Goal: Transaction & Acquisition: Purchase product/service

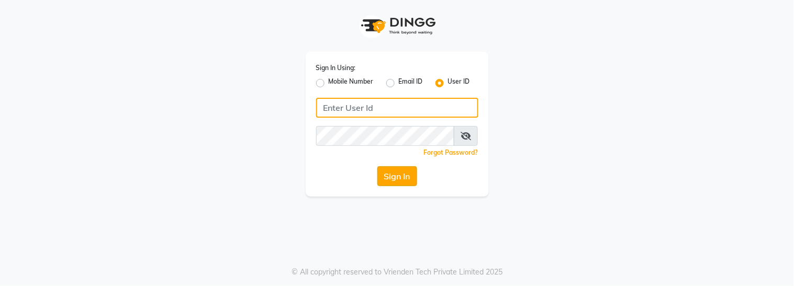
type input "kalpana@2022"
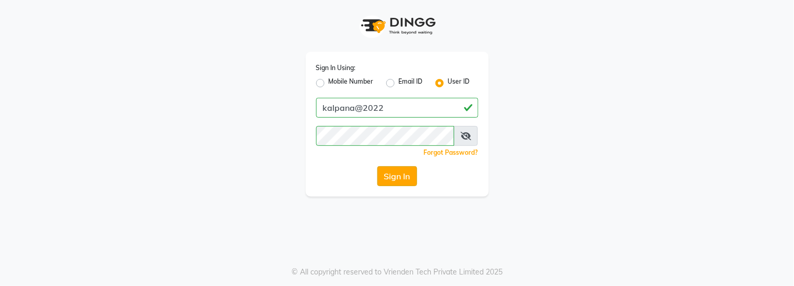
click at [388, 172] on button "Sign In" at bounding box center [397, 176] width 40 height 20
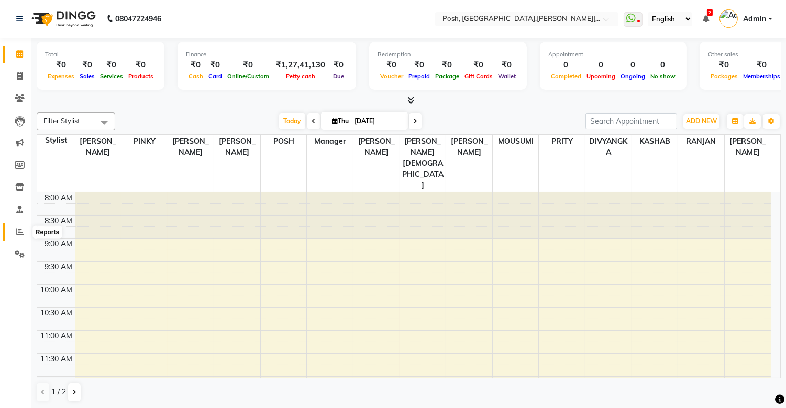
click at [17, 229] on icon at bounding box center [20, 232] width 8 height 8
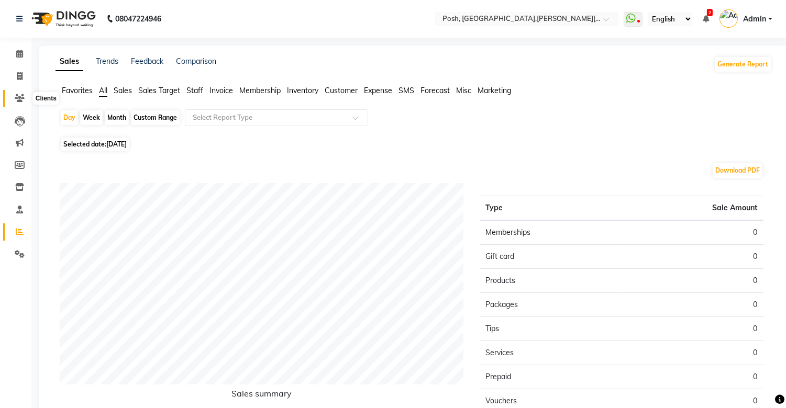
click at [19, 98] on icon at bounding box center [20, 98] width 10 height 8
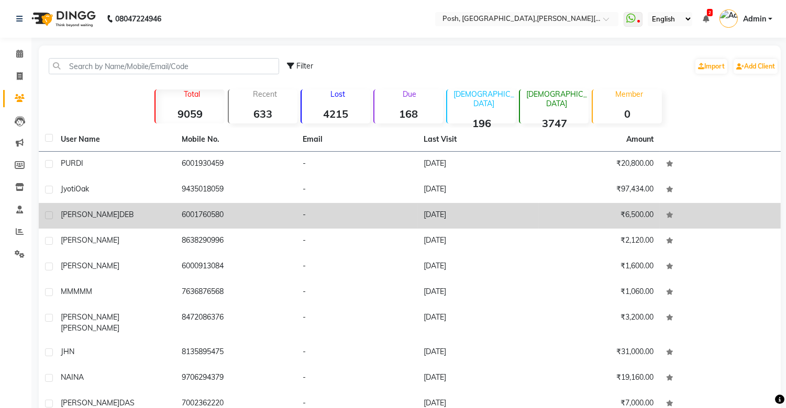
click at [200, 222] on td "6001760580" at bounding box center [235, 216] width 121 height 26
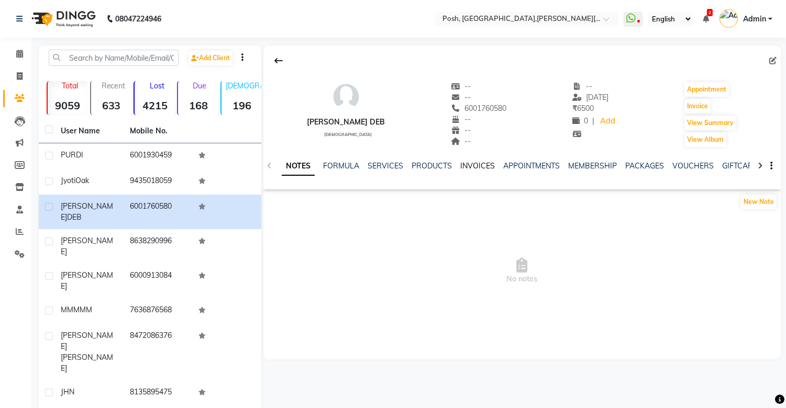
click at [461, 165] on link "INVOICES" at bounding box center [477, 165] width 35 height 9
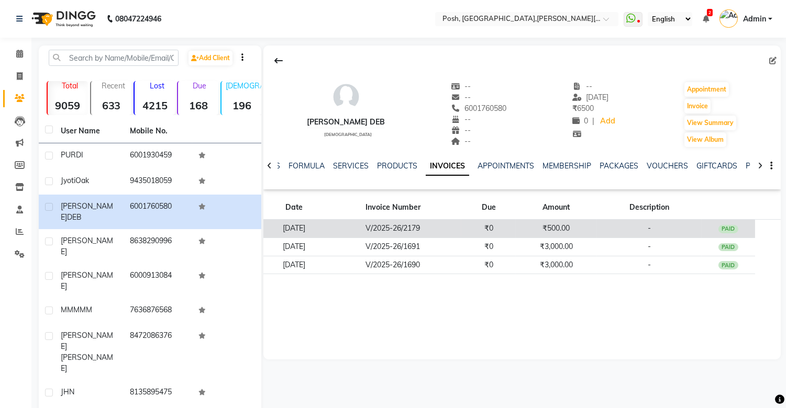
click at [408, 231] on td "V/2025-26/2179" at bounding box center [392, 229] width 137 height 18
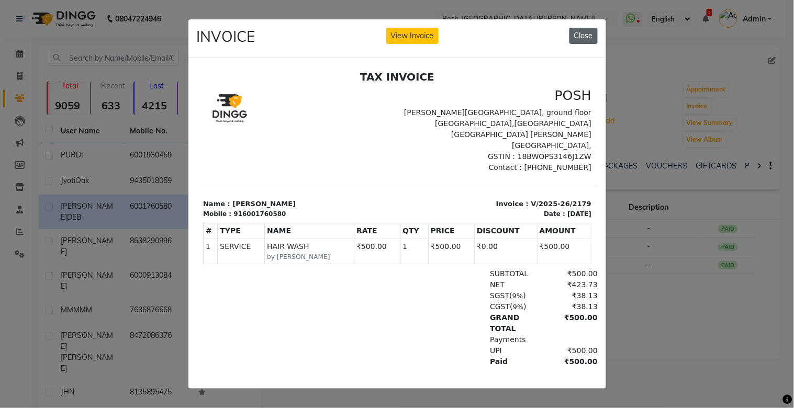
click at [585, 29] on button "Close" at bounding box center [584, 36] width 28 height 16
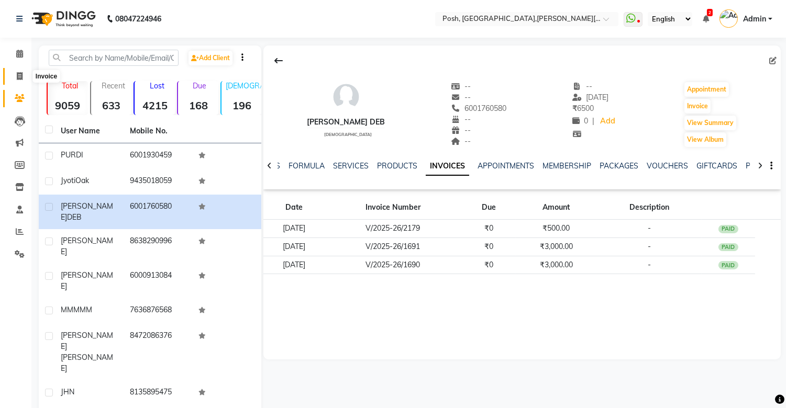
click at [17, 75] on icon at bounding box center [20, 76] width 6 height 8
select select "service"
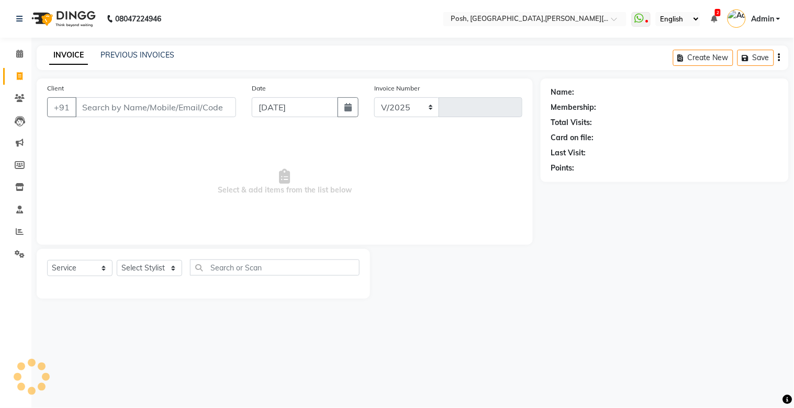
select select "3535"
type input "2180"
click at [162, 108] on input "Client" at bounding box center [155, 107] width 161 height 20
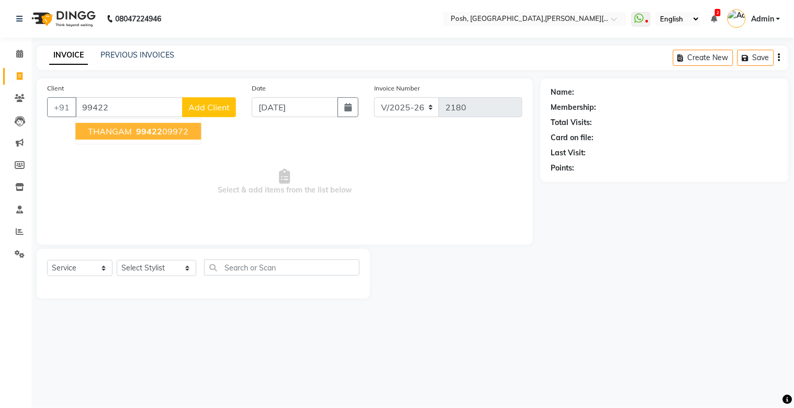
click at [179, 134] on ngb-highlight "99422 09972" at bounding box center [161, 131] width 54 height 10
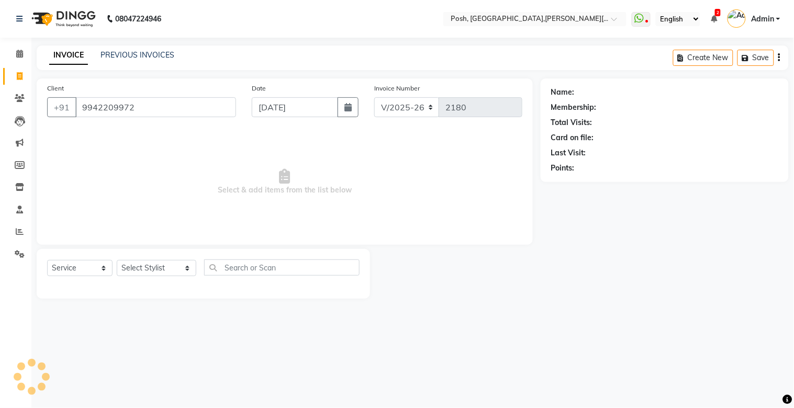
type input "9942209972"
click at [342, 96] on div "Date [DATE]" at bounding box center [305, 104] width 123 height 43
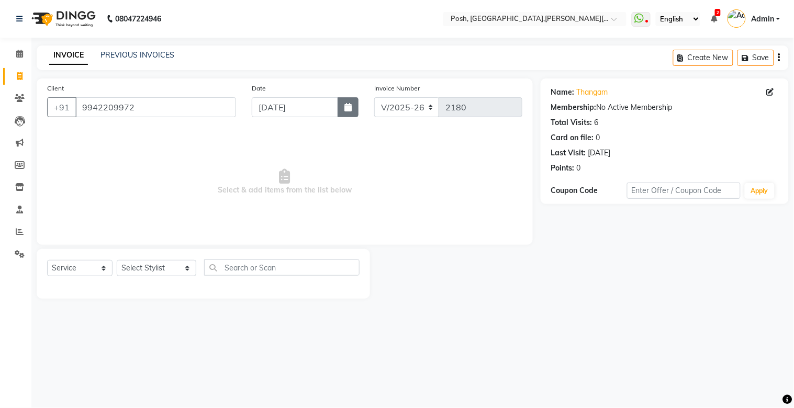
click at [345, 107] on icon "button" at bounding box center [348, 107] width 7 height 8
select select "9"
select select "2025"
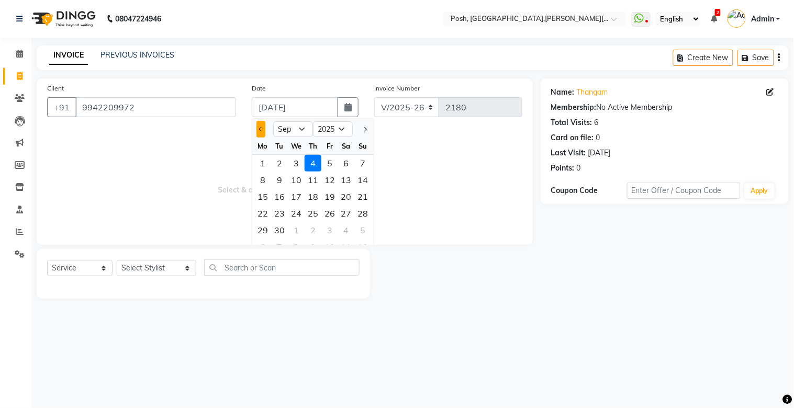
click at [261, 129] on span "Previous month" at bounding box center [261, 129] width 4 height 4
select select "8"
click at [346, 185] on div "9" at bounding box center [346, 180] width 17 height 17
type input "[DATE]"
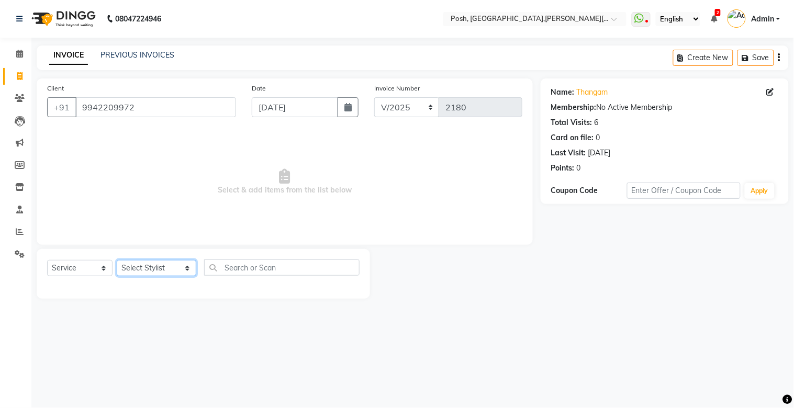
click at [174, 271] on select "Select Stylist [PERSON_NAME] ISLAM DIVYANGKA [PERSON_NAME] Manager [PERSON_NAME…" at bounding box center [157, 268] width 80 height 16
select select "32850"
click at [117, 261] on select "Select Stylist [PERSON_NAME] ISLAM DIVYANGKA [PERSON_NAME] Manager [PERSON_NAME…" at bounding box center [157, 268] width 80 height 16
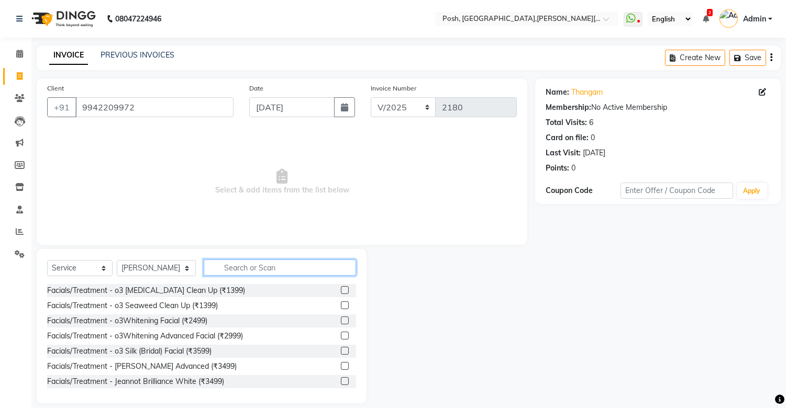
click at [238, 272] on input "text" at bounding box center [280, 268] width 152 height 16
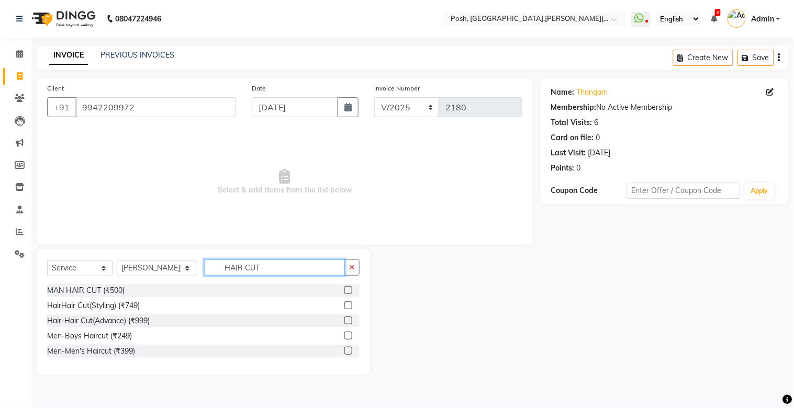
type input "HAIR CUT"
click at [347, 286] on label at bounding box center [349, 321] width 8 height 8
click at [347, 286] on input "checkbox" at bounding box center [348, 321] width 7 height 7
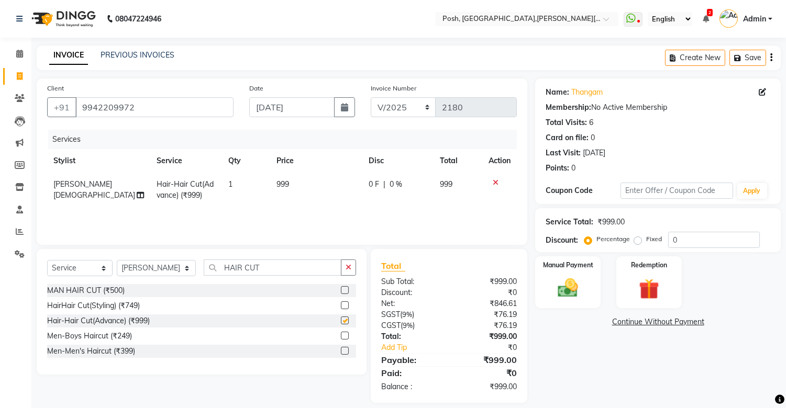
checkbox input "false"
click at [89, 268] on select "Select Service Product Membership Package Voucher Prepaid Gift Card" at bounding box center [79, 268] width 65 height 16
select select "product"
click at [47, 261] on select "Select Service Product Membership Package Voucher Prepaid Gift Card" at bounding box center [79, 268] width 65 height 16
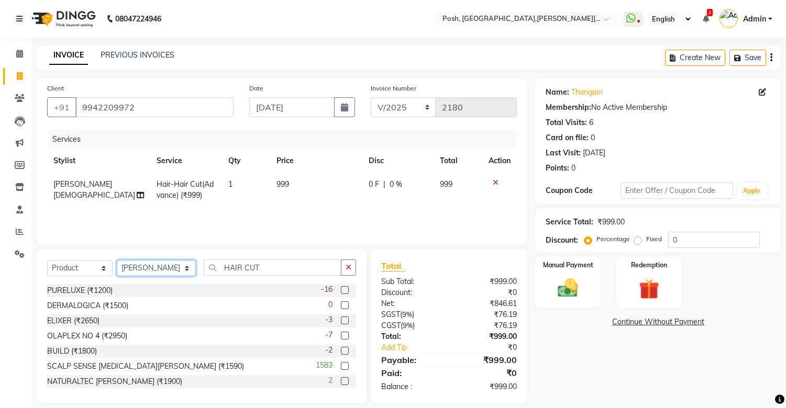
click at [169, 272] on select "Select Stylist [PERSON_NAME] ISLAM DIVYANGKA [PERSON_NAME] Manager [PERSON_NAME…" at bounding box center [156, 268] width 79 height 16
select select "16667"
click at [117, 261] on select "Select Stylist [PERSON_NAME] ISLAM DIVYANGKA [PERSON_NAME] Manager [PERSON_NAME…" at bounding box center [156, 268] width 79 height 16
click at [257, 265] on input "HAIR CUT" at bounding box center [273, 268] width 138 height 16
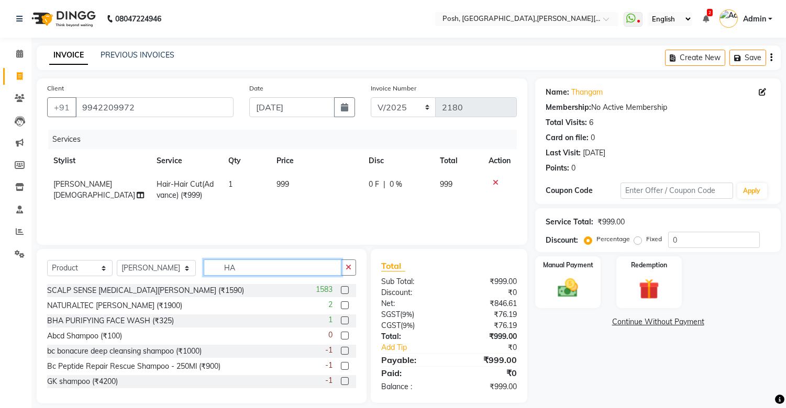
type input "H"
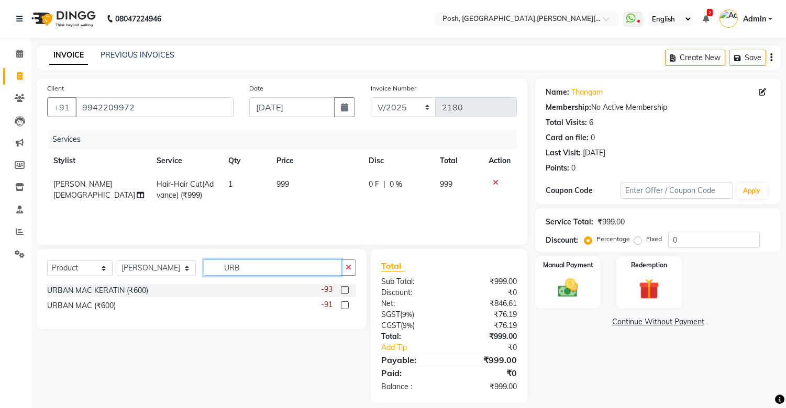
type input "URB"
click at [343, 286] on label at bounding box center [345, 306] width 8 height 8
click at [343, 286] on input "checkbox" at bounding box center [344, 306] width 7 height 7
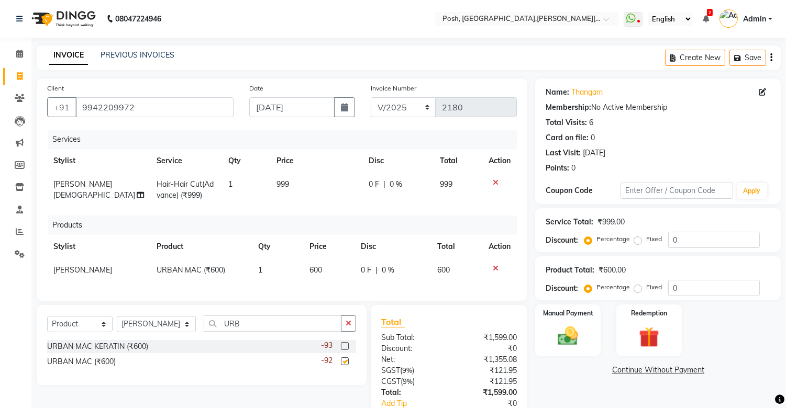
checkbox input "false"
click at [312, 269] on span "600" at bounding box center [315, 269] width 13 height 9
select select "16667"
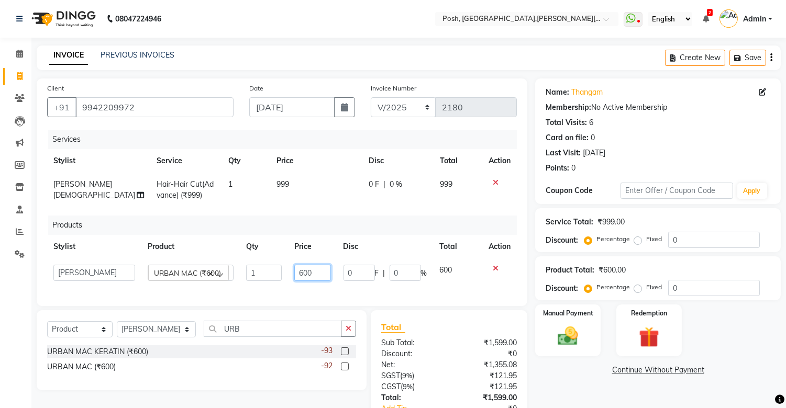
click at [312, 269] on input "600" at bounding box center [312, 273] width 37 height 16
click at [306, 271] on input "600" at bounding box center [312, 273] width 37 height 16
type input "1000"
click at [283, 193] on td "999" at bounding box center [316, 190] width 93 height 35
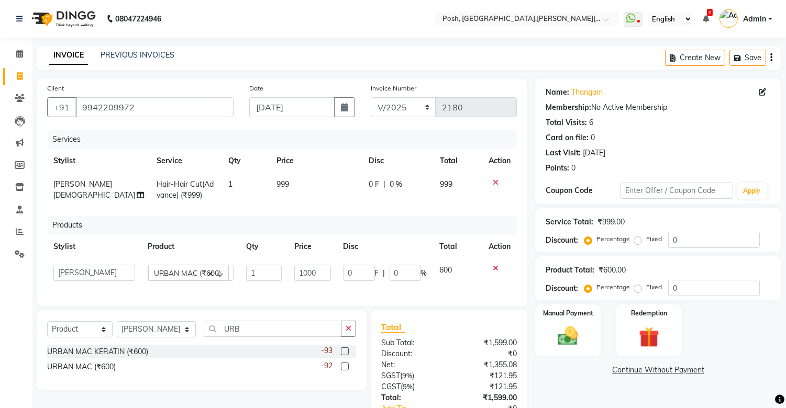
select select "32850"
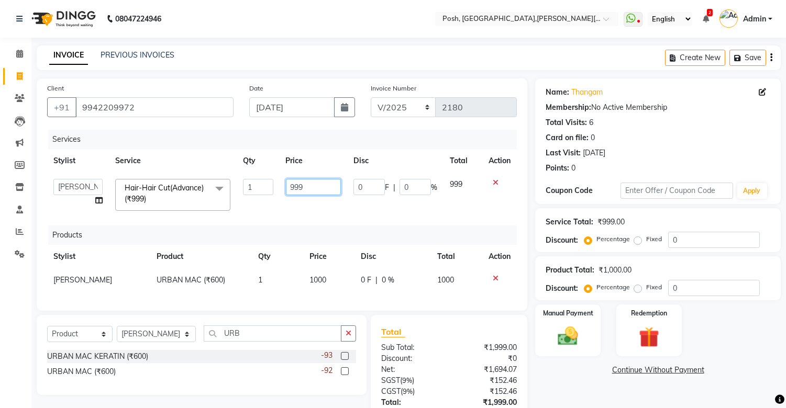
click at [298, 189] on input "999" at bounding box center [313, 187] width 55 height 16
type input "1000"
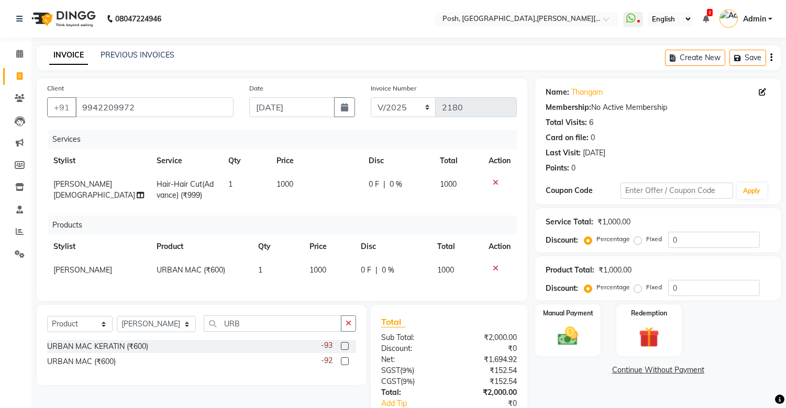
click at [281, 203] on td "1000" at bounding box center [316, 190] width 93 height 35
select select "32850"
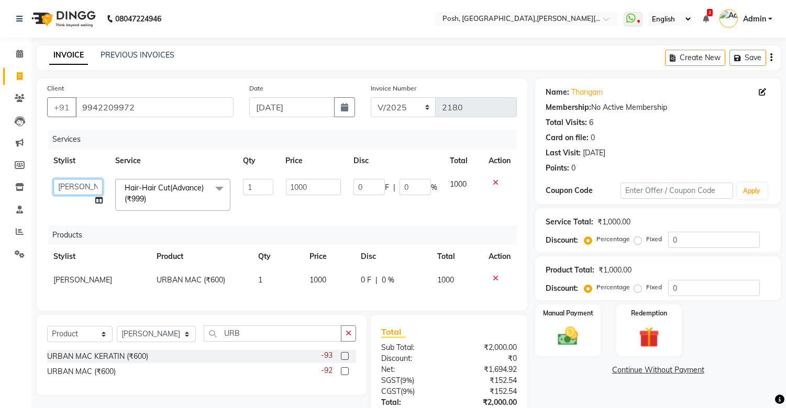
click at [59, 183] on select "[PERSON_NAME] ISLAM DIVYANGKA [PERSON_NAME] Manager [PERSON_NAME] [PERSON_NAME]…" at bounding box center [77, 187] width 49 height 16
select select "16667"
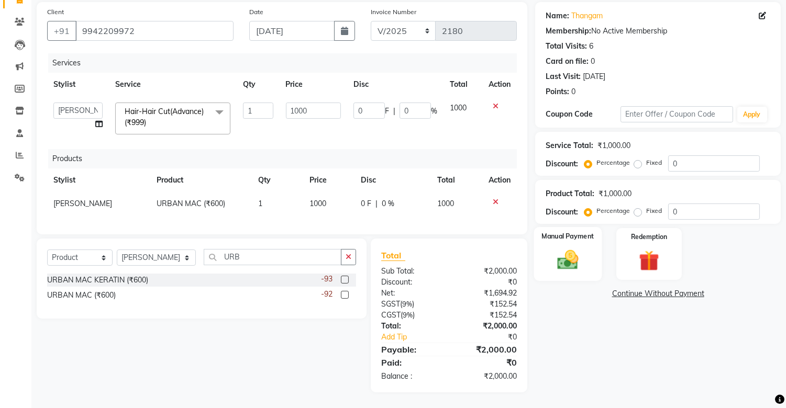
click at [575, 248] on img at bounding box center [568, 260] width 35 height 25
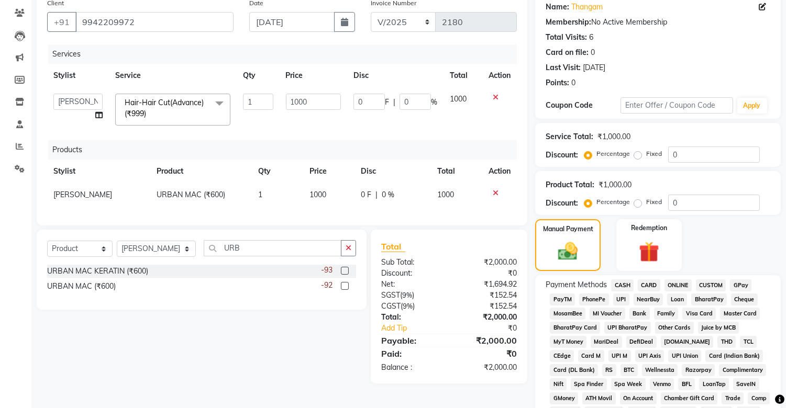
click at [620, 286] on span "UPI" at bounding box center [621, 300] width 16 height 12
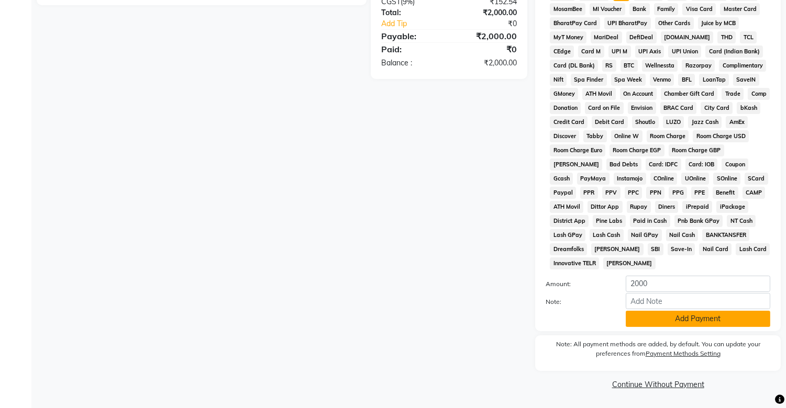
click at [677, 286] on button "Add Payment" at bounding box center [698, 319] width 145 height 16
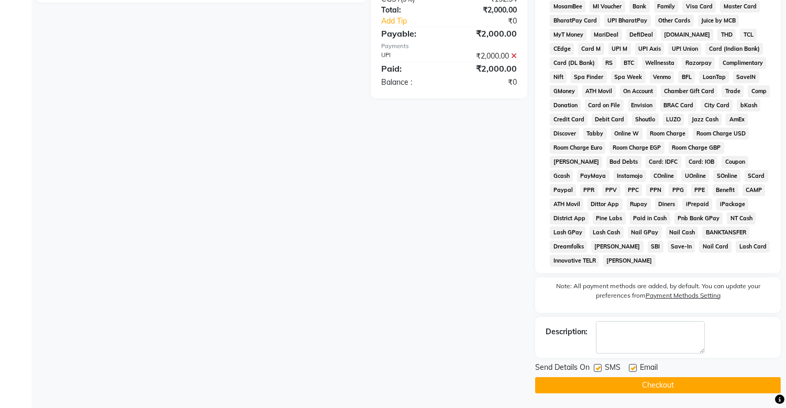
click at [596, 286] on label at bounding box center [598, 368] width 8 height 8
click at [596, 286] on input "checkbox" at bounding box center [597, 368] width 7 height 7
checkbox input "false"
click at [601, 286] on button "Checkout" at bounding box center [658, 385] width 246 height 16
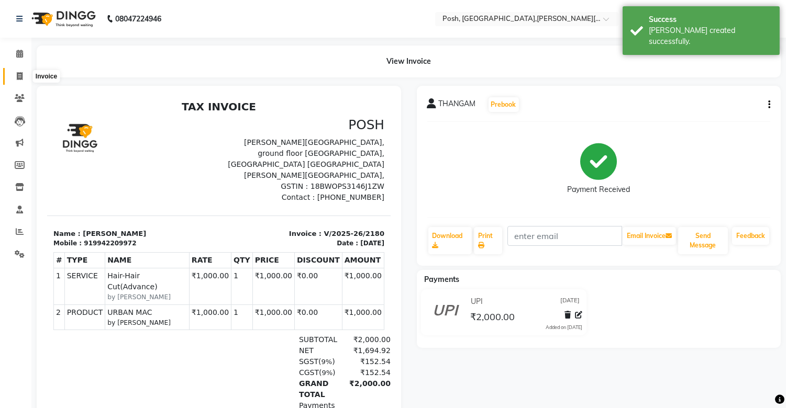
click at [19, 79] on icon at bounding box center [20, 76] width 6 height 8
select select "service"
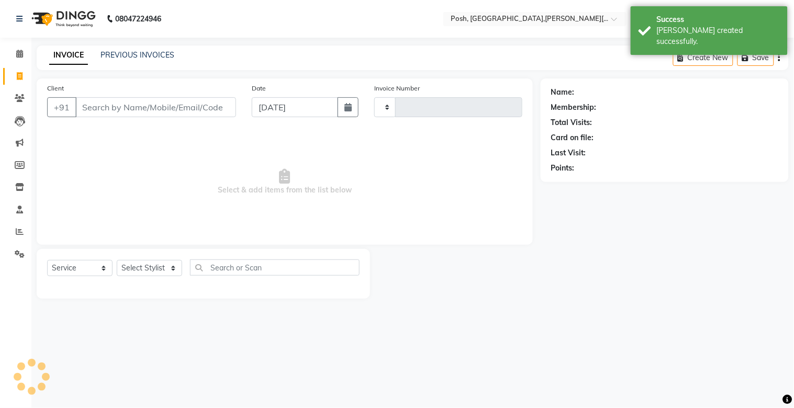
type input "2181"
select select "3535"
click at [134, 113] on input "Client" at bounding box center [155, 107] width 161 height 20
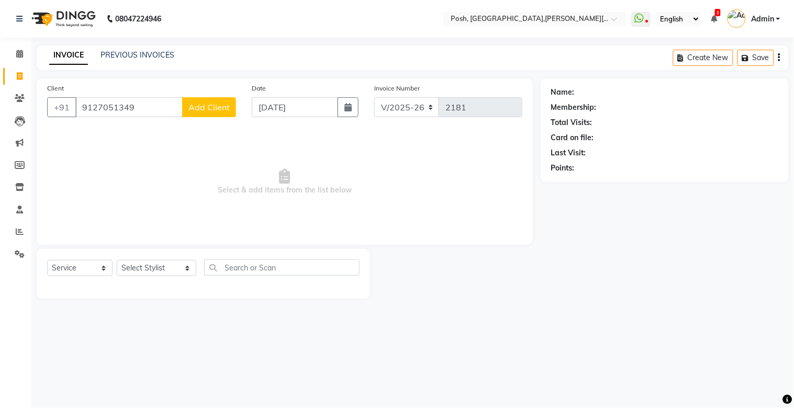
type input "9127051349"
click at [197, 102] on span "Add Client" at bounding box center [208, 107] width 41 height 10
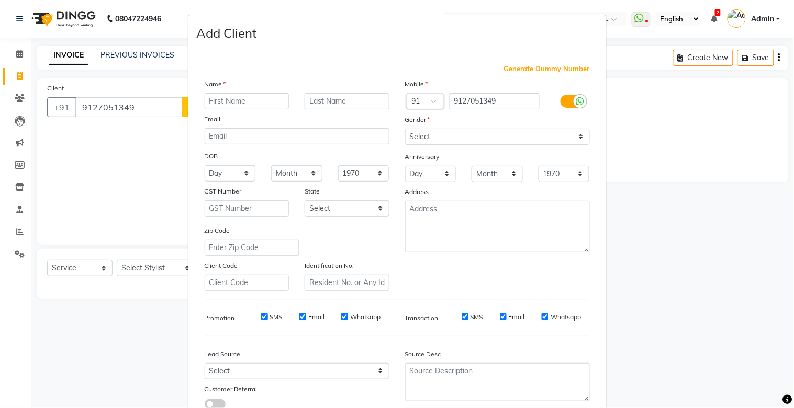
click at [220, 101] on input "text" at bounding box center [247, 101] width 85 height 16
type input "KOWSIK"
click at [323, 103] on input "text" at bounding box center [347, 101] width 85 height 16
type input "SHOKIYA"
click at [525, 134] on select "Select [DEMOGRAPHIC_DATA] [DEMOGRAPHIC_DATA] Other Prefer Not To Say" at bounding box center [497, 137] width 185 height 16
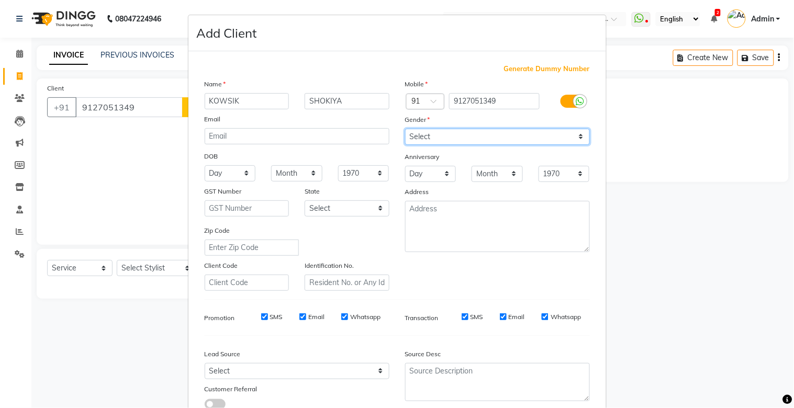
select select "[DEMOGRAPHIC_DATA]"
click at [405, 129] on select "Select [DEMOGRAPHIC_DATA] [DEMOGRAPHIC_DATA] Other Prefer Not To Say" at bounding box center [497, 137] width 185 height 16
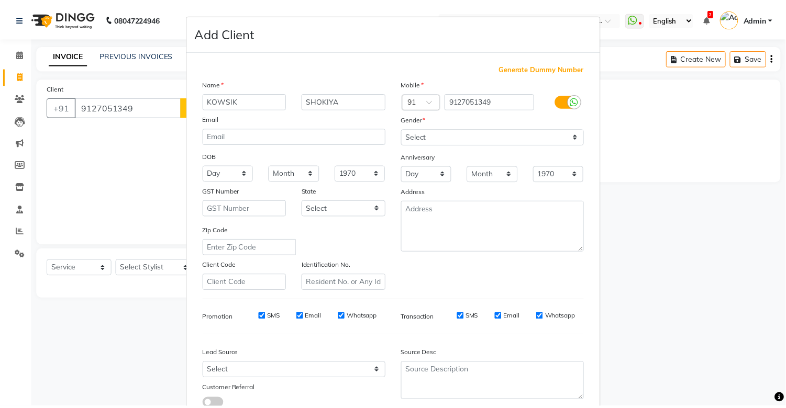
scroll to position [75, 0]
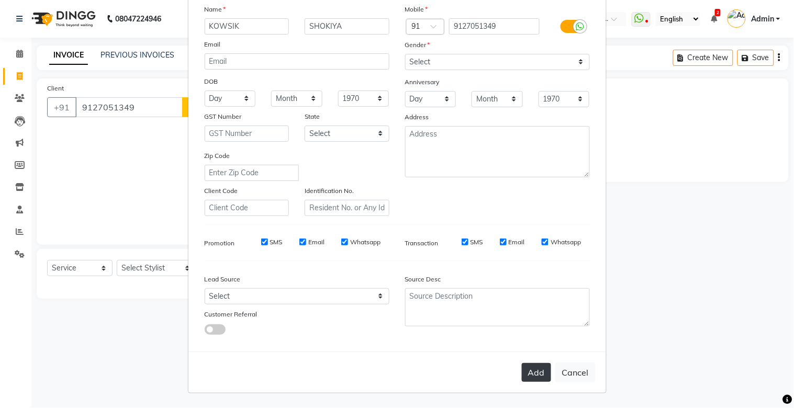
click at [525, 286] on button "Add" at bounding box center [536, 372] width 29 height 19
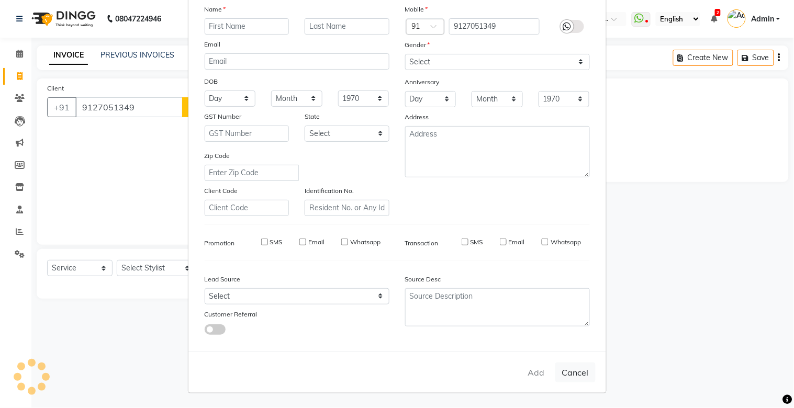
select select
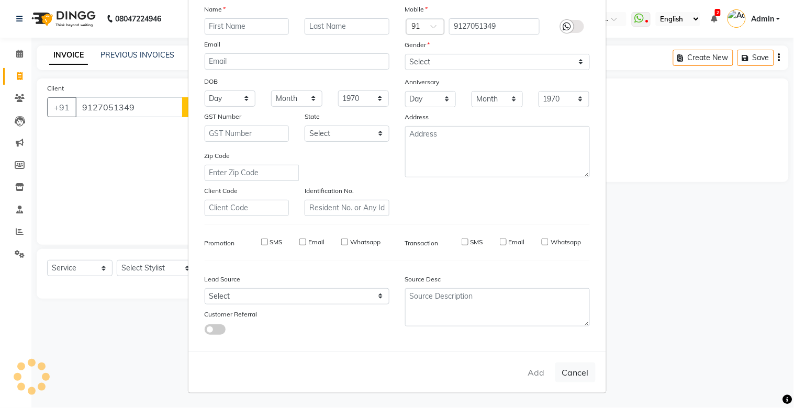
select select
checkbox input "false"
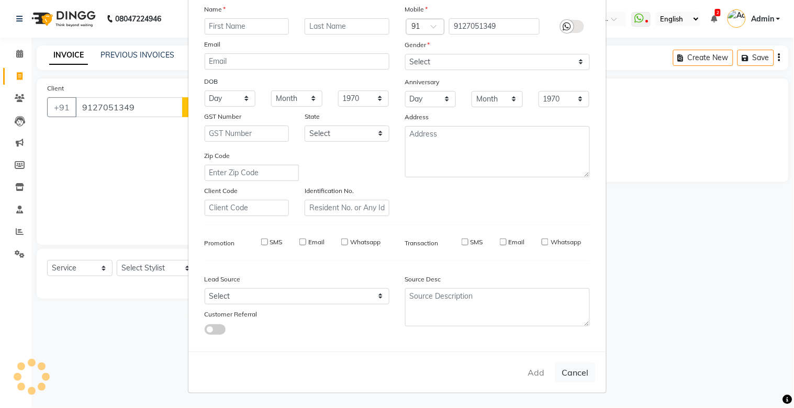
checkbox input "false"
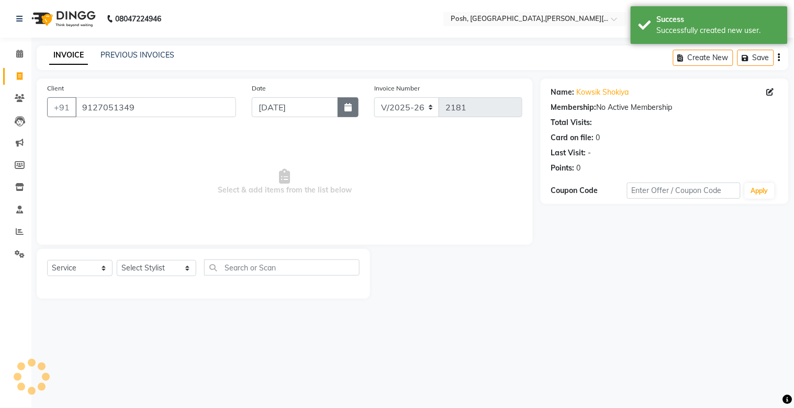
click at [347, 108] on icon "button" at bounding box center [348, 107] width 7 height 8
select select "9"
select select "2025"
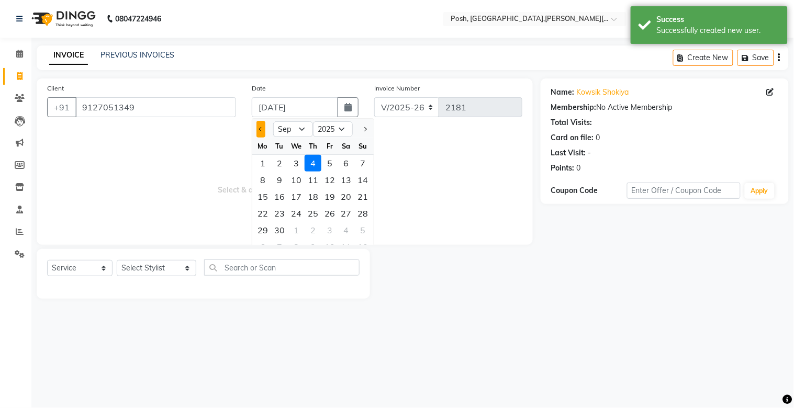
click at [260, 129] on span "Previous month" at bounding box center [261, 129] width 4 height 4
select select "8"
click at [343, 180] on div "9" at bounding box center [346, 180] width 17 height 17
type input "[DATE]"
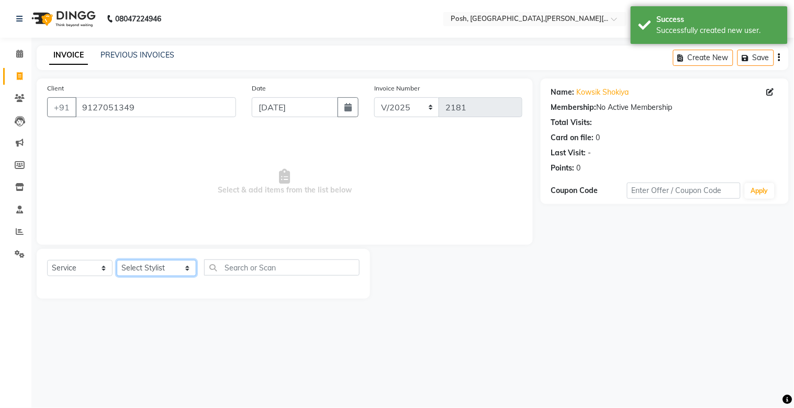
click at [134, 269] on select "Select Stylist [PERSON_NAME] ISLAM DIVYANGKA [PERSON_NAME] Manager [PERSON_NAME…" at bounding box center [157, 268] width 80 height 16
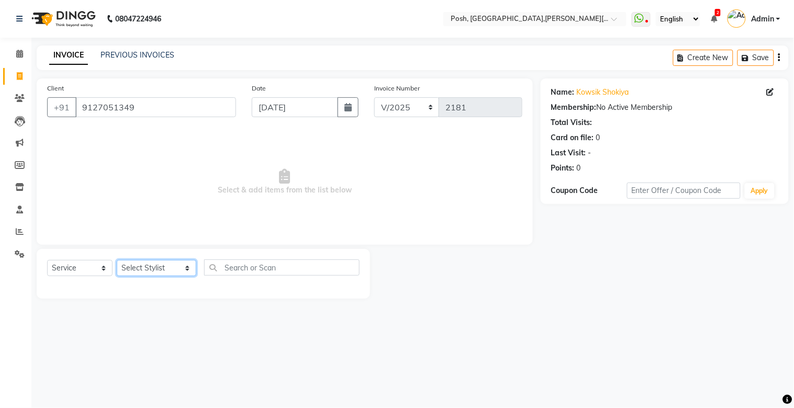
select select "32850"
click at [117, 261] on select "Select Stylist [PERSON_NAME] ISLAM DIVYANGKA [PERSON_NAME] Manager [PERSON_NAME…" at bounding box center [157, 268] width 80 height 16
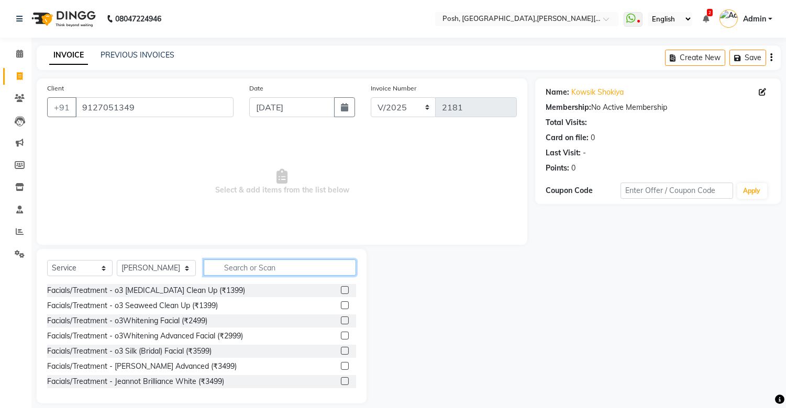
click at [229, 270] on input "text" at bounding box center [280, 268] width 152 height 16
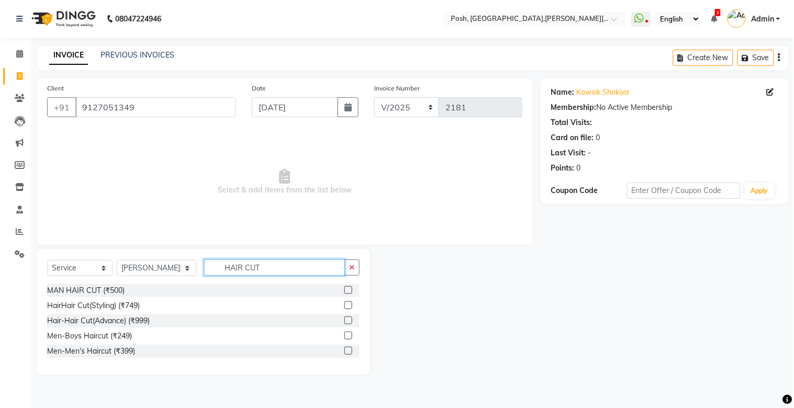
type input "HAIR CUT"
click at [349, 286] on label at bounding box center [349, 290] width 8 height 8
click at [349, 286] on input "checkbox" at bounding box center [348, 290] width 7 height 7
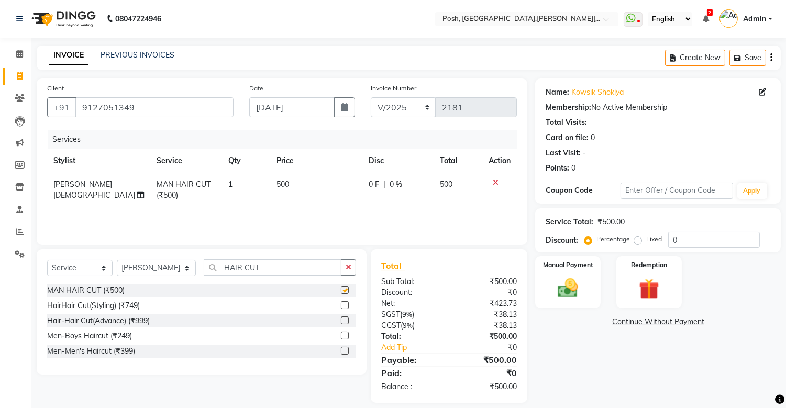
checkbox input "false"
click at [573, 283] on img at bounding box center [568, 288] width 35 height 25
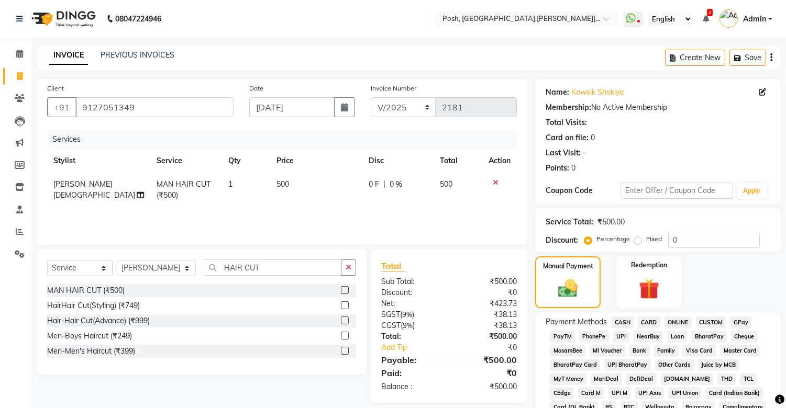
drag, startPoint x: 616, startPoint y: 332, endPoint x: 662, endPoint y: 316, distance: 48.5
click at [615, 286] on span "UPI" at bounding box center [621, 337] width 16 height 12
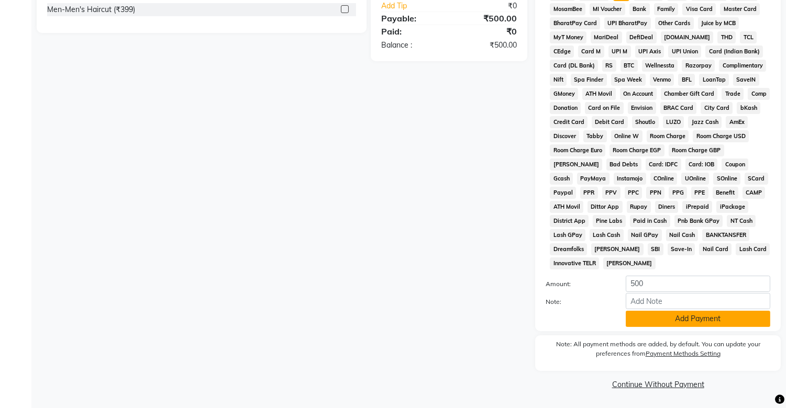
click at [680, 286] on button "Add Payment" at bounding box center [698, 319] width 145 height 16
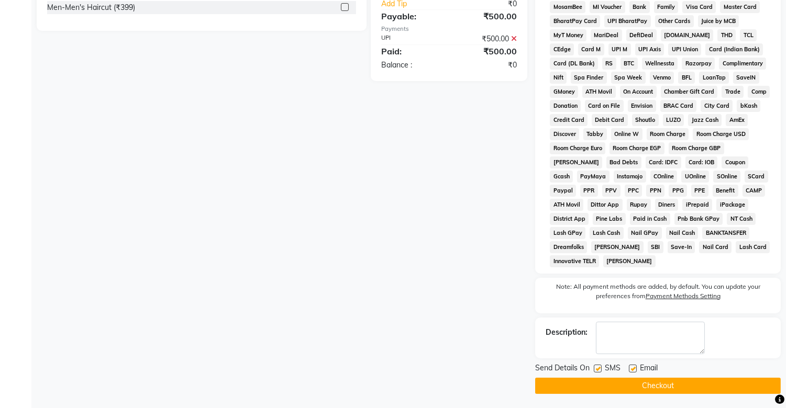
click at [600, 286] on label at bounding box center [598, 369] width 8 height 8
click at [600, 286] on input "checkbox" at bounding box center [597, 369] width 7 height 7
checkbox input "false"
click at [601, 286] on button "Checkout" at bounding box center [658, 386] width 246 height 16
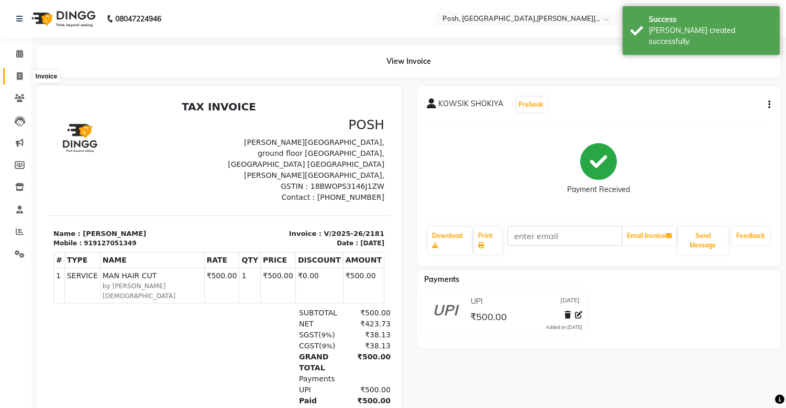
click at [17, 76] on icon at bounding box center [20, 76] width 6 height 8
select select "service"
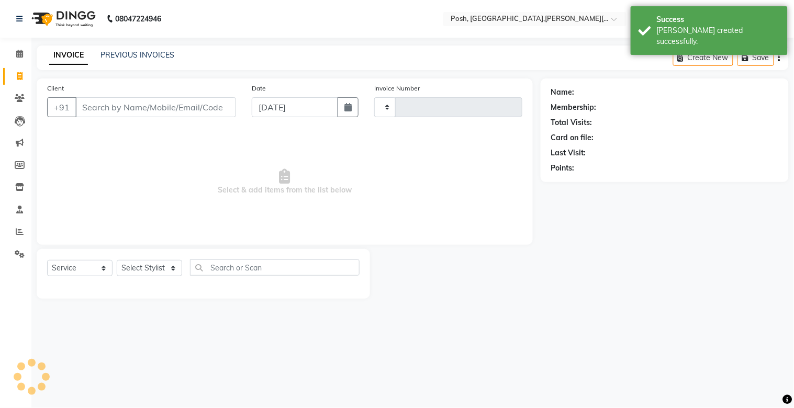
type input "2182"
select select "3535"
click at [96, 110] on input "Client" at bounding box center [155, 107] width 161 height 20
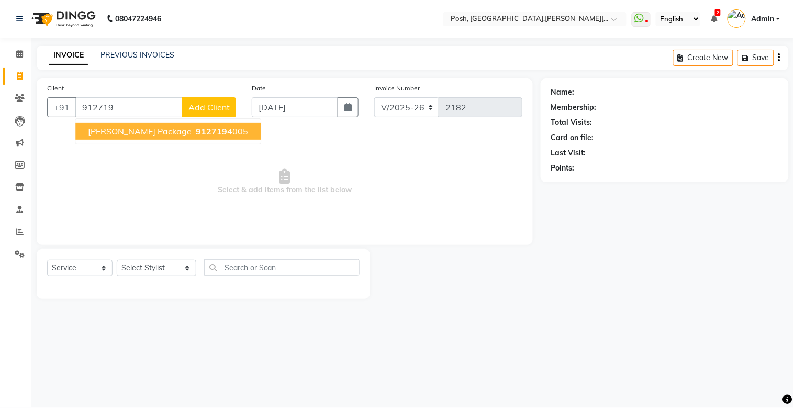
click at [114, 128] on span "[PERSON_NAME] Package" at bounding box center [140, 131] width 104 height 10
type input "9127194005"
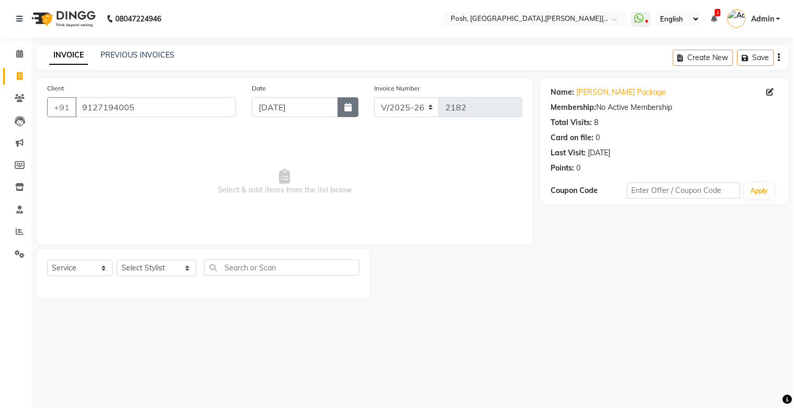
click at [352, 108] on button "button" at bounding box center [348, 107] width 21 height 20
select select "9"
select select "2025"
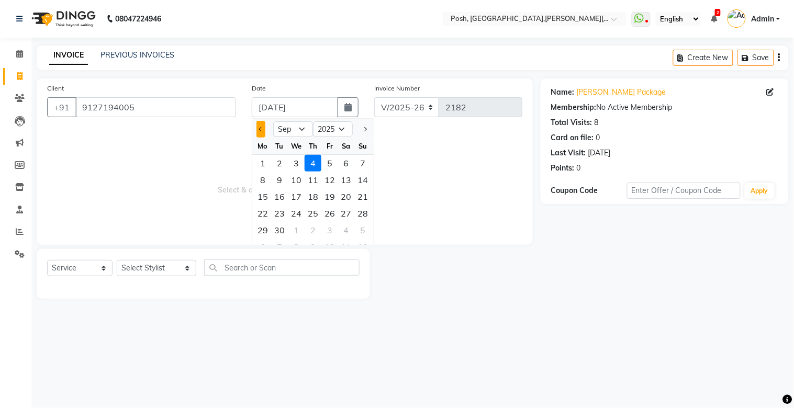
click at [262, 128] on span "Previous month" at bounding box center [261, 129] width 4 height 4
select select "8"
click at [341, 181] on div "9" at bounding box center [346, 180] width 17 height 17
type input "[DATE]"
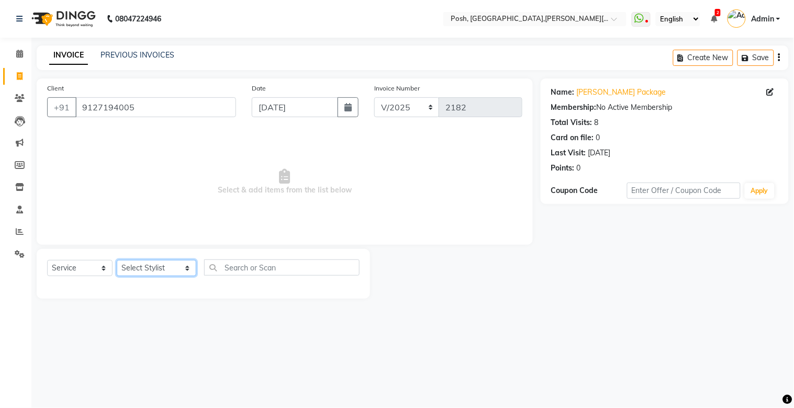
click at [139, 269] on select "Select Stylist [PERSON_NAME] ISLAM DIVYANGKA [PERSON_NAME] Manager [PERSON_NAME…" at bounding box center [157, 268] width 80 height 16
select select "16672"
click at [117, 261] on select "Select Stylist [PERSON_NAME] ISLAM DIVYANGKA [PERSON_NAME] Manager [PERSON_NAME…" at bounding box center [157, 268] width 80 height 16
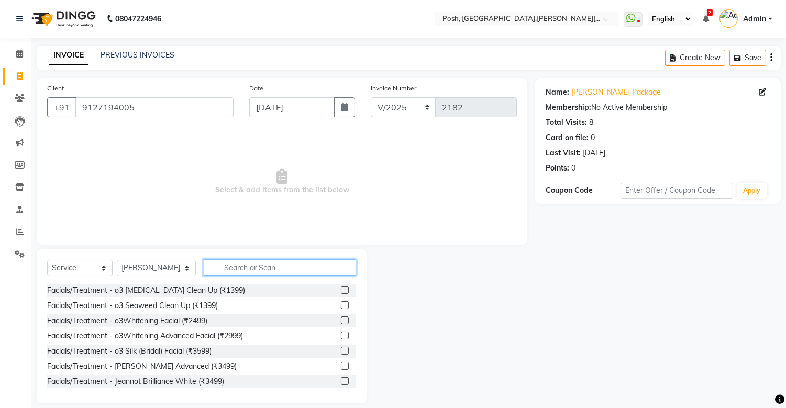
click at [208, 265] on input "text" at bounding box center [280, 268] width 152 height 16
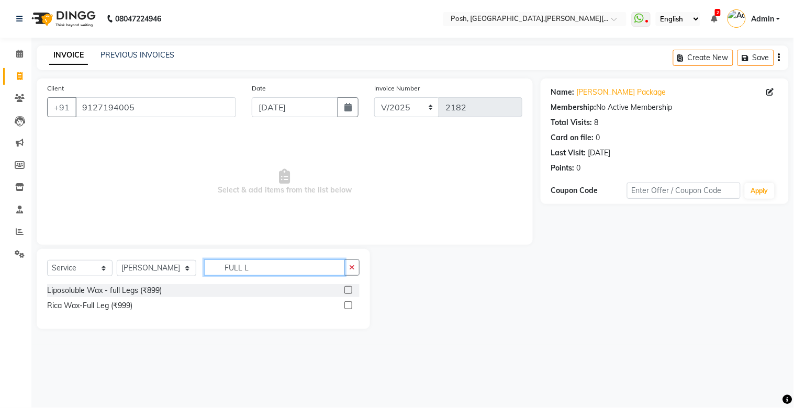
type input "FULL L"
click at [352, 286] on label at bounding box center [349, 306] width 8 height 8
click at [351, 286] on input "checkbox" at bounding box center [348, 306] width 7 height 7
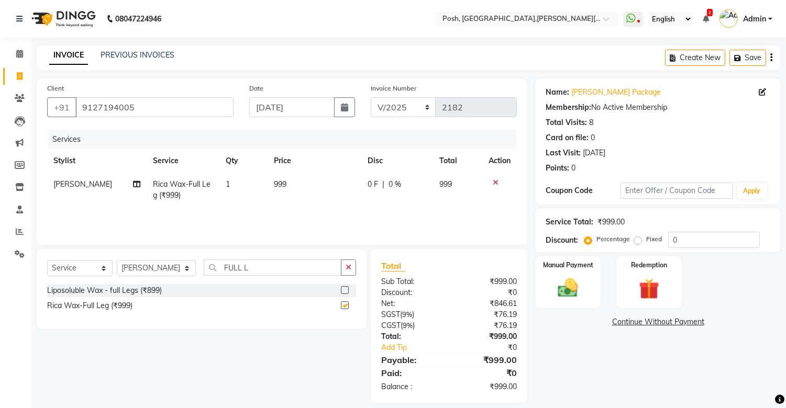
checkbox input "false"
click at [274, 187] on span "999" at bounding box center [280, 184] width 13 height 9
select select "16672"
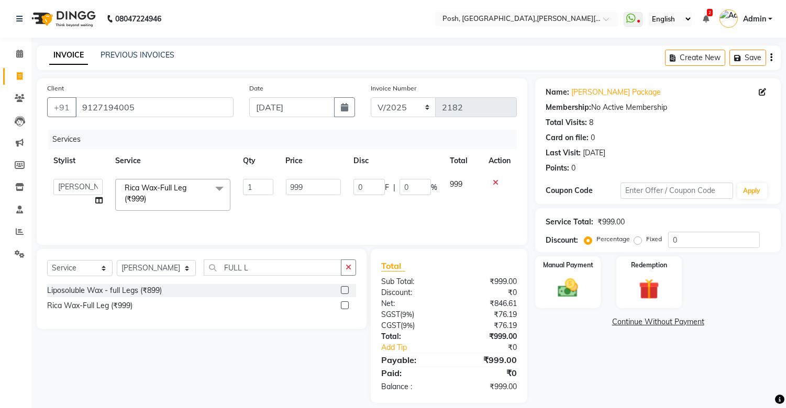
click at [273, 187] on input "1" at bounding box center [258, 187] width 30 height 16
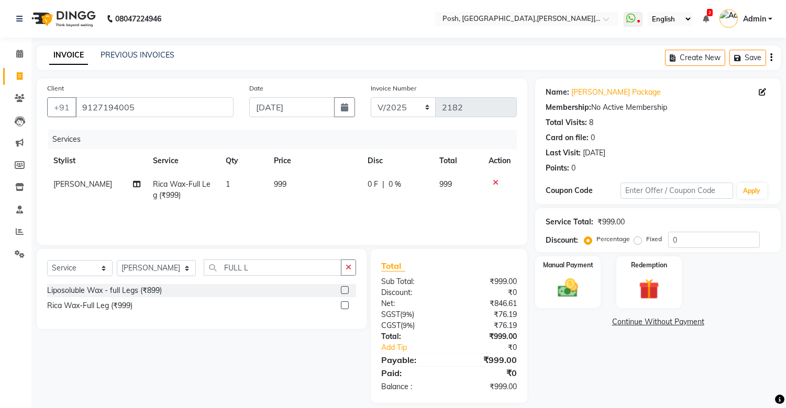
click at [295, 186] on td "999" at bounding box center [315, 190] width 94 height 35
select select "16672"
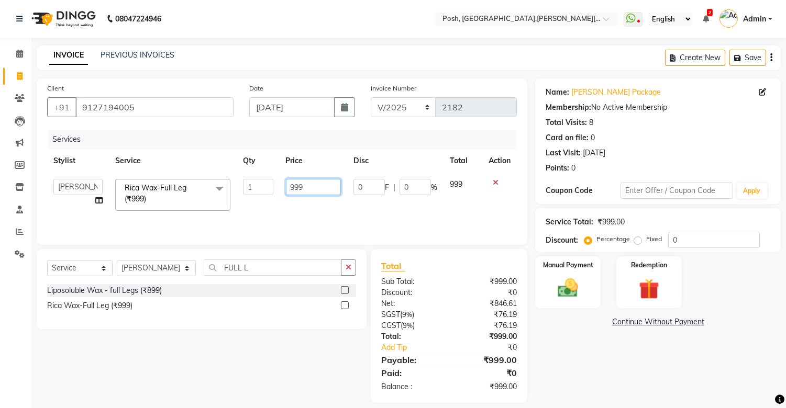
click at [295, 186] on input "999" at bounding box center [313, 187] width 55 height 16
type input "1000"
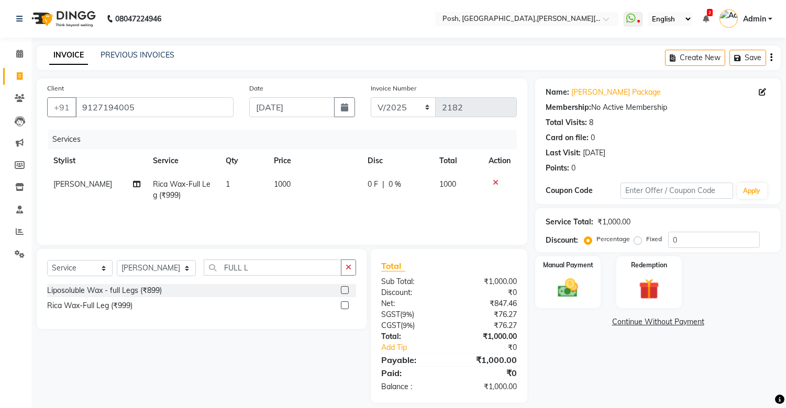
click at [290, 217] on div "Services Stylist Service Qty Price Disc Total Action [PERSON_NAME] Rica Wax-Ful…" at bounding box center [282, 182] width 470 height 105
click at [248, 265] on input "FULL L" at bounding box center [273, 268] width 138 height 16
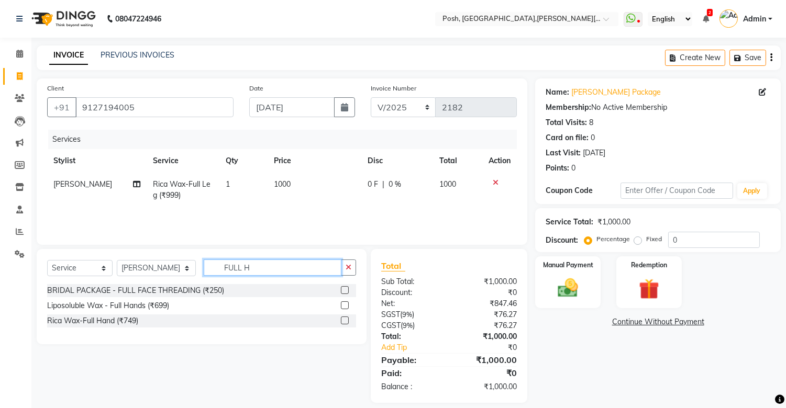
type input "FULL H"
click at [342, 286] on label at bounding box center [345, 321] width 8 height 8
click at [342, 286] on input "checkbox" at bounding box center [344, 321] width 7 height 7
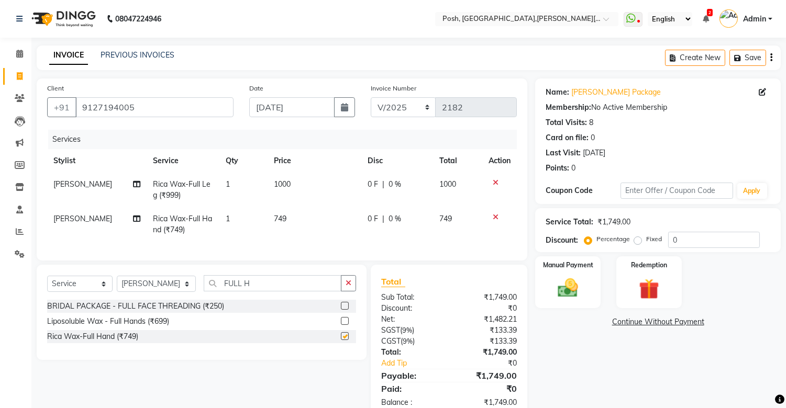
checkbox input "false"
click at [274, 218] on span "749" at bounding box center [280, 218] width 13 height 9
select select "16672"
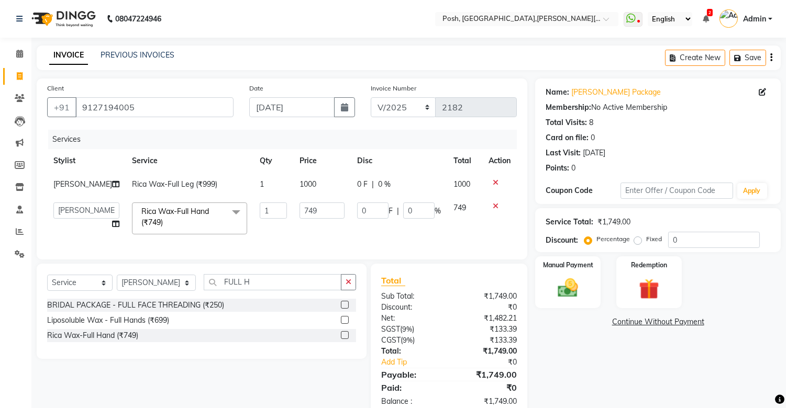
click at [273, 218] on td "1" at bounding box center [273, 218] width 40 height 45
click at [299, 216] on input "749" at bounding box center [321, 211] width 45 height 16
type input "750"
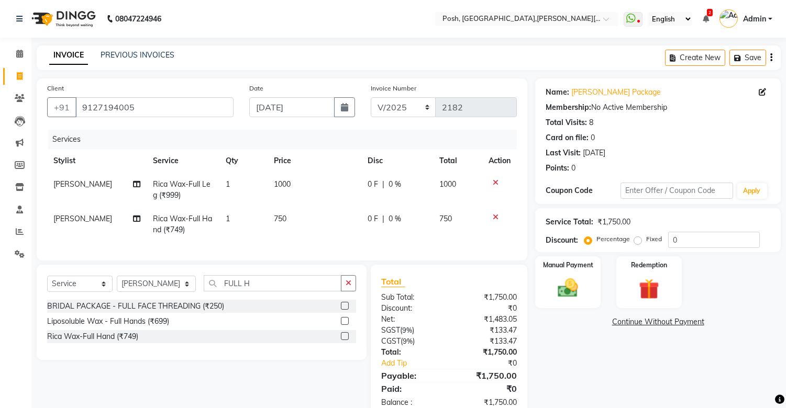
click at [303, 224] on td "750" at bounding box center [315, 224] width 94 height 35
select select "16672"
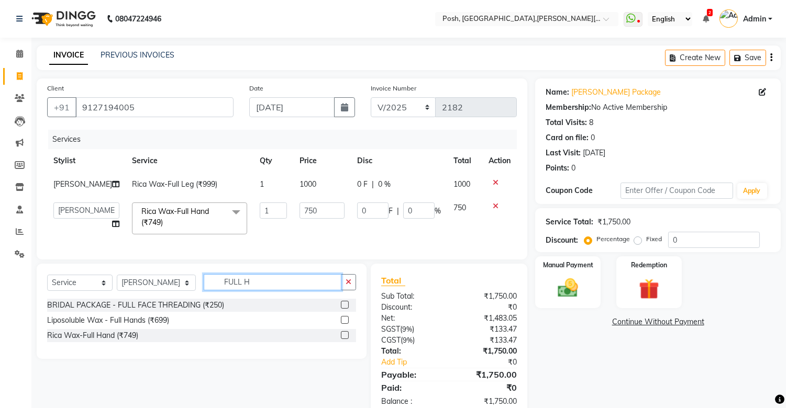
click at [273, 286] on input "FULL H" at bounding box center [273, 282] width 138 height 16
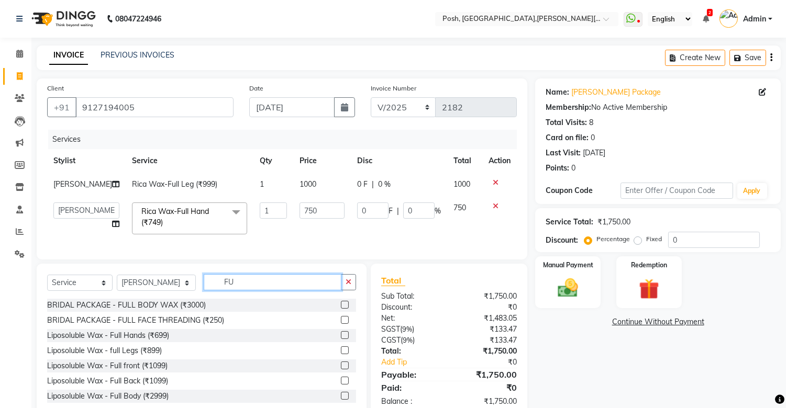
type input "F"
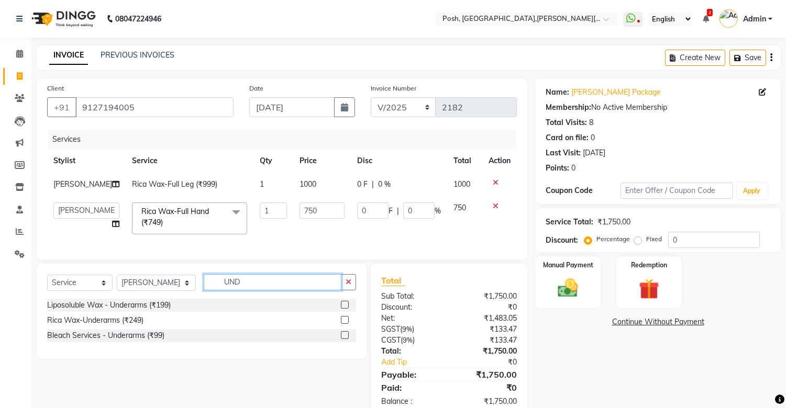
type input "UND"
click at [342, 286] on label at bounding box center [345, 320] width 8 height 8
click at [342, 286] on input "checkbox" at bounding box center [344, 320] width 7 height 7
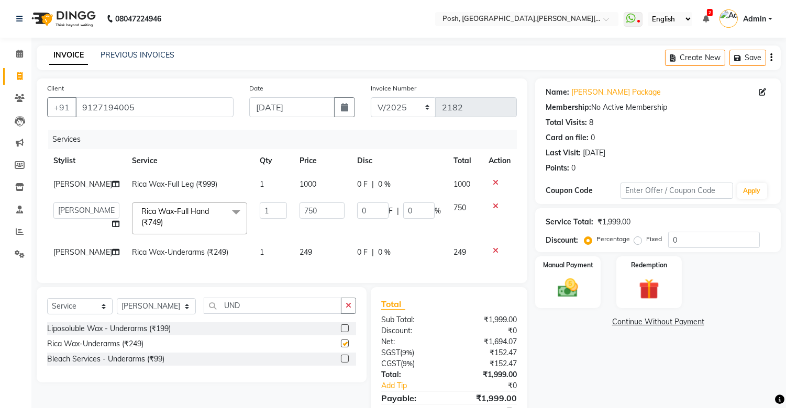
checkbox input "false"
click at [299, 253] on span "249" at bounding box center [305, 252] width 13 height 9
select select "16672"
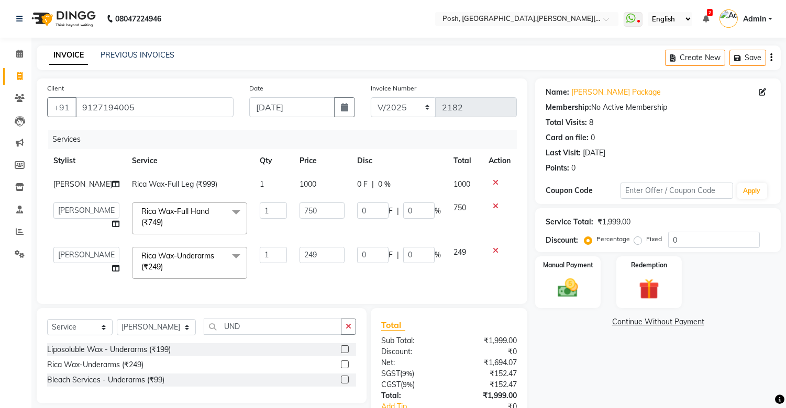
click at [299, 253] on input "249" at bounding box center [321, 255] width 45 height 16
type input "250"
click at [312, 275] on div "Services Stylist Service Qty Price Disc Total Action [PERSON_NAME] Rica Wax-Ful…" at bounding box center [282, 212] width 470 height 164
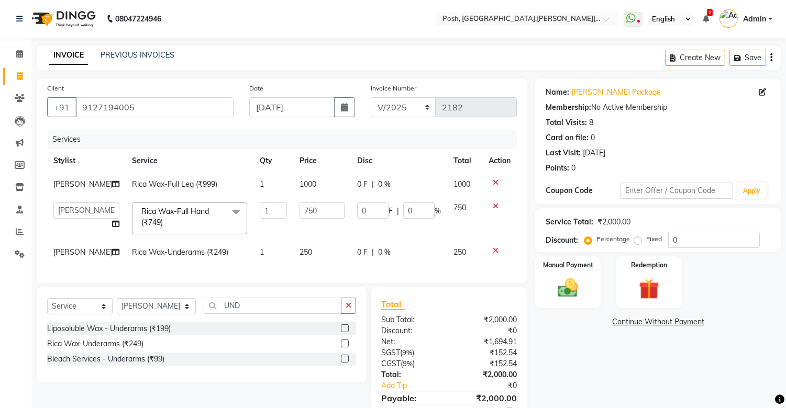
scroll to position [58, 0]
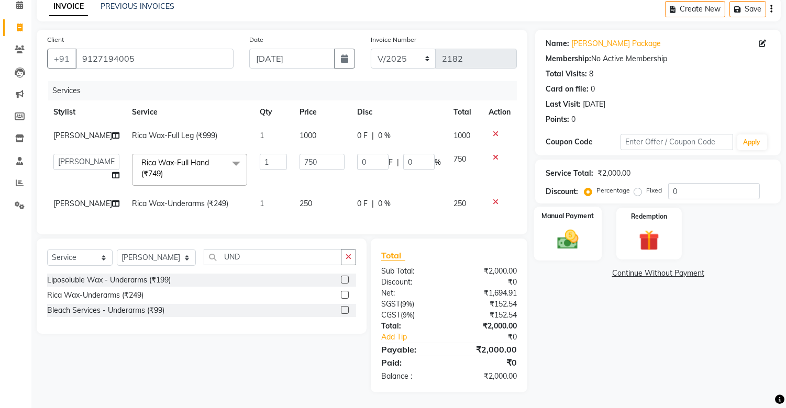
click at [571, 249] on div "Manual Payment" at bounding box center [568, 233] width 68 height 53
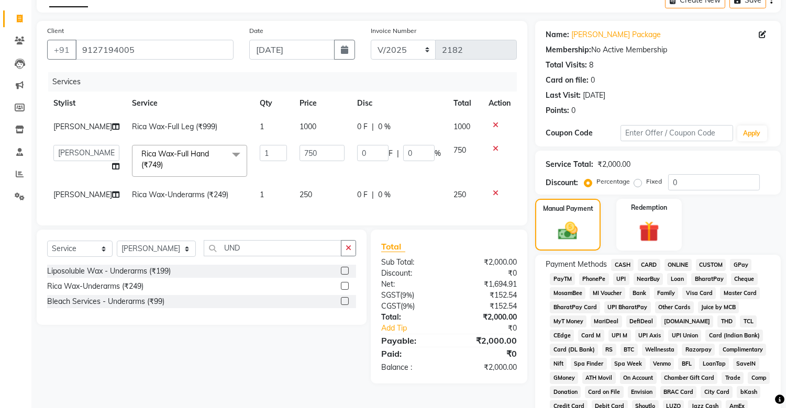
click at [646, 265] on span "CARD" at bounding box center [649, 265] width 23 height 12
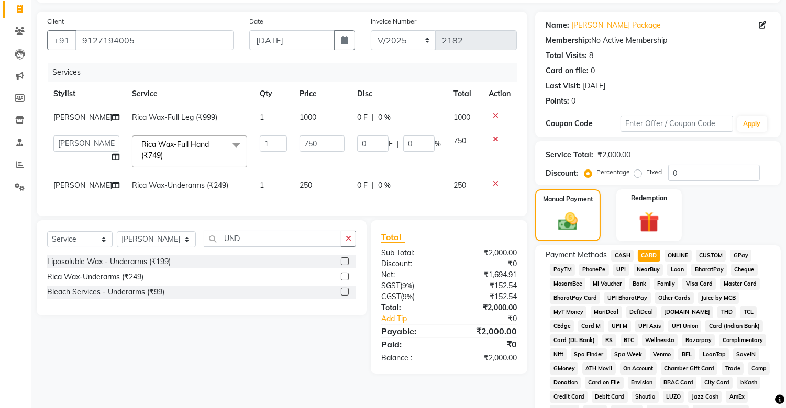
scroll to position [344, 0]
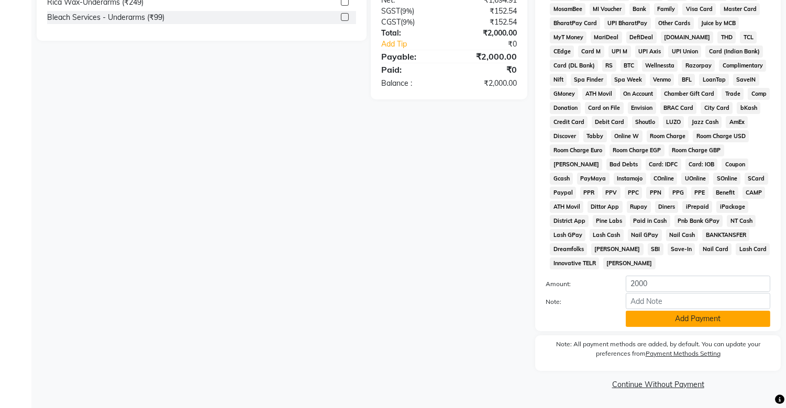
click at [692, 286] on button "Add Payment" at bounding box center [698, 319] width 145 height 16
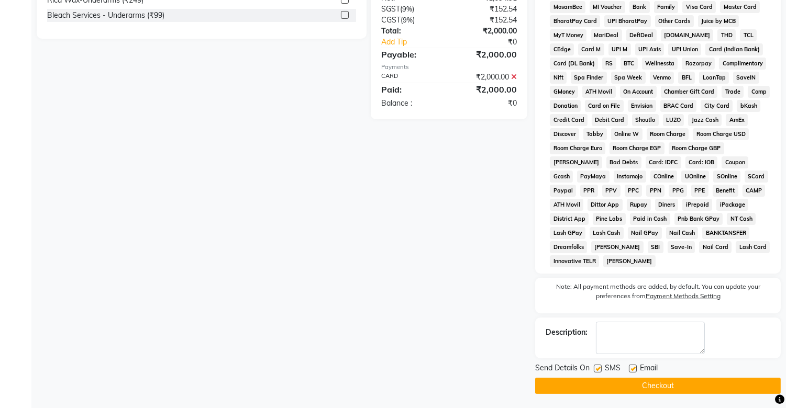
click at [599, 286] on label at bounding box center [598, 369] width 8 height 8
click at [599, 286] on input "checkbox" at bounding box center [597, 369] width 7 height 7
checkbox input "false"
click at [667, 286] on button "Checkout" at bounding box center [658, 386] width 246 height 16
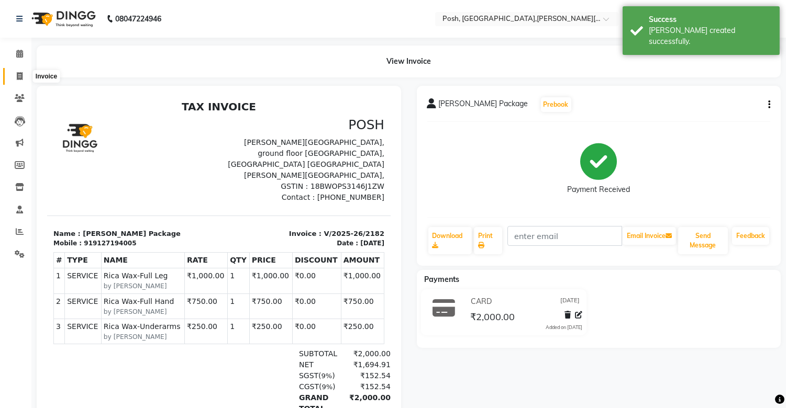
click at [21, 77] on icon at bounding box center [20, 76] width 6 height 8
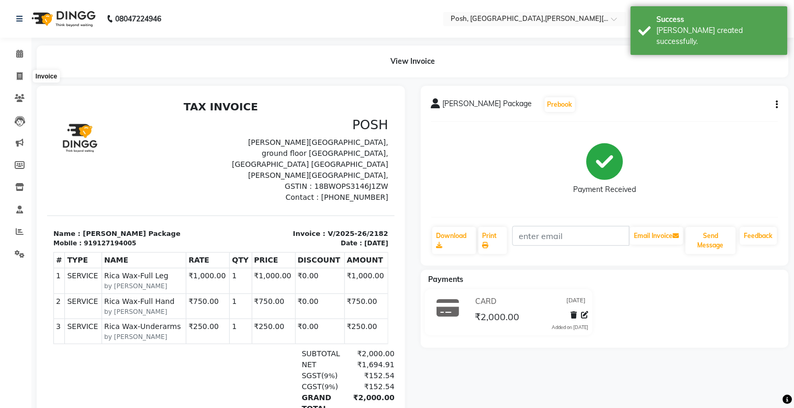
select select "3535"
select select "service"
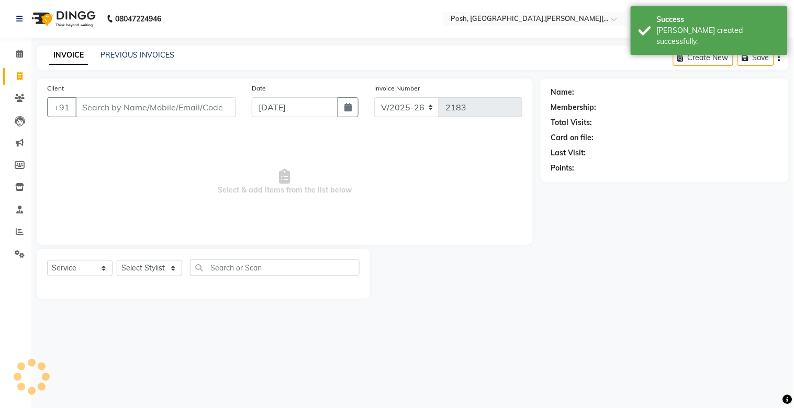
click at [97, 107] on input "Client" at bounding box center [155, 107] width 161 height 20
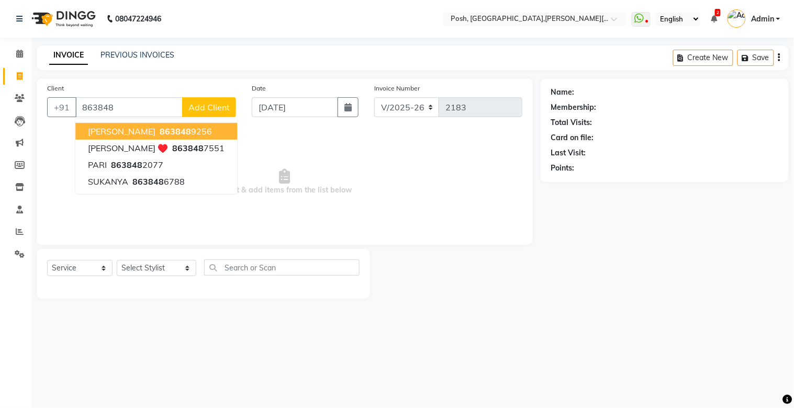
click at [132, 106] on input "863848" at bounding box center [128, 107] width 107 height 20
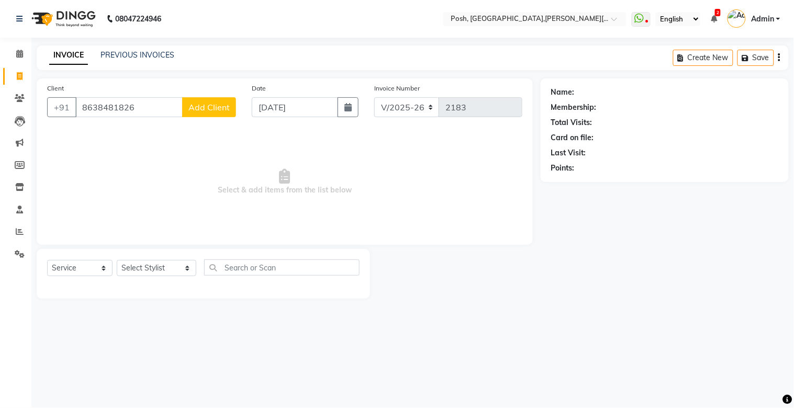
type input "8638481826"
click at [197, 106] on span "Add Client" at bounding box center [208, 107] width 41 height 10
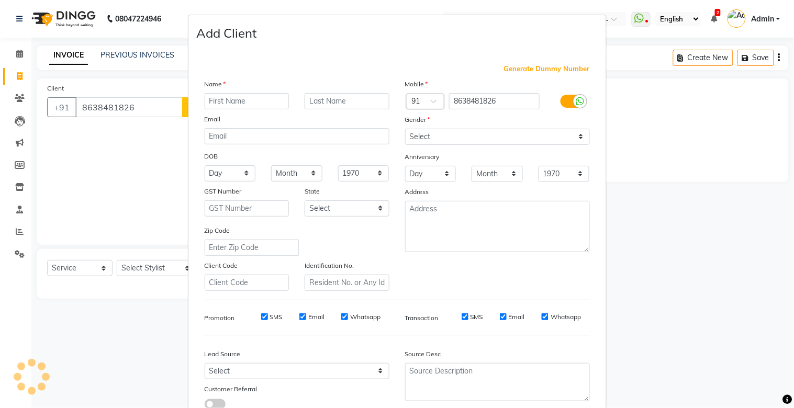
click at [239, 104] on input "text" at bounding box center [247, 101] width 85 height 16
type input "MASUMA"
click at [475, 139] on select "Select [DEMOGRAPHIC_DATA] [DEMOGRAPHIC_DATA] Other Prefer Not To Say" at bounding box center [497, 137] width 185 height 16
select select "[DEMOGRAPHIC_DATA]"
click at [405, 129] on select "Select [DEMOGRAPHIC_DATA] [DEMOGRAPHIC_DATA] Other Prefer Not To Say" at bounding box center [497, 137] width 185 height 16
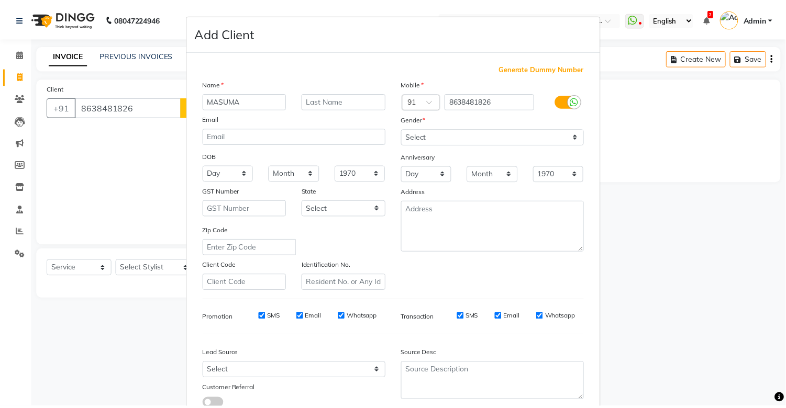
scroll to position [75, 0]
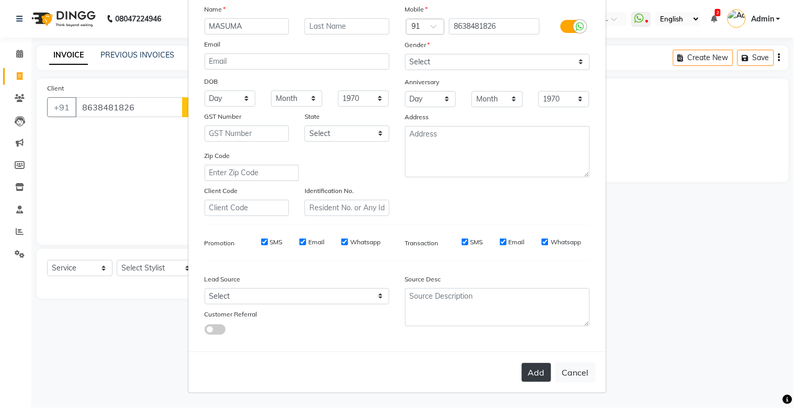
click at [529, 286] on button "Add" at bounding box center [536, 372] width 29 height 19
select select
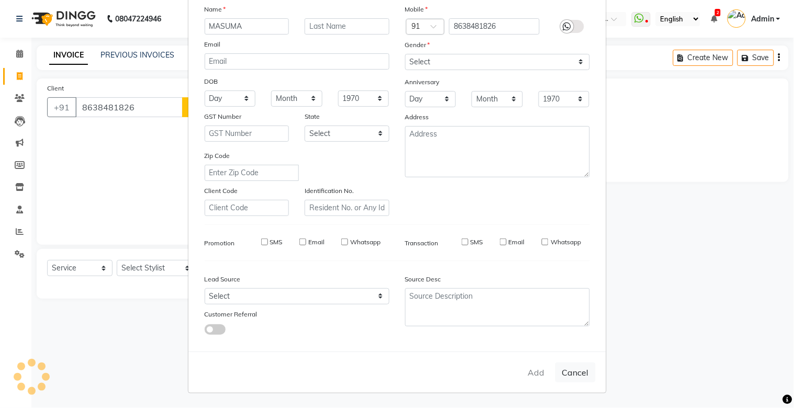
select select
checkbox input "false"
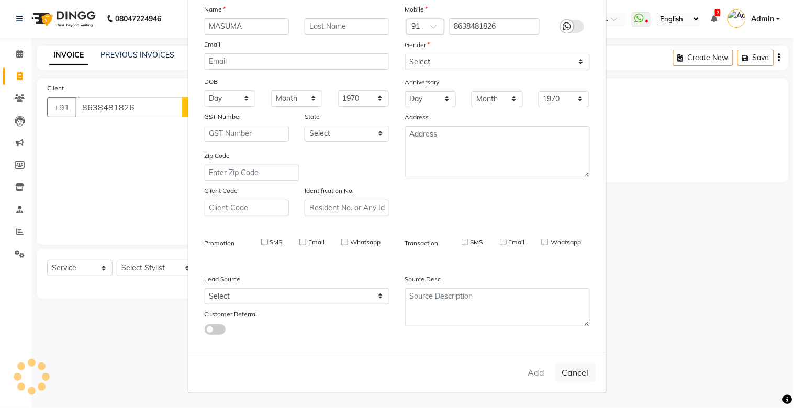
checkbox input "false"
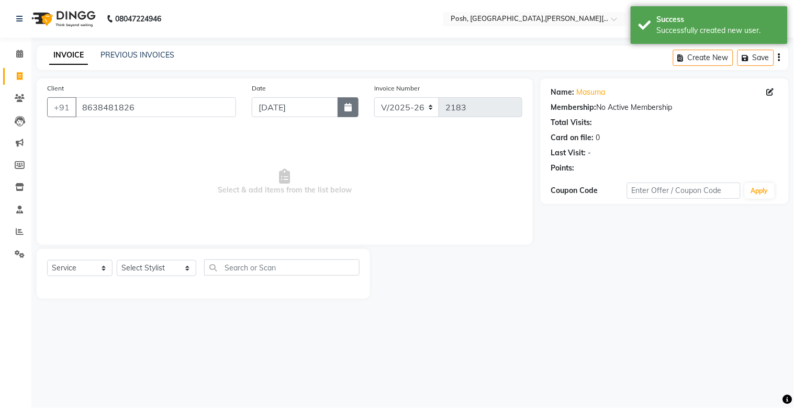
click at [347, 107] on icon "button" at bounding box center [348, 107] width 7 height 8
select select "9"
select select "2025"
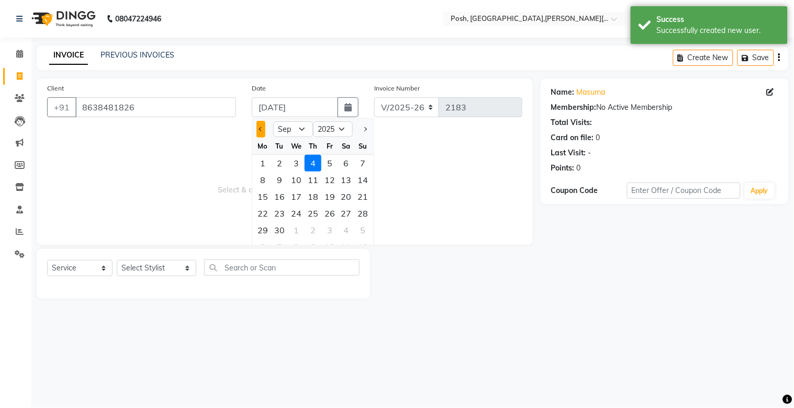
click at [263, 127] on button "Previous month" at bounding box center [261, 129] width 9 height 17
select select "8"
click at [344, 185] on div "9" at bounding box center [346, 180] width 17 height 17
type input "[DATE]"
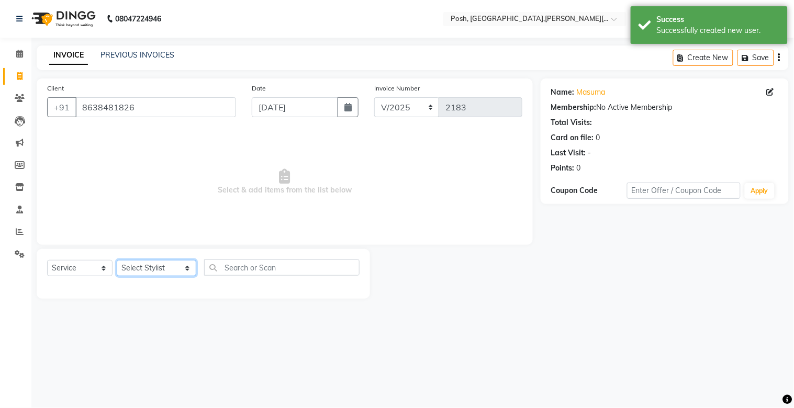
click at [134, 266] on select "Select Stylist [PERSON_NAME] ISLAM DIVYANGKA [PERSON_NAME] Manager [PERSON_NAME…" at bounding box center [157, 268] width 80 height 16
select select "16666"
click at [117, 261] on select "Select Stylist [PERSON_NAME] ISLAM DIVYANGKA [PERSON_NAME] Manager [PERSON_NAME…" at bounding box center [157, 268] width 80 height 16
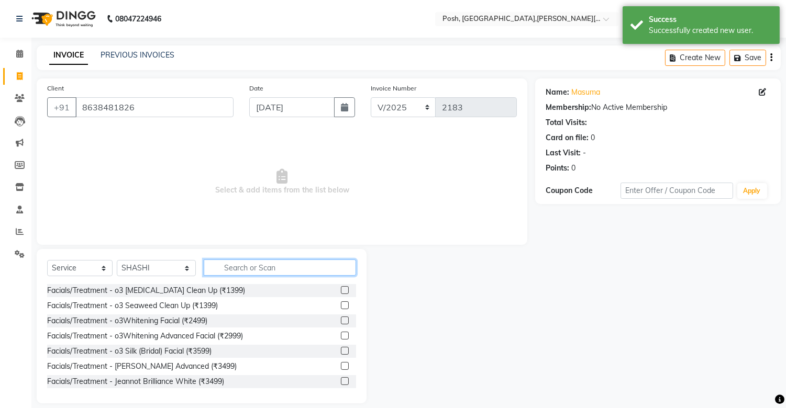
click at [221, 269] on input "text" at bounding box center [280, 268] width 152 height 16
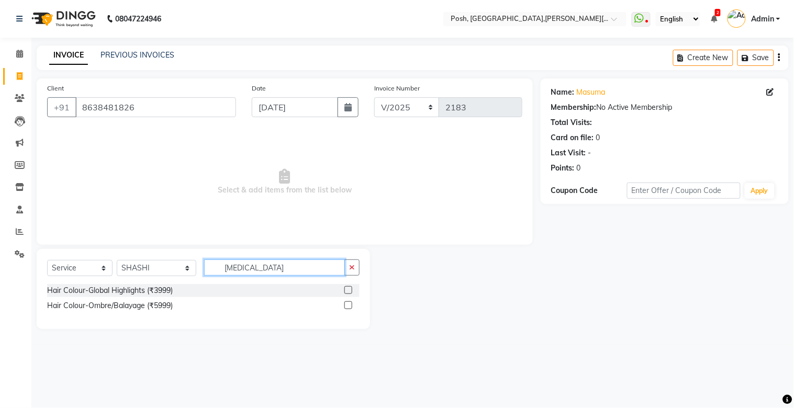
type input "[MEDICAL_DATA]"
click at [351, 286] on label at bounding box center [349, 306] width 8 height 8
click at [351, 286] on input "checkbox" at bounding box center [348, 306] width 7 height 7
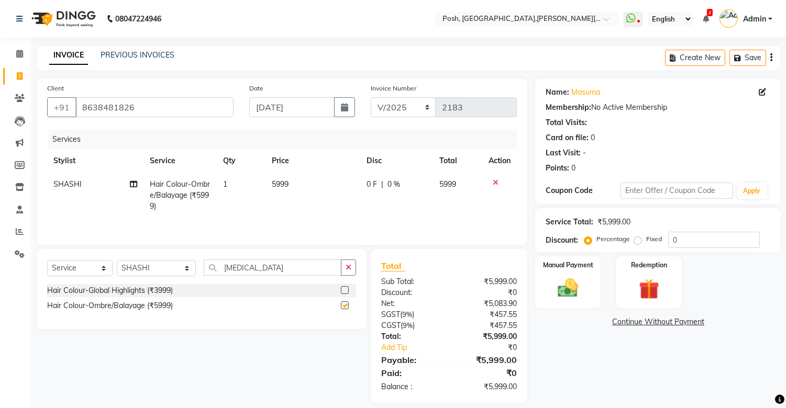
checkbox input "false"
click at [286, 182] on span "5999" at bounding box center [280, 184] width 17 height 9
select select "16666"
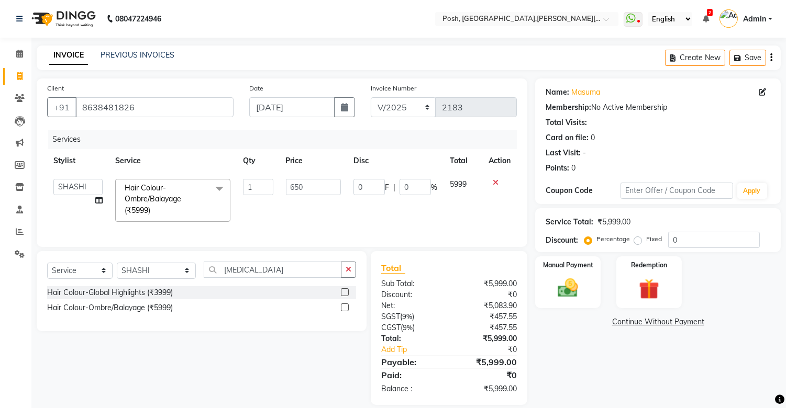
type input "6500"
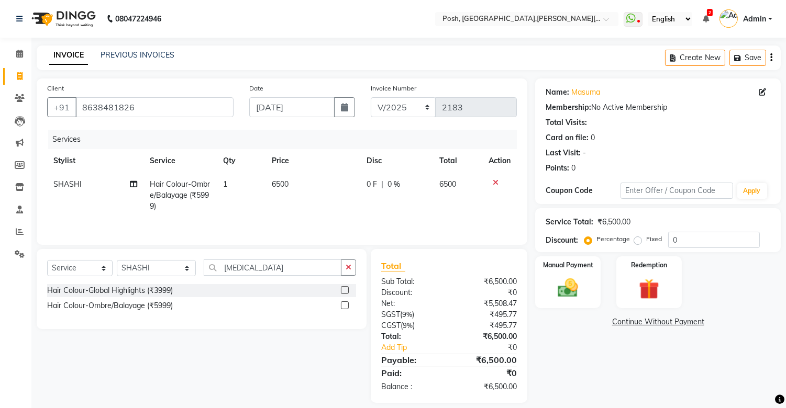
click at [315, 215] on td "6500" at bounding box center [312, 196] width 95 height 46
select select "16666"
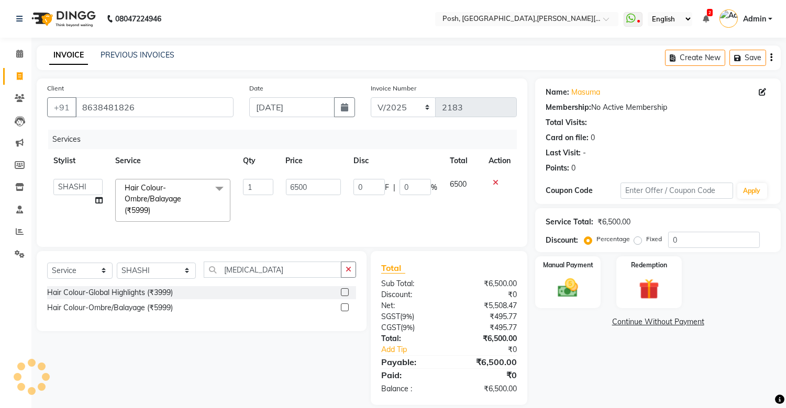
scroll to position [21, 0]
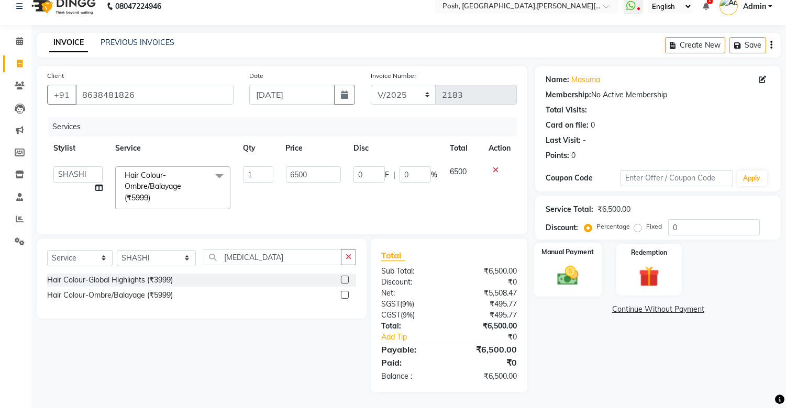
click at [563, 253] on div "Manual Payment" at bounding box center [568, 269] width 68 height 53
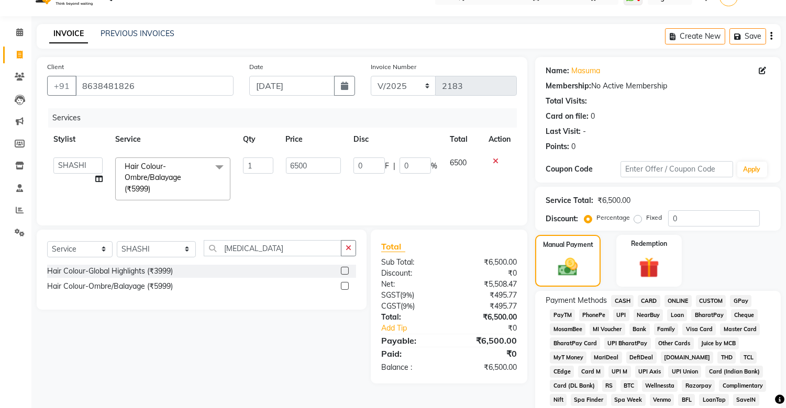
click at [620, 286] on span "UPI" at bounding box center [621, 315] width 16 height 12
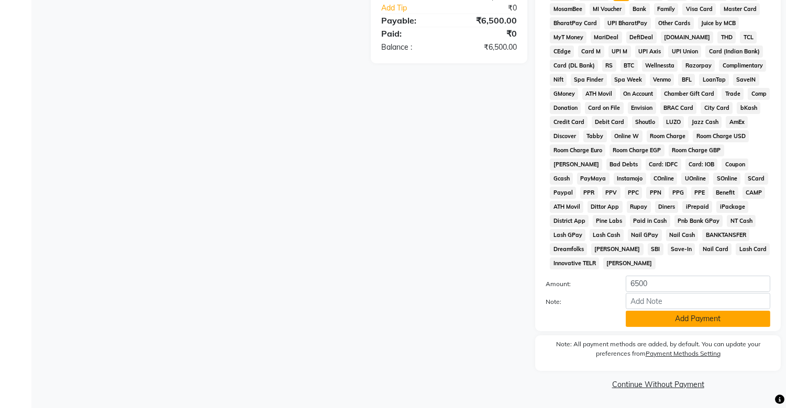
click at [681, 286] on button "Add Payment" at bounding box center [698, 319] width 145 height 16
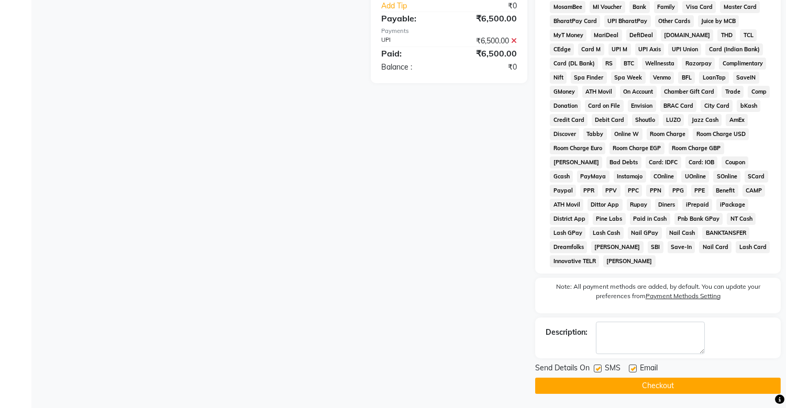
click at [597, 286] on label at bounding box center [598, 369] width 8 height 8
click at [597, 286] on input "checkbox" at bounding box center [597, 369] width 7 height 7
checkbox input "false"
click at [621, 286] on button "Checkout" at bounding box center [658, 386] width 246 height 16
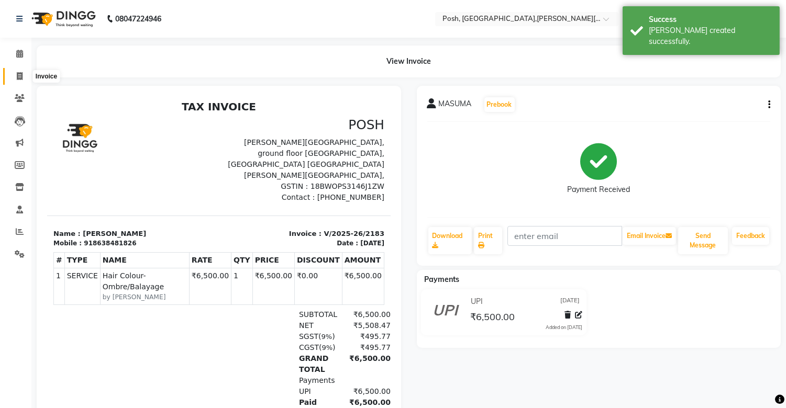
click at [20, 76] on icon at bounding box center [20, 76] width 6 height 8
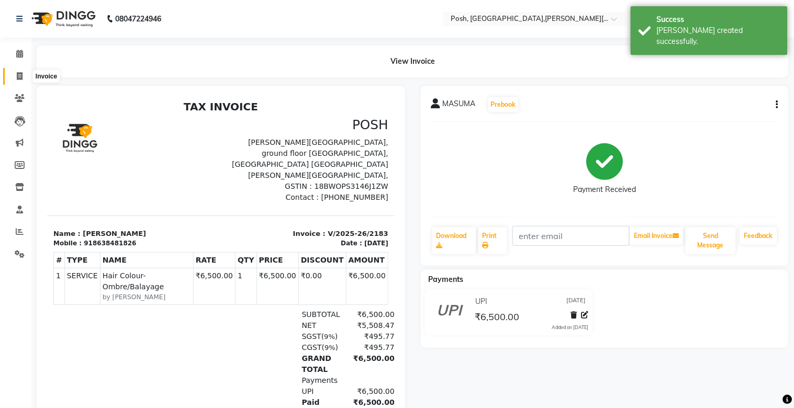
select select "service"
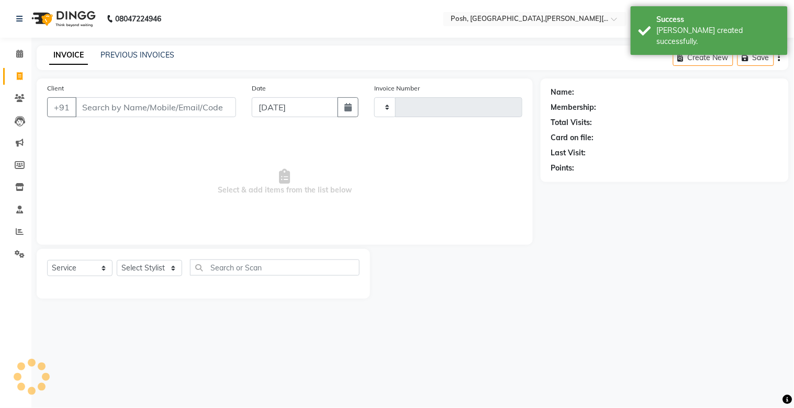
type input "2184"
select select "3535"
click at [114, 109] on input "Client" at bounding box center [155, 107] width 161 height 20
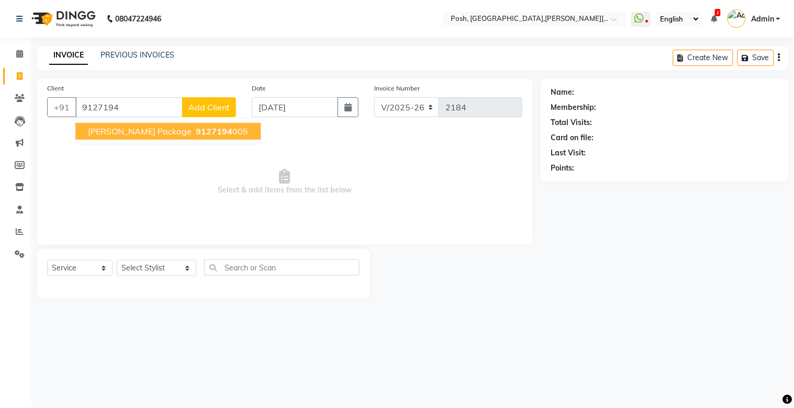
click at [119, 127] on span "[PERSON_NAME] Package" at bounding box center [140, 131] width 104 height 10
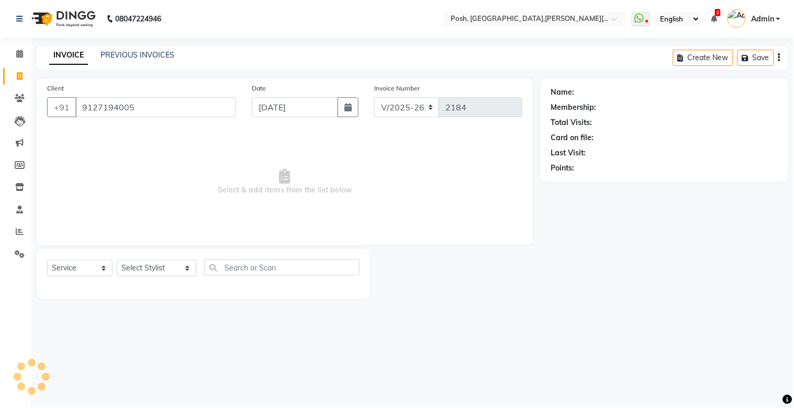
type input "9127194005"
click at [348, 117] on button "button" at bounding box center [348, 107] width 21 height 20
select select "9"
select select "2025"
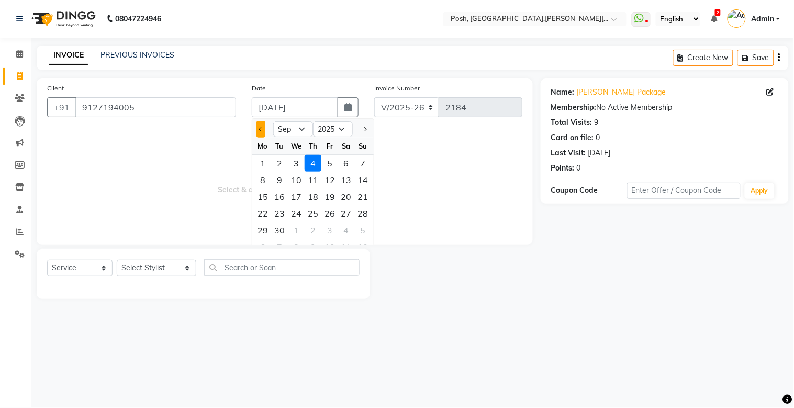
click at [263, 127] on button "Previous month" at bounding box center [261, 129] width 9 height 17
select select "8"
click at [350, 175] on div "9" at bounding box center [346, 180] width 17 height 17
type input "[DATE]"
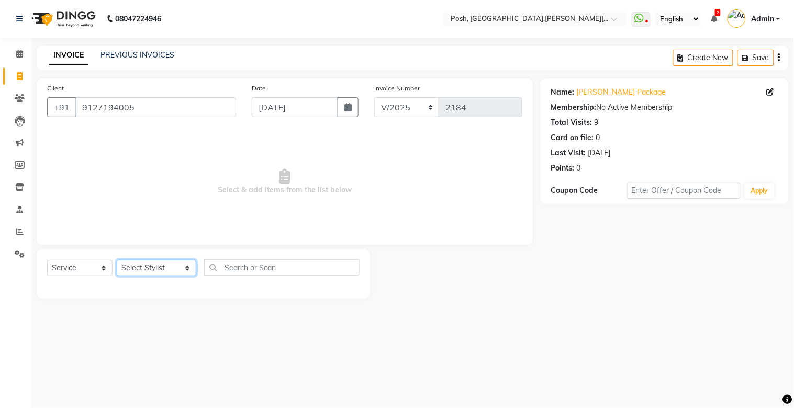
click at [165, 271] on select "Select Stylist [PERSON_NAME] ISLAM DIVYANGKA [PERSON_NAME] Manager [PERSON_NAME…" at bounding box center [157, 268] width 80 height 16
select select "16672"
click at [117, 261] on select "Select Stylist [PERSON_NAME] ISLAM DIVYANGKA [PERSON_NAME] Manager [PERSON_NAME…" at bounding box center [157, 268] width 80 height 16
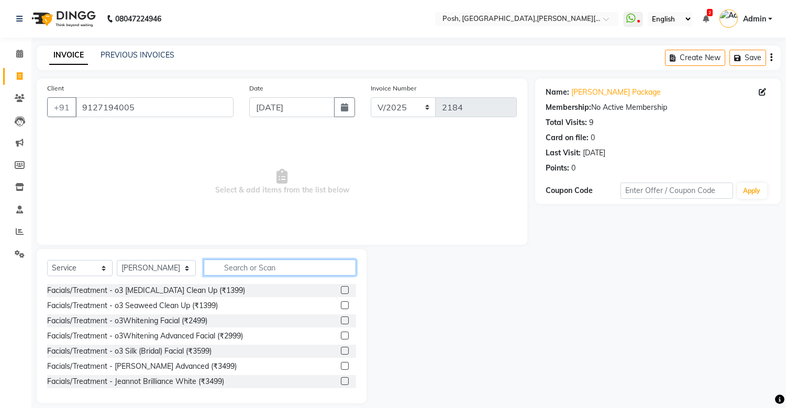
click at [226, 264] on input "text" at bounding box center [280, 268] width 152 height 16
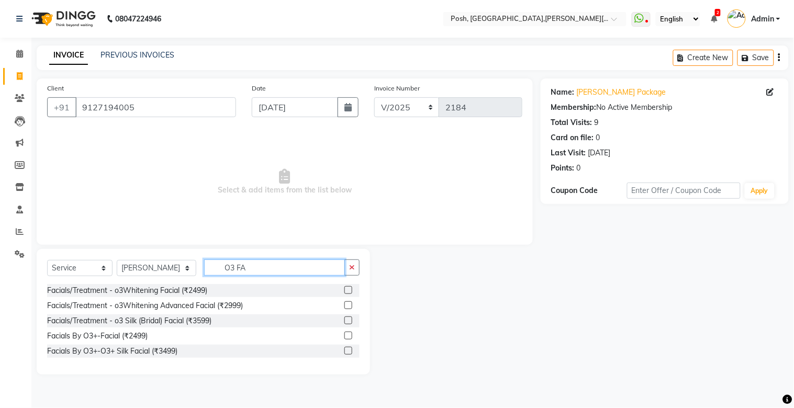
type input "O3 FA"
click at [348, 286] on label at bounding box center [349, 336] width 8 height 8
click at [348, 286] on input "checkbox" at bounding box center [348, 336] width 7 height 7
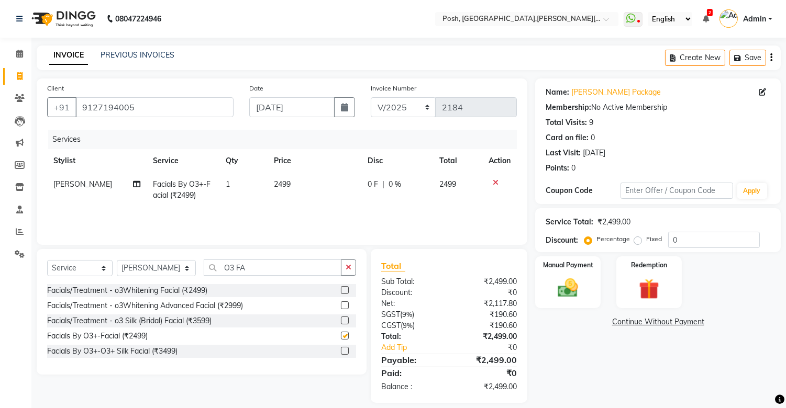
checkbox input "false"
click at [288, 198] on td "2499" at bounding box center [315, 190] width 94 height 35
select select "16672"
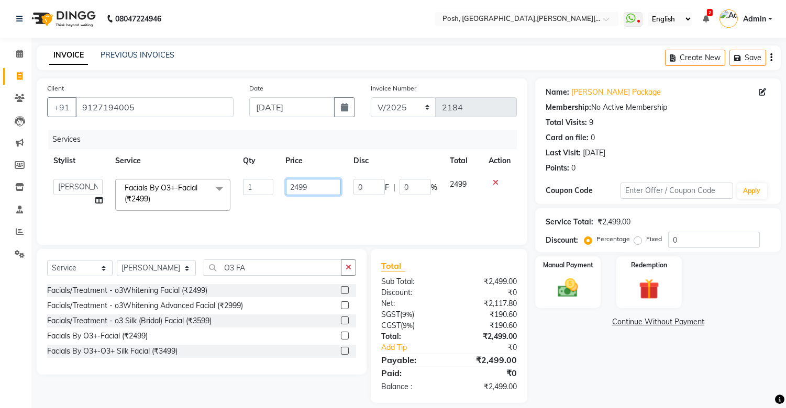
click at [305, 189] on input "2499" at bounding box center [313, 187] width 55 height 16
type input "2"
type input "1250"
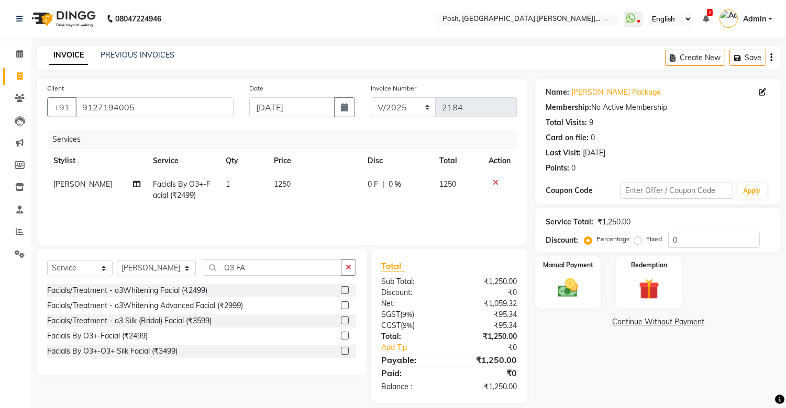
click at [306, 208] on div "Services Stylist Service Qty Price Disc Total Action [PERSON_NAME] Facials By O…" at bounding box center [282, 182] width 470 height 105
click at [232, 193] on td "1" at bounding box center [243, 190] width 48 height 35
select select "16672"
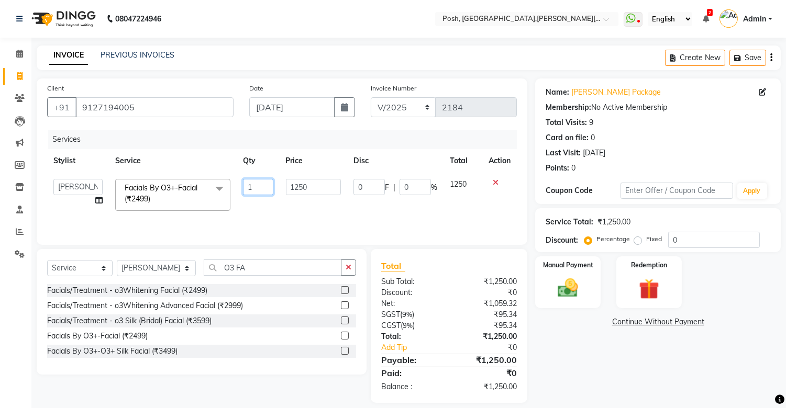
click at [249, 186] on input "1" at bounding box center [258, 187] width 30 height 16
click at [262, 187] on input "1" at bounding box center [258, 187] width 30 height 16
type input "4"
click at [245, 205] on td "4" at bounding box center [258, 195] width 42 height 45
select select "16672"
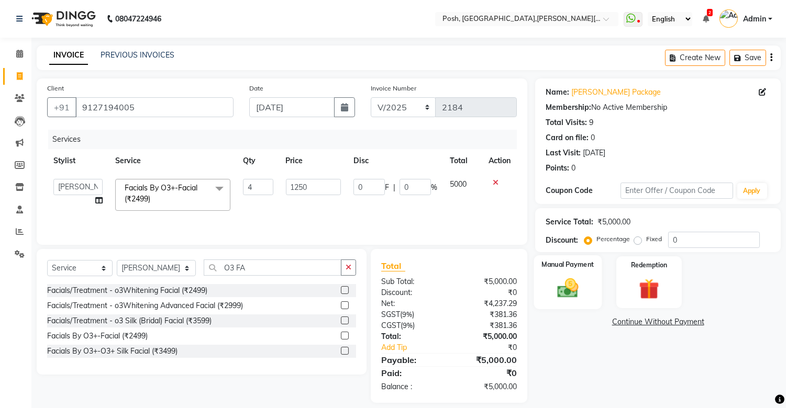
click at [582, 286] on img at bounding box center [568, 288] width 35 height 25
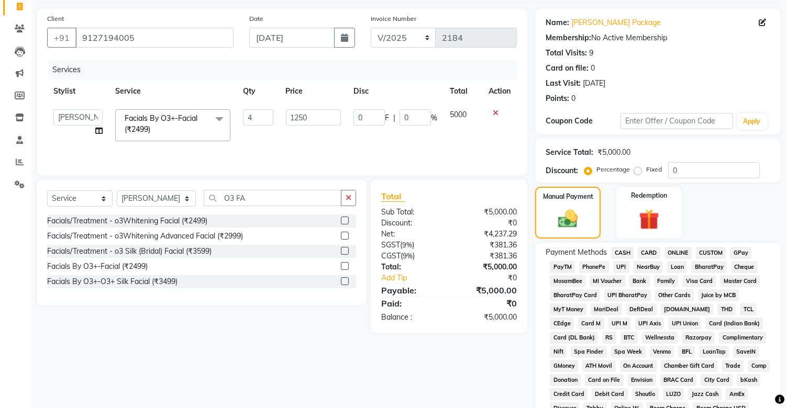
scroll to position [288, 0]
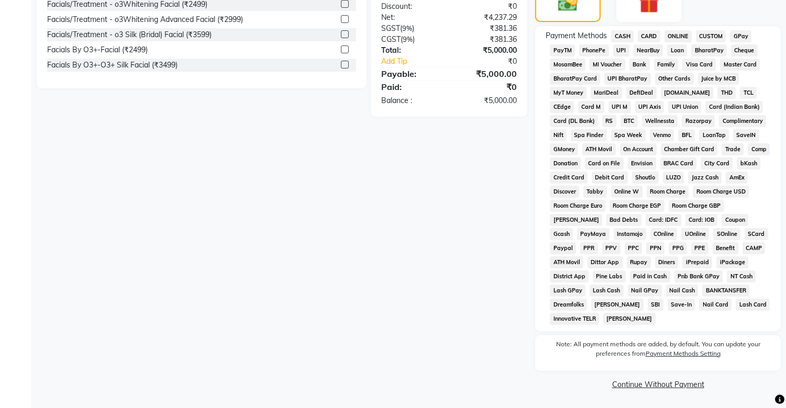
click at [646, 34] on span "CARD" at bounding box center [649, 36] width 23 height 12
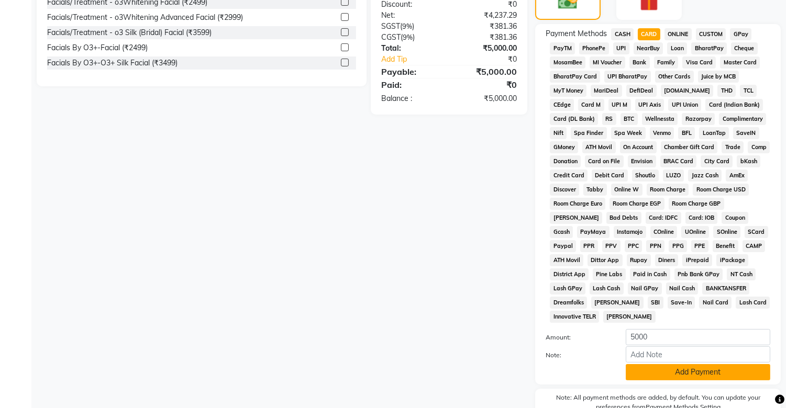
click at [691, 286] on button "Add Payment" at bounding box center [698, 372] width 145 height 16
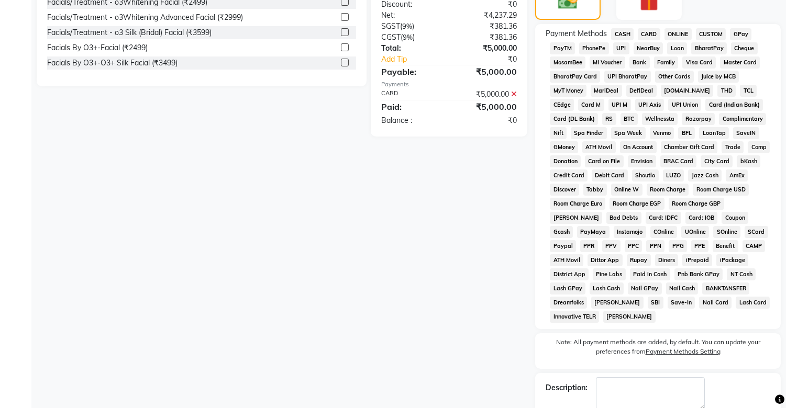
scroll to position [348, 0]
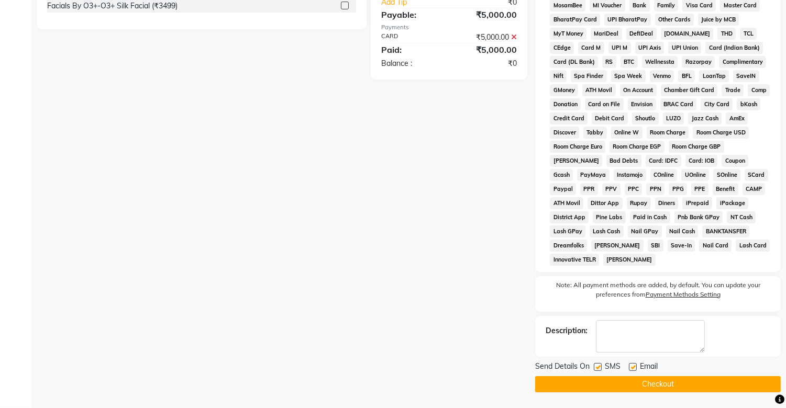
click at [598, 286] on label at bounding box center [598, 367] width 8 height 8
click at [598, 286] on input "checkbox" at bounding box center [597, 367] width 7 height 7
checkbox input "false"
click at [614, 286] on button "Checkout" at bounding box center [658, 384] width 246 height 16
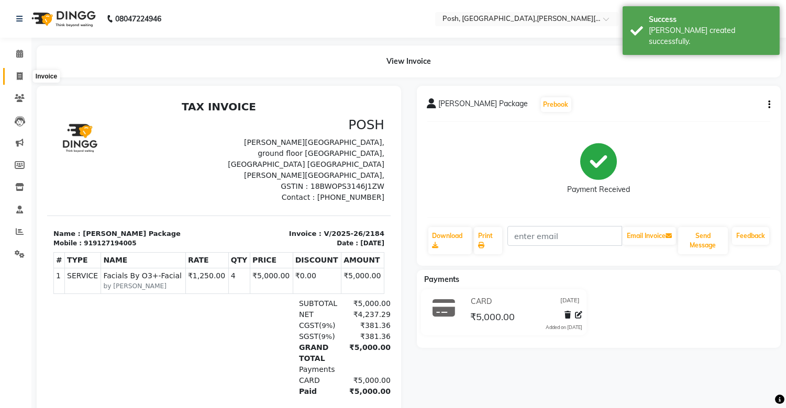
click at [19, 76] on icon at bounding box center [20, 76] width 6 height 8
select select "service"
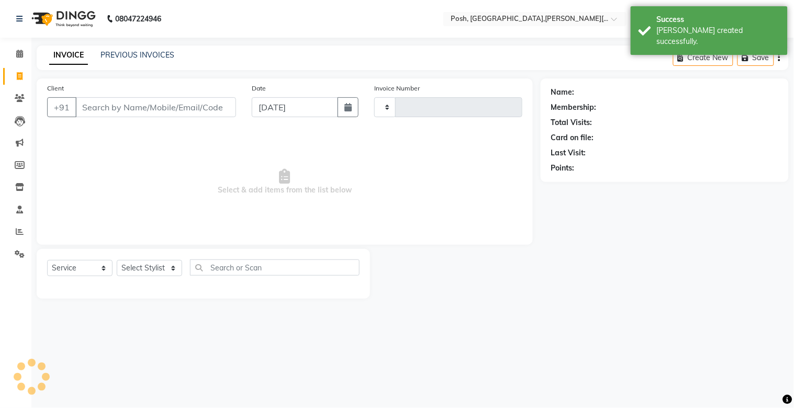
type input "2185"
select select "3535"
click at [97, 107] on input "Client" at bounding box center [155, 107] width 161 height 20
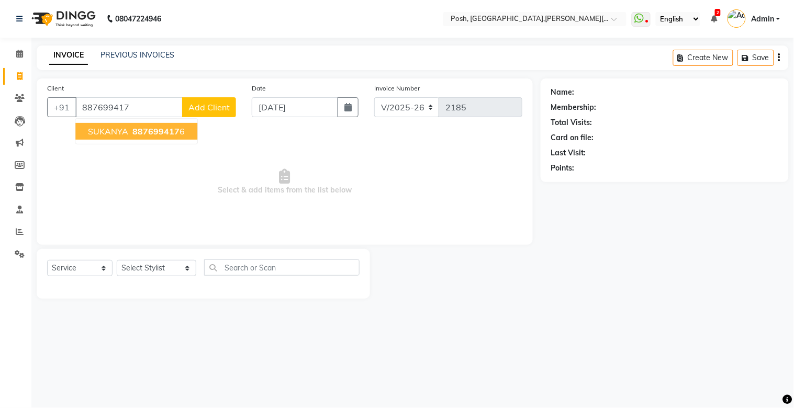
click at [152, 137] on button "SUKANYA 887699417 6" at bounding box center [136, 131] width 122 height 17
type input "8876994176"
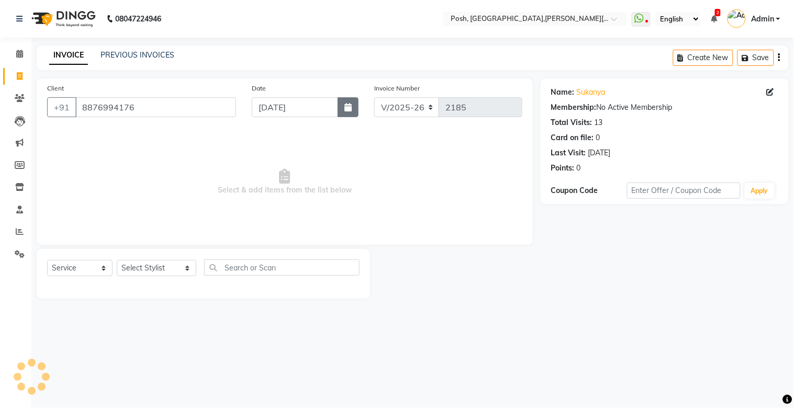
drag, startPoint x: 349, startPoint y: 107, endPoint x: 342, endPoint y: 117, distance: 11.8
click at [349, 107] on icon "button" at bounding box center [348, 107] width 7 height 8
select select "9"
select select "2025"
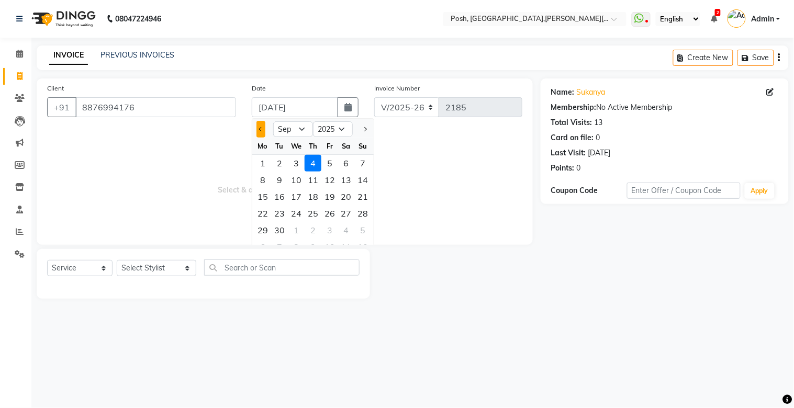
click at [260, 129] on span "Previous month" at bounding box center [261, 129] width 4 height 4
select select "8"
click at [348, 183] on div "9" at bounding box center [346, 180] width 17 height 17
type input "[DATE]"
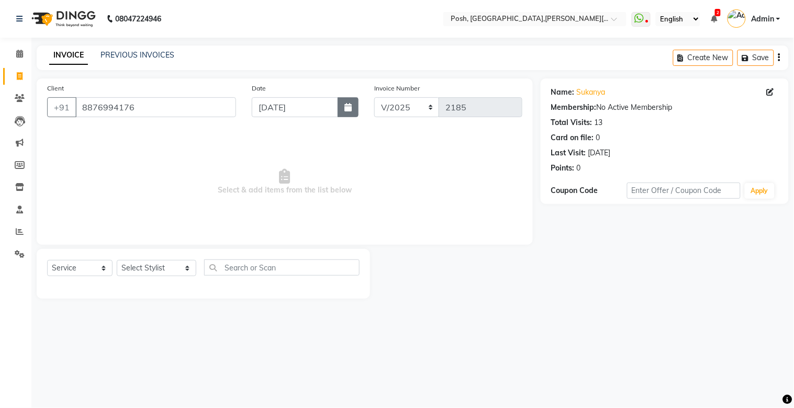
click at [351, 110] on icon "button" at bounding box center [348, 107] width 7 height 8
select select "8"
select select "2025"
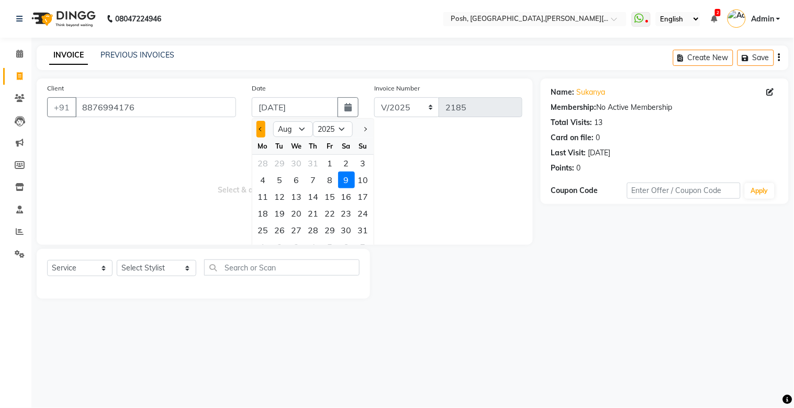
click at [259, 130] on button "Previous month" at bounding box center [261, 129] width 9 height 17
click at [302, 129] on select "Jan Feb Mar Apr May Jun [DATE] Aug Sep Oct Nov Dec" at bounding box center [293, 129] width 40 height 16
select select "8"
click at [273, 121] on select "Jan Feb Mar Apr May Jun [DATE] Aug Sep Oct Nov Dec" at bounding box center [293, 129] width 40 height 16
click at [350, 184] on div "9" at bounding box center [346, 180] width 17 height 17
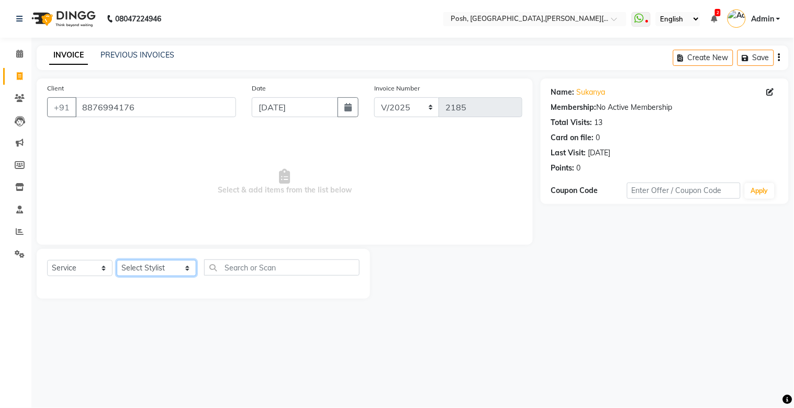
click at [153, 268] on select "Select Stylist [PERSON_NAME] ISLAM DIVYANGKA [PERSON_NAME] Manager [PERSON_NAME…" at bounding box center [157, 268] width 80 height 16
select select "16666"
click at [117, 261] on select "Select Stylist [PERSON_NAME] ISLAM DIVYANGKA [PERSON_NAME] Manager [PERSON_NAME…" at bounding box center [157, 268] width 80 height 16
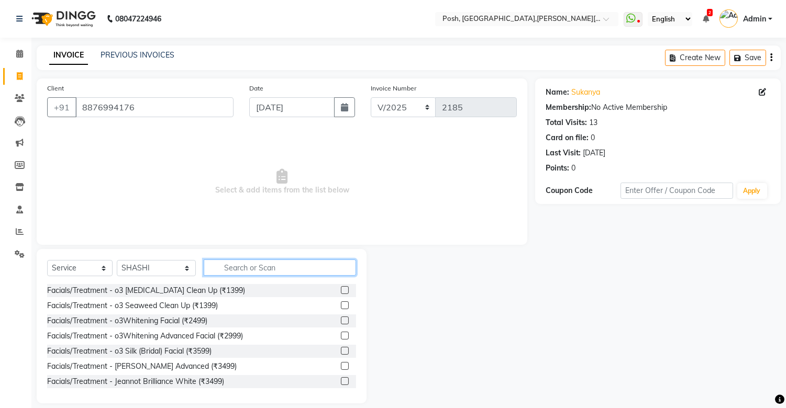
click at [223, 268] on input "text" at bounding box center [280, 268] width 152 height 16
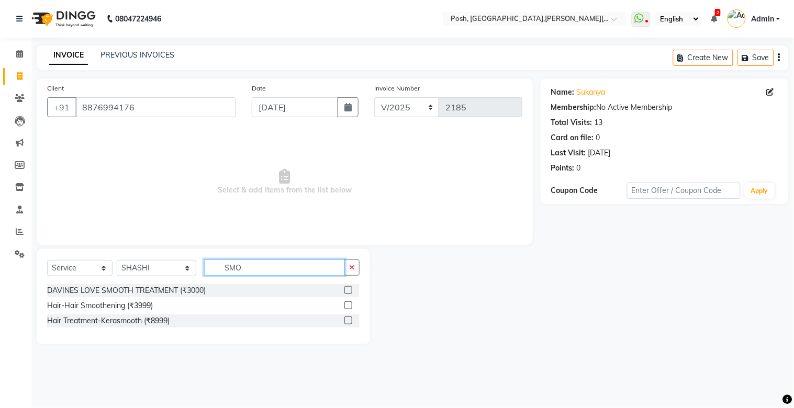
type input "SMO"
click at [346, 286] on label at bounding box center [349, 306] width 8 height 8
click at [346, 286] on input "checkbox" at bounding box center [348, 306] width 7 height 7
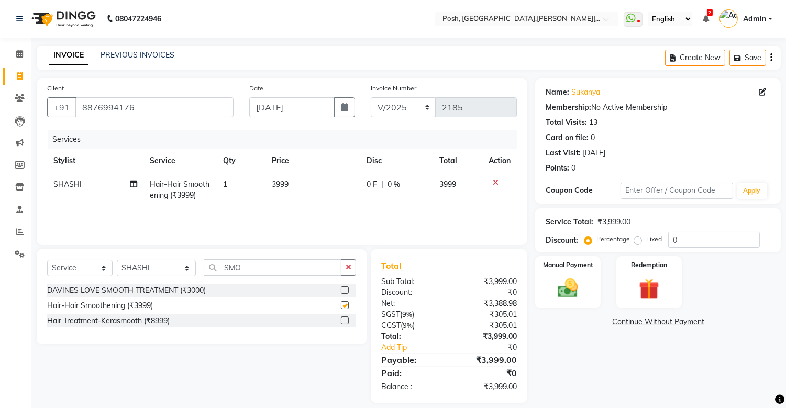
checkbox input "false"
click at [282, 185] on span "3999" at bounding box center [280, 184] width 17 height 9
click at [282, 185] on td "3999" at bounding box center [312, 190] width 95 height 35
select select "16666"
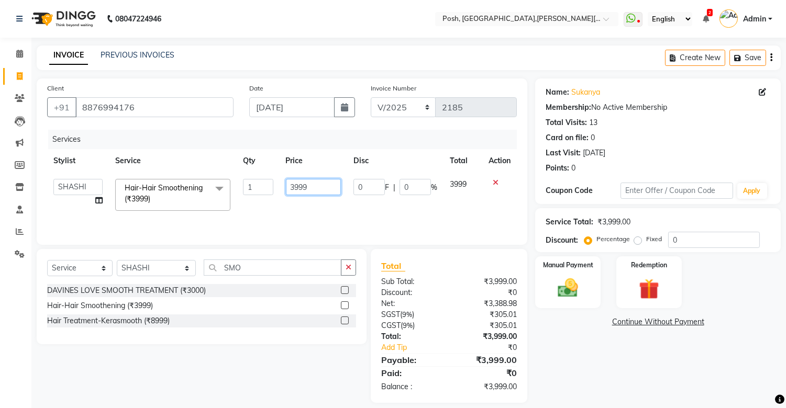
click at [301, 192] on input "3999" at bounding box center [313, 187] width 55 height 16
type input "4000"
click at [330, 200] on td "4000" at bounding box center [314, 195] width 68 height 45
select select "16666"
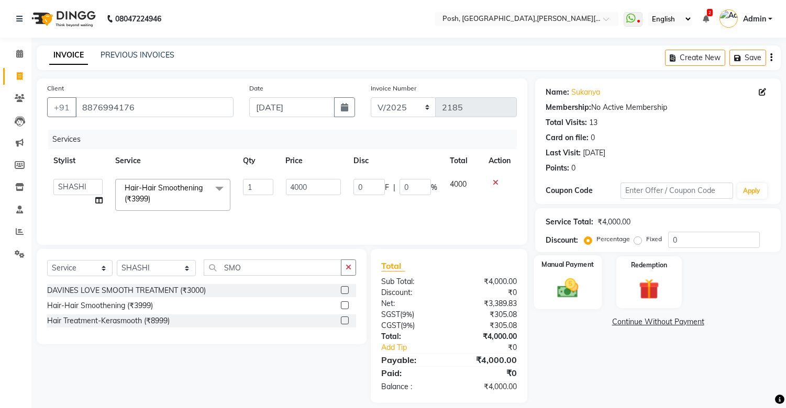
click at [560, 286] on img at bounding box center [568, 288] width 35 height 25
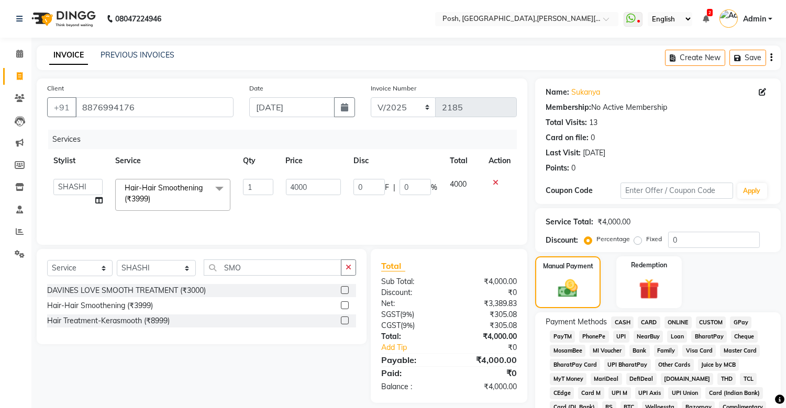
click at [617, 286] on span "UPI" at bounding box center [621, 337] width 16 height 12
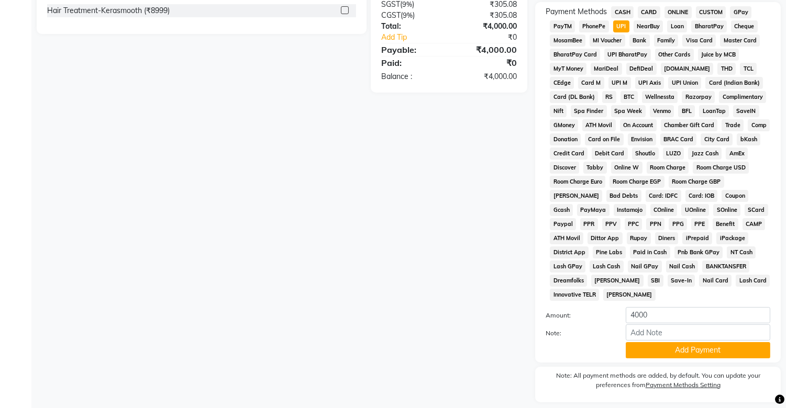
scroll to position [344, 0]
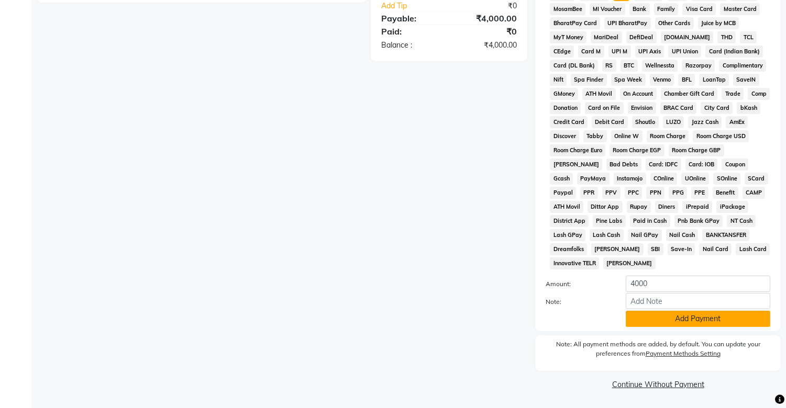
click at [697, 286] on button "Add Payment" at bounding box center [698, 319] width 145 height 16
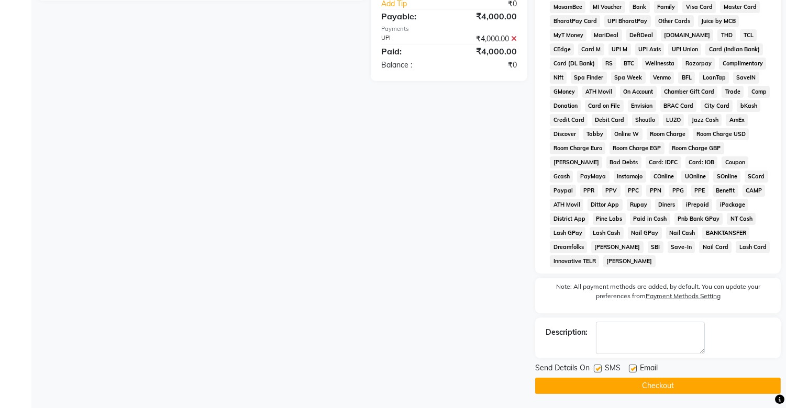
click at [598, 286] on label at bounding box center [598, 369] width 8 height 8
click at [598, 286] on input "checkbox" at bounding box center [597, 369] width 7 height 7
checkbox input "false"
click at [606, 286] on button "Checkout" at bounding box center [658, 386] width 246 height 16
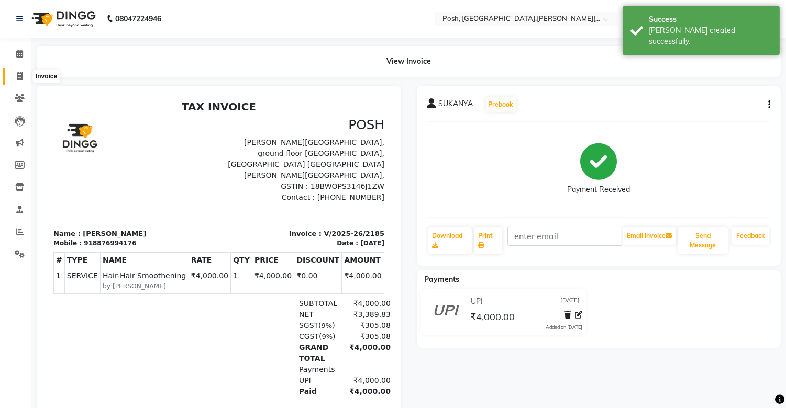
click at [18, 76] on icon at bounding box center [20, 76] width 6 height 8
select select "service"
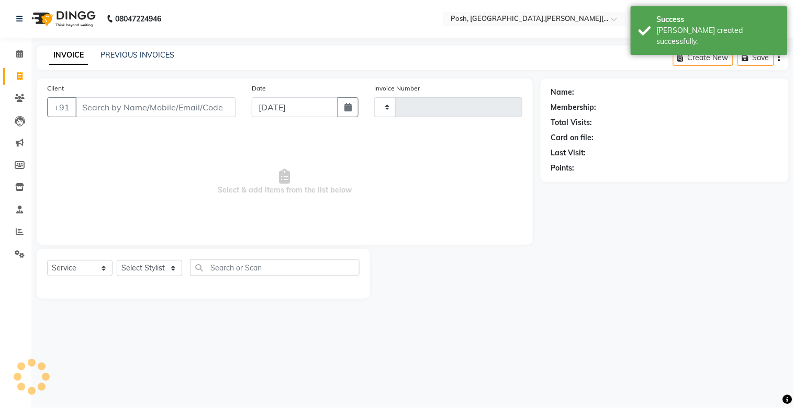
type input "2186"
select select "3535"
click at [113, 112] on input "Client" at bounding box center [155, 107] width 161 height 20
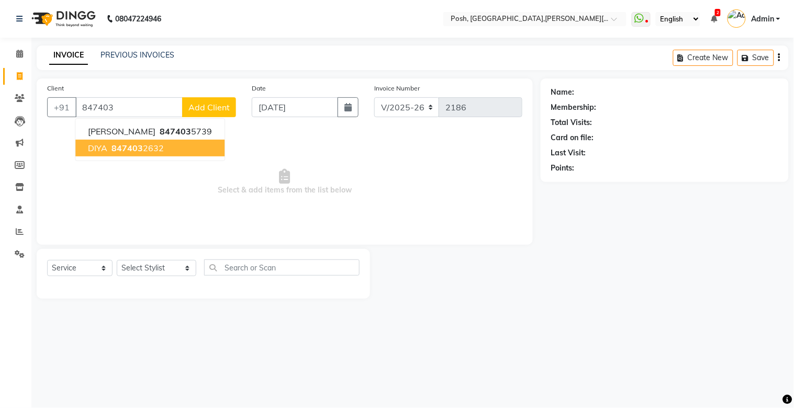
click at [113, 146] on span "847403" at bounding box center [127, 148] width 31 height 10
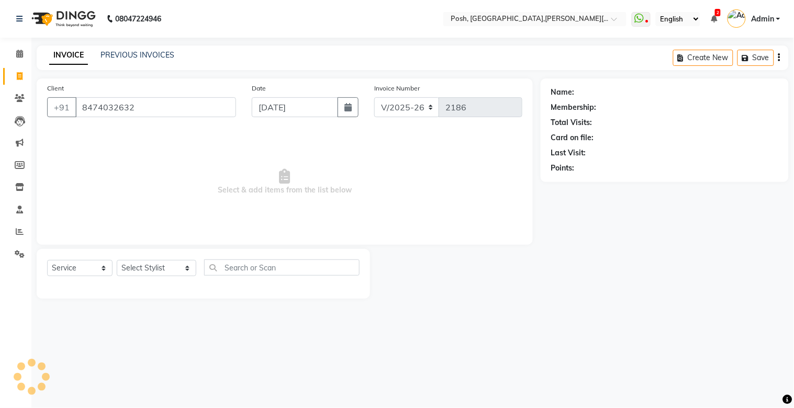
type input "8474032632"
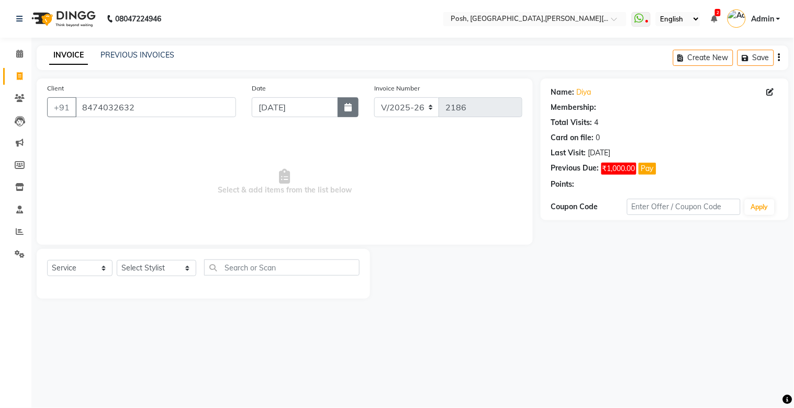
click at [352, 108] on button "button" at bounding box center [348, 107] width 21 height 20
select select "9"
select select "2025"
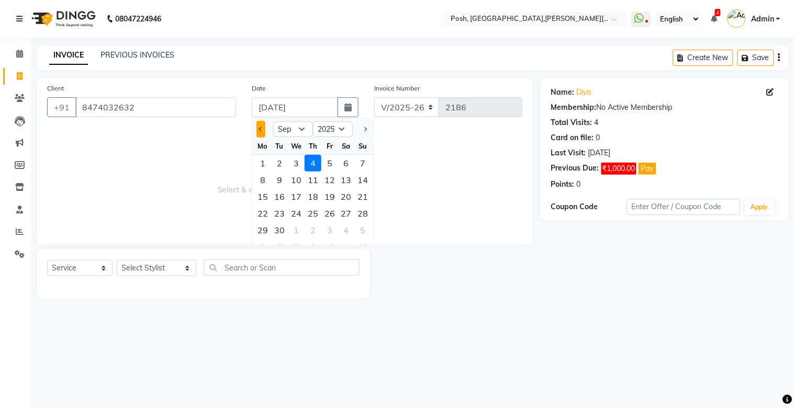
click at [264, 131] on button "Previous month" at bounding box center [261, 129] width 9 height 17
select select "8"
click at [347, 183] on div "9" at bounding box center [346, 180] width 17 height 17
type input "[DATE]"
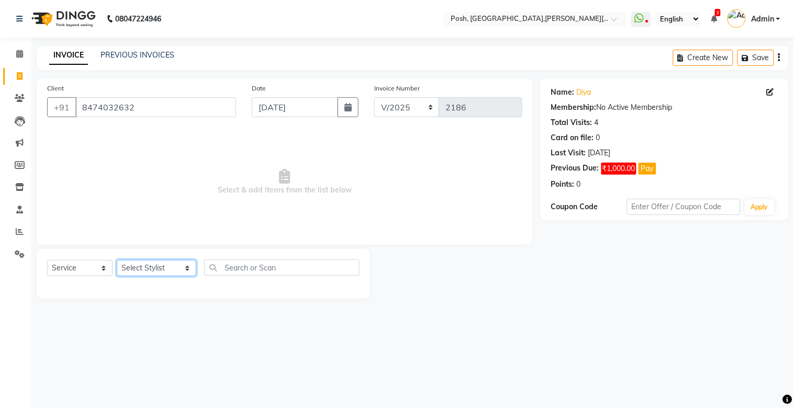
click at [166, 268] on select "Select Stylist [PERSON_NAME] ISLAM DIVYANGKA [PERSON_NAME] Manager [PERSON_NAME…" at bounding box center [157, 268] width 80 height 16
select select "16666"
click at [117, 261] on select "Select Stylist [PERSON_NAME] ISLAM DIVYANGKA [PERSON_NAME] Manager [PERSON_NAME…" at bounding box center [157, 268] width 80 height 16
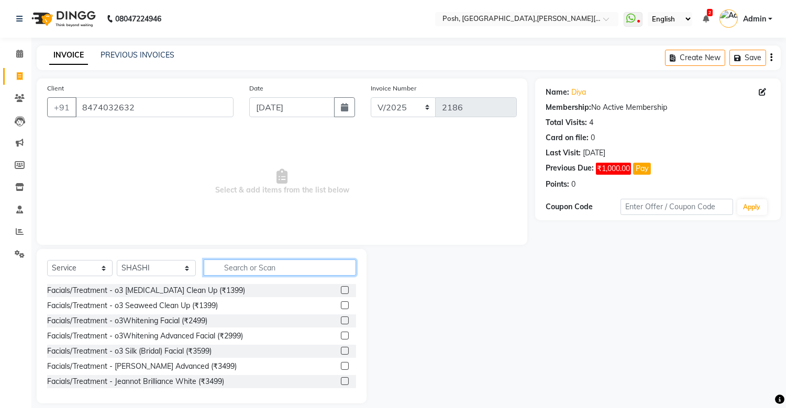
click at [228, 266] on input "text" at bounding box center [280, 268] width 152 height 16
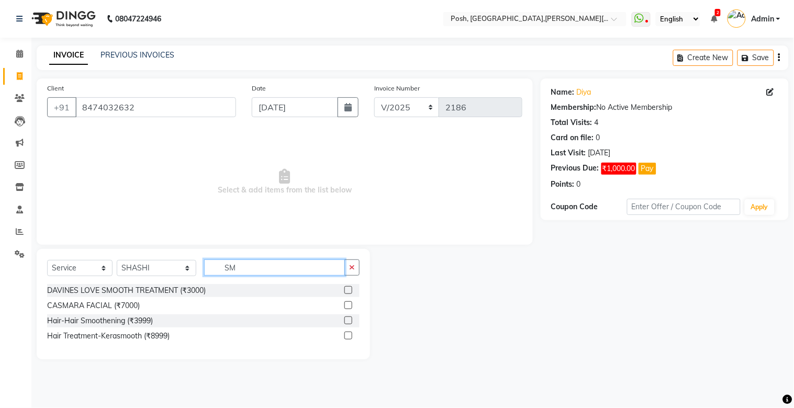
type input "SM"
click at [348, 286] on label at bounding box center [349, 321] width 8 height 8
click at [348, 286] on input "checkbox" at bounding box center [348, 321] width 7 height 7
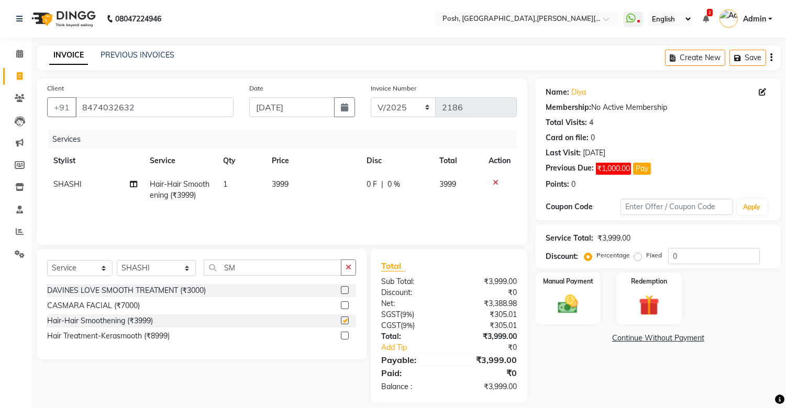
checkbox input "false"
click at [285, 185] on span "3999" at bounding box center [280, 184] width 17 height 9
select select "16666"
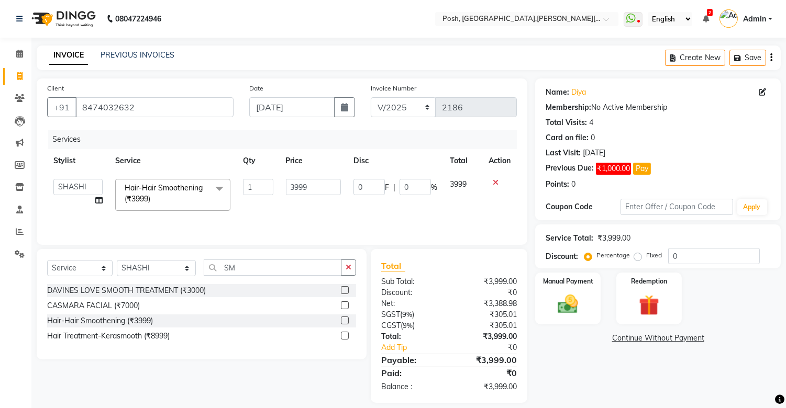
click at [286, 185] on input "3999" at bounding box center [313, 187] width 55 height 16
type input "3"
type input "4000"
click at [363, 207] on td "0 F | 0 %" at bounding box center [395, 195] width 96 height 45
select select "16666"
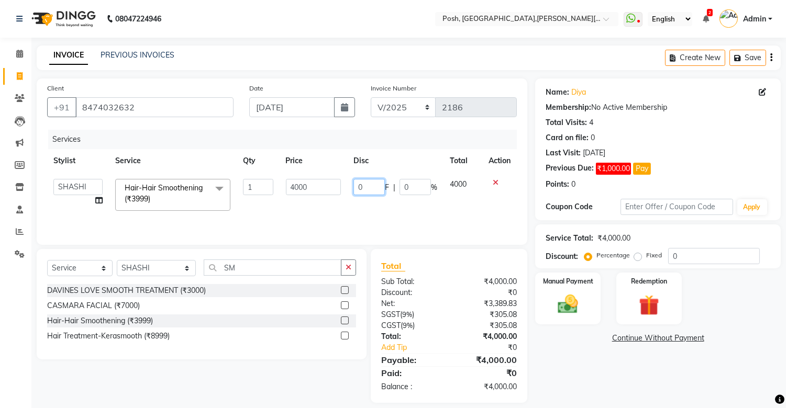
click at [370, 191] on input "0" at bounding box center [368, 187] width 31 height 16
type input "1000"
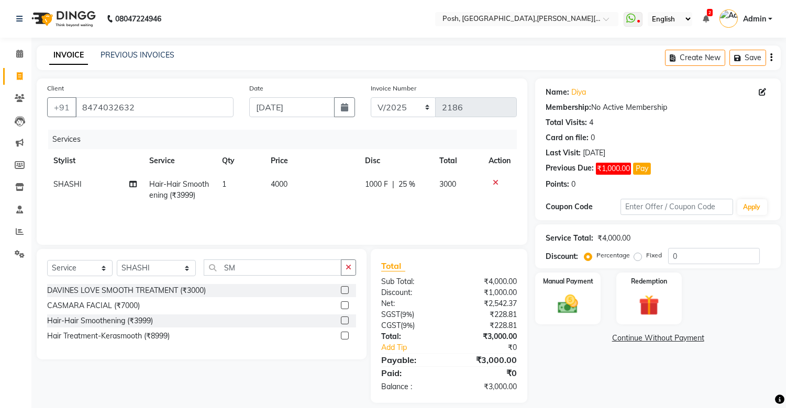
click at [364, 205] on td "1000 F | 25 %" at bounding box center [396, 190] width 74 height 35
select select "16666"
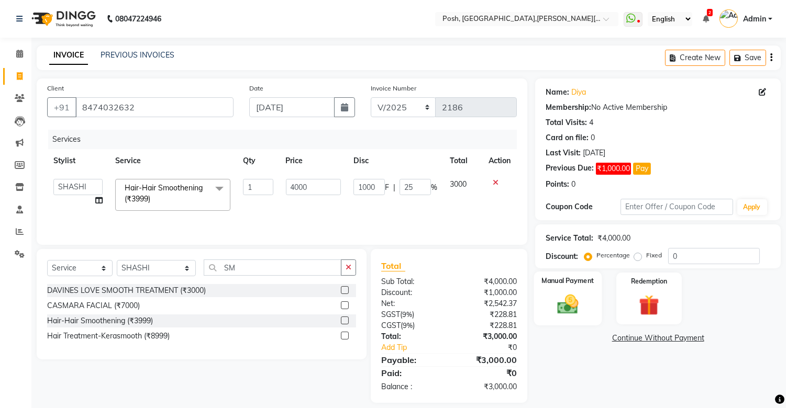
click at [564, 286] on img at bounding box center [568, 305] width 35 height 25
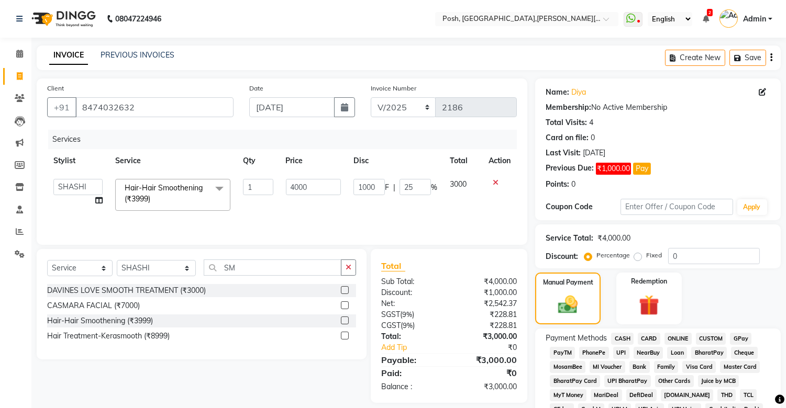
click at [626, 286] on span "CASH" at bounding box center [622, 339] width 23 height 12
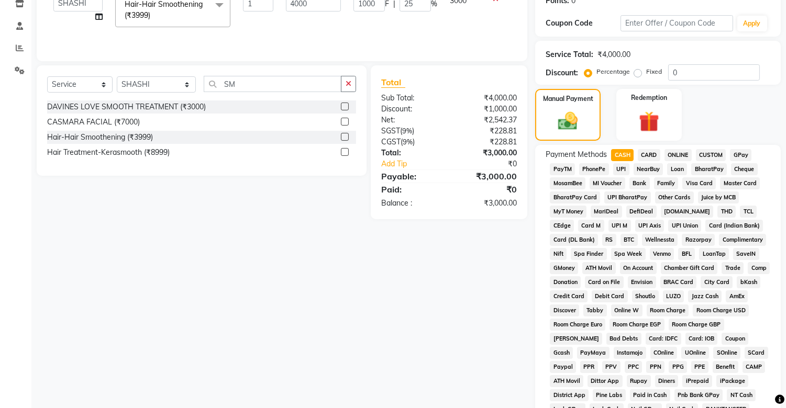
scroll to position [360, 0]
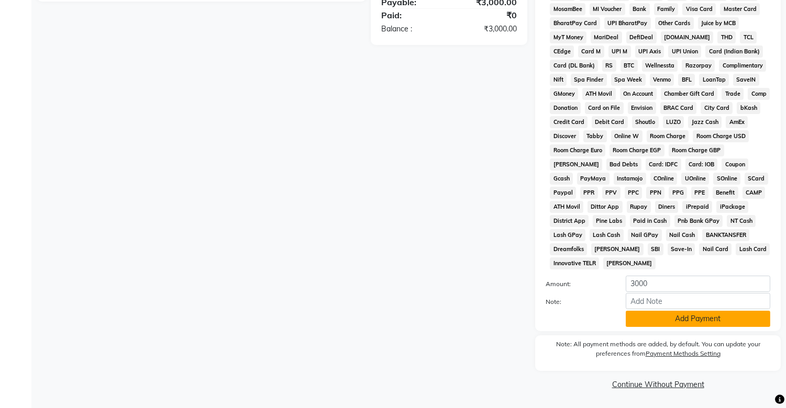
click at [682, 286] on button "Add Payment" at bounding box center [698, 319] width 145 height 16
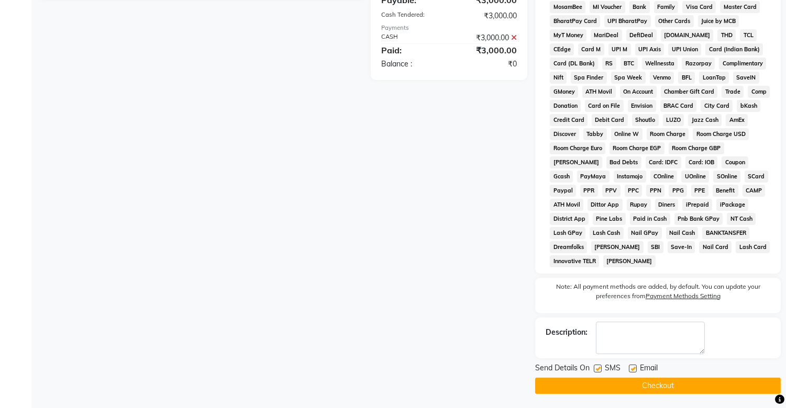
click at [600, 286] on label at bounding box center [598, 369] width 8 height 8
click at [600, 286] on input "checkbox" at bounding box center [597, 369] width 7 height 7
checkbox input "false"
click at [598, 286] on button "Checkout" at bounding box center [658, 386] width 246 height 16
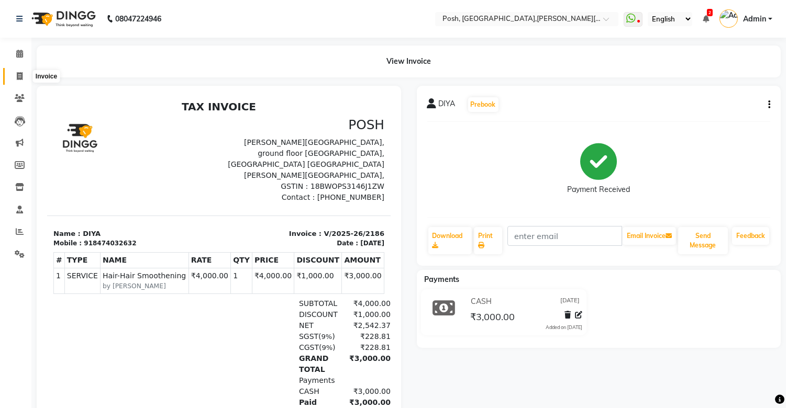
click at [19, 75] on icon at bounding box center [20, 76] width 6 height 8
select select "service"
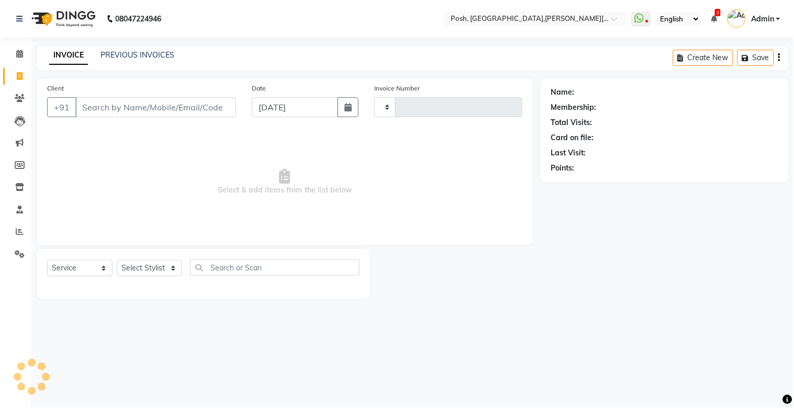
type input "2187"
select select "3535"
click at [100, 111] on input "Client" at bounding box center [155, 107] width 161 height 20
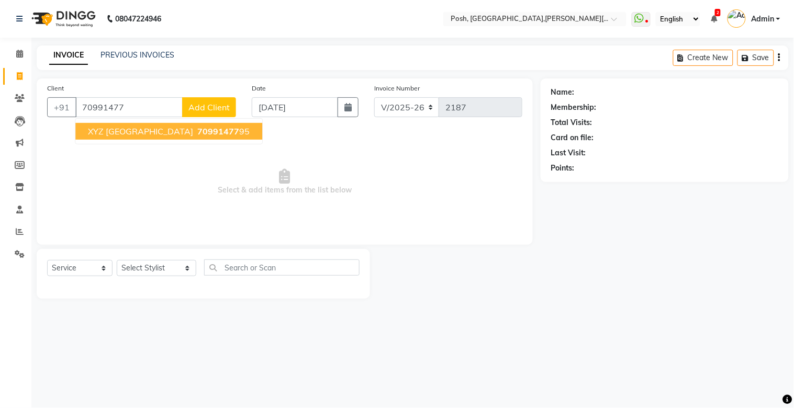
click at [132, 136] on span "XYZ [GEOGRAPHIC_DATA]" at bounding box center [140, 131] width 105 height 10
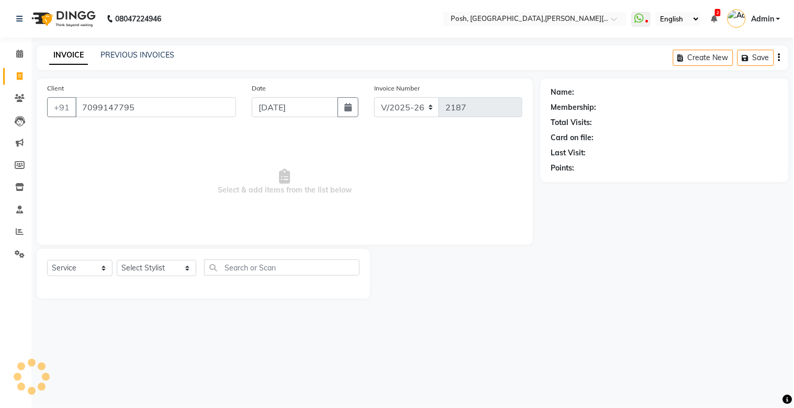
type input "7099147795"
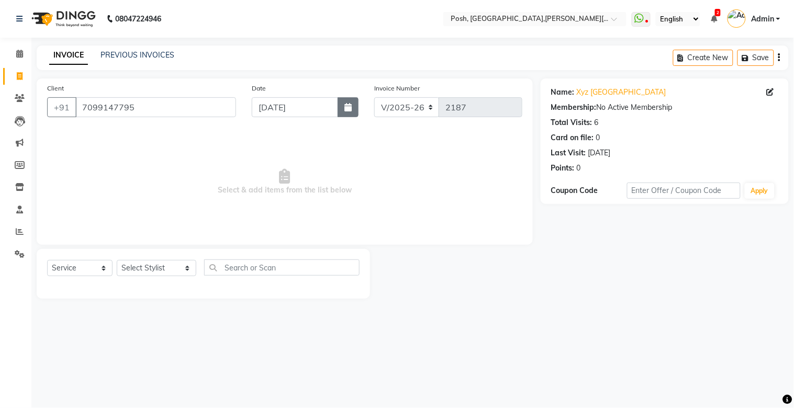
click at [352, 104] on icon "button" at bounding box center [348, 107] width 7 height 8
select select "9"
select select "2025"
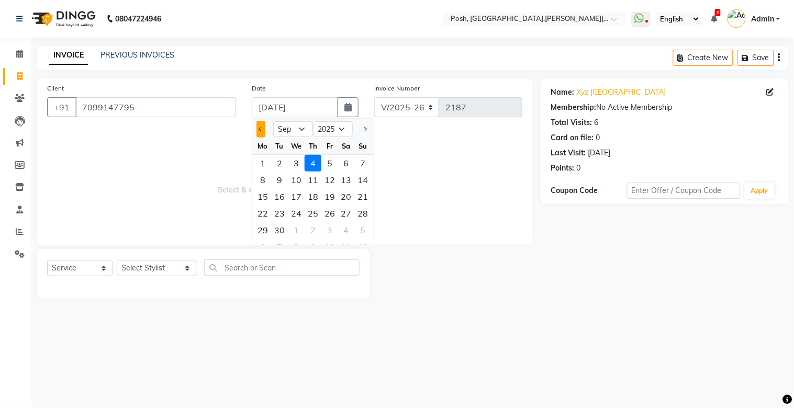
click at [260, 130] on span "Previous month" at bounding box center [261, 129] width 4 height 4
select select "8"
click at [363, 180] on div "10" at bounding box center [363, 180] width 17 height 17
type input "[DATE]"
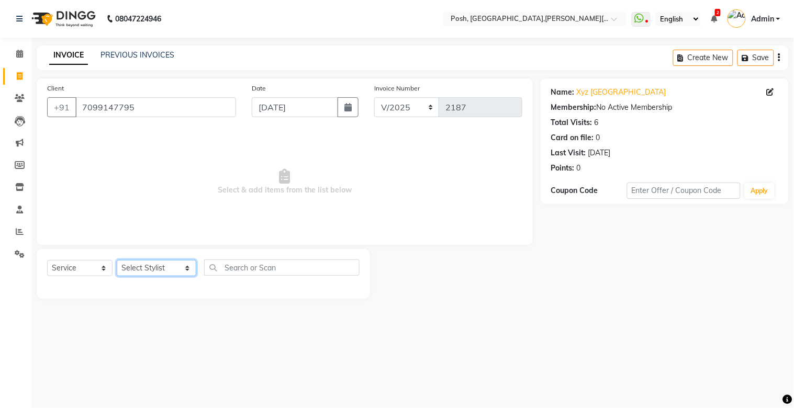
click at [152, 269] on select "Select Stylist [PERSON_NAME] ISLAM DIVYANGKA [PERSON_NAME] Manager [PERSON_NAME…" at bounding box center [157, 268] width 80 height 16
select select "16666"
click at [117, 261] on select "Select Stylist [PERSON_NAME] ISLAM DIVYANGKA [PERSON_NAME] Manager [PERSON_NAME…" at bounding box center [157, 268] width 80 height 16
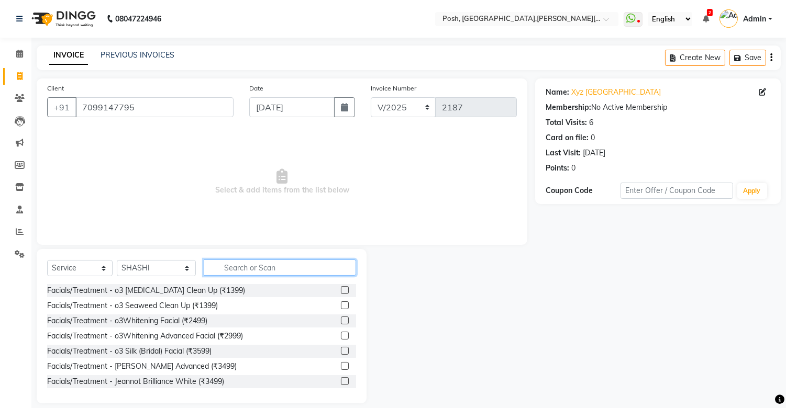
click at [222, 265] on input "text" at bounding box center [280, 268] width 152 height 16
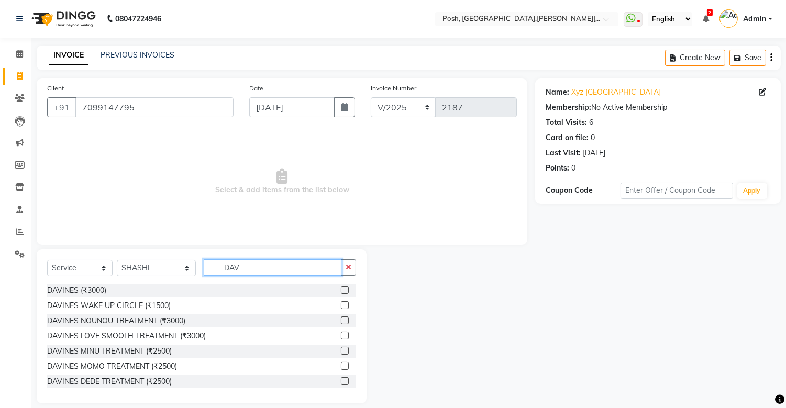
type input "DAV"
click at [341, 286] on label at bounding box center [345, 306] width 8 height 8
click at [341, 286] on input "checkbox" at bounding box center [344, 306] width 7 height 7
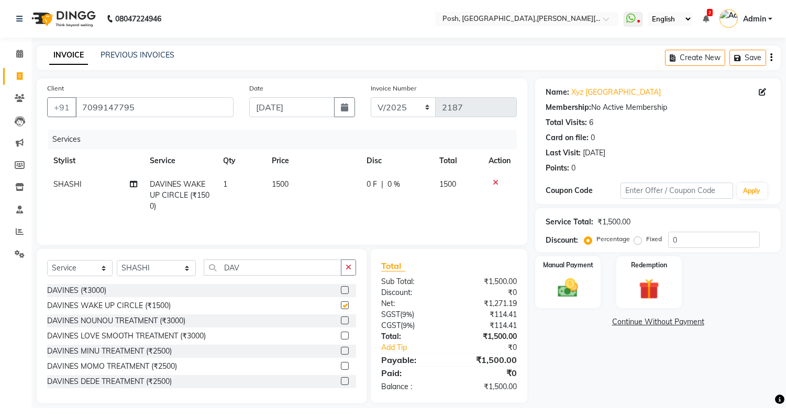
checkbox input "false"
click at [589, 284] on div "Manual Payment" at bounding box center [568, 282] width 68 height 53
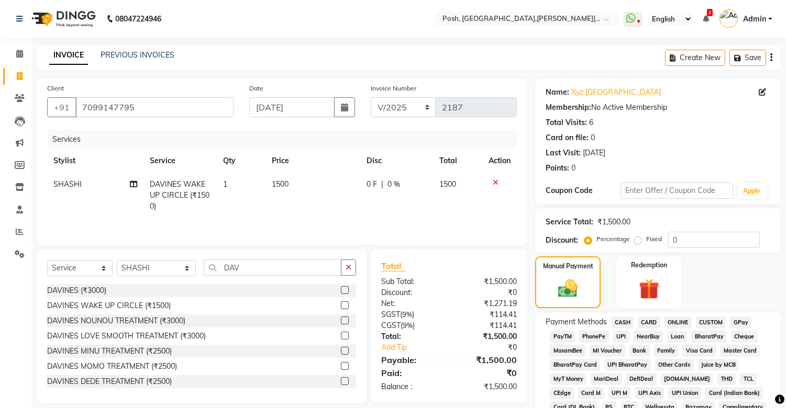
click at [615, 286] on span "UPI" at bounding box center [621, 337] width 16 height 12
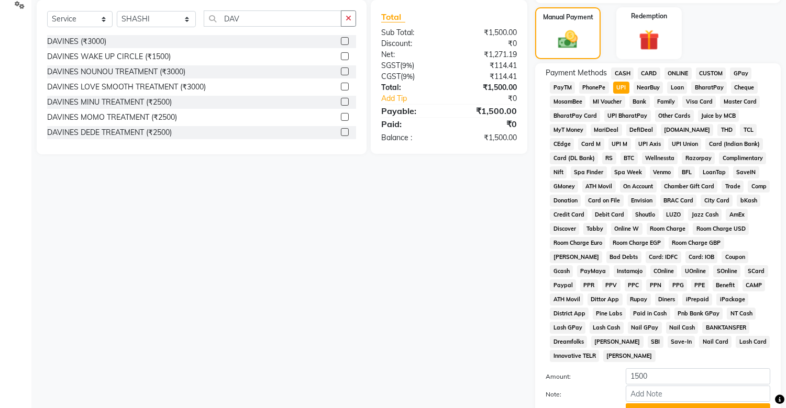
scroll to position [281, 0]
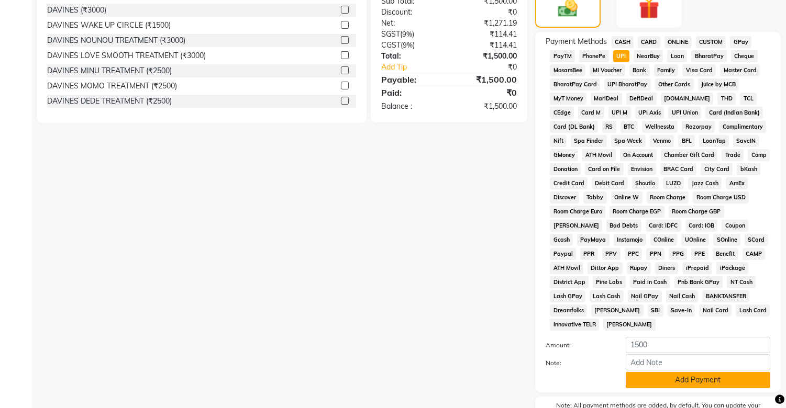
click at [686, 286] on button "Add Payment" at bounding box center [698, 380] width 145 height 16
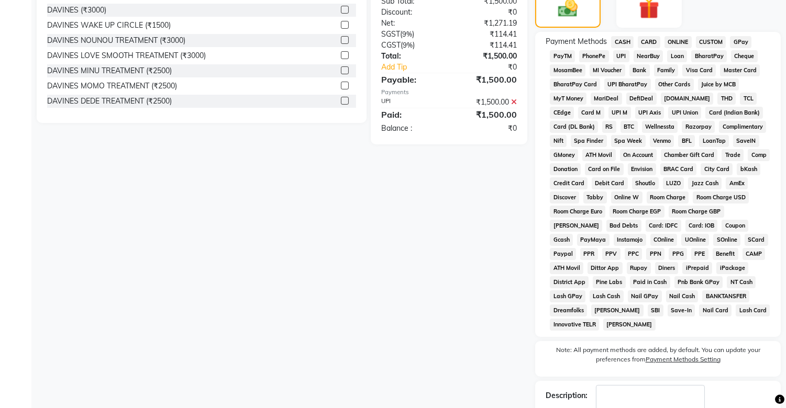
scroll to position [348, 0]
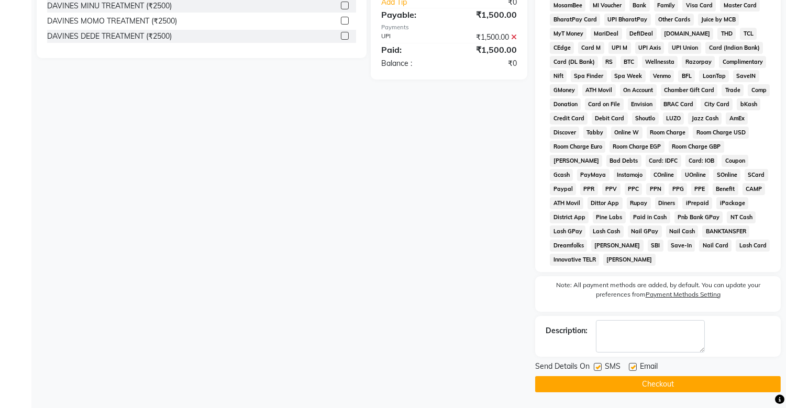
click at [598, 286] on label at bounding box center [598, 367] width 8 height 8
click at [598, 286] on input "checkbox" at bounding box center [597, 367] width 7 height 7
checkbox input "false"
click at [601, 286] on button "Checkout" at bounding box center [658, 384] width 246 height 16
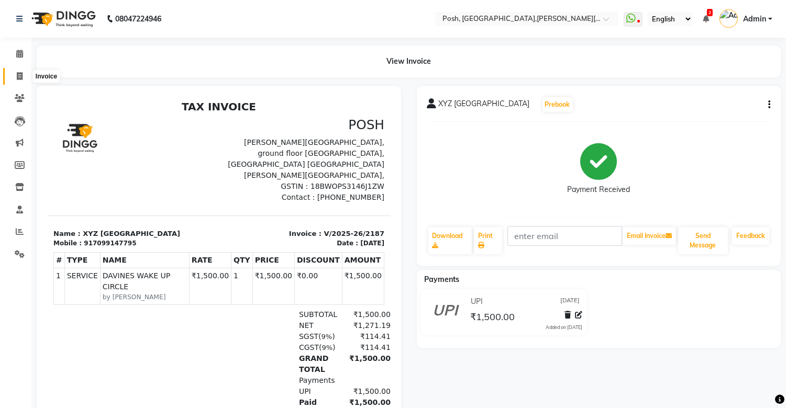
click at [19, 75] on icon at bounding box center [20, 76] width 6 height 8
select select "service"
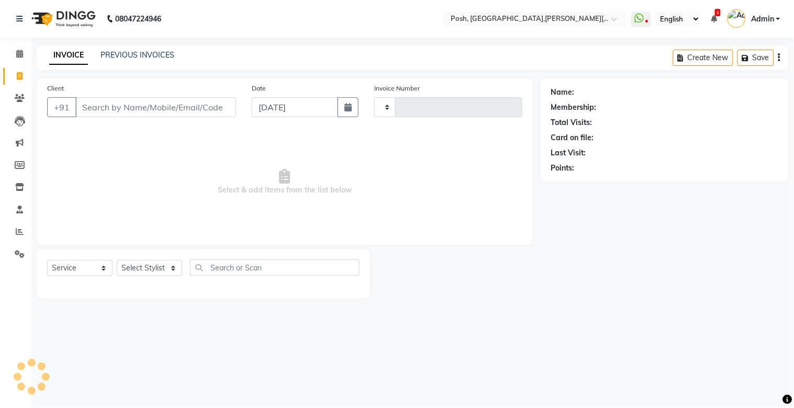
click at [133, 109] on input "Client" at bounding box center [155, 107] width 161 height 20
type input "2188"
select select "3535"
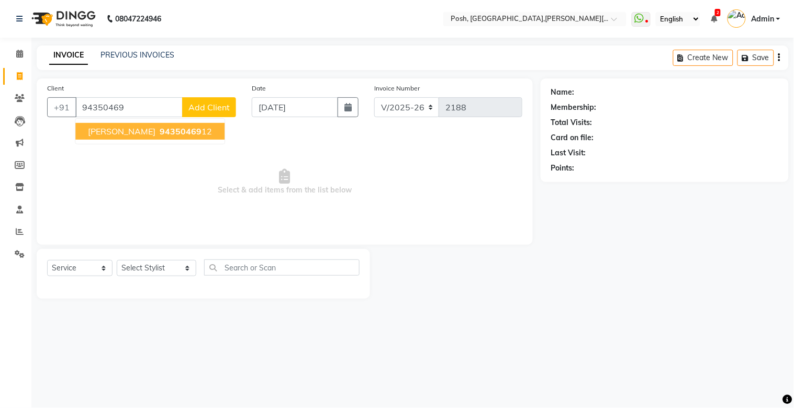
click at [113, 131] on span "[PERSON_NAME]" at bounding box center [122, 131] width 68 height 10
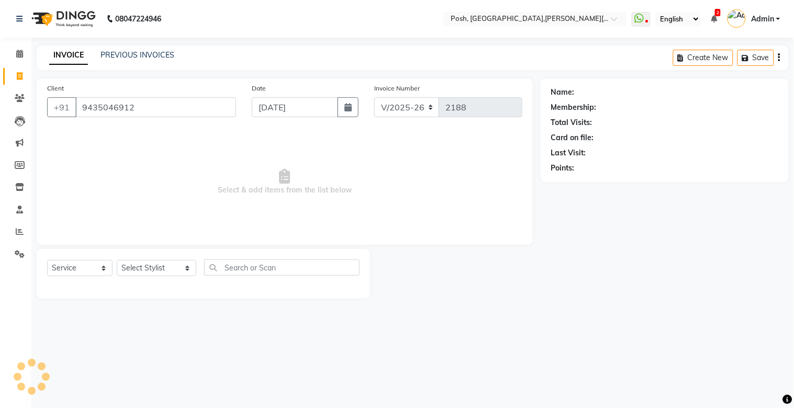
type input "9435046912"
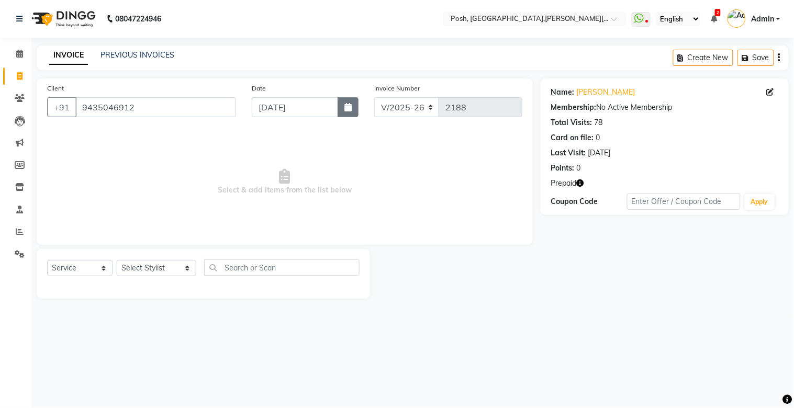
click at [350, 109] on icon "button" at bounding box center [348, 107] width 7 height 8
select select "9"
select select "2025"
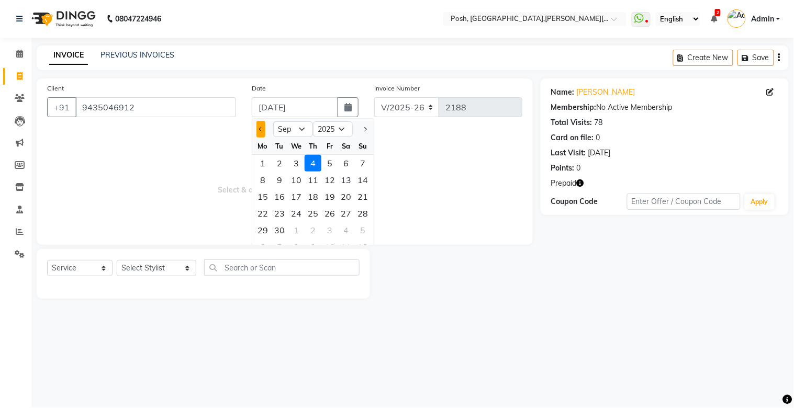
click at [262, 132] on button "Previous month" at bounding box center [261, 129] width 9 height 17
select select "8"
click at [368, 183] on div "10" at bounding box center [363, 180] width 17 height 17
type input "[DATE]"
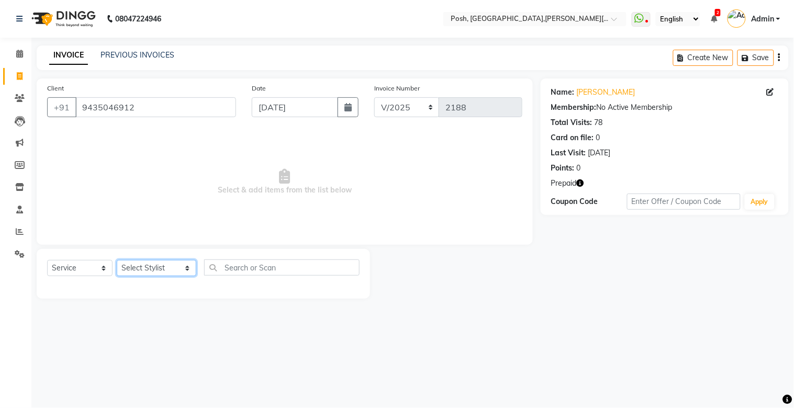
click at [128, 269] on select "Select Stylist [PERSON_NAME] ISLAM DIVYANGKA [PERSON_NAME] Manager [PERSON_NAME…" at bounding box center [157, 268] width 80 height 16
select select "16670"
click at [117, 261] on select "Select Stylist [PERSON_NAME] ISLAM DIVYANGKA [PERSON_NAME] Manager [PERSON_NAME…" at bounding box center [157, 268] width 80 height 16
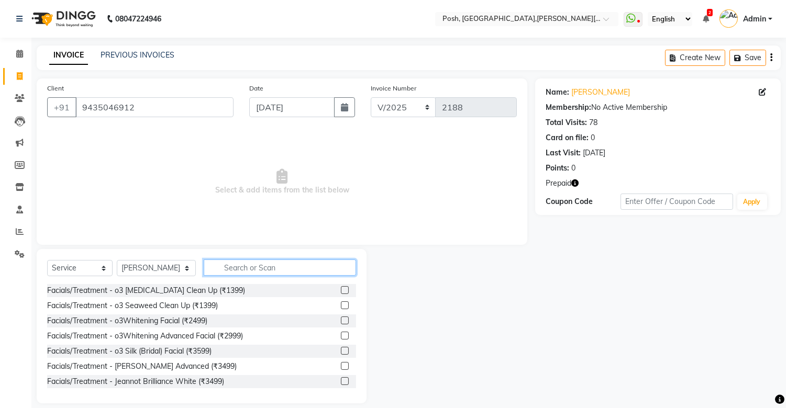
click at [234, 263] on input "text" at bounding box center [280, 268] width 152 height 16
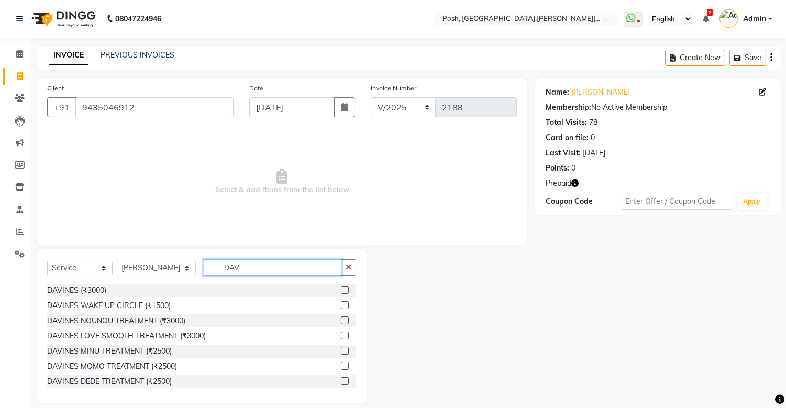
type input "DAV"
drag, startPoint x: 337, startPoint y: 306, endPoint x: 330, endPoint y: 306, distance: 7.3
click at [341, 286] on label at bounding box center [345, 306] width 8 height 8
click at [341, 286] on input "checkbox" at bounding box center [344, 306] width 7 height 7
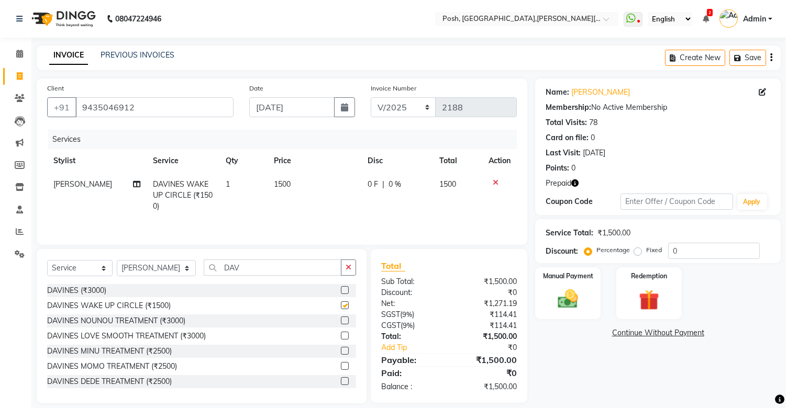
checkbox input "false"
click at [563, 286] on img at bounding box center [568, 299] width 35 height 25
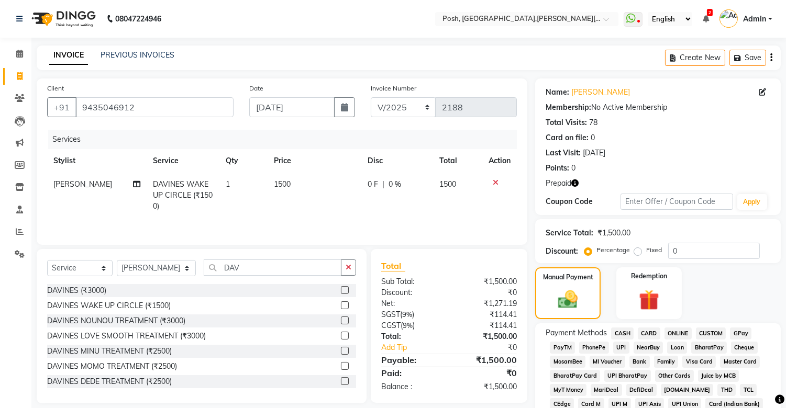
click at [627, 286] on span "CASH" at bounding box center [622, 334] width 23 height 12
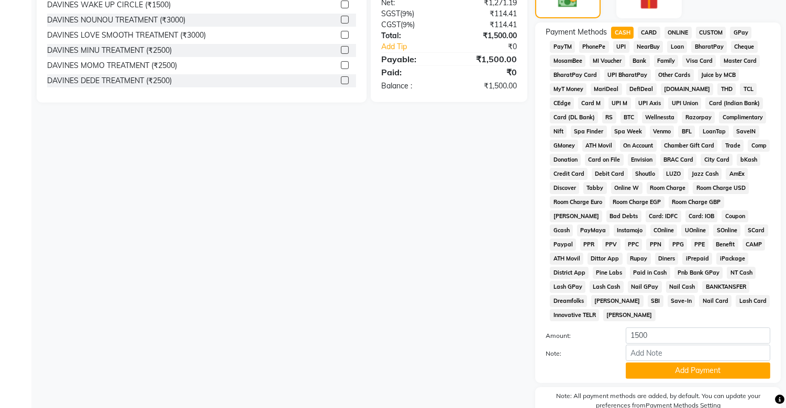
scroll to position [355, 0]
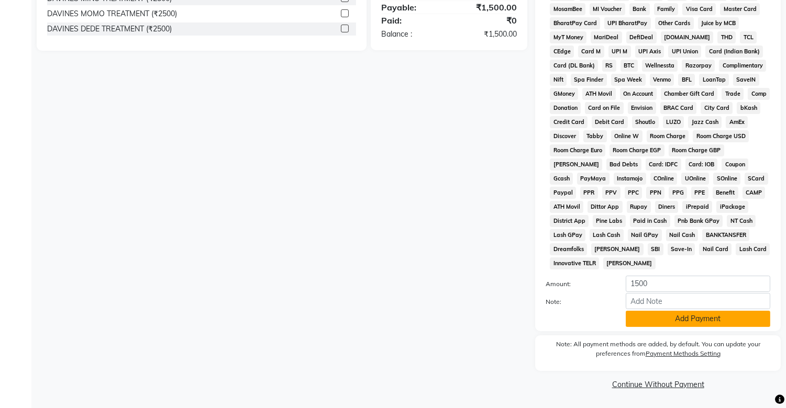
click at [669, 286] on button "Add Payment" at bounding box center [698, 319] width 145 height 16
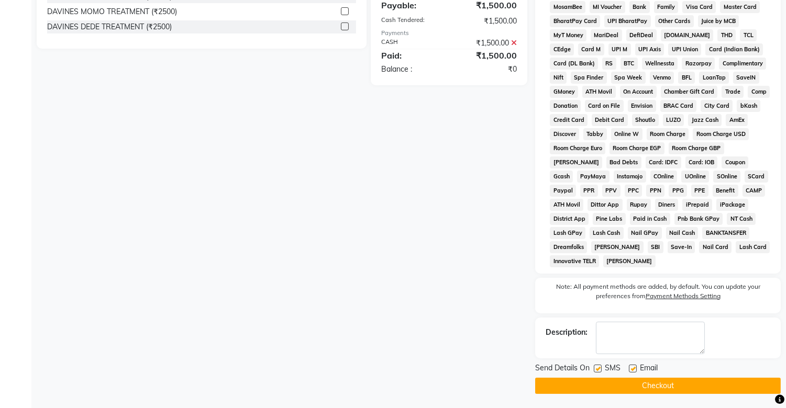
click at [599, 286] on label at bounding box center [598, 369] width 8 height 8
click at [599, 286] on input "checkbox" at bounding box center [597, 369] width 7 height 7
checkbox input "false"
click at [610, 286] on button "Checkout" at bounding box center [658, 386] width 246 height 16
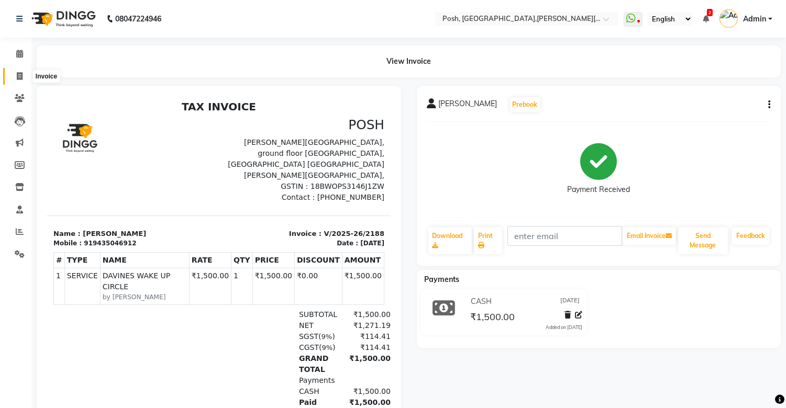
click at [14, 77] on span at bounding box center [19, 77] width 18 height 12
select select "service"
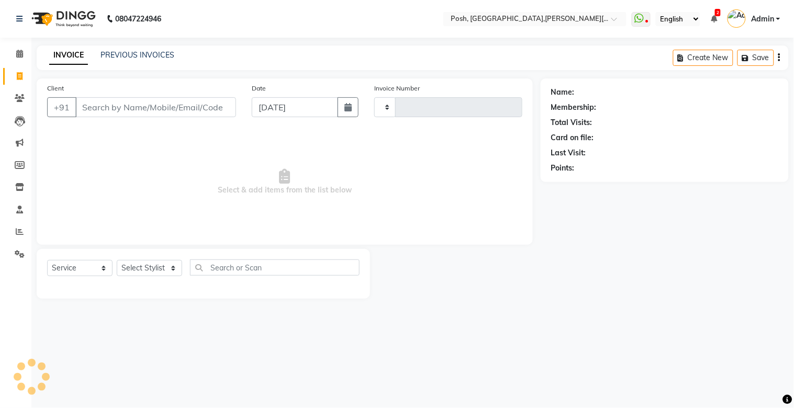
type input "2189"
select select "3535"
click at [124, 109] on input "Client" at bounding box center [155, 107] width 161 height 20
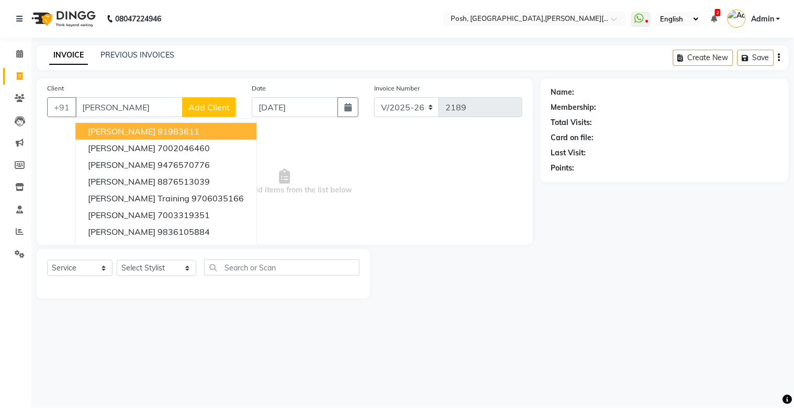
click at [124, 109] on input "[PERSON_NAME]" at bounding box center [128, 107] width 107 height 20
type input "A"
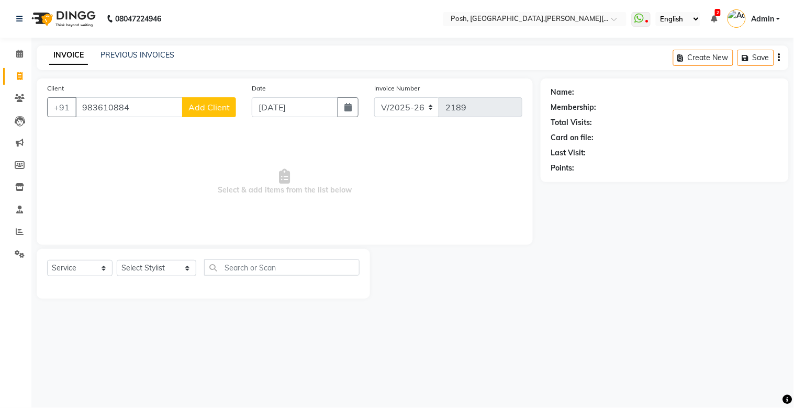
type input "983610884"
click at [211, 106] on span "Add Client" at bounding box center [208, 107] width 41 height 10
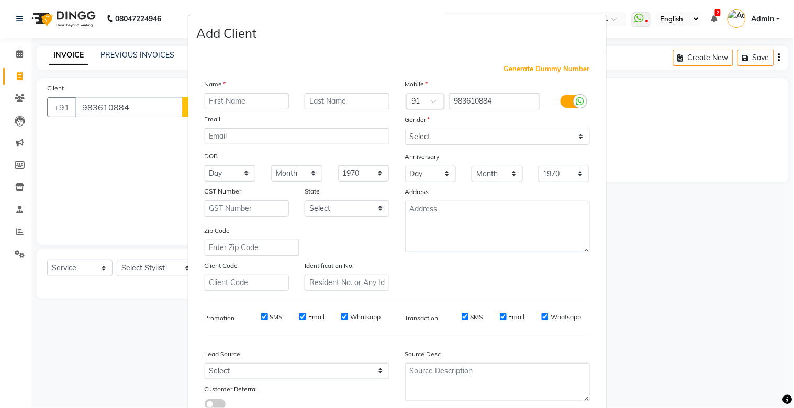
click at [149, 150] on ngb-modal-window "Add Client Generate Dummy Number Name Email DOB Day 01 02 03 04 05 06 07 08 09 …" at bounding box center [397, 204] width 794 height 408
click at [140, 110] on ngb-modal-window "Add Client Generate Dummy Number Name Email DOB Day 01 02 03 04 05 06 07 08 09 …" at bounding box center [397, 204] width 794 height 408
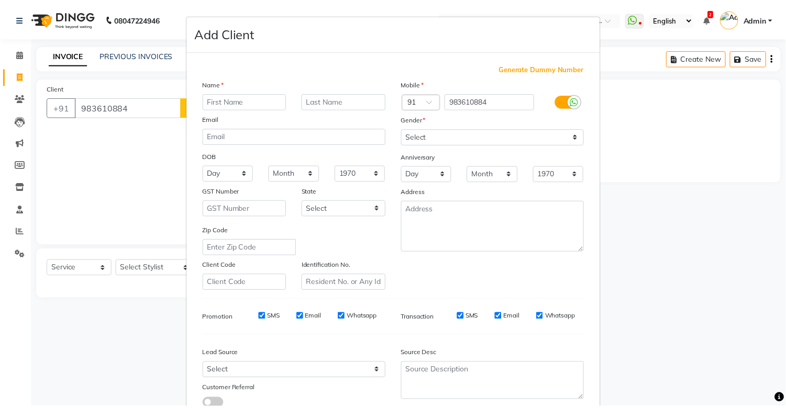
scroll to position [75, 0]
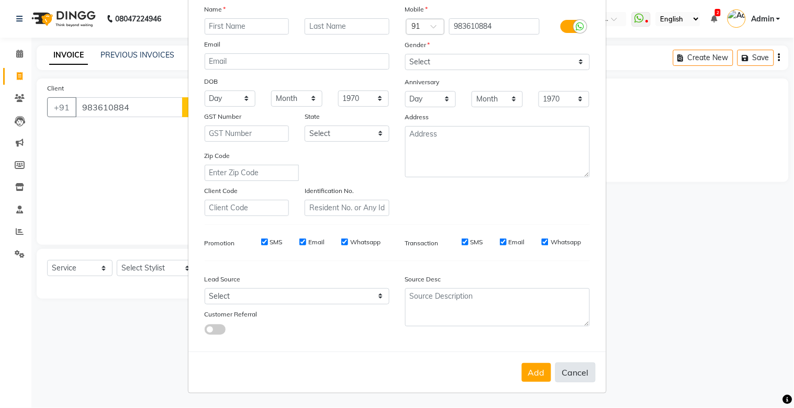
click at [568, 286] on button "Cancel" at bounding box center [576, 373] width 40 height 20
select select
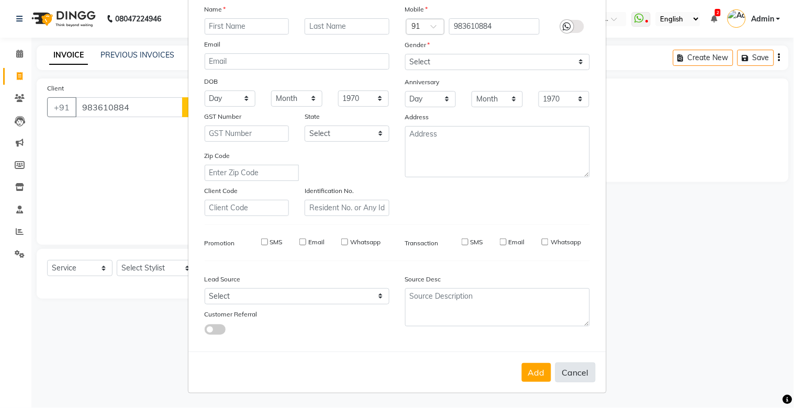
select select
checkbox input "false"
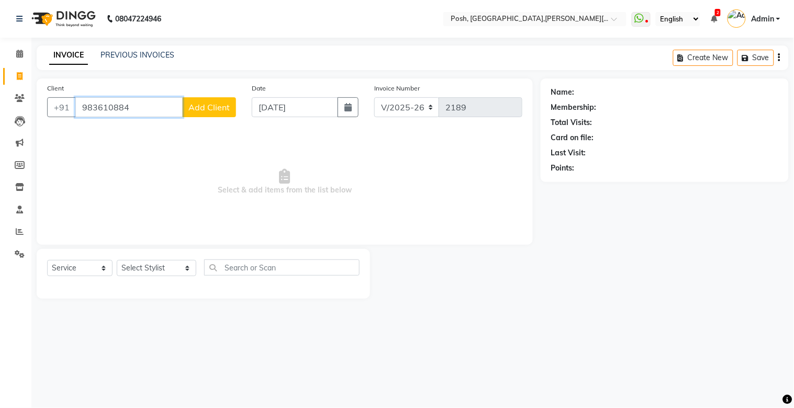
click at [150, 107] on input "983610884" at bounding box center [128, 107] width 107 height 20
click at [158, 127] on ngb-highlight "983610 5884" at bounding box center [185, 131] width 54 height 10
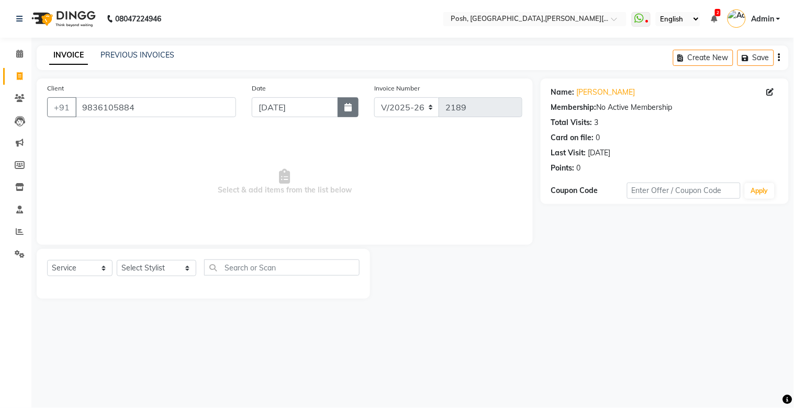
click at [353, 110] on button "button" at bounding box center [348, 107] width 21 height 20
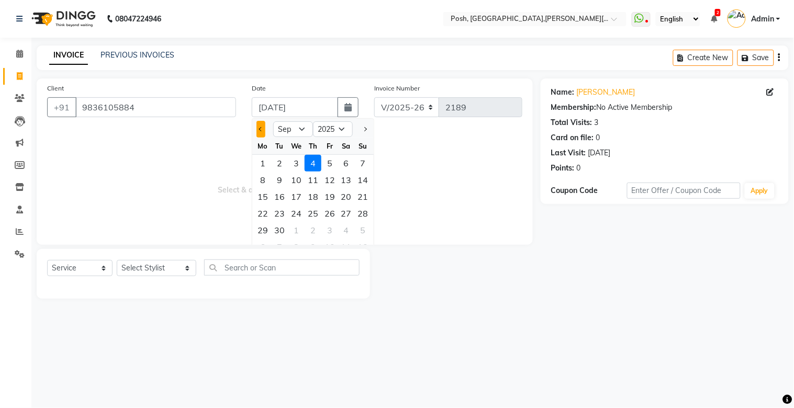
click at [263, 130] on button "Previous month" at bounding box center [261, 129] width 9 height 17
click at [363, 184] on div "10" at bounding box center [363, 180] width 17 height 17
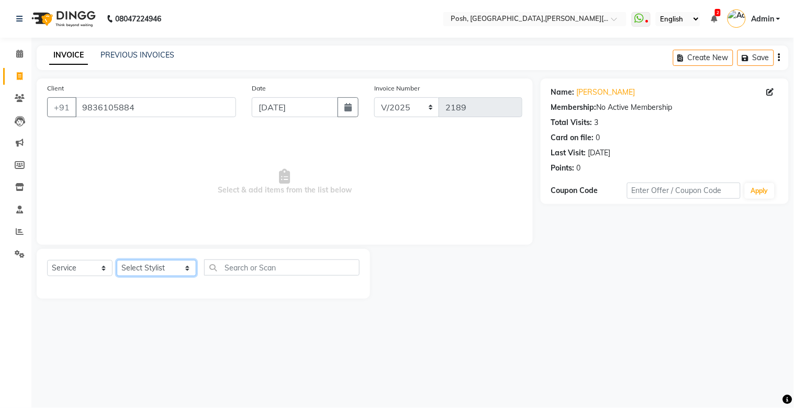
click at [138, 268] on select "Select Stylist [PERSON_NAME] ISLAM DIVYANGKA [PERSON_NAME] Manager [PERSON_NAME…" at bounding box center [157, 268] width 80 height 16
click at [117, 261] on select "Select Stylist [PERSON_NAME] ISLAM DIVYANGKA [PERSON_NAME] Manager [PERSON_NAME…" at bounding box center [157, 268] width 80 height 16
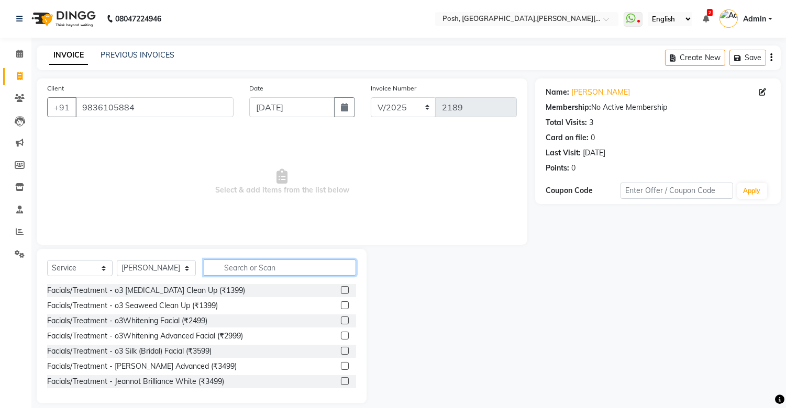
click at [227, 265] on input "text" at bounding box center [280, 268] width 152 height 16
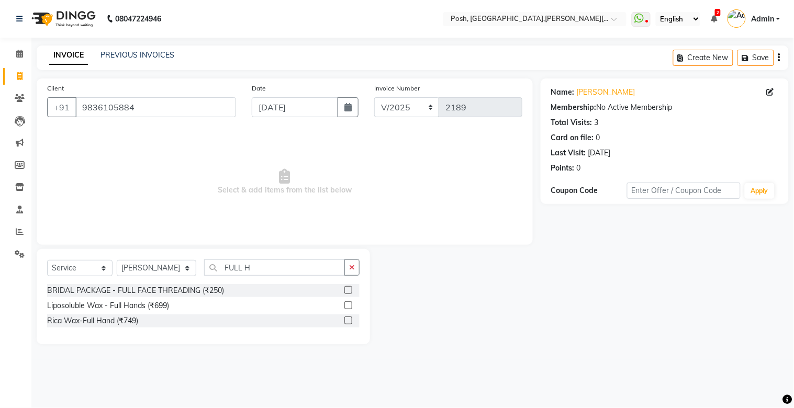
click at [347, 286] on label at bounding box center [349, 321] width 8 height 8
click at [347, 286] on input "checkbox" at bounding box center [348, 321] width 7 height 7
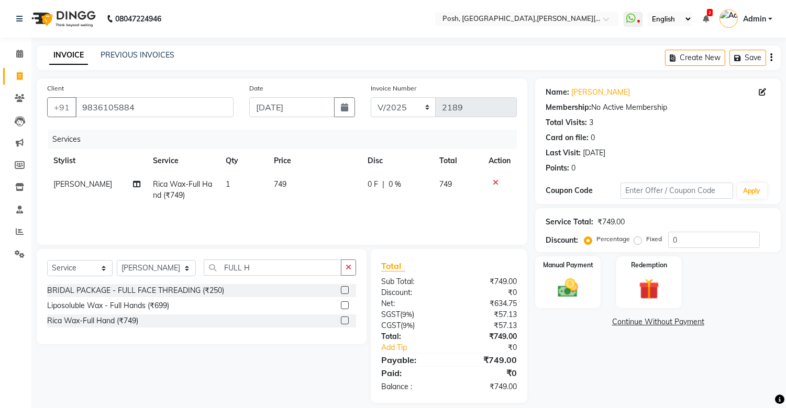
click at [281, 186] on span "749" at bounding box center [280, 184] width 13 height 9
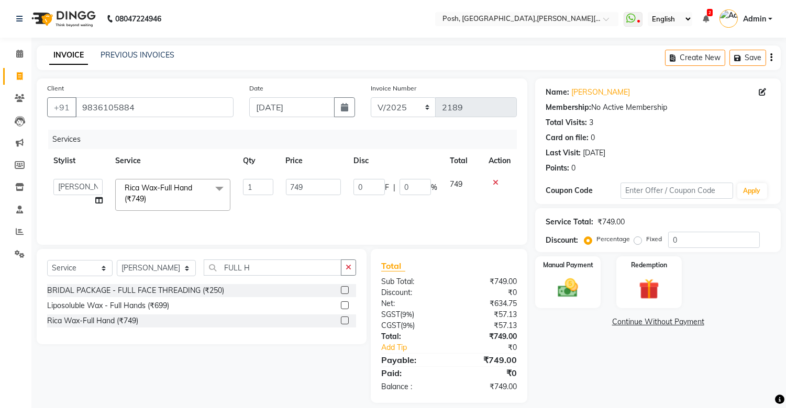
click at [281, 186] on td "749" at bounding box center [314, 195] width 68 height 45
click at [297, 190] on input "749" at bounding box center [313, 187] width 55 height 16
click at [292, 201] on td "750" at bounding box center [314, 195] width 68 height 45
click at [245, 269] on input "FULL H" at bounding box center [273, 268] width 138 height 16
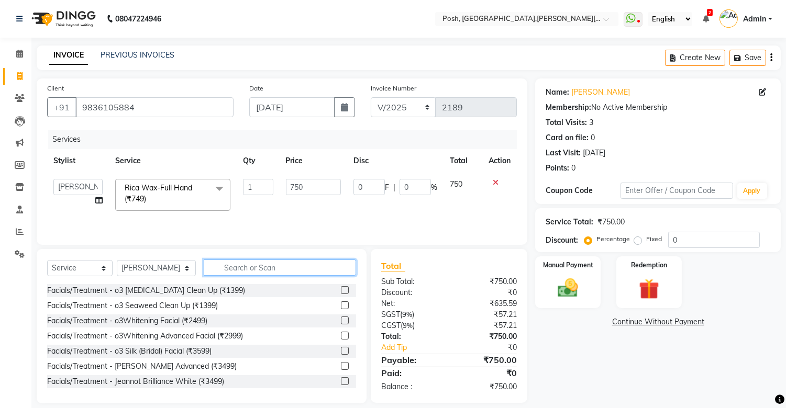
click at [245, 269] on input "text" at bounding box center [280, 268] width 152 height 16
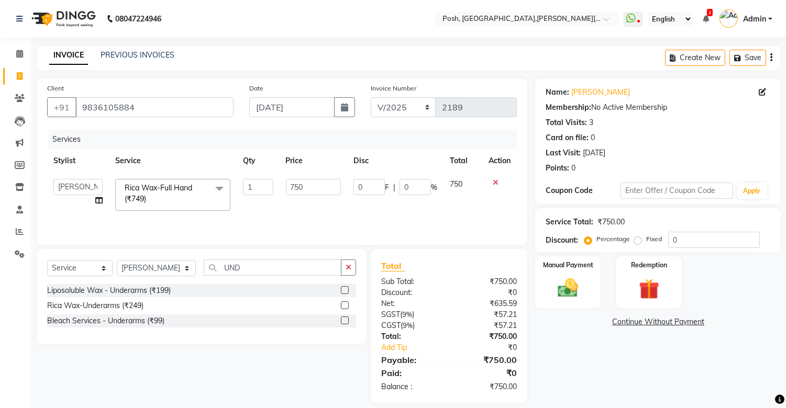
drag, startPoint x: 344, startPoint y: 306, endPoint x: 322, endPoint y: 294, distance: 25.1
click at [343, 286] on label at bounding box center [345, 306] width 8 height 8
click at [343, 286] on input "checkbox" at bounding box center [344, 306] width 7 height 7
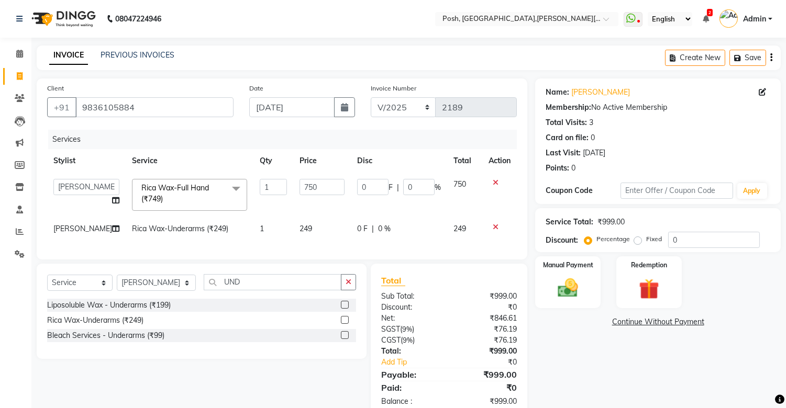
click at [299, 231] on span "249" at bounding box center [305, 228] width 13 height 9
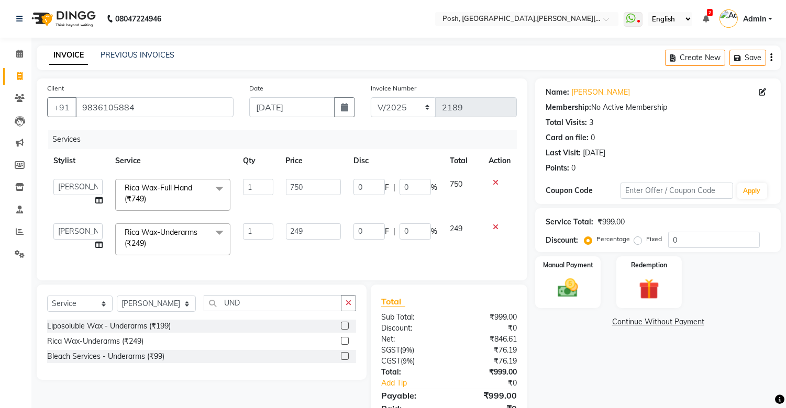
click at [298, 231] on input "249" at bounding box center [313, 232] width 55 height 16
click at [312, 254] on div "Services Stylist Service Qty Price Disc Total Action [PERSON_NAME] ISLAM DIVYAN…" at bounding box center [282, 200] width 470 height 140
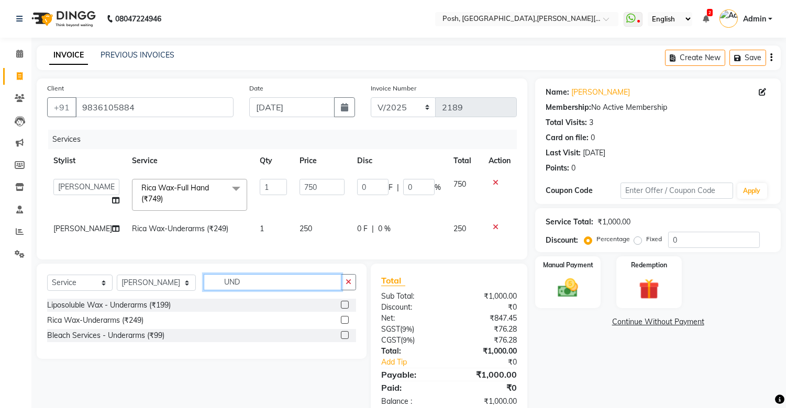
click at [259, 286] on input "UND" at bounding box center [273, 282] width 138 height 16
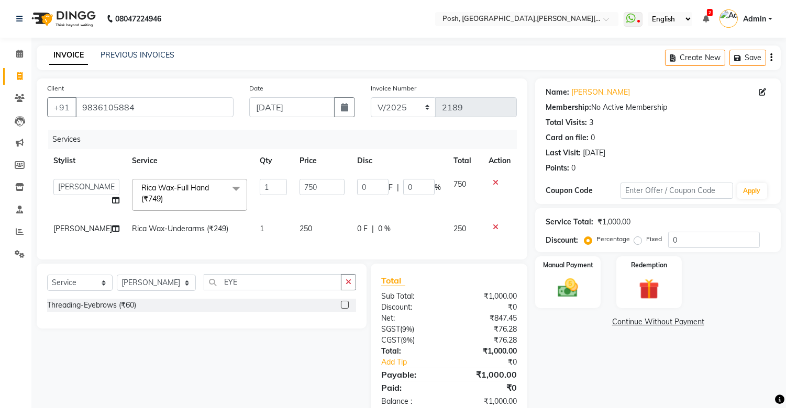
click at [345, 286] on label at bounding box center [345, 305] width 8 height 8
click at [345, 286] on input "checkbox" at bounding box center [344, 305] width 7 height 7
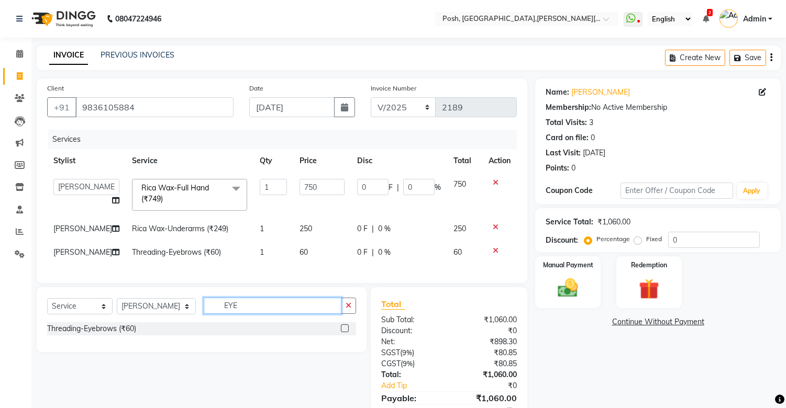
click at [235, 286] on input "EYE" at bounding box center [273, 306] width 138 height 16
click at [342, 286] on label at bounding box center [345, 329] width 8 height 8
click at [342, 286] on input "checkbox" at bounding box center [344, 329] width 7 height 7
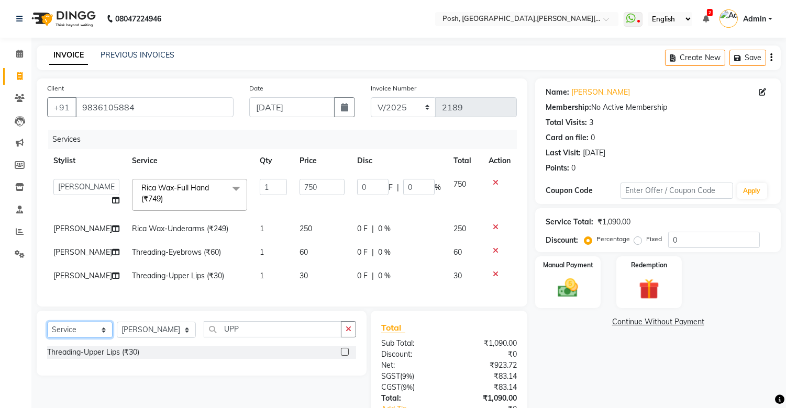
click at [85, 286] on select "Select Service Product Membership Package Voucher Prepaid Gift Card" at bounding box center [79, 330] width 65 height 16
click at [47, 286] on select "Select Service Product Membership Package Voucher Prepaid Gift Card" at bounding box center [79, 330] width 65 height 16
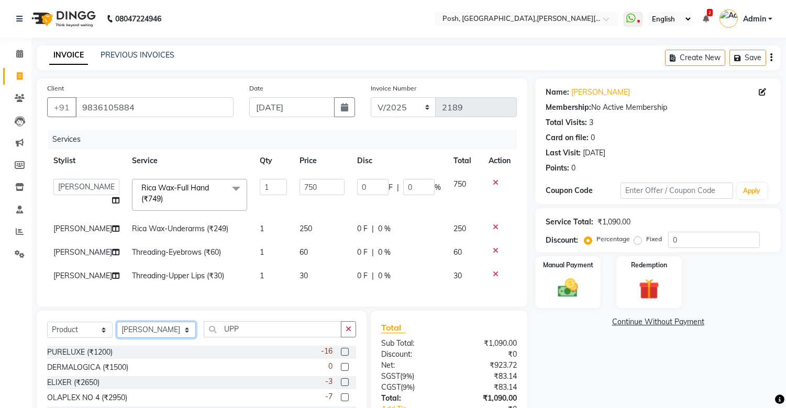
click at [166, 286] on select "Select Stylist [PERSON_NAME] ISLAM DIVYANGKA [PERSON_NAME] Manager [PERSON_NAME…" at bounding box center [156, 330] width 79 height 16
click at [117, 286] on select "Select Stylist [PERSON_NAME] ISLAM DIVYANGKA [PERSON_NAME] Manager [PERSON_NAME…" at bounding box center [156, 330] width 79 height 16
click at [250, 286] on input "UPP" at bounding box center [273, 329] width 138 height 16
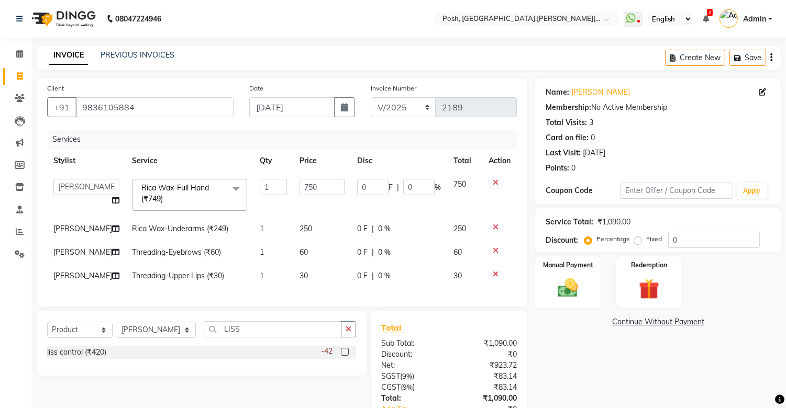
click at [346, 286] on label at bounding box center [345, 352] width 8 height 8
click at [346, 286] on input "checkbox" at bounding box center [344, 352] width 7 height 7
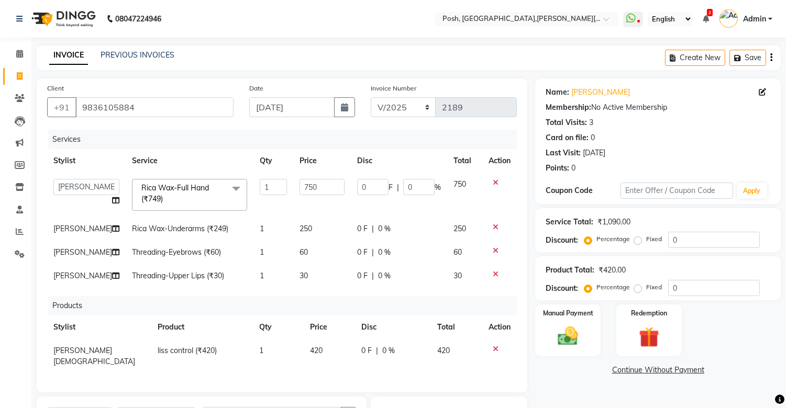
click at [317, 286] on span "420" at bounding box center [316, 350] width 13 height 9
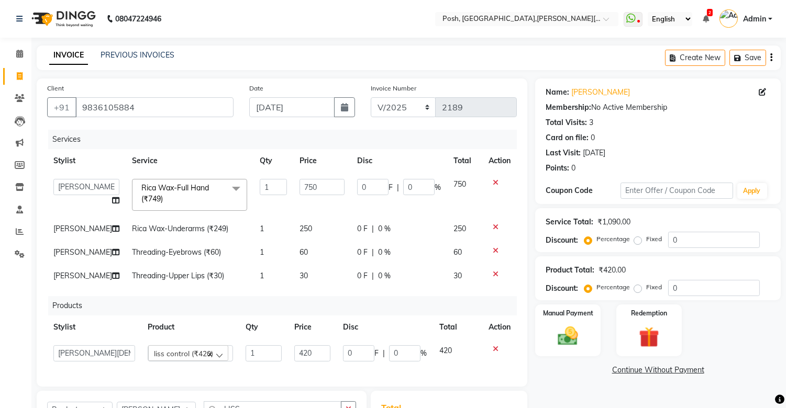
click at [317, 286] on input "420" at bounding box center [312, 354] width 37 height 16
click at [307, 286] on input "420" at bounding box center [312, 354] width 37 height 16
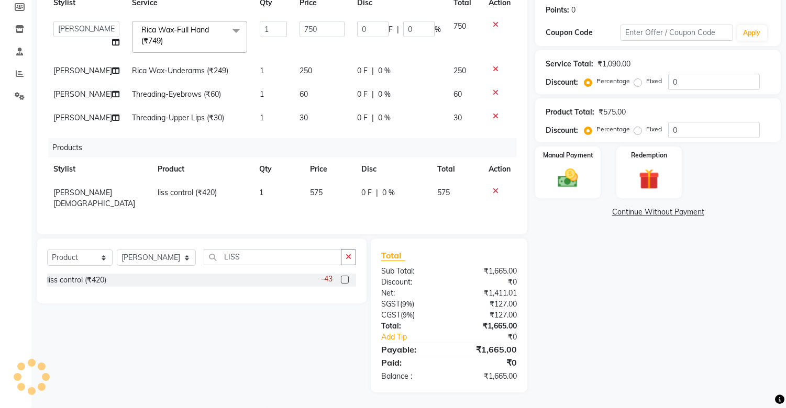
scroll to position [156, 0]
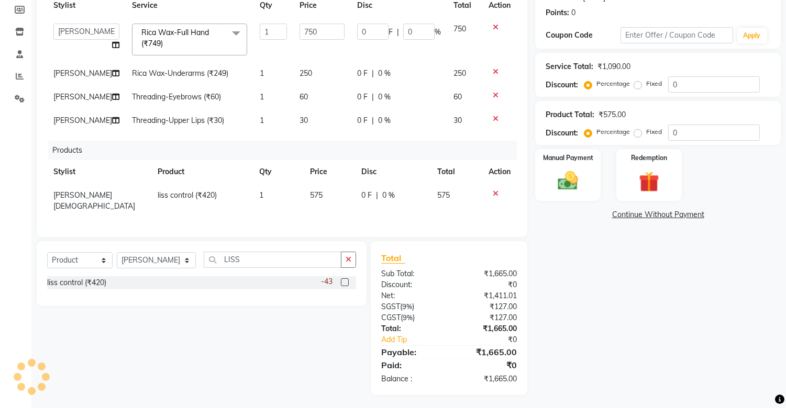
click at [616, 286] on div "Name: [PERSON_NAME] Membership: No Active Membership Total Visits: 3 Card on fi…" at bounding box center [661, 159] width 253 height 472
click at [565, 184] on img at bounding box center [568, 181] width 35 height 25
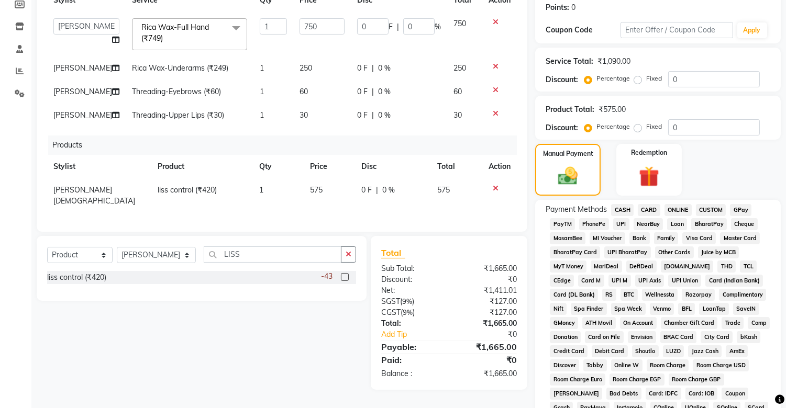
click at [645, 208] on span "CARD" at bounding box center [649, 210] width 23 height 12
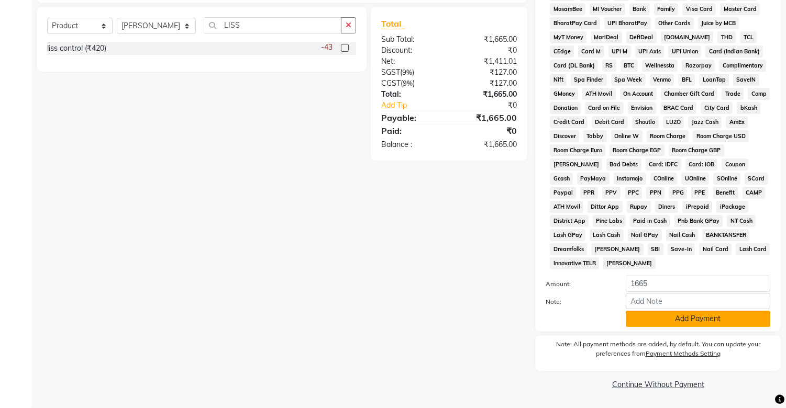
click at [662, 286] on button "Add Payment" at bounding box center [698, 319] width 145 height 16
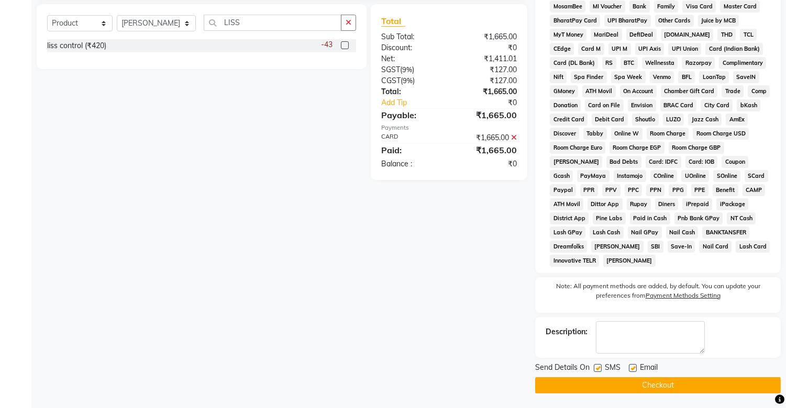
click at [598, 286] on label at bounding box center [598, 368] width 8 height 8
click at [598, 286] on input "checkbox" at bounding box center [597, 368] width 7 height 7
click at [658, 286] on button "Checkout" at bounding box center [658, 385] width 246 height 16
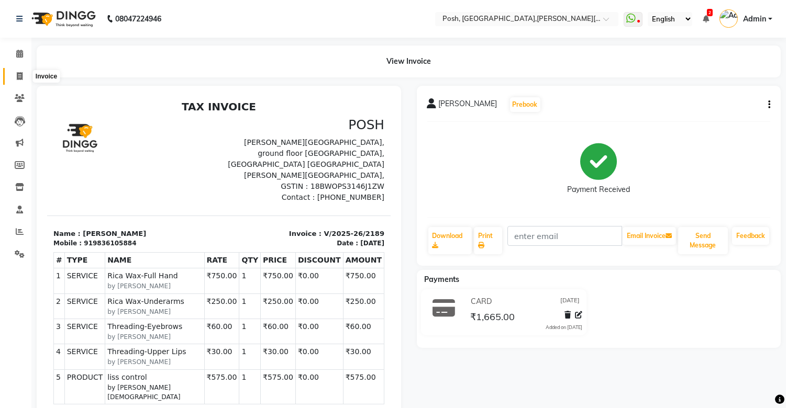
click at [14, 75] on span at bounding box center [19, 77] width 18 height 12
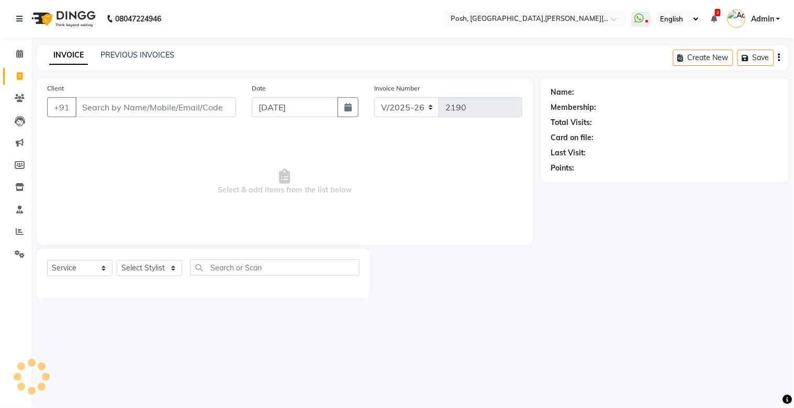
click at [110, 110] on input "Client" at bounding box center [155, 107] width 161 height 20
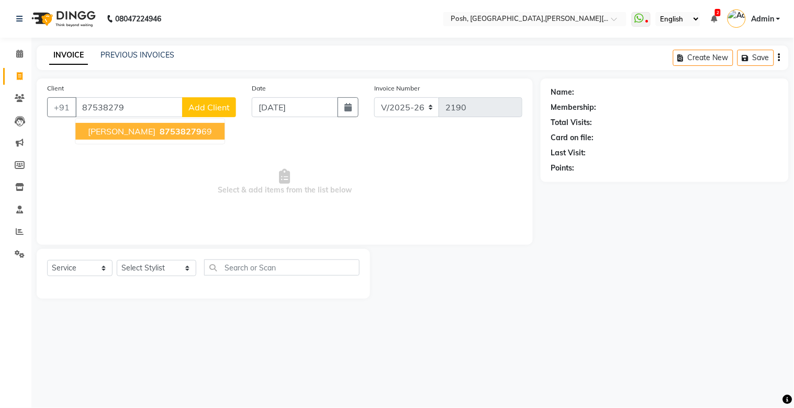
click at [108, 128] on span "[PERSON_NAME]" at bounding box center [122, 131] width 68 height 10
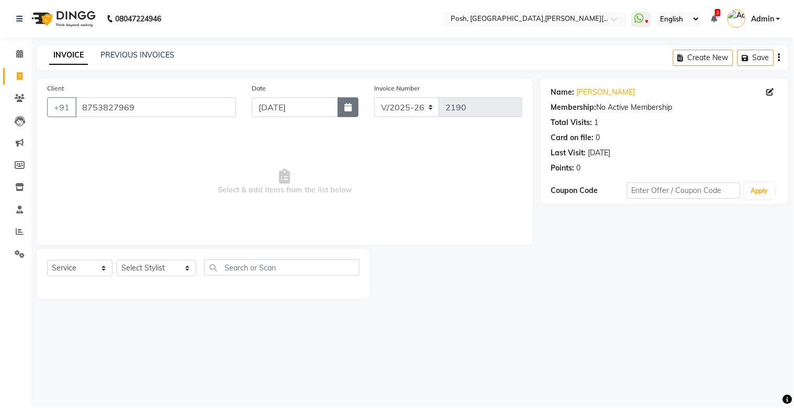
click at [353, 110] on button "button" at bounding box center [348, 107] width 21 height 20
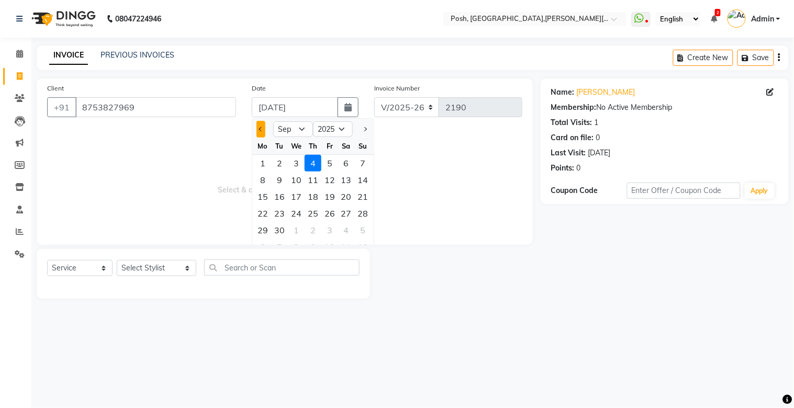
click at [263, 129] on span "Previous month" at bounding box center [261, 129] width 4 height 4
click at [365, 182] on div "10" at bounding box center [363, 180] width 17 height 17
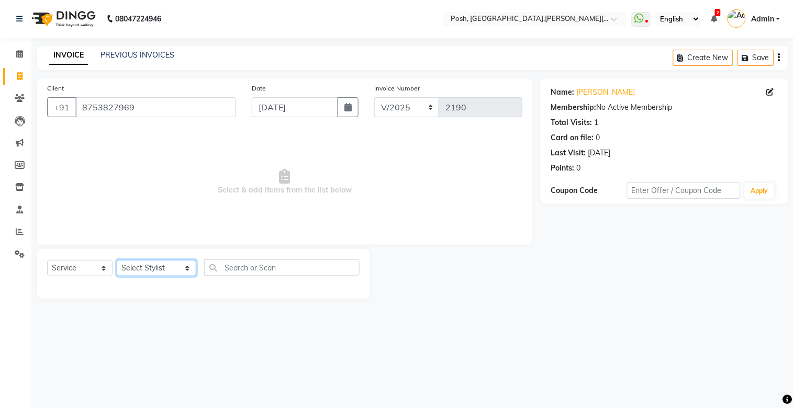
click at [138, 265] on select "Select Stylist [PERSON_NAME] ISLAM DIVYANGKA [PERSON_NAME] Manager [PERSON_NAME…" at bounding box center [157, 268] width 80 height 16
click at [117, 261] on select "Select Stylist [PERSON_NAME] ISLAM DIVYANGKA [PERSON_NAME] Manager [PERSON_NAME…" at bounding box center [157, 268] width 80 height 16
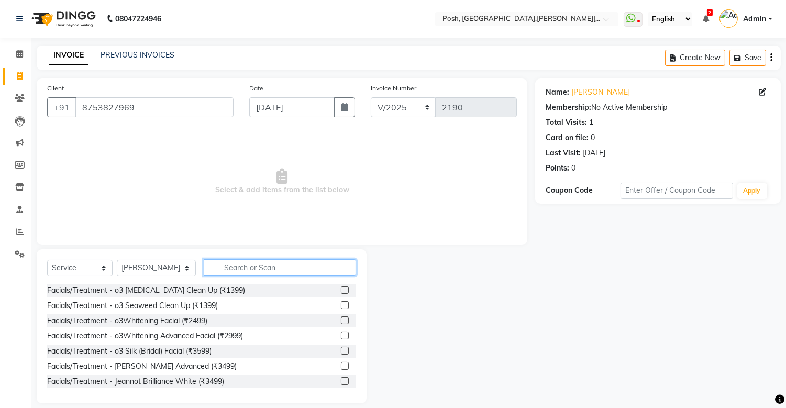
click at [247, 268] on input "text" at bounding box center [280, 268] width 152 height 16
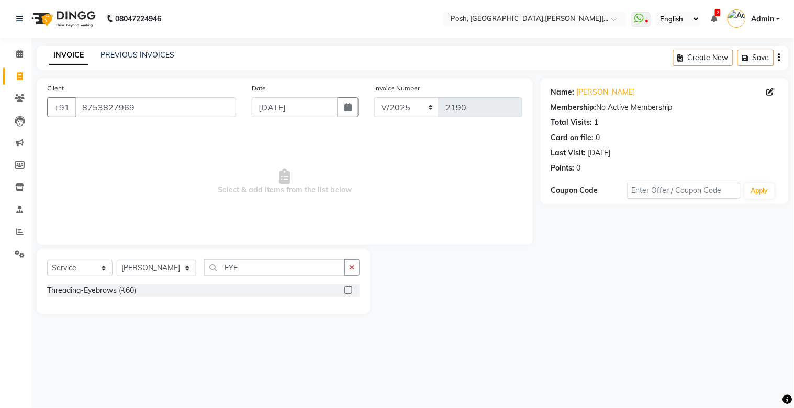
click at [349, 286] on label at bounding box center [349, 290] width 8 height 8
click at [349, 286] on input "checkbox" at bounding box center [348, 290] width 7 height 7
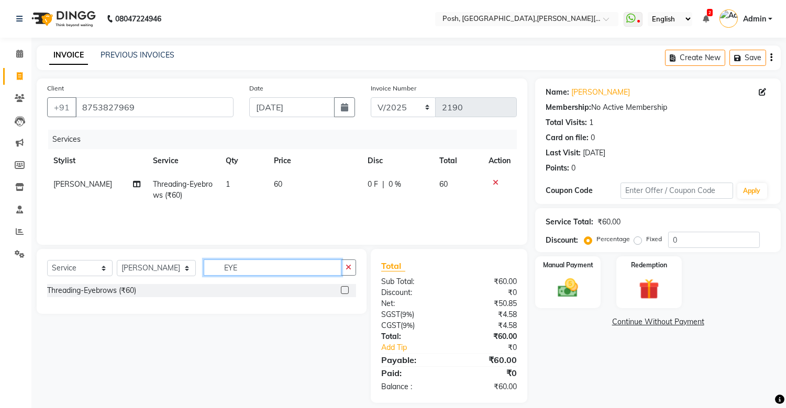
click at [271, 271] on input "EYE" at bounding box center [273, 268] width 138 height 16
click at [343, 286] on label at bounding box center [345, 290] width 8 height 8
click at [343, 286] on input "checkbox" at bounding box center [344, 290] width 7 height 7
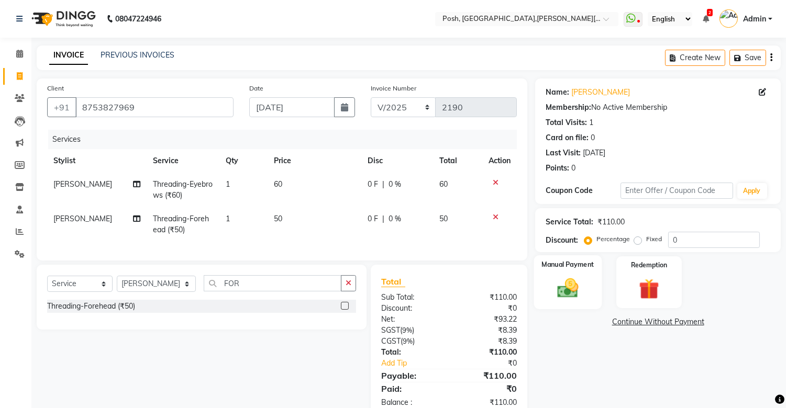
click at [559, 286] on img at bounding box center [568, 288] width 35 height 25
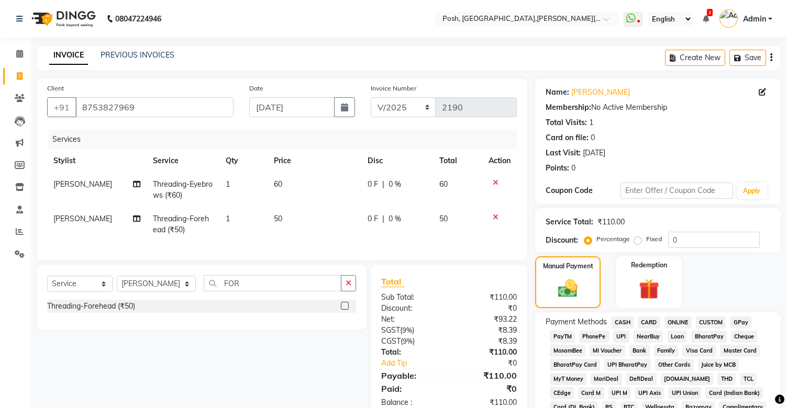
click at [607, 286] on div "CASH" at bounding box center [620, 324] width 27 height 14
click at [616, 286] on span "UPI" at bounding box center [621, 337] width 16 height 12
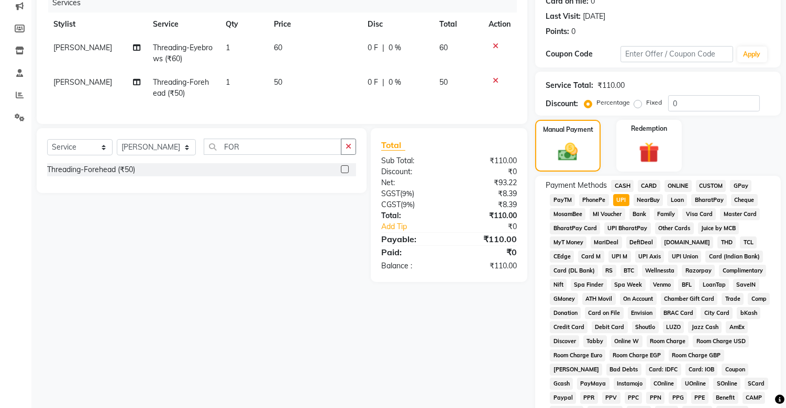
scroll to position [344, 0]
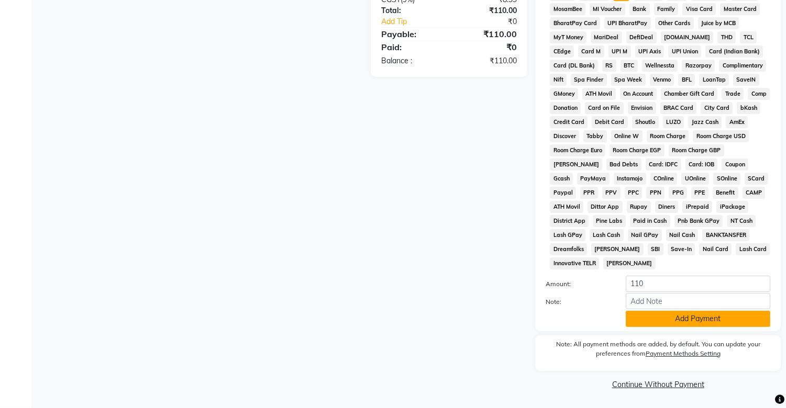
click at [682, 286] on button "Add Payment" at bounding box center [698, 319] width 145 height 16
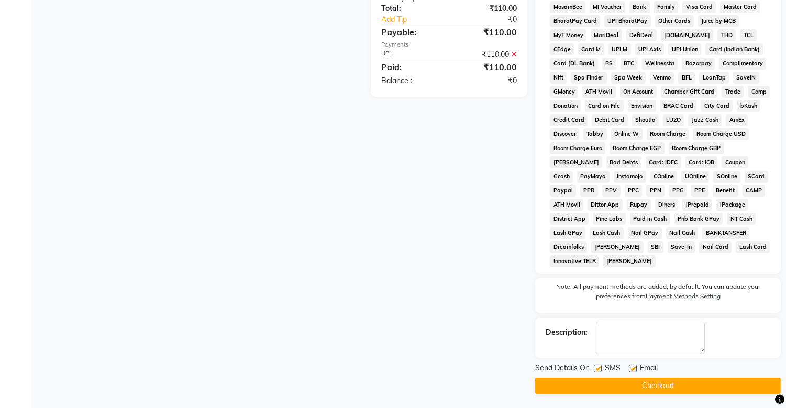
click at [599, 286] on label at bounding box center [598, 369] width 8 height 8
click at [599, 286] on input "checkbox" at bounding box center [597, 369] width 7 height 7
click at [601, 286] on button "Checkout" at bounding box center [658, 386] width 246 height 16
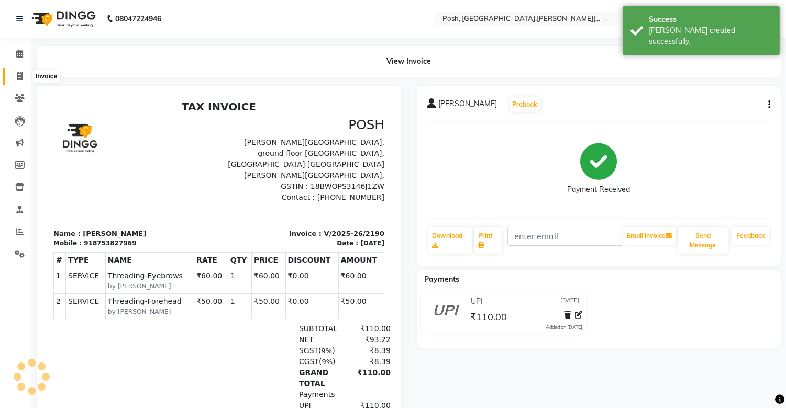
click at [17, 79] on icon at bounding box center [20, 76] width 6 height 8
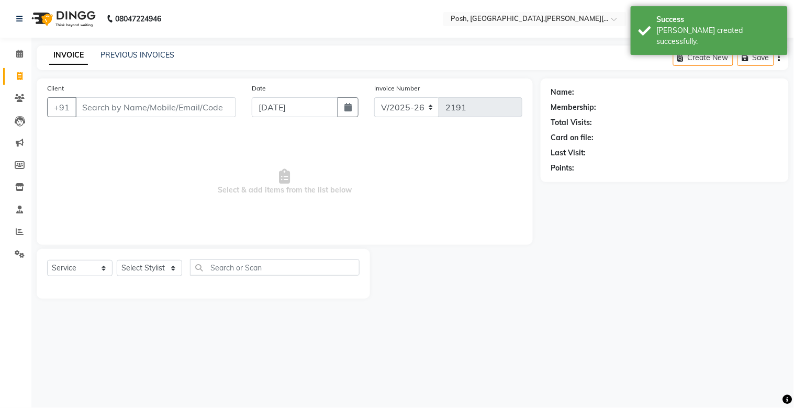
click at [93, 106] on input "Client" at bounding box center [155, 107] width 161 height 20
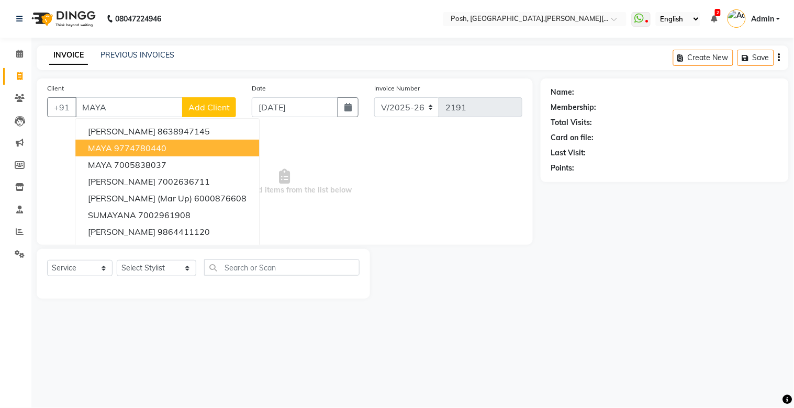
click at [140, 149] on ngb-highlight "9774780440" at bounding box center [140, 148] width 52 height 10
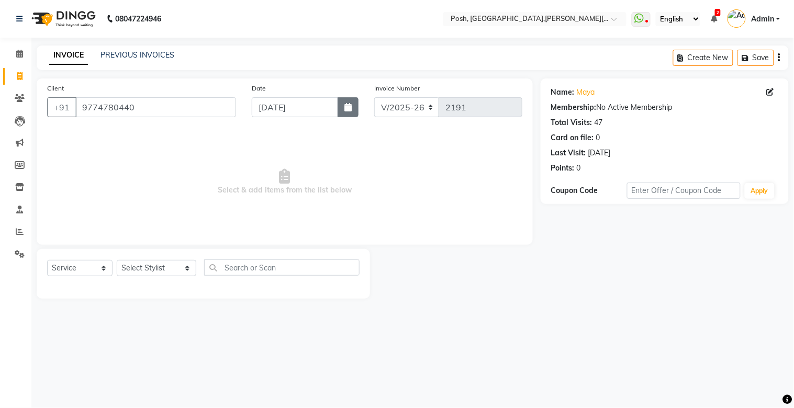
click at [346, 111] on icon "button" at bounding box center [348, 107] width 7 height 8
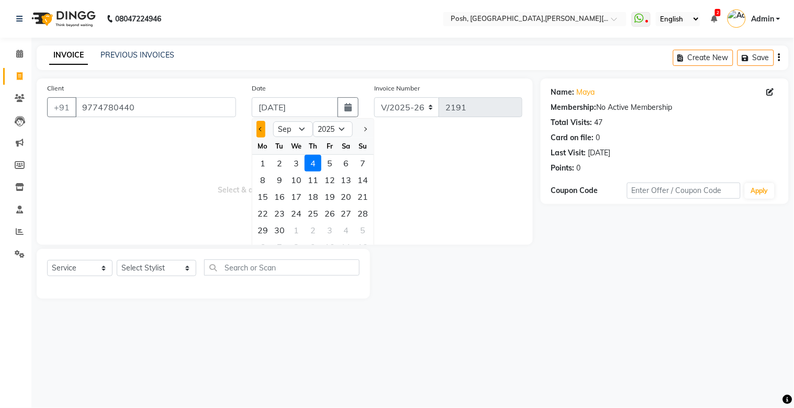
click at [259, 127] on button "Previous month" at bounding box center [261, 129] width 9 height 17
click at [263, 194] on div "11" at bounding box center [262, 196] width 17 height 17
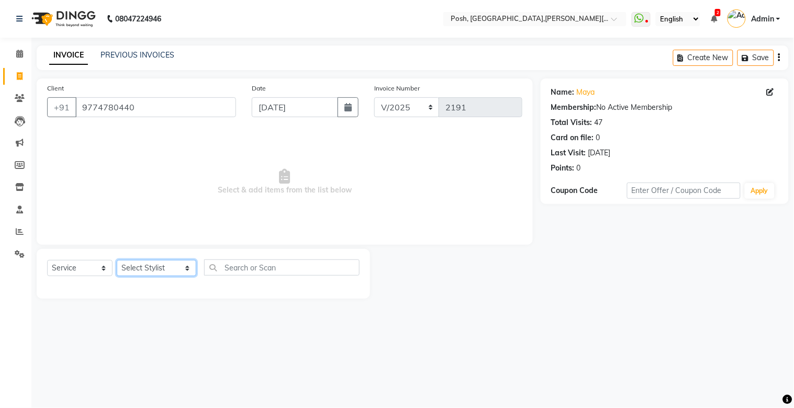
click at [154, 273] on select "Select Stylist [PERSON_NAME] ISLAM DIVYANGKA [PERSON_NAME] Manager [PERSON_NAME…" at bounding box center [157, 268] width 80 height 16
click at [117, 261] on select "Select Stylist [PERSON_NAME] ISLAM DIVYANGKA [PERSON_NAME] Manager [PERSON_NAME…" at bounding box center [157, 268] width 80 height 16
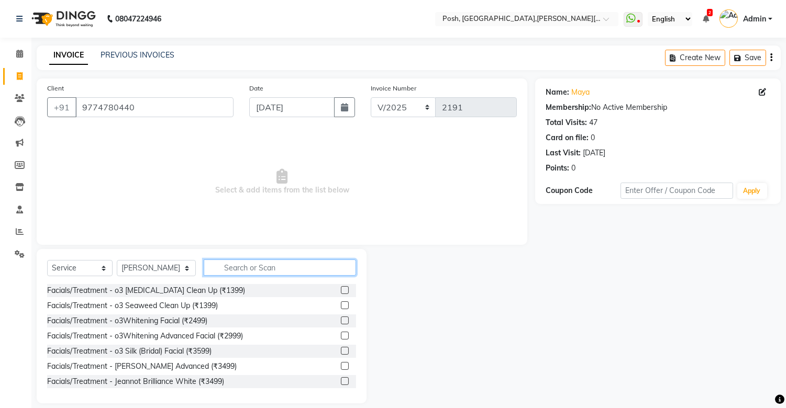
click at [221, 268] on input "text" at bounding box center [280, 268] width 152 height 16
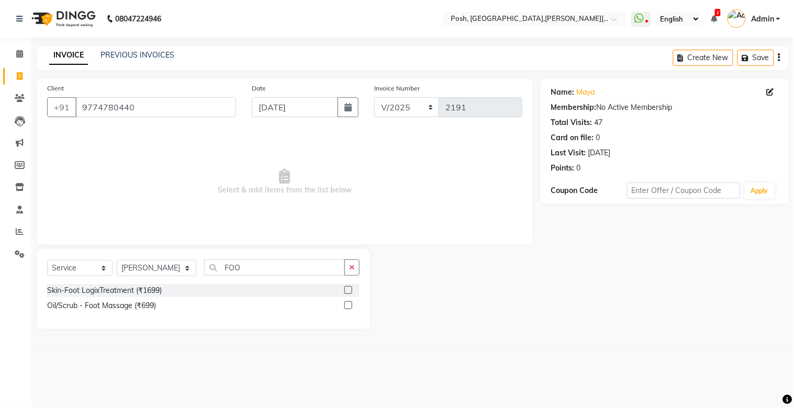
click at [346, 286] on label at bounding box center [349, 290] width 8 height 8
click at [346, 286] on input "checkbox" at bounding box center [348, 290] width 7 height 7
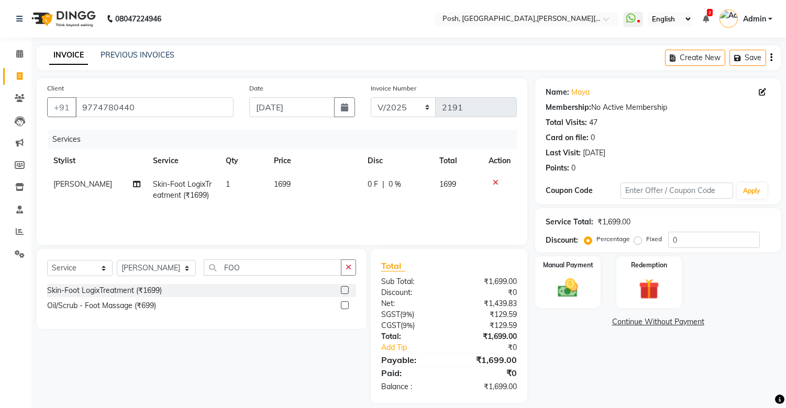
click at [276, 185] on span "1699" at bounding box center [282, 184] width 17 height 9
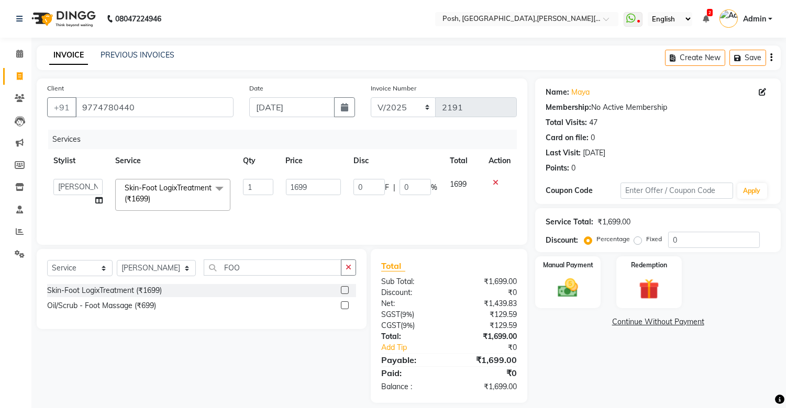
click at [276, 185] on td "1" at bounding box center [258, 195] width 42 height 45
click at [297, 190] on input "1699" at bounding box center [313, 187] width 55 height 16
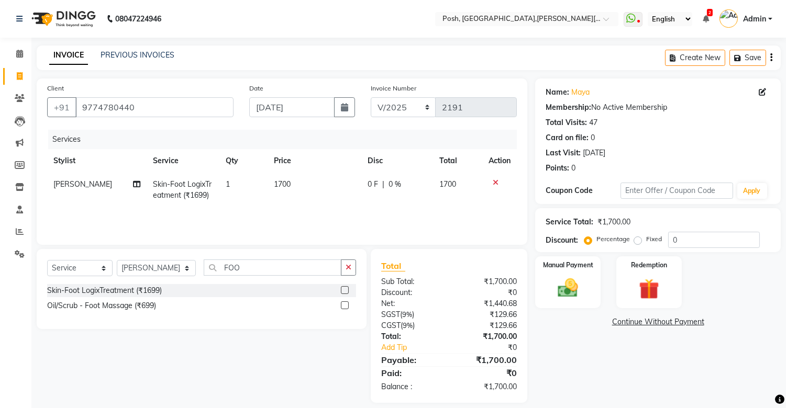
click at [292, 203] on td "1700" at bounding box center [315, 190] width 94 height 35
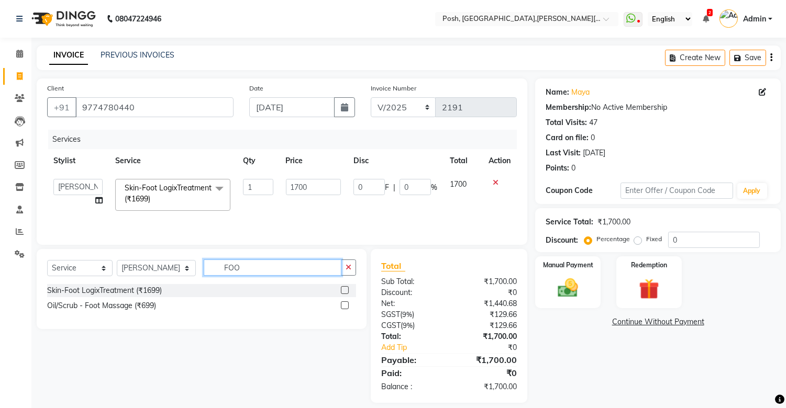
click at [227, 276] on input "FOO" at bounding box center [273, 268] width 138 height 16
click at [343, 286] on label at bounding box center [345, 306] width 8 height 8
click at [343, 286] on input "checkbox" at bounding box center [344, 306] width 7 height 7
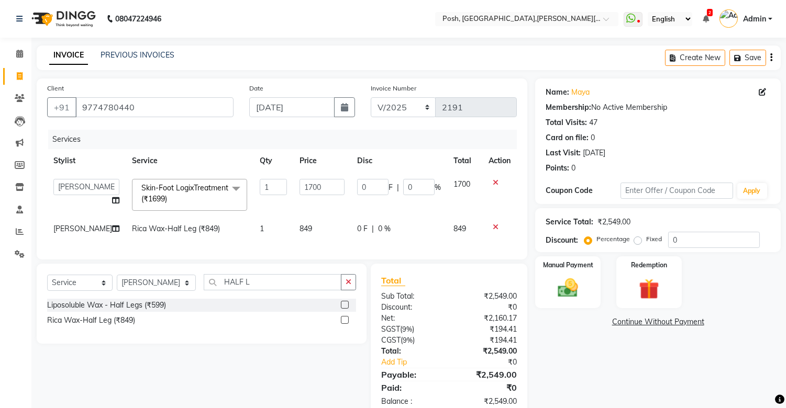
click at [299, 234] on span "849" at bounding box center [305, 228] width 13 height 9
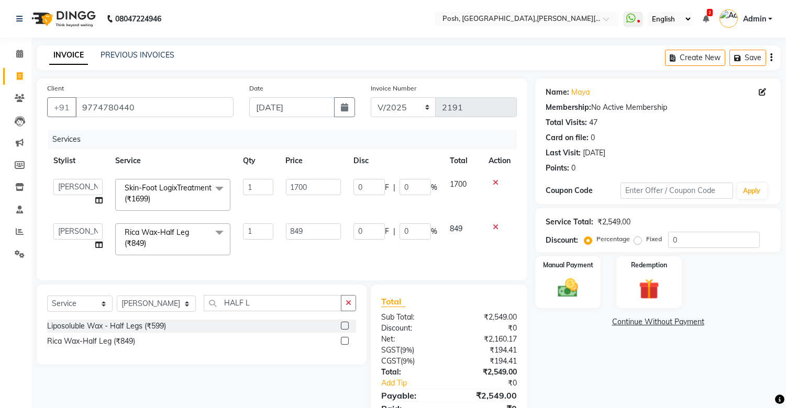
click at [291, 238] on input "849" at bounding box center [313, 232] width 55 height 16
click at [304, 260] on div "Services Stylist Service Qty Price Disc Total Action [PERSON_NAME] ISLAM DIVYAN…" at bounding box center [282, 200] width 470 height 140
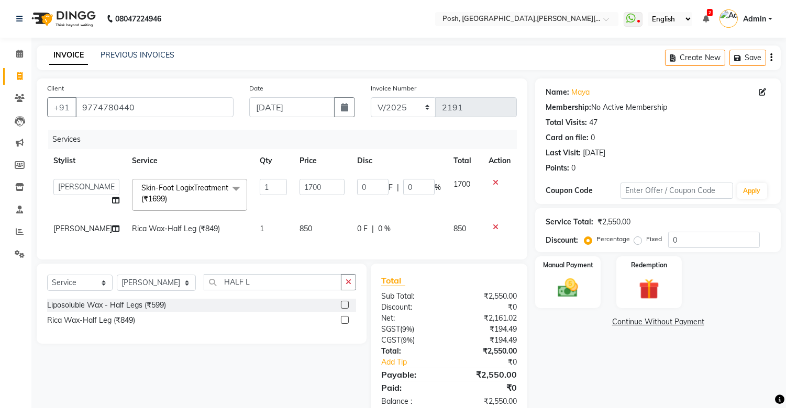
scroll to position [45, 0]
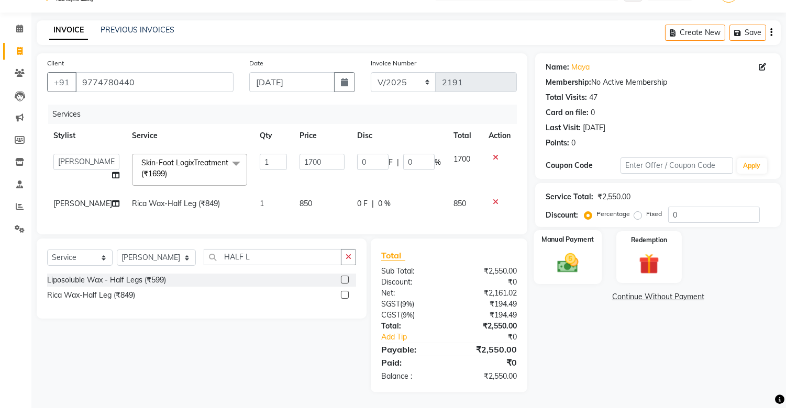
click at [567, 251] on img at bounding box center [568, 263] width 35 height 25
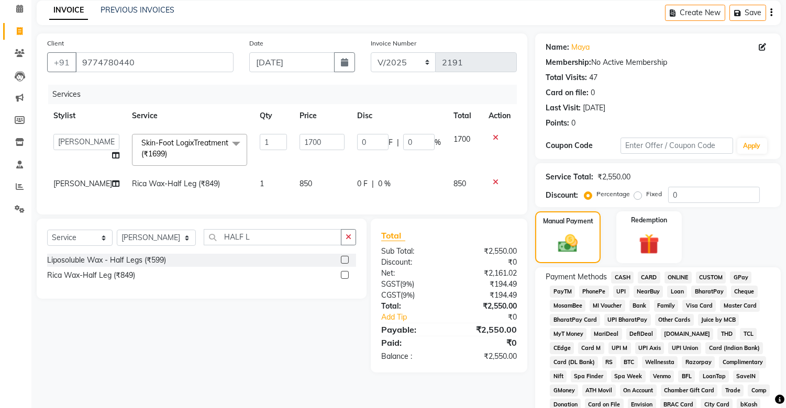
click at [618, 286] on span "UPI" at bounding box center [621, 292] width 16 height 12
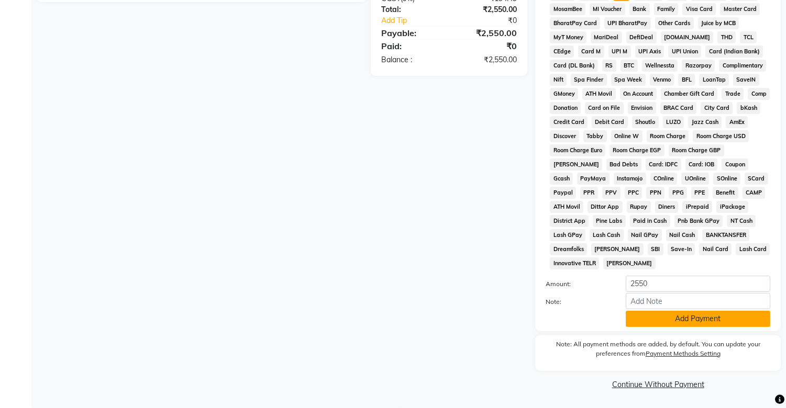
click at [661, 286] on button "Add Payment" at bounding box center [698, 319] width 145 height 16
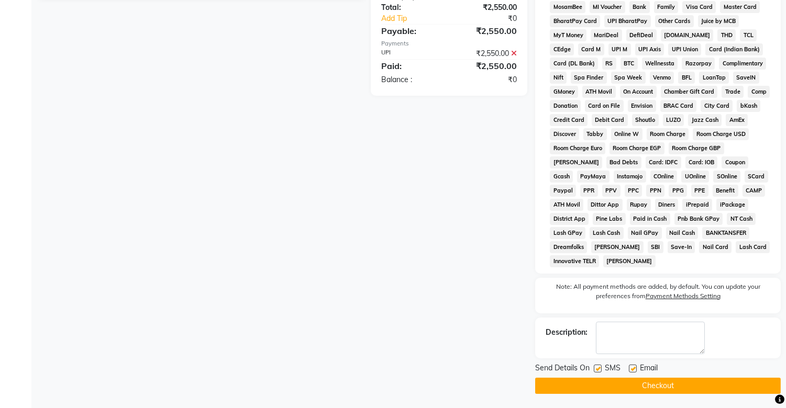
click at [595, 286] on label at bounding box center [598, 369] width 8 height 8
click at [595, 286] on input "checkbox" at bounding box center [597, 369] width 7 height 7
click at [603, 286] on button "Checkout" at bounding box center [658, 386] width 246 height 16
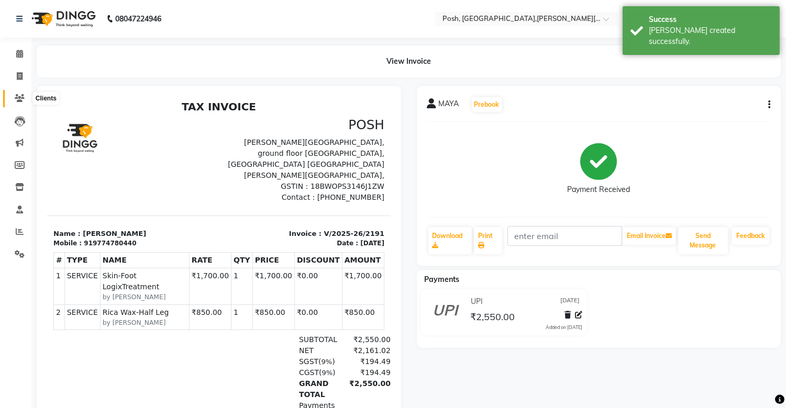
click at [17, 100] on icon at bounding box center [20, 98] width 10 height 8
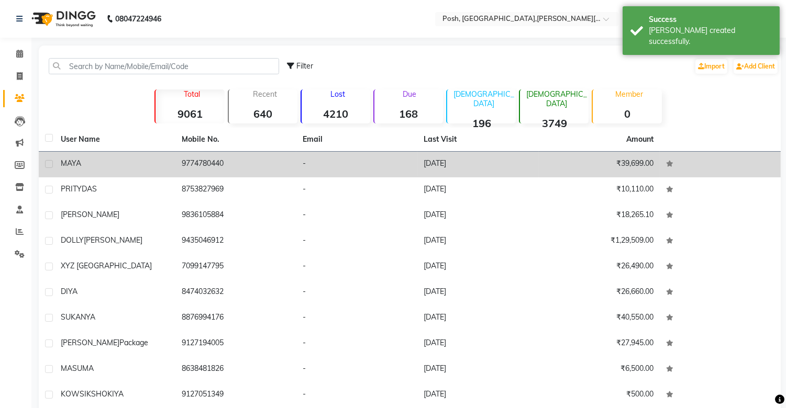
click at [121, 168] on div "MAYA" at bounding box center [115, 163] width 108 height 11
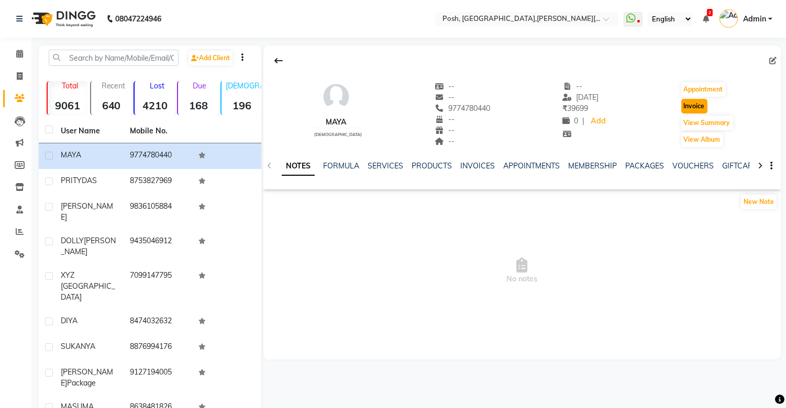
click at [702, 105] on button "Invoice" at bounding box center [694, 106] width 26 height 15
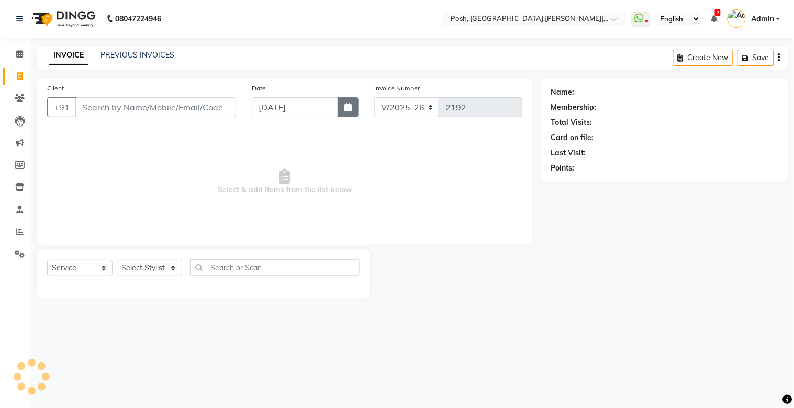
click at [352, 108] on button "button" at bounding box center [348, 107] width 21 height 20
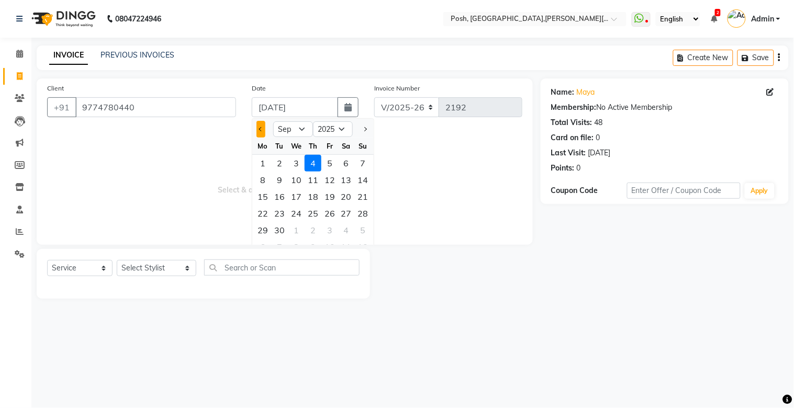
click at [263, 126] on button "Previous month" at bounding box center [261, 129] width 9 height 17
click at [265, 197] on div "11" at bounding box center [262, 196] width 17 height 17
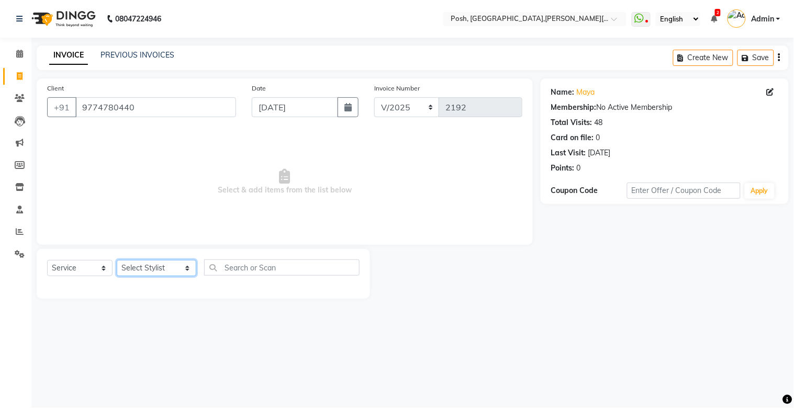
click at [141, 267] on select "Select Stylist [PERSON_NAME] ISLAM DIVYANGKA [PERSON_NAME] Manager [PERSON_NAME…" at bounding box center [157, 268] width 80 height 16
click at [117, 261] on select "Select Stylist [PERSON_NAME] ISLAM DIVYANGKA [PERSON_NAME] Manager [PERSON_NAME…" at bounding box center [157, 268] width 80 height 16
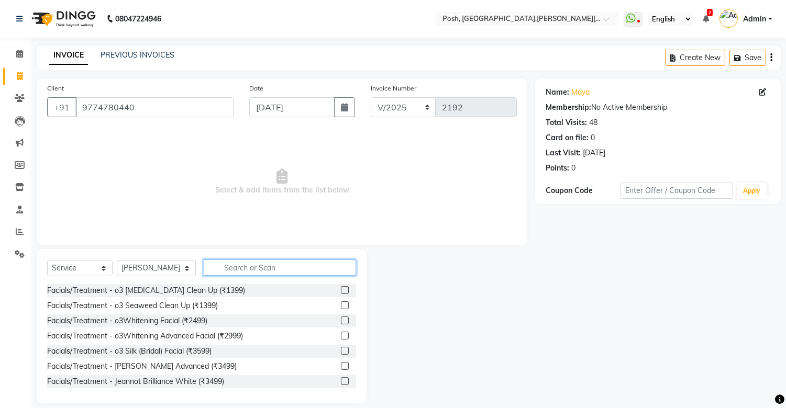
click at [238, 265] on input "text" at bounding box center [280, 268] width 152 height 16
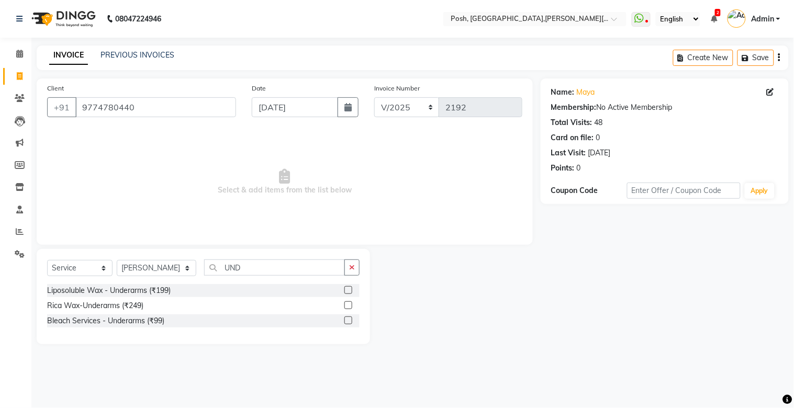
click at [349, 286] on label at bounding box center [349, 306] width 8 height 8
click at [349, 286] on input "checkbox" at bounding box center [348, 306] width 7 height 7
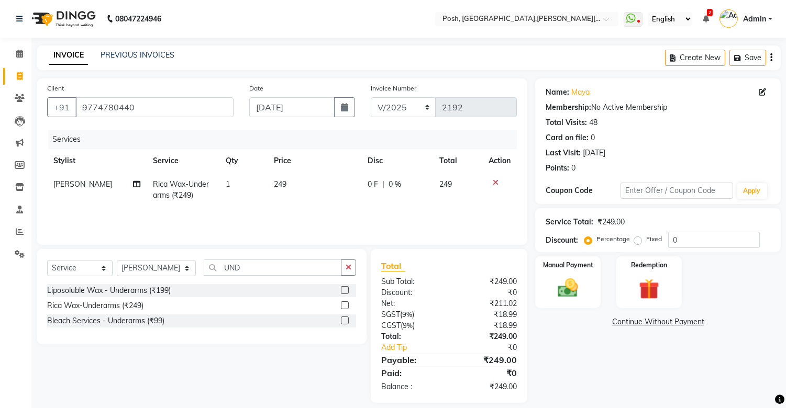
click at [283, 186] on span "249" at bounding box center [280, 184] width 13 height 9
click at [283, 186] on td "249" at bounding box center [315, 190] width 94 height 35
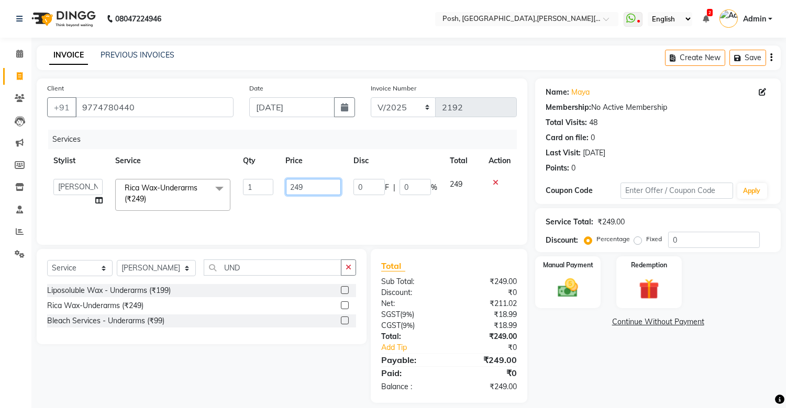
click at [293, 187] on input "249" at bounding box center [313, 187] width 55 height 16
click at [305, 213] on div "Services Stylist Service Qty Price Disc Total Action [PERSON_NAME] ISLAM DIVYAN…" at bounding box center [282, 182] width 470 height 105
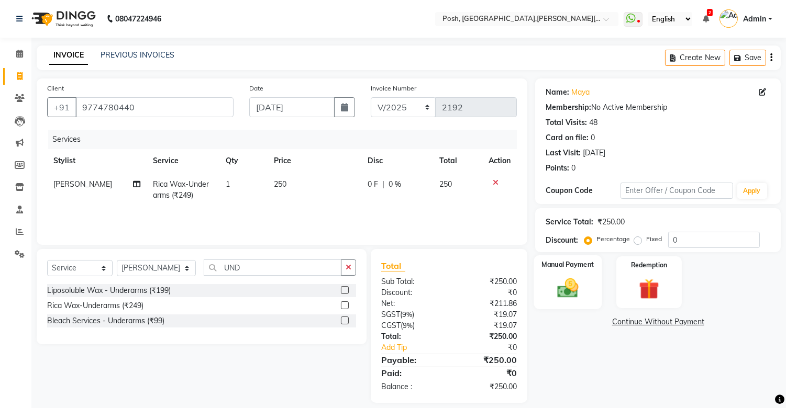
click at [579, 285] on img at bounding box center [568, 288] width 35 height 25
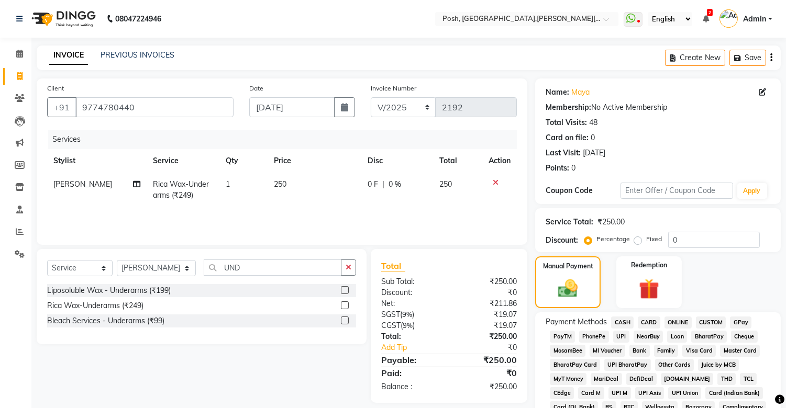
click at [616, 286] on span "UPI" at bounding box center [621, 337] width 16 height 12
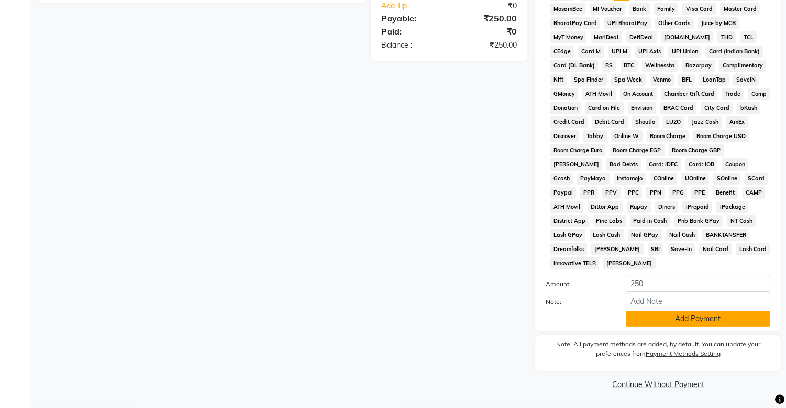
click at [679, 286] on button "Add Payment" at bounding box center [698, 319] width 145 height 16
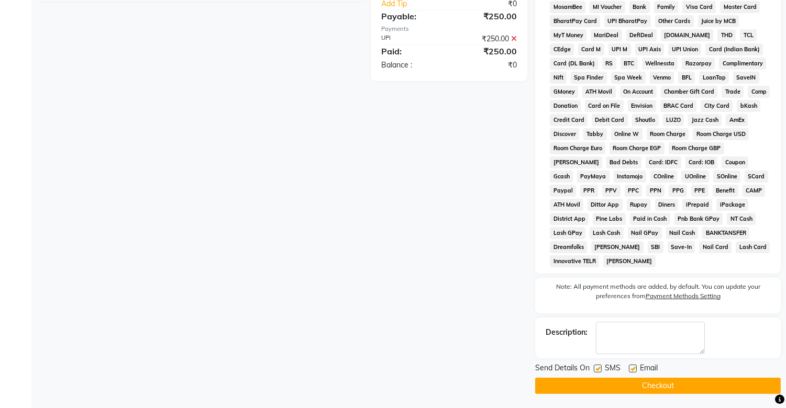
click at [599, 286] on label at bounding box center [598, 369] width 8 height 8
click at [599, 286] on input "checkbox" at bounding box center [597, 369] width 7 height 7
click at [605, 286] on button "Checkout" at bounding box center [658, 386] width 246 height 16
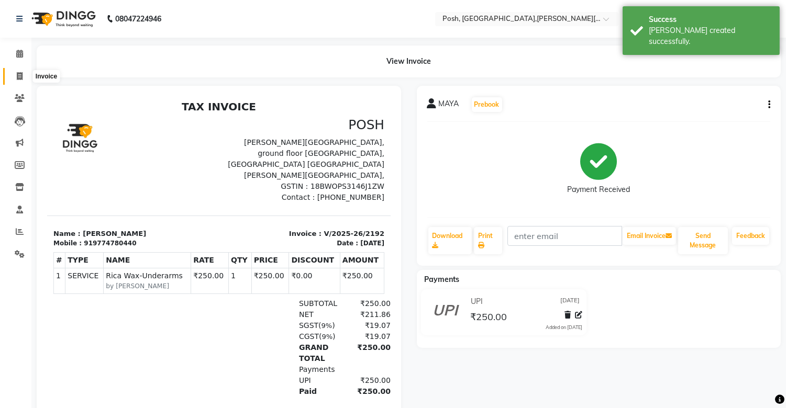
click at [19, 79] on icon at bounding box center [20, 76] width 6 height 8
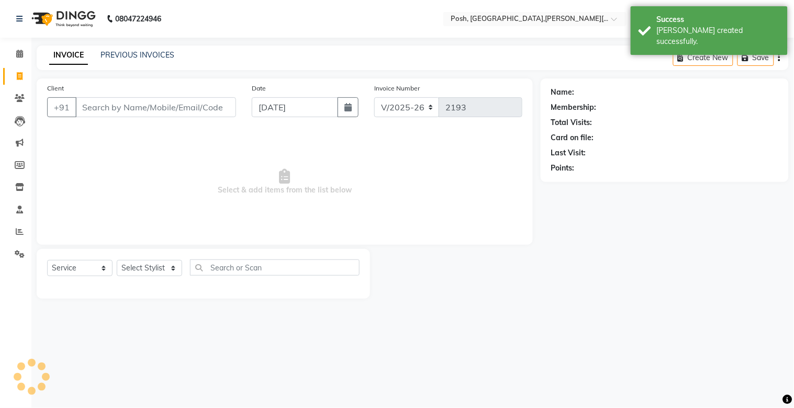
click at [108, 110] on input "Client" at bounding box center [155, 107] width 161 height 20
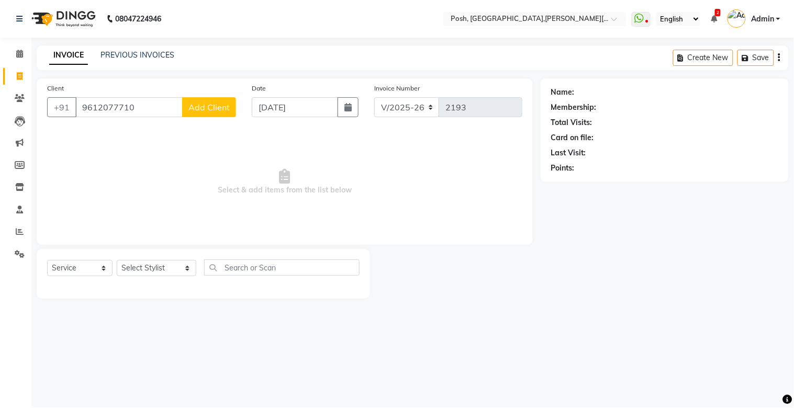
click at [197, 101] on button "Add Client" at bounding box center [209, 107] width 54 height 20
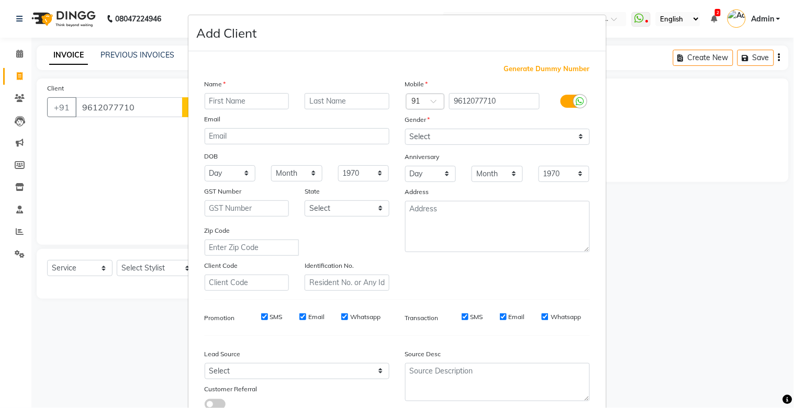
click at [234, 102] on input "text" at bounding box center [247, 101] width 85 height 16
click at [241, 102] on input "text" at bounding box center [247, 101] width 85 height 16
click at [429, 134] on select "Select [DEMOGRAPHIC_DATA] [DEMOGRAPHIC_DATA] Other Prefer Not To Say" at bounding box center [497, 137] width 185 height 16
click at [405, 129] on select "Select [DEMOGRAPHIC_DATA] [DEMOGRAPHIC_DATA] Other Prefer Not To Say" at bounding box center [497, 137] width 185 height 16
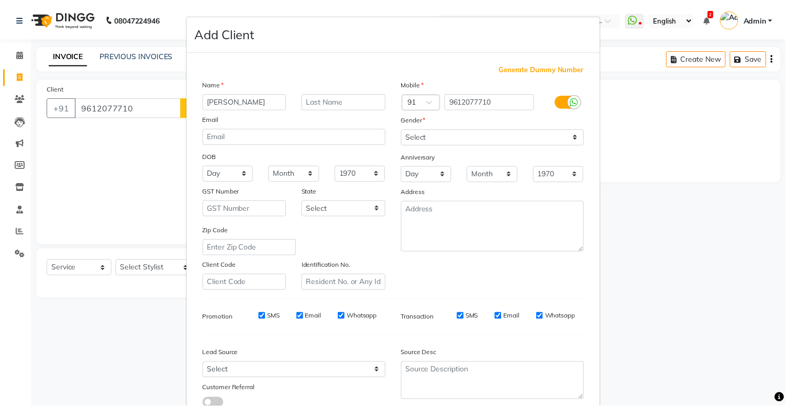
scroll to position [75, 0]
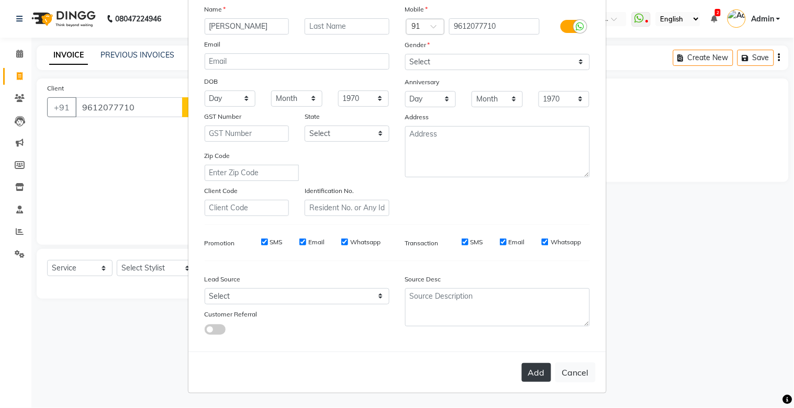
click at [527, 286] on button "Add" at bounding box center [536, 372] width 29 height 19
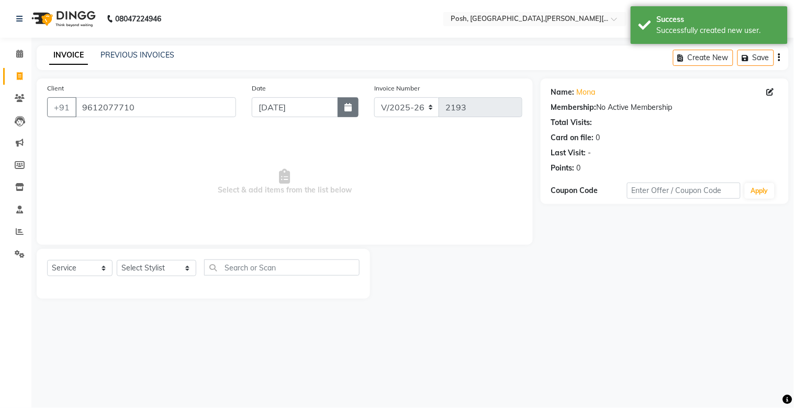
click at [348, 112] on button "button" at bounding box center [348, 107] width 21 height 20
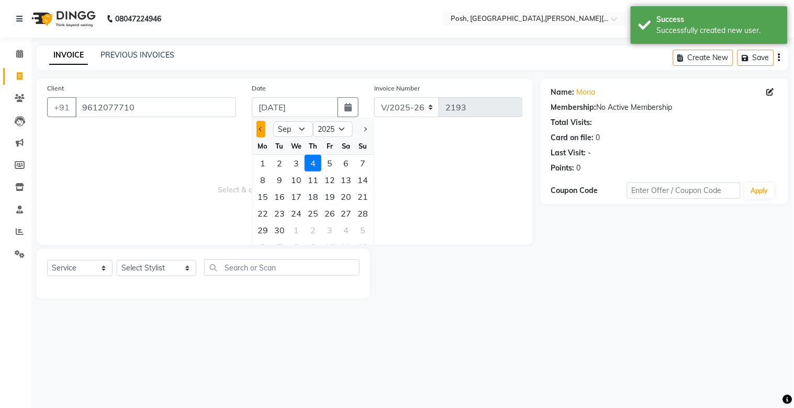
click at [258, 130] on button "Previous month" at bounding box center [261, 129] width 9 height 17
click at [263, 199] on div "11" at bounding box center [262, 196] width 17 height 17
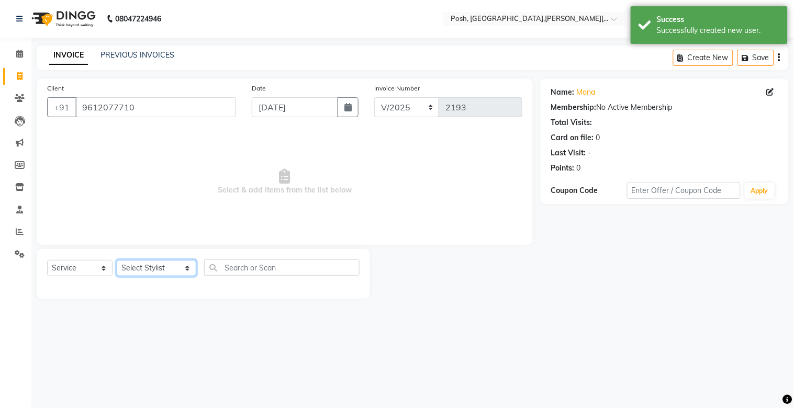
click at [166, 262] on select "Select Stylist [PERSON_NAME] ISLAM DIVYANGKA [PERSON_NAME] Manager [PERSON_NAME…" at bounding box center [157, 268] width 80 height 16
click at [117, 261] on select "Select Stylist [PERSON_NAME] ISLAM DIVYANGKA [PERSON_NAME] Manager [PERSON_NAME…" at bounding box center [157, 268] width 80 height 16
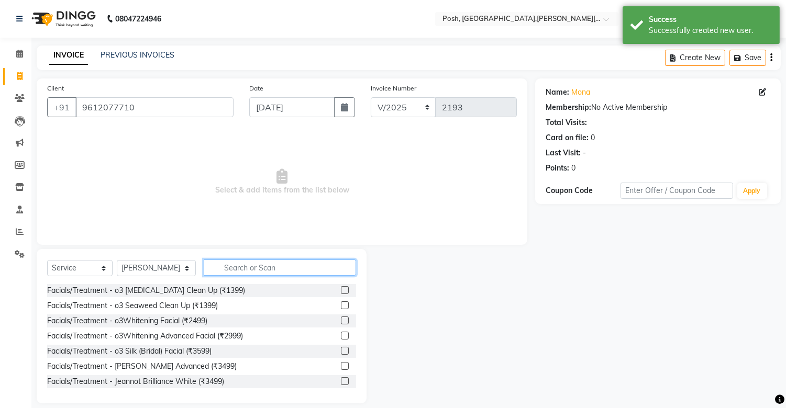
click at [218, 264] on input "text" at bounding box center [280, 268] width 152 height 16
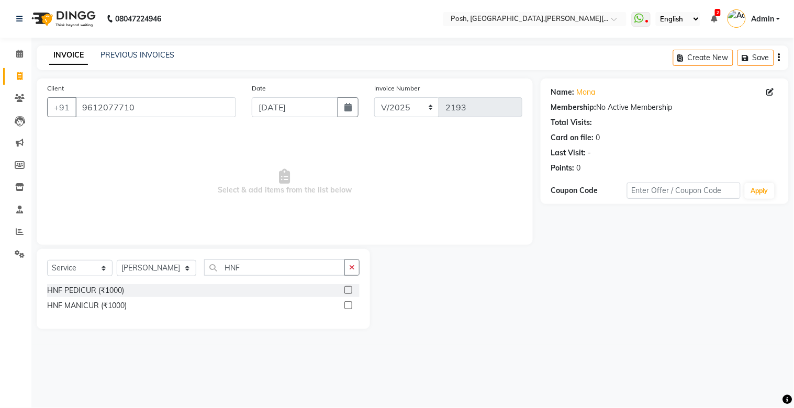
click at [346, 286] on label at bounding box center [349, 290] width 8 height 8
click at [346, 286] on input "checkbox" at bounding box center [348, 290] width 7 height 7
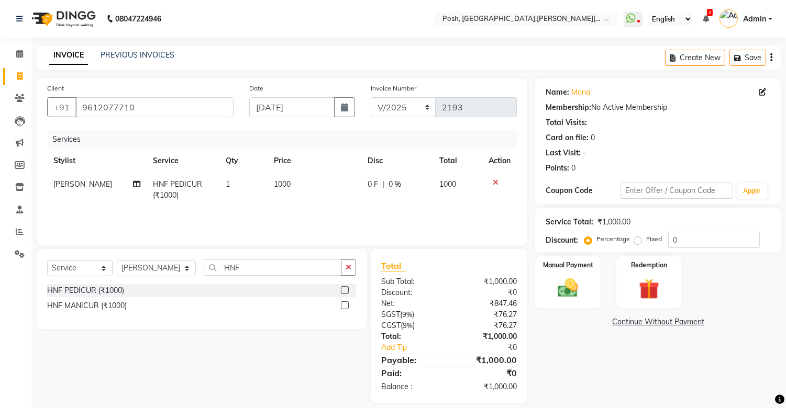
click at [341, 286] on label at bounding box center [345, 306] width 8 height 8
click at [341, 286] on input "checkbox" at bounding box center [344, 306] width 7 height 7
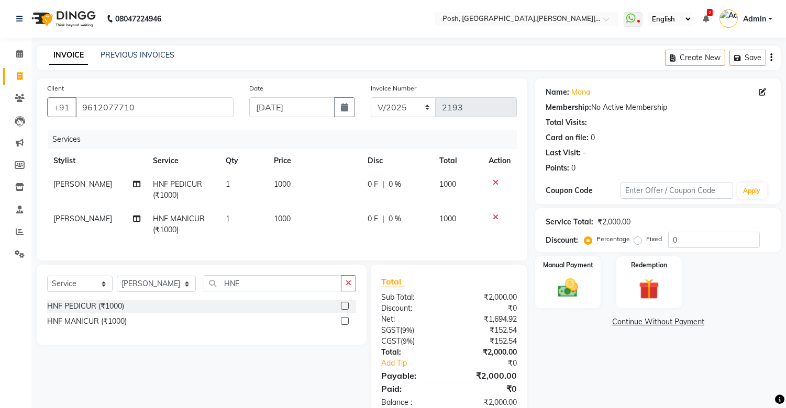
click at [76, 221] on td "[PERSON_NAME]" at bounding box center [97, 224] width 100 height 35
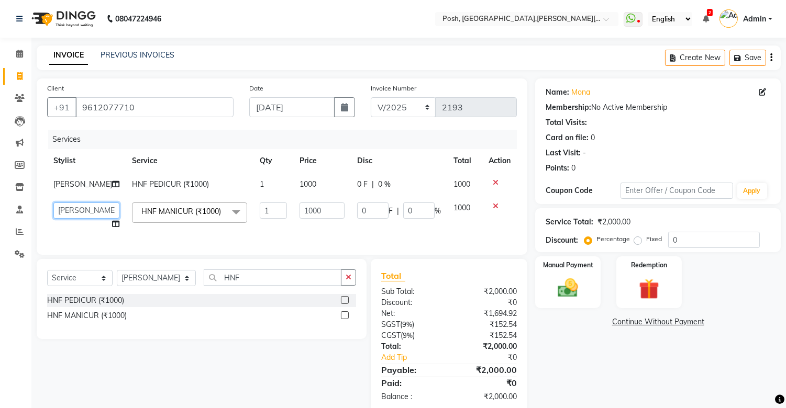
click at [68, 213] on select "[PERSON_NAME] ISLAM DIVYANGKA [PERSON_NAME] Manager [PERSON_NAME] [PERSON_NAME]…" at bounding box center [86, 211] width 66 height 16
click at [154, 286] on select "Select Stylist [PERSON_NAME] ISLAM DIVYANGKA [PERSON_NAME] Manager [PERSON_NAME…" at bounding box center [156, 278] width 79 height 16
click at [117, 279] on select "Select Stylist [PERSON_NAME] ISLAM DIVYANGKA [PERSON_NAME] Manager [PERSON_NAME…" at bounding box center [156, 278] width 79 height 16
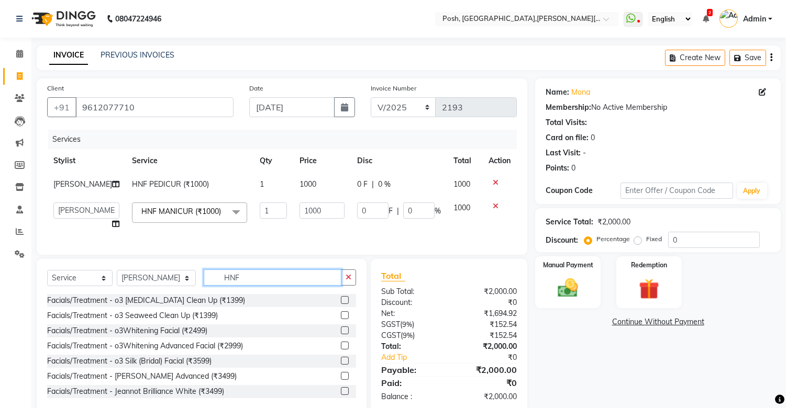
click at [253, 286] on input "HNF" at bounding box center [273, 278] width 138 height 16
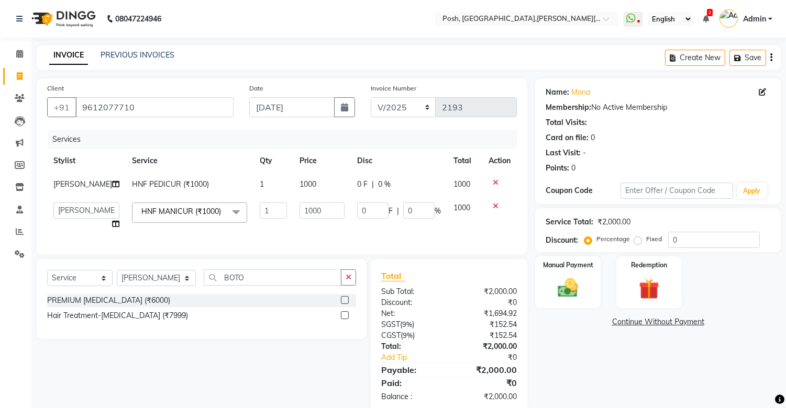
click at [339, 286] on div "Hair Treatment-[MEDICAL_DATA] (₹7999)" at bounding box center [201, 315] width 309 height 13
click at [346, 286] on label at bounding box center [345, 316] width 8 height 8
click at [346, 286] on input "checkbox" at bounding box center [344, 316] width 7 height 7
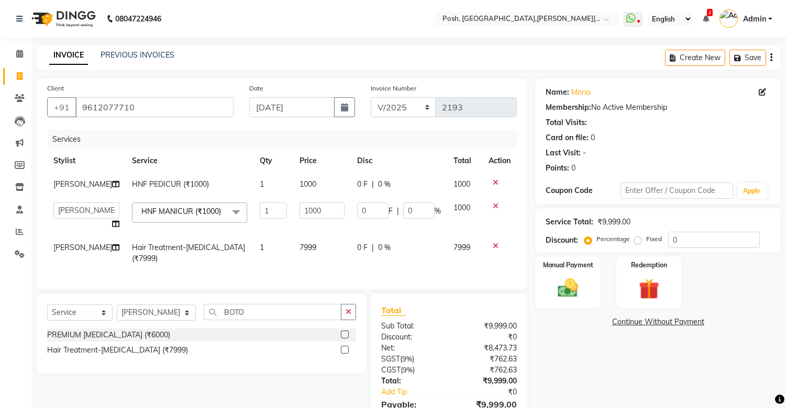
click at [299, 249] on span "7999" at bounding box center [307, 247] width 17 height 9
click at [307, 272] on div "Services Stylist Service Qty Price Disc Total Action [PERSON_NAME] HNF PEDICUR …" at bounding box center [282, 204] width 470 height 149
click at [369, 259] on td "0 F | 0 %" at bounding box center [399, 253] width 96 height 35
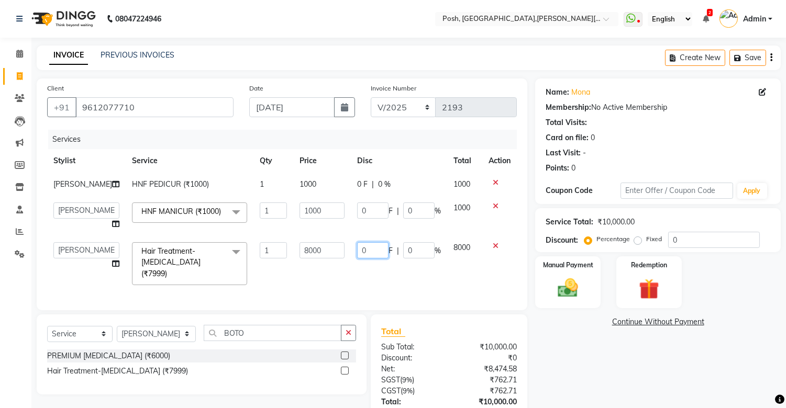
click at [375, 248] on input "0" at bounding box center [372, 250] width 31 height 16
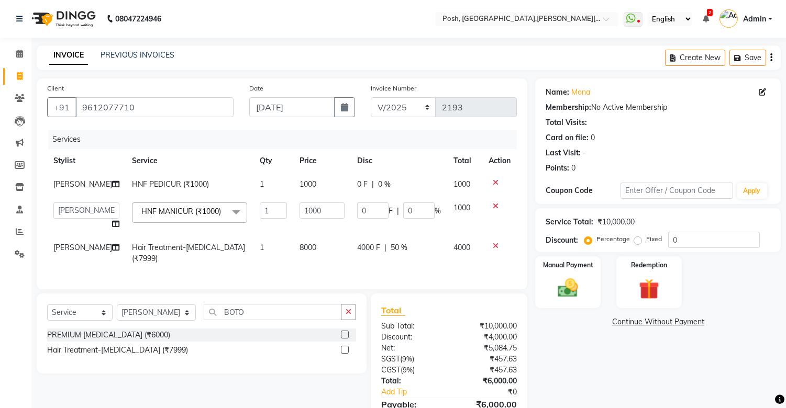
click at [375, 273] on div "Services Stylist Service Qty Price Disc Total Action [PERSON_NAME] HNF PEDICUR …" at bounding box center [282, 204] width 470 height 149
click at [160, 286] on select "Select Stylist [PERSON_NAME] ISLAM DIVYANGKA [PERSON_NAME] Manager [PERSON_NAME…" at bounding box center [156, 313] width 79 height 16
click at [117, 286] on select "Select Stylist [PERSON_NAME] ISLAM DIVYANGKA [PERSON_NAME] Manager [PERSON_NAME…" at bounding box center [156, 313] width 79 height 16
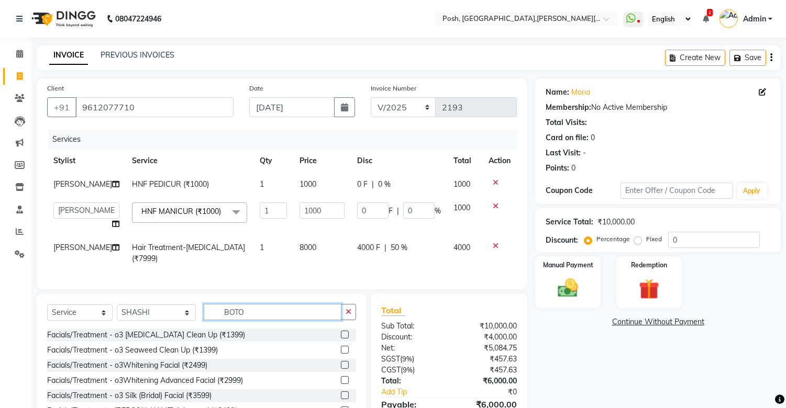
click at [232, 286] on input "BOTO" at bounding box center [273, 312] width 138 height 16
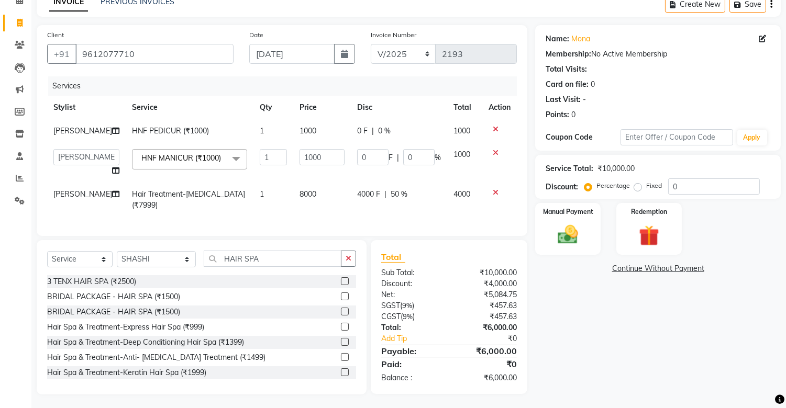
click at [341, 286] on label at bounding box center [345, 373] width 8 height 8
click at [341, 286] on input "checkbox" at bounding box center [344, 373] width 7 height 7
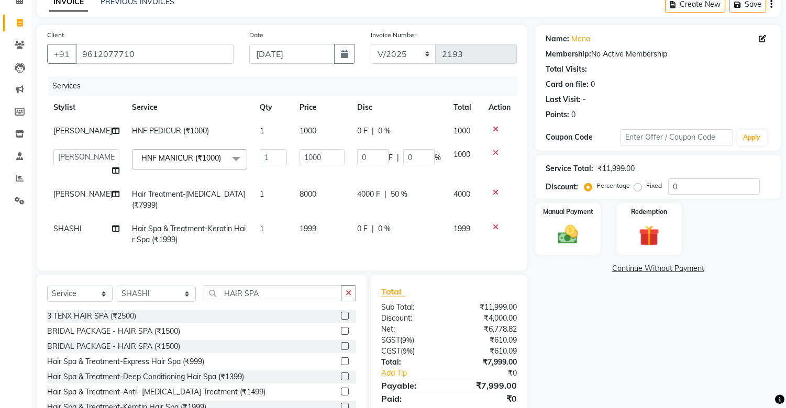
click at [299, 224] on span "1999" at bounding box center [307, 228] width 17 height 9
click at [262, 242] on div "Services Stylist Service Qty Price Disc Total Action [PERSON_NAME] HNF PEDICUR …" at bounding box center [282, 168] width 470 height 184
click at [261, 224] on td "1" at bounding box center [273, 234] width 40 height 35
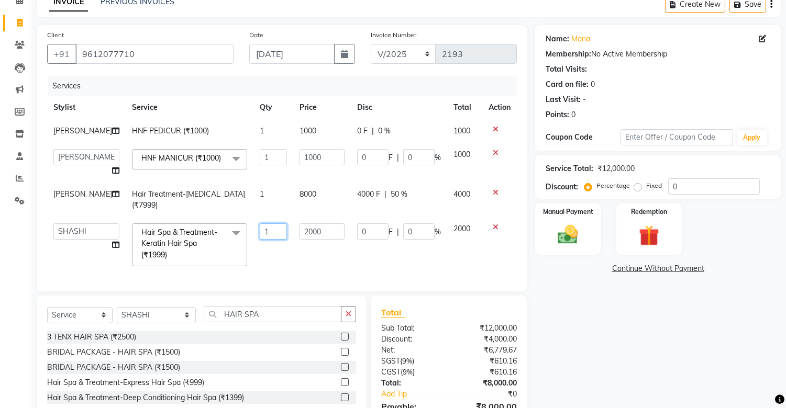
click at [261, 224] on input "1" at bounding box center [273, 232] width 27 height 16
click at [293, 240] on td "2000" at bounding box center [322, 244] width 58 height 55
click at [273, 286] on input "HAIR SPA" at bounding box center [273, 314] width 138 height 16
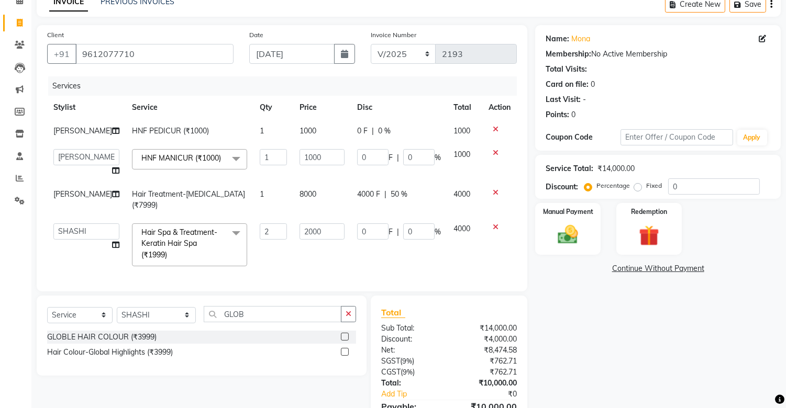
click at [348, 286] on label at bounding box center [345, 337] width 8 height 8
click at [348, 286] on input "checkbox" at bounding box center [344, 337] width 7 height 7
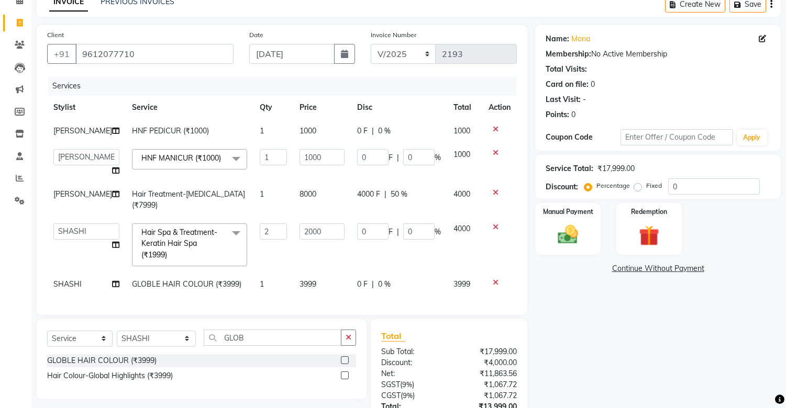
click at [301, 280] on span "3999" at bounding box center [307, 284] width 17 height 9
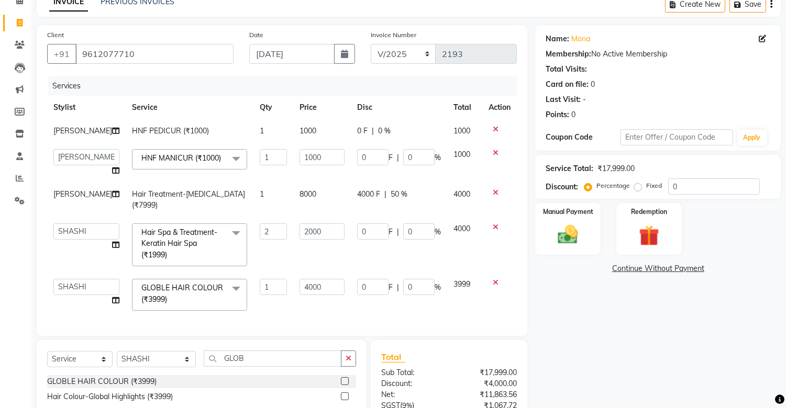
click at [295, 286] on div "Services Stylist Service Qty Price Disc Total Action [PERSON_NAME] HNF PEDICUR …" at bounding box center [282, 200] width 470 height 249
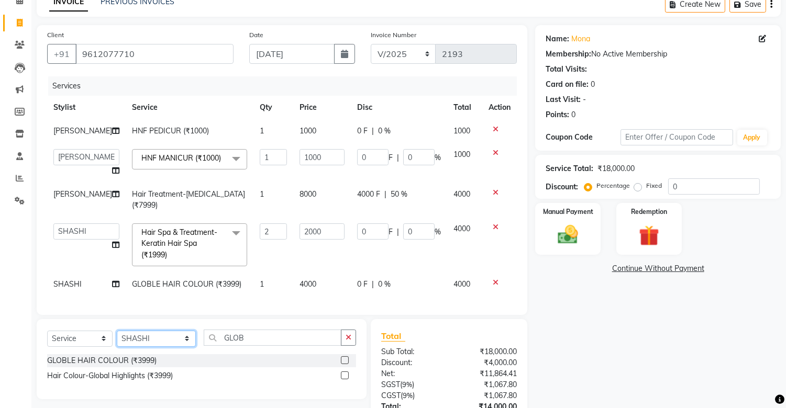
click at [127, 286] on select "Select Stylist [PERSON_NAME] ISLAM DIVYANGKA [PERSON_NAME] Manager [PERSON_NAME…" at bounding box center [156, 339] width 79 height 16
click at [117, 286] on select "Select Stylist [PERSON_NAME] ISLAM DIVYANGKA [PERSON_NAME] Manager [PERSON_NAME…" at bounding box center [156, 339] width 79 height 16
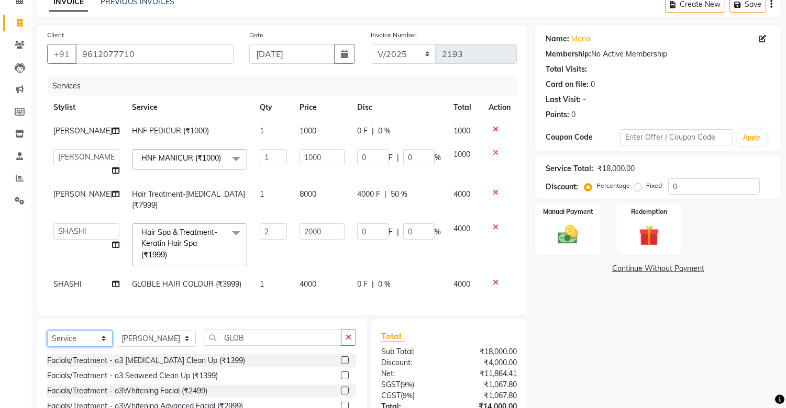
click at [93, 286] on select "Select Service Product Membership Package Voucher Prepaid Gift Card" at bounding box center [79, 339] width 65 height 16
click at [47, 286] on select "Select Service Product Membership Package Voucher Prepaid Gift Card" at bounding box center [79, 339] width 65 height 16
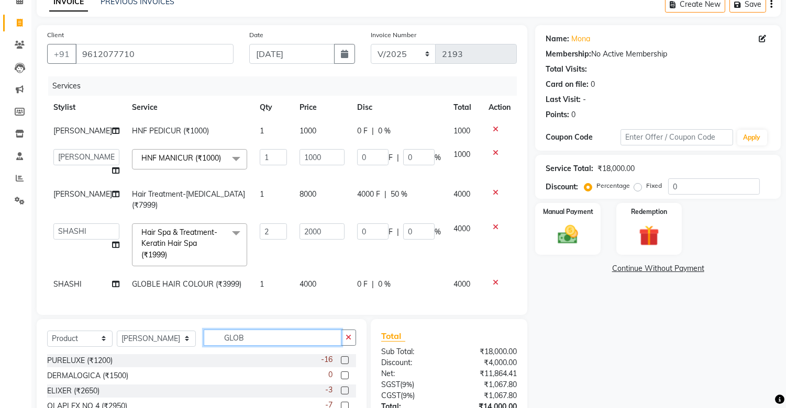
click at [238, 286] on input "GLOB" at bounding box center [273, 338] width 138 height 16
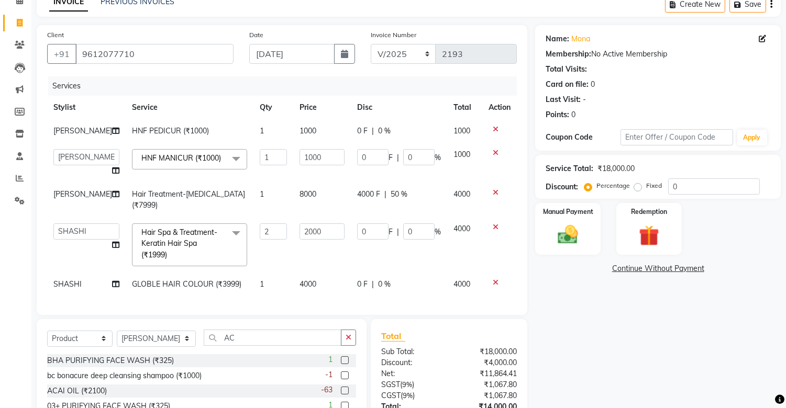
click at [341, 286] on label at bounding box center [345, 391] width 8 height 8
click at [341, 286] on input "checkbox" at bounding box center [344, 391] width 7 height 7
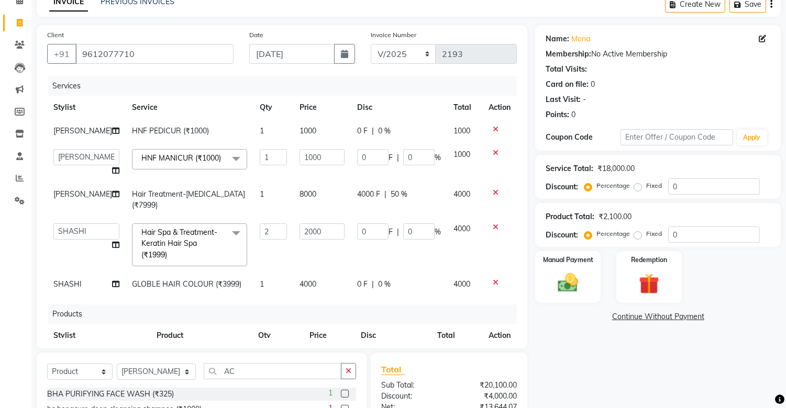
scroll to position [39, 0]
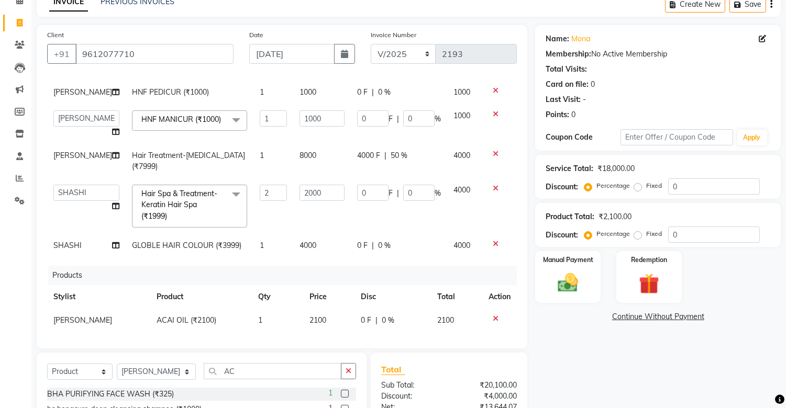
click at [310, 286] on span "2100" at bounding box center [317, 320] width 17 height 9
click at [310, 286] on input "2100" at bounding box center [312, 323] width 37 height 16
click at [303, 286] on input "2100" at bounding box center [312, 323] width 37 height 16
click at [554, 286] on div "Name: [PERSON_NAME] Membership: No Active Membership Total Visits: Card on file…" at bounding box center [661, 266] width 253 height 482
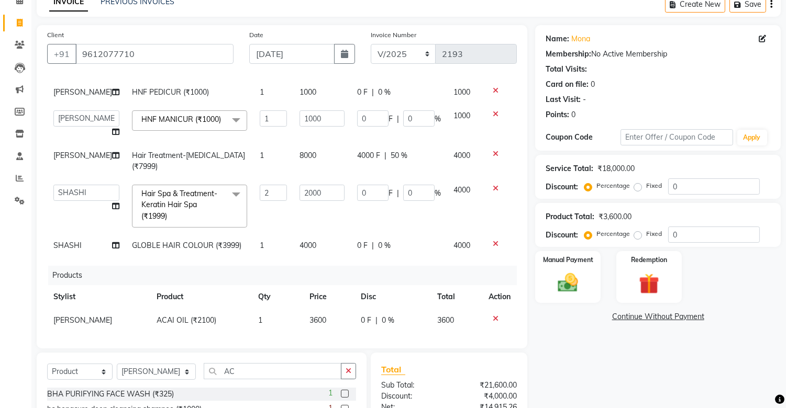
scroll to position [168, 0]
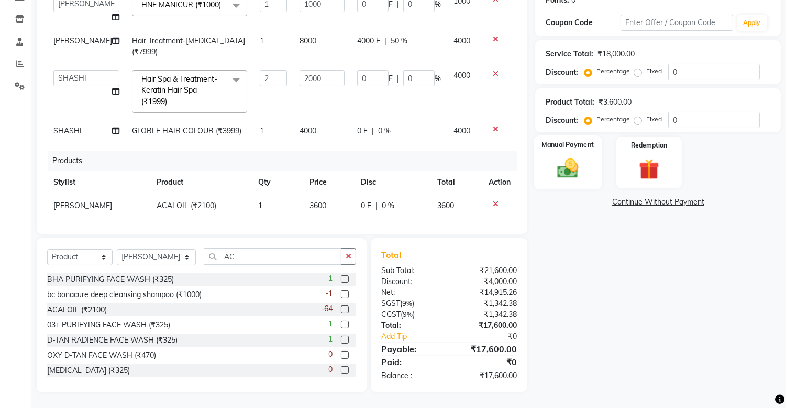
click at [552, 161] on img at bounding box center [568, 169] width 35 height 25
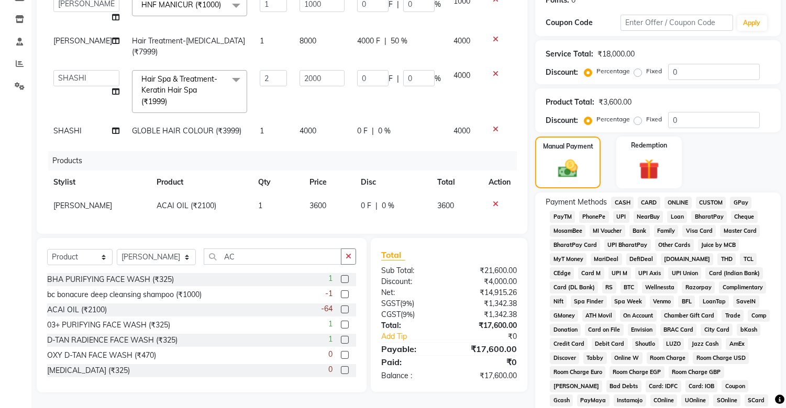
click at [621, 218] on span "UPI" at bounding box center [621, 217] width 16 height 12
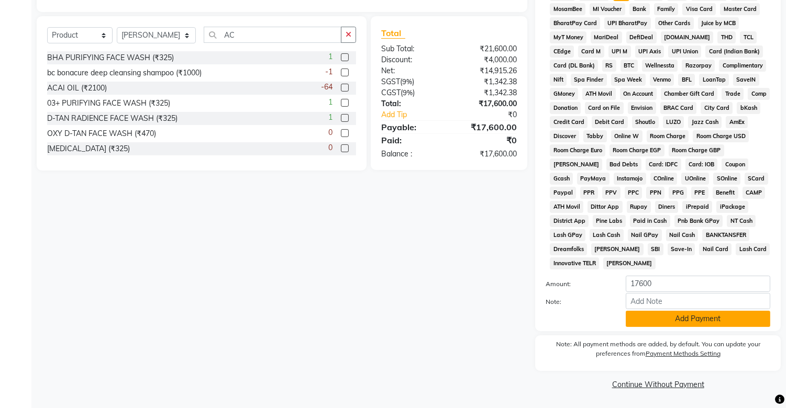
click at [672, 286] on button "Add Payment" at bounding box center [698, 319] width 145 height 16
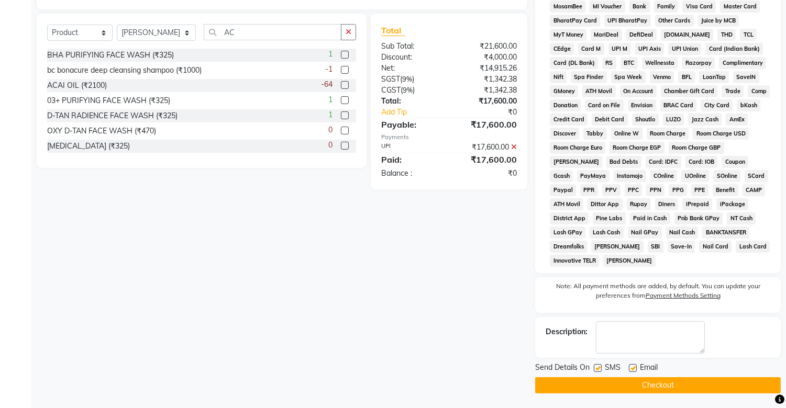
click at [596, 286] on label at bounding box center [598, 368] width 8 height 8
click at [596, 286] on input "checkbox" at bounding box center [597, 368] width 7 height 7
click at [598, 286] on button "Checkout" at bounding box center [658, 385] width 246 height 16
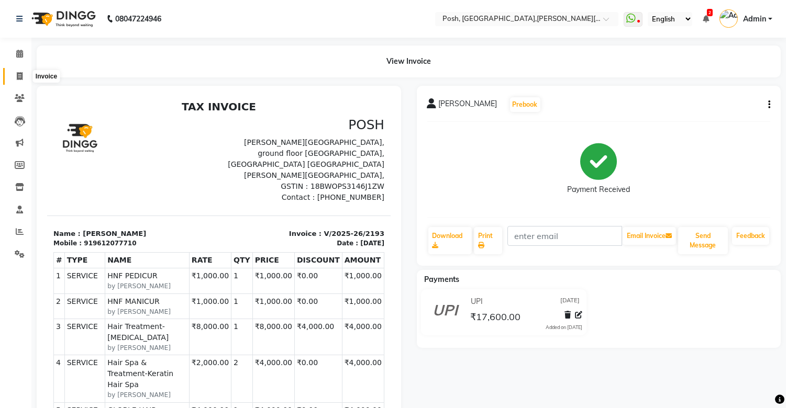
click at [19, 75] on icon at bounding box center [20, 76] width 6 height 8
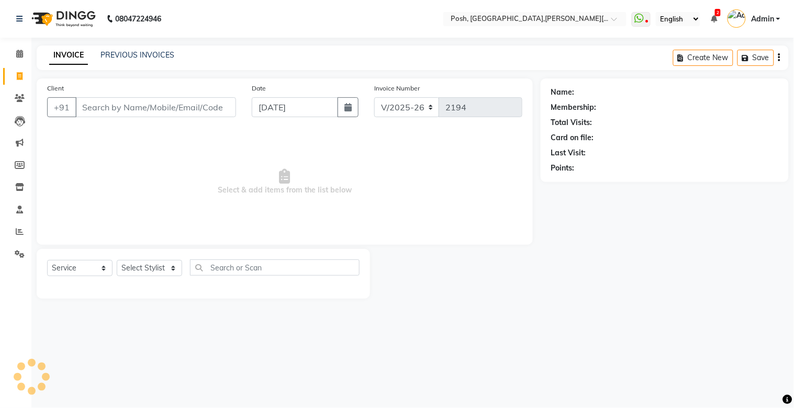
click at [139, 108] on input "Client" at bounding box center [155, 107] width 161 height 20
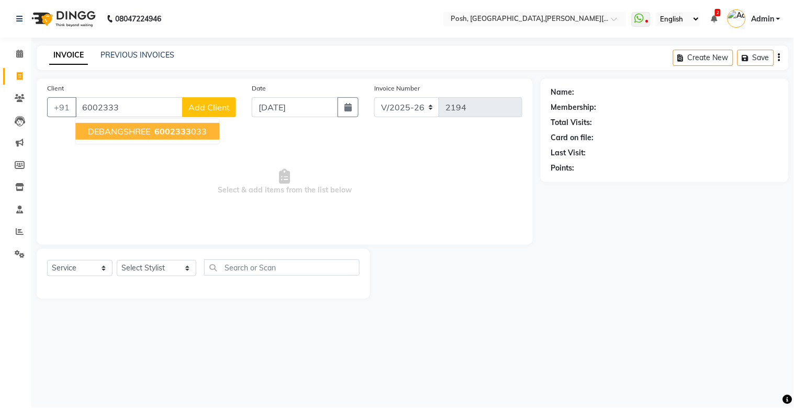
click at [139, 129] on span "DEBANGSHREE" at bounding box center [119, 131] width 62 height 10
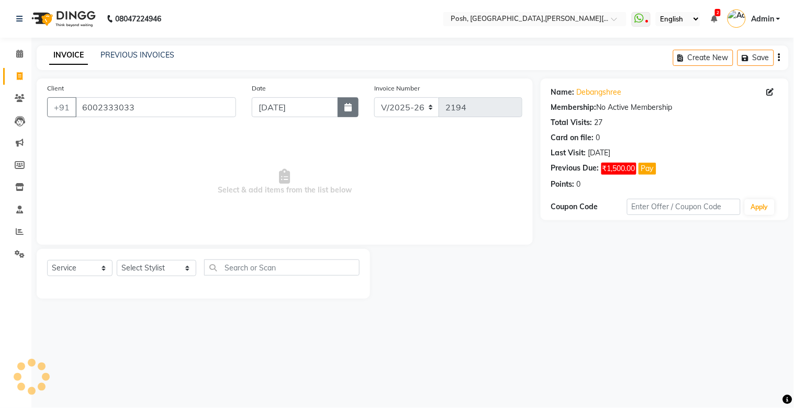
click at [347, 113] on button "button" at bounding box center [348, 107] width 21 height 20
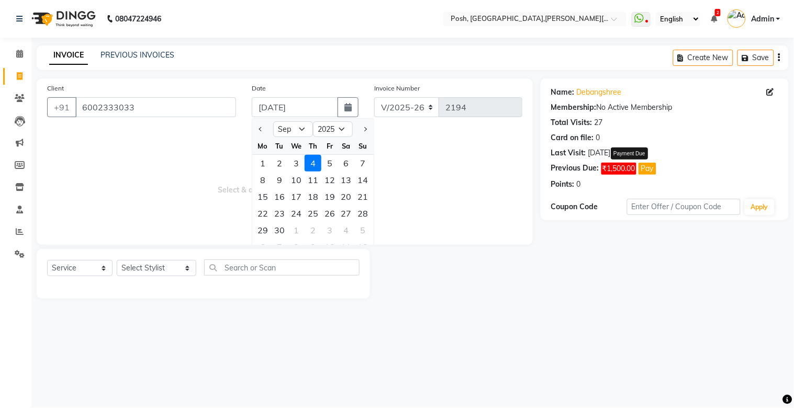
click at [648, 170] on button "Pay" at bounding box center [648, 169] width 18 height 12
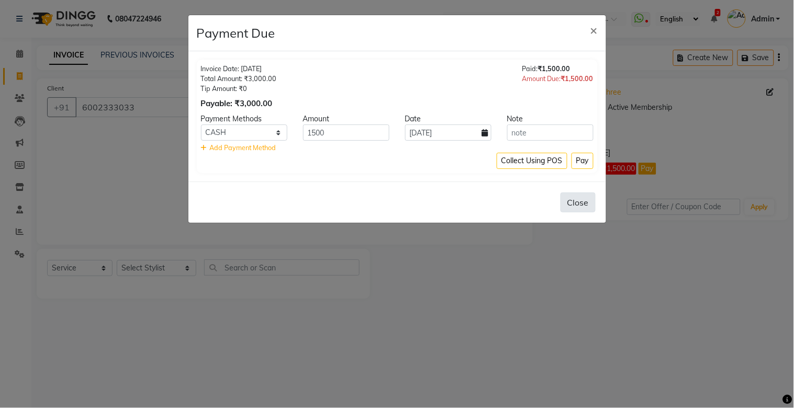
click at [580, 208] on button "Close" at bounding box center [578, 203] width 35 height 20
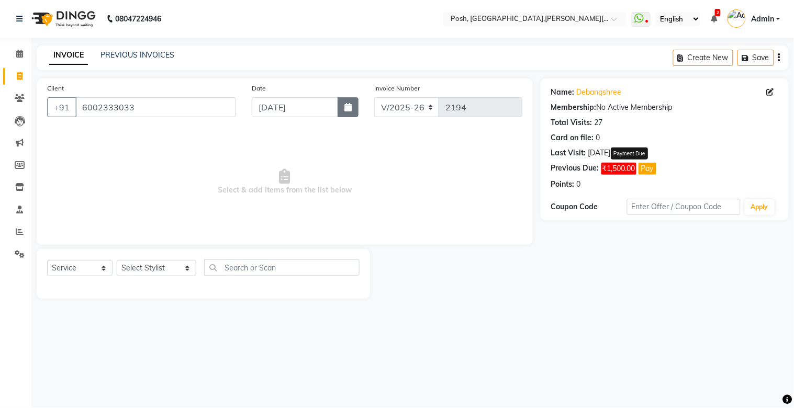
click at [350, 105] on icon "button" at bounding box center [348, 107] width 7 height 8
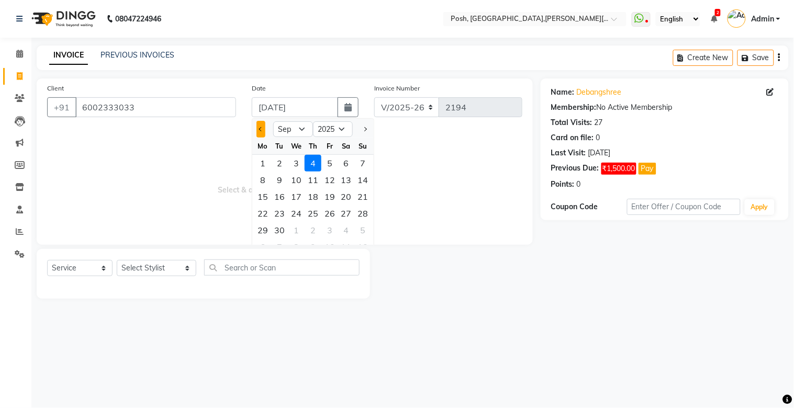
click at [262, 127] on button "Previous month" at bounding box center [261, 129] width 9 height 17
click at [263, 202] on div "11" at bounding box center [262, 196] width 17 height 17
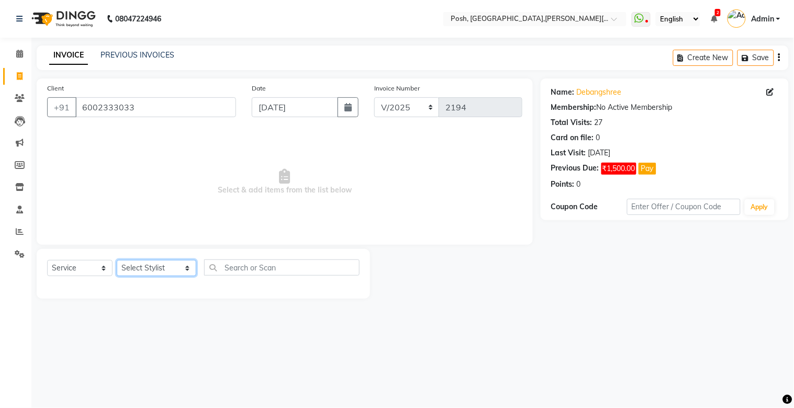
click at [160, 268] on select "Select Stylist [PERSON_NAME] ISLAM DIVYANGKA [PERSON_NAME] Manager [PERSON_NAME…" at bounding box center [157, 268] width 80 height 16
click at [117, 261] on select "Select Stylist [PERSON_NAME] ISLAM DIVYANGKA [PERSON_NAME] Manager [PERSON_NAME…" at bounding box center [157, 268] width 80 height 16
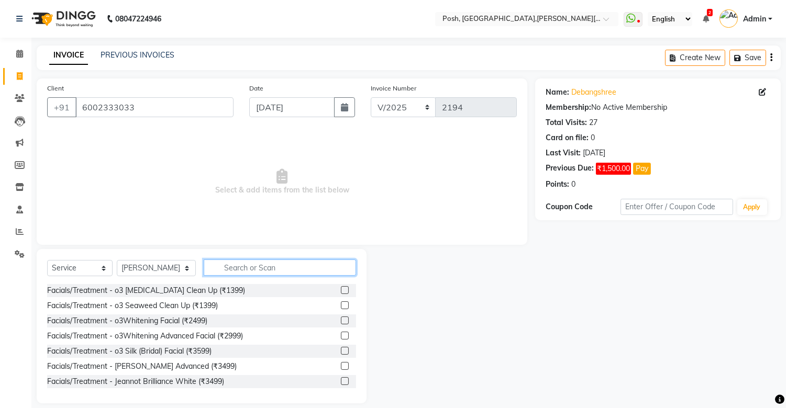
click at [228, 263] on input "text" at bounding box center [280, 268] width 152 height 16
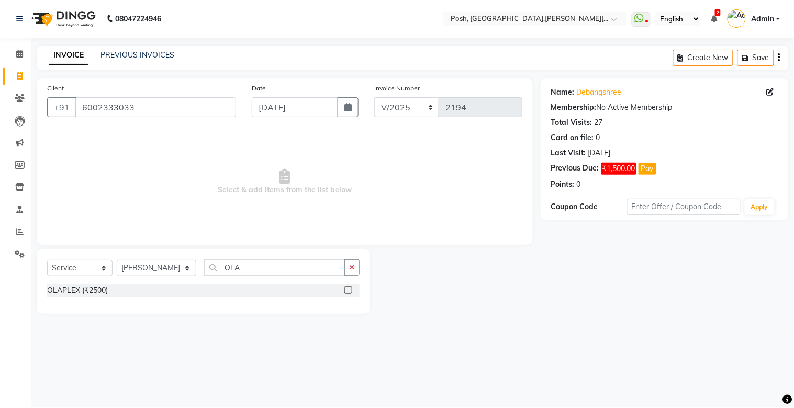
click at [346, 286] on label at bounding box center [349, 290] width 8 height 8
click at [346, 286] on input "checkbox" at bounding box center [348, 290] width 7 height 7
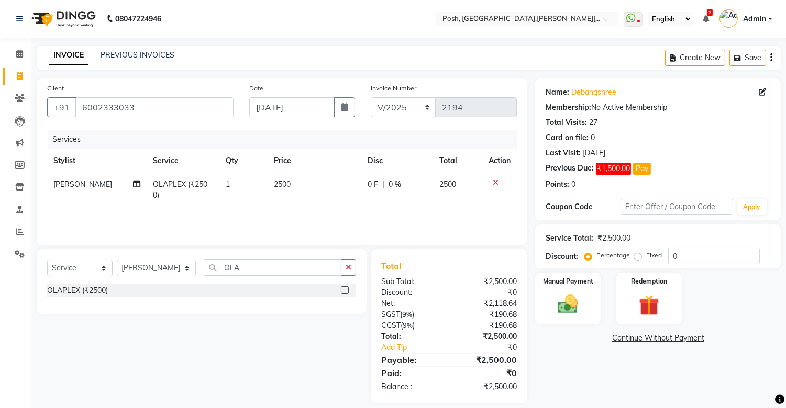
click at [367, 203] on td "0 F | 0 %" at bounding box center [397, 190] width 72 height 35
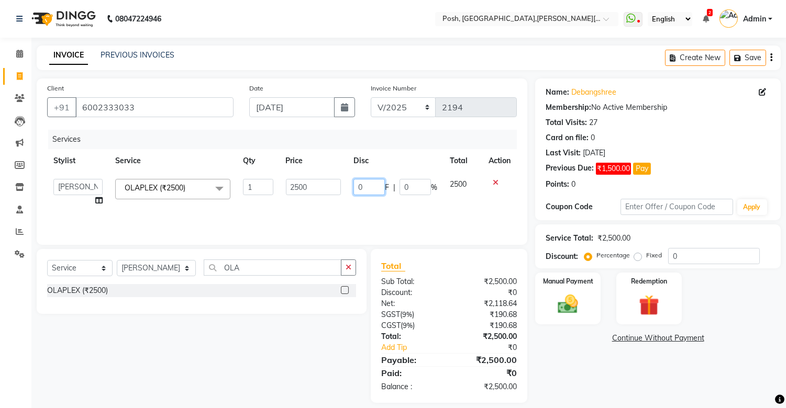
click at [374, 190] on input "0" at bounding box center [368, 187] width 31 height 16
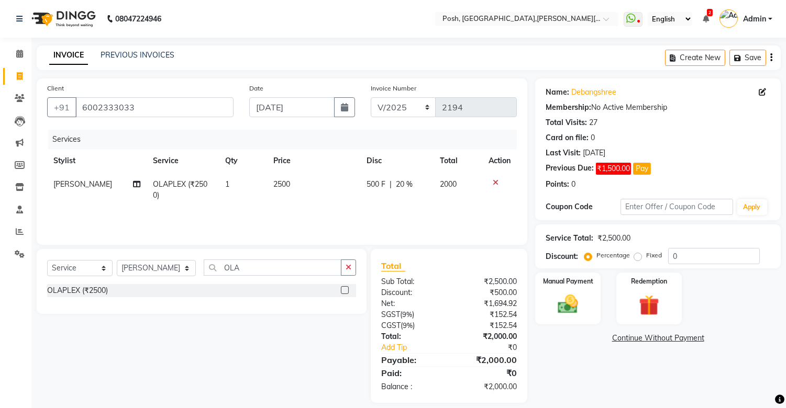
click at [370, 203] on td "500 F | 20 %" at bounding box center [396, 190] width 73 height 35
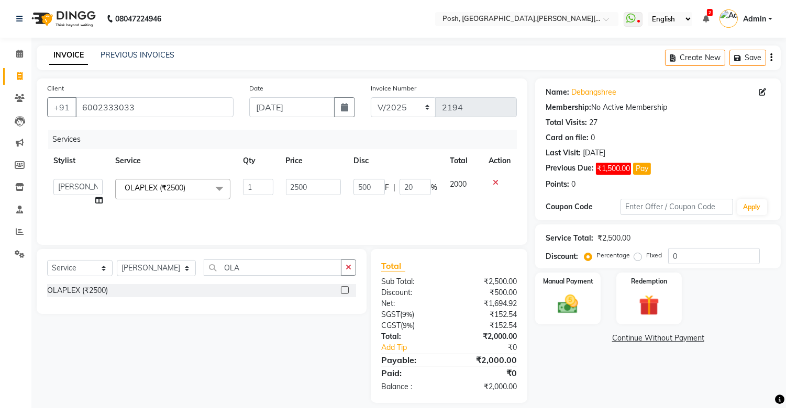
scroll to position [10, 0]
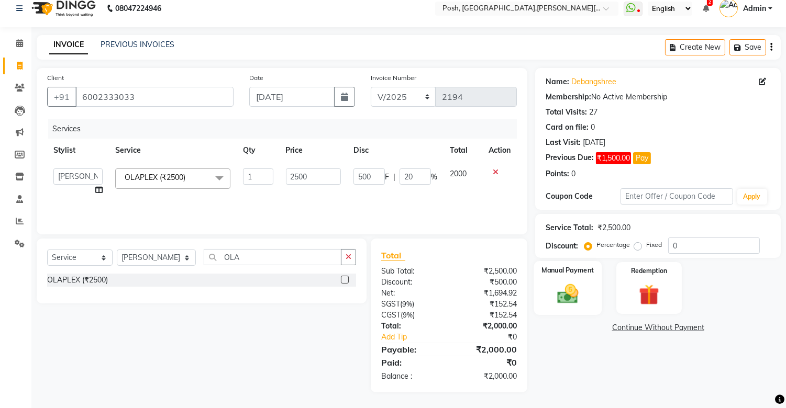
click at [568, 286] on img at bounding box center [568, 294] width 35 height 25
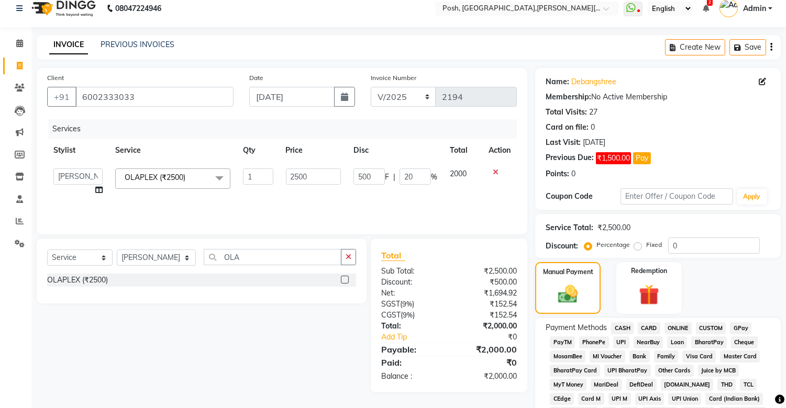
click at [616, 286] on span "UPI" at bounding box center [621, 343] width 16 height 12
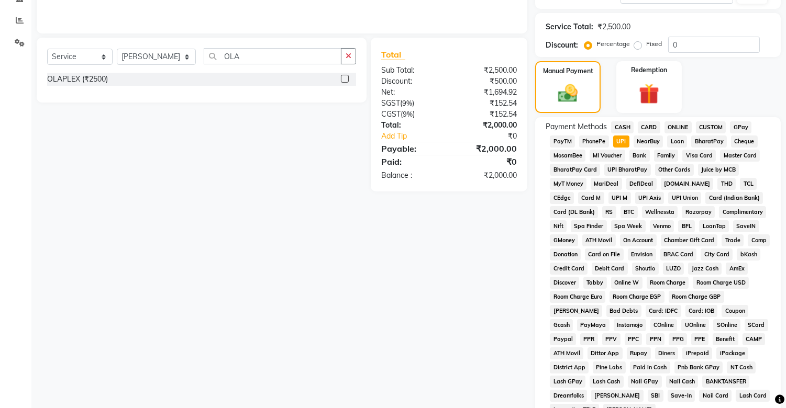
scroll to position [360, 0]
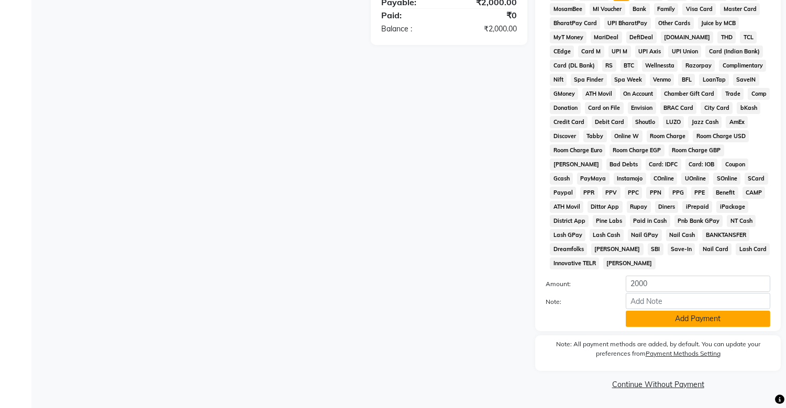
click at [652, 286] on button "Add Payment" at bounding box center [698, 319] width 145 height 16
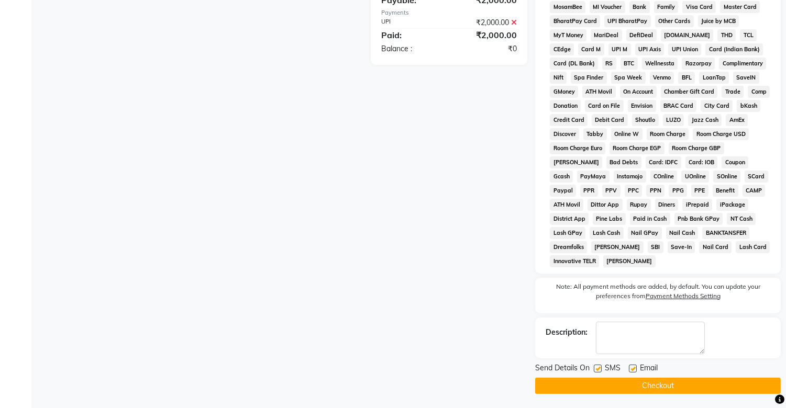
click at [598, 286] on label at bounding box center [598, 369] width 8 height 8
click at [598, 286] on input "checkbox" at bounding box center [597, 369] width 7 height 7
click at [609, 286] on button "Checkout" at bounding box center [658, 386] width 246 height 16
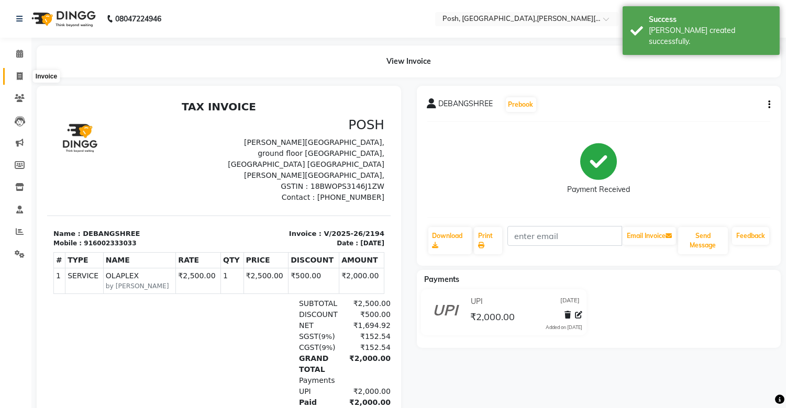
click at [17, 74] on icon at bounding box center [20, 76] width 6 height 8
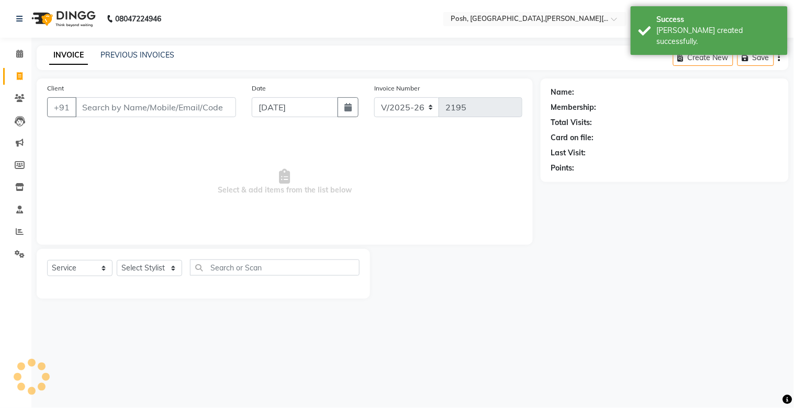
click at [125, 110] on input "Client" at bounding box center [155, 107] width 161 height 20
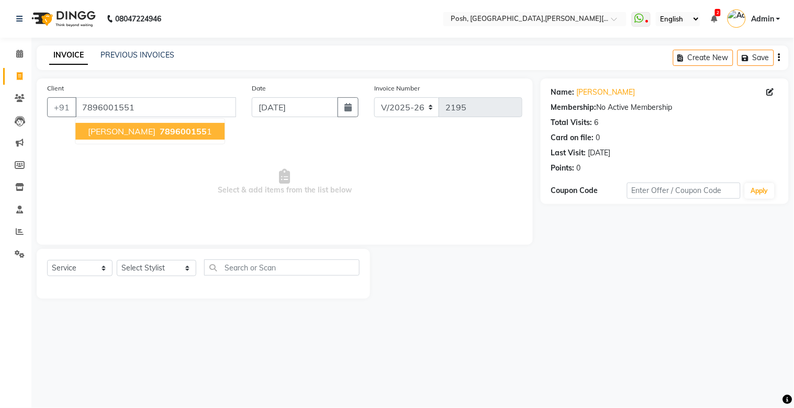
click at [126, 126] on span "[PERSON_NAME]" at bounding box center [122, 131] width 68 height 10
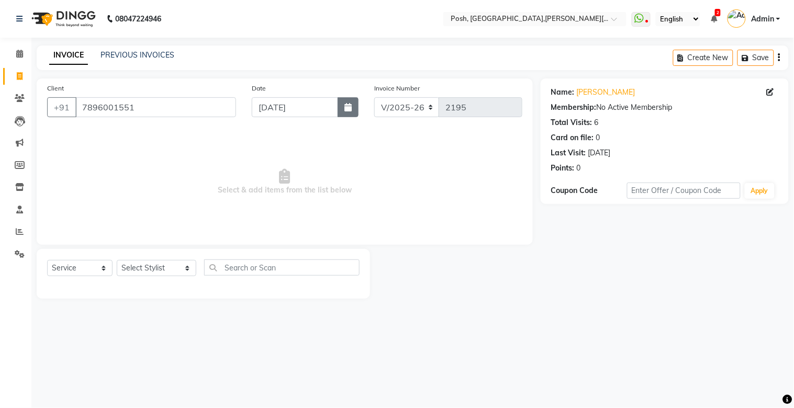
click at [341, 110] on button "button" at bounding box center [348, 107] width 21 height 20
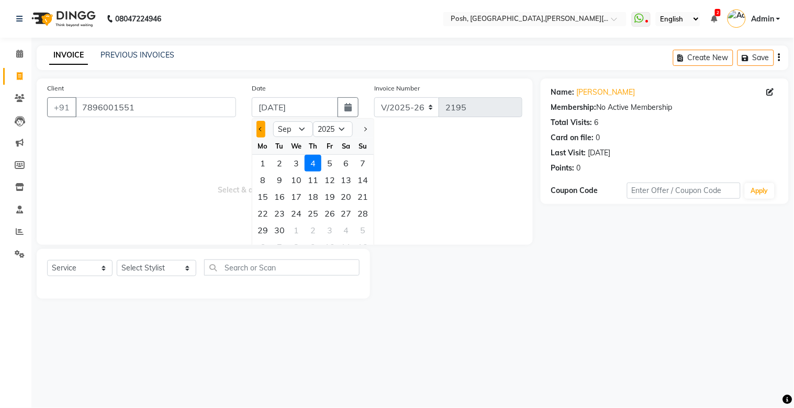
click at [259, 128] on span "Previous month" at bounding box center [261, 129] width 4 height 4
click at [264, 198] on div "11" at bounding box center [262, 196] width 17 height 17
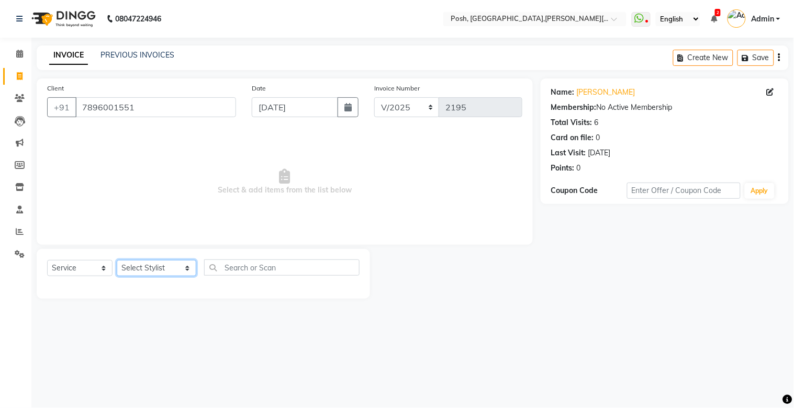
click at [127, 270] on select "Select Stylist [PERSON_NAME] ISLAM DIVYANGKA [PERSON_NAME] Manager [PERSON_NAME…" at bounding box center [157, 268] width 80 height 16
click at [117, 261] on select "Select Stylist [PERSON_NAME] ISLAM DIVYANGKA [PERSON_NAME] Manager [PERSON_NAME…" at bounding box center [157, 268] width 80 height 16
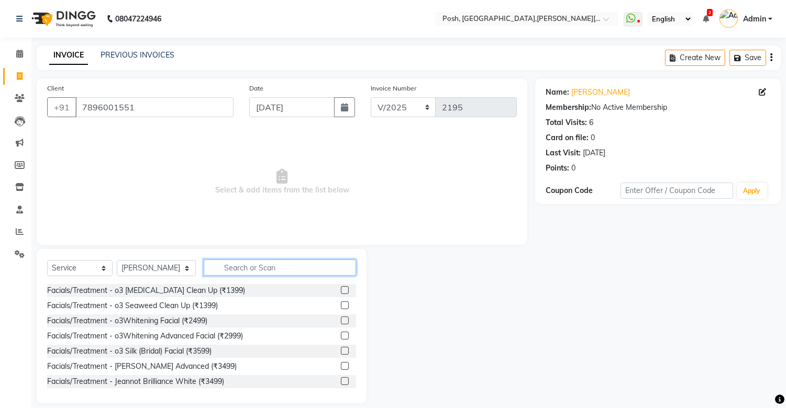
click at [254, 270] on input "text" at bounding box center [280, 268] width 152 height 16
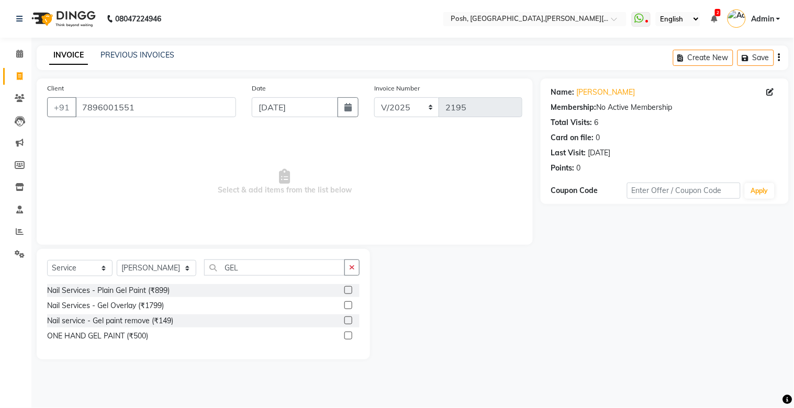
click at [349, 286] on label at bounding box center [349, 290] width 8 height 8
click at [349, 286] on input "checkbox" at bounding box center [348, 290] width 7 height 7
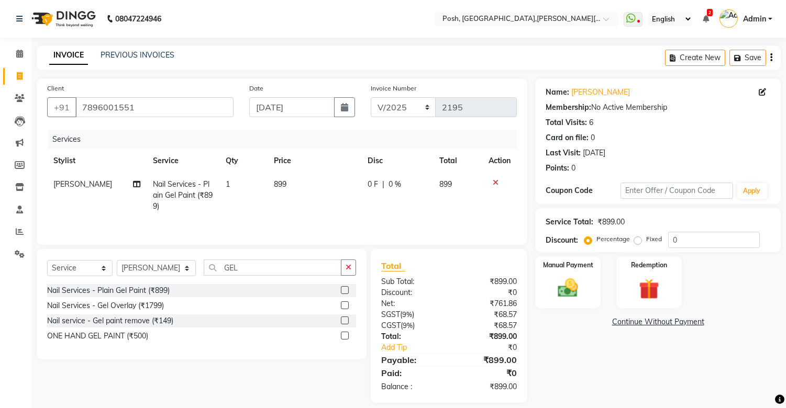
click at [276, 184] on span "899" at bounding box center [280, 184] width 13 height 9
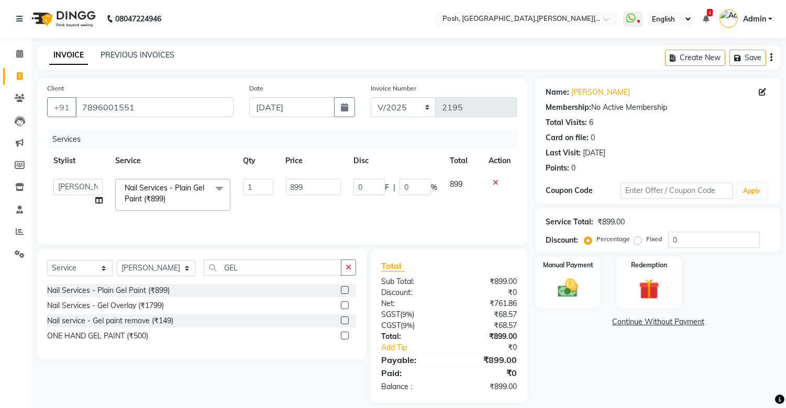
click at [276, 184] on td "1" at bounding box center [258, 195] width 42 height 45
click at [299, 187] on input "899" at bounding box center [313, 187] width 55 height 16
click at [295, 201] on td "1000" at bounding box center [314, 195] width 68 height 45
click at [143, 262] on select "Select Stylist [PERSON_NAME] ISLAM DIVYANGKA [PERSON_NAME] Manager [PERSON_NAME…" at bounding box center [156, 268] width 79 height 16
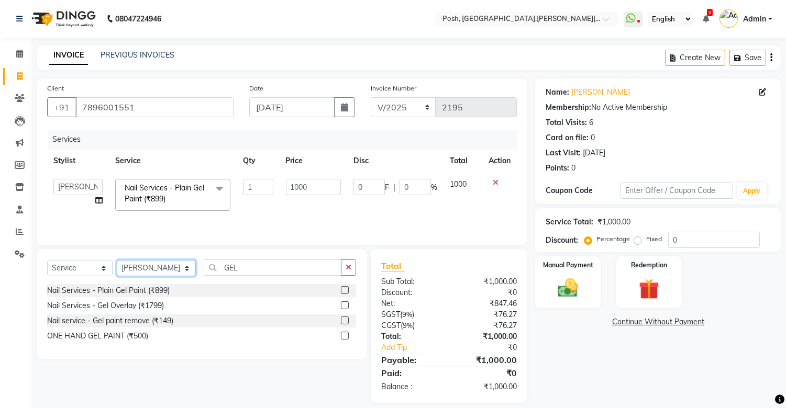
click at [117, 261] on select "Select Stylist [PERSON_NAME] ISLAM DIVYANGKA [PERSON_NAME] Manager [PERSON_NAME…" at bounding box center [156, 268] width 79 height 16
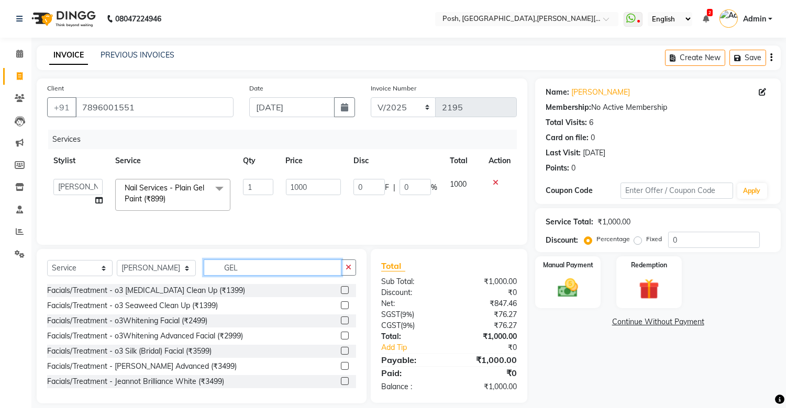
click at [249, 264] on input "GEL" at bounding box center [273, 268] width 138 height 16
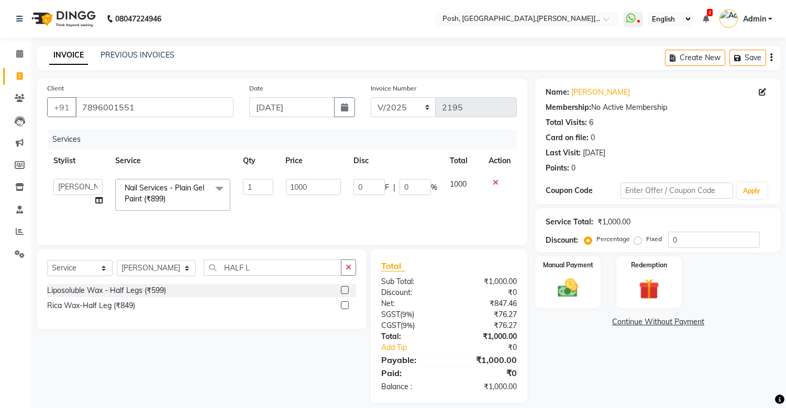
click at [343, 286] on label at bounding box center [345, 306] width 8 height 8
click at [343, 286] on input "checkbox" at bounding box center [344, 306] width 7 height 7
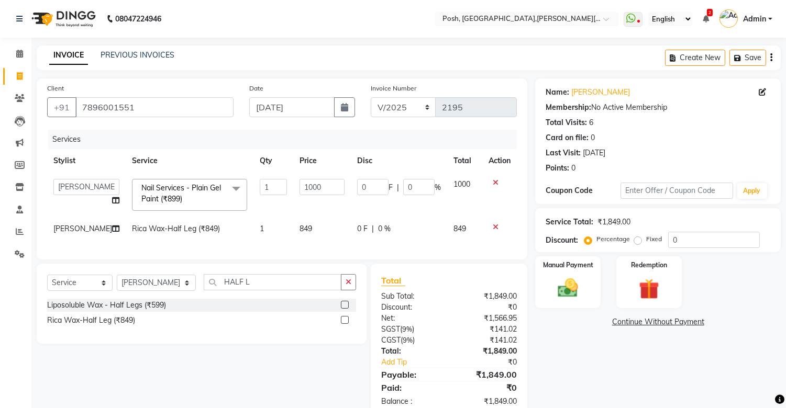
click at [299, 226] on span "849" at bounding box center [305, 228] width 13 height 9
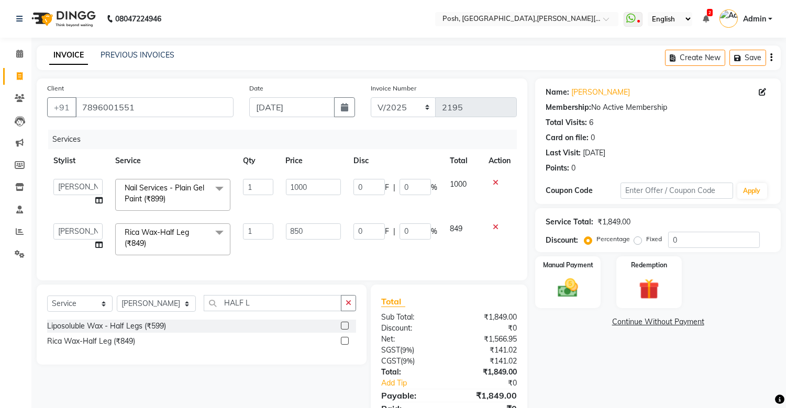
click at [318, 252] on div "Services Stylist Service Qty Price Disc Total Action [PERSON_NAME] ISLAM DIVYAN…" at bounding box center [282, 200] width 470 height 140
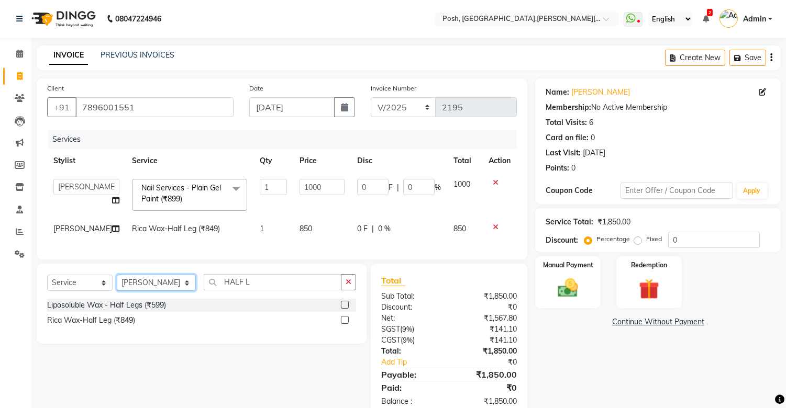
click at [168, 286] on select "Select Stylist [PERSON_NAME] ISLAM DIVYANGKA [PERSON_NAME] Manager [PERSON_NAME…" at bounding box center [156, 283] width 79 height 16
click at [117, 284] on select "Select Stylist [PERSON_NAME] ISLAM DIVYANGKA [PERSON_NAME] Manager [PERSON_NAME…" at bounding box center [156, 283] width 79 height 16
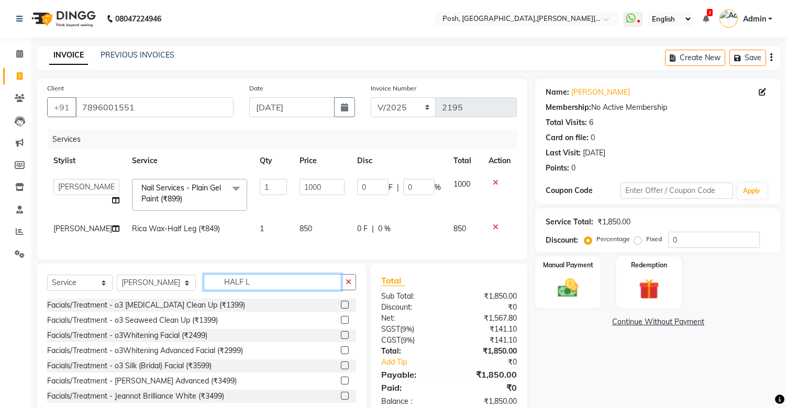
click at [254, 286] on input "HALF L" at bounding box center [273, 282] width 138 height 16
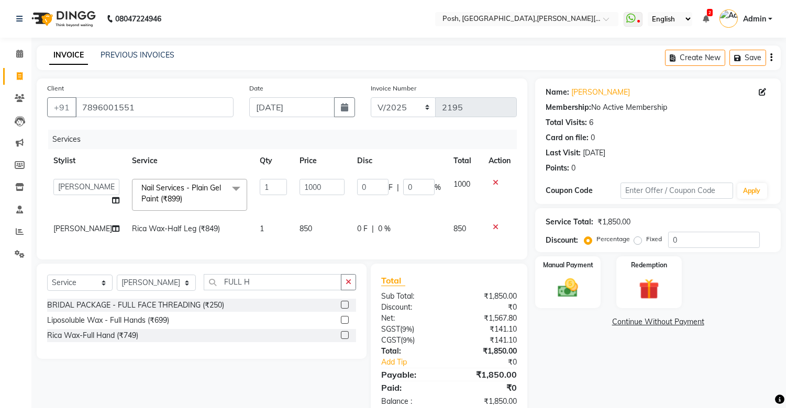
drag, startPoint x: 343, startPoint y: 346, endPoint x: 327, endPoint y: 338, distance: 18.3
click at [344, 286] on label at bounding box center [345, 335] width 8 height 8
click at [344, 286] on input "checkbox" at bounding box center [344, 335] width 7 height 7
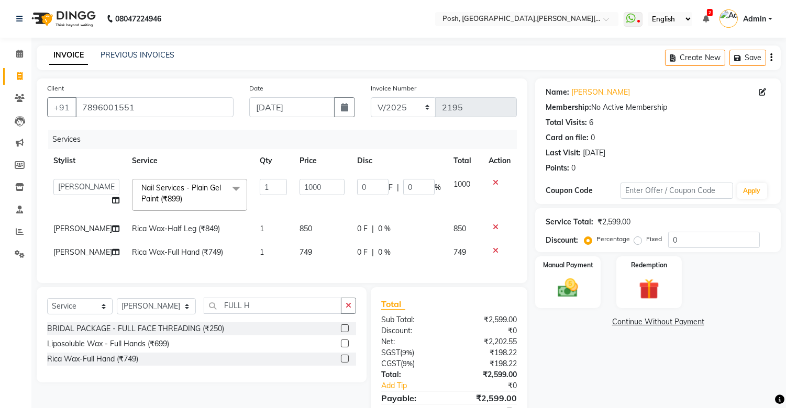
click at [294, 257] on td "749" at bounding box center [322, 253] width 58 height 24
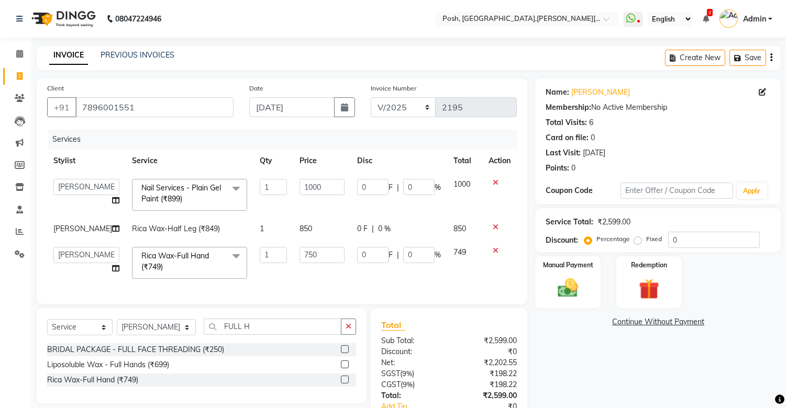
click at [296, 267] on div "Services Stylist Service Qty Price Disc Total Action [PERSON_NAME] ISLAM DIVYAN…" at bounding box center [282, 212] width 470 height 164
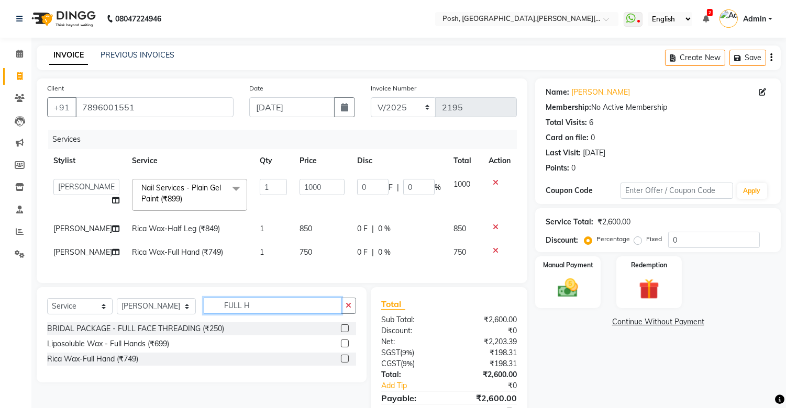
click at [248, 286] on input "FULL H" at bounding box center [273, 306] width 138 height 16
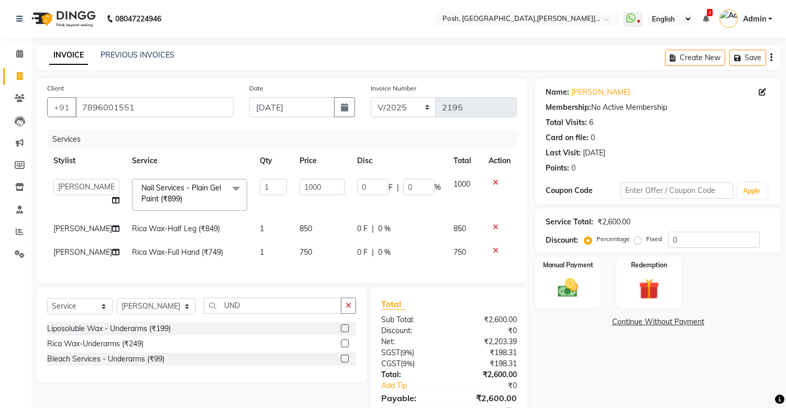
click at [347, 286] on label at bounding box center [345, 344] width 8 height 8
click at [347, 286] on input "checkbox" at bounding box center [344, 344] width 7 height 7
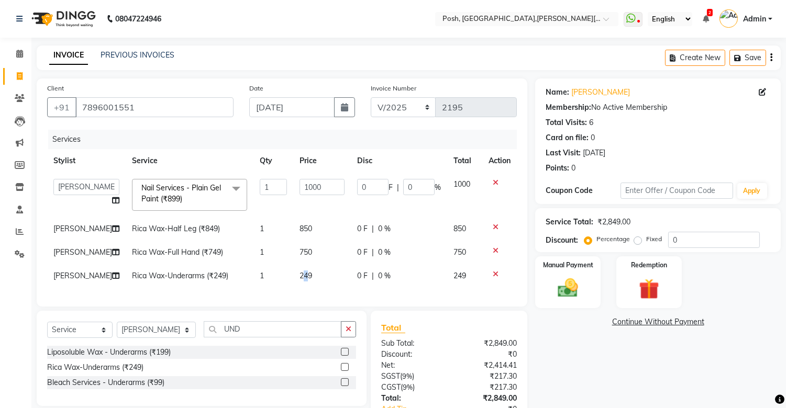
click at [299, 276] on span "249" at bounding box center [305, 275] width 13 height 9
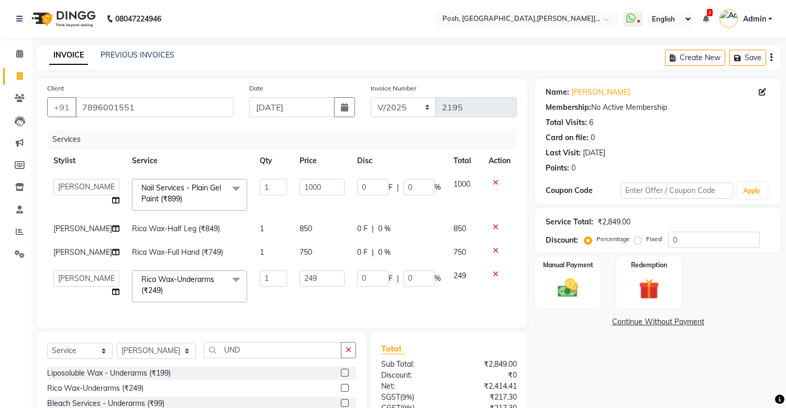
click at [299, 276] on input "249" at bounding box center [321, 279] width 45 height 16
click at [297, 286] on div "Services Stylist Service Qty Price Disc Total Action [PERSON_NAME] ISLAM DIVYAN…" at bounding box center [282, 223] width 470 height 187
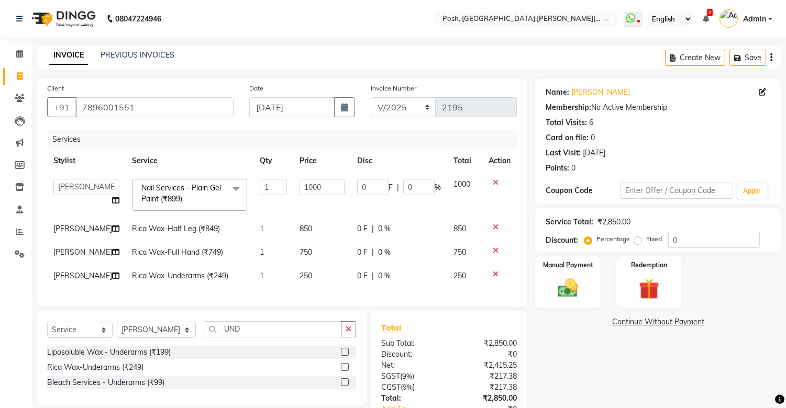
scroll to position [81, 0]
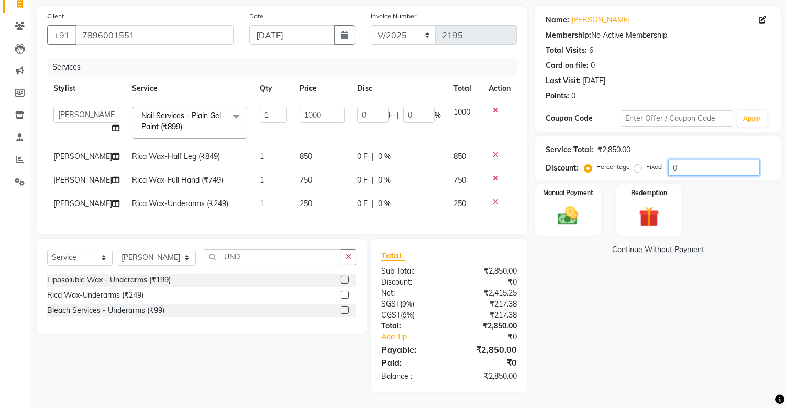
click at [708, 161] on input "0" at bounding box center [714, 168] width 92 height 16
click at [587, 286] on div "Name: [PERSON_NAME] Membership: No Active Membership Total Visits: 6 Card on fi…" at bounding box center [661, 199] width 253 height 386
click at [551, 205] on img at bounding box center [568, 216] width 35 height 25
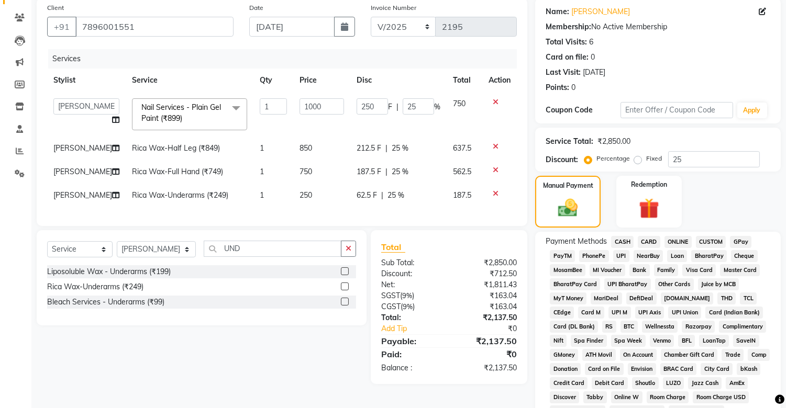
click at [613, 242] on span "CASH" at bounding box center [622, 242] width 23 height 12
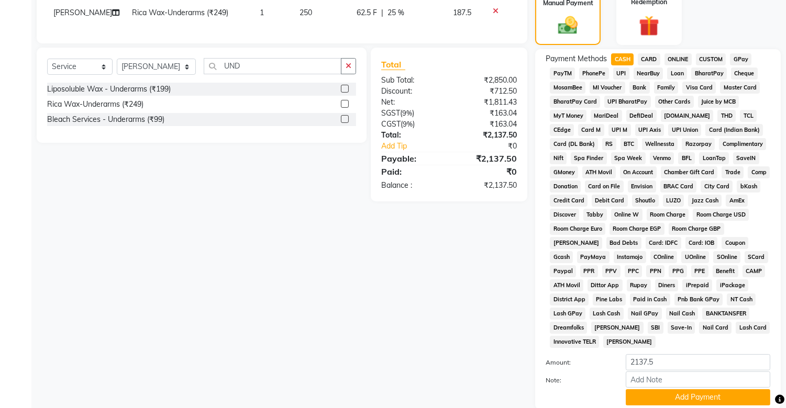
scroll to position [344, 0]
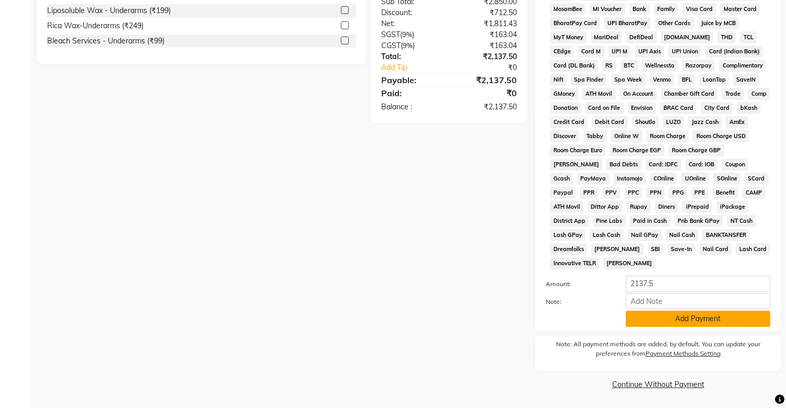
click at [676, 286] on button "Add Payment" at bounding box center [698, 319] width 145 height 16
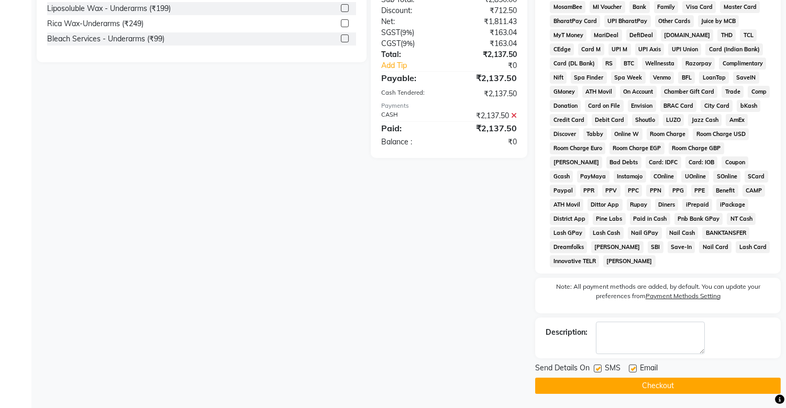
click at [598, 286] on label at bounding box center [598, 369] width 8 height 8
click at [598, 286] on input "checkbox" at bounding box center [597, 369] width 7 height 7
click at [605, 286] on button "Checkout" at bounding box center [658, 386] width 246 height 16
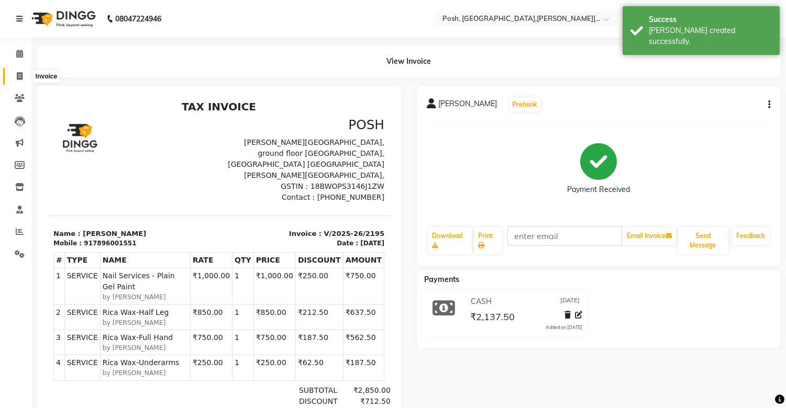
click at [23, 74] on span at bounding box center [19, 77] width 18 height 12
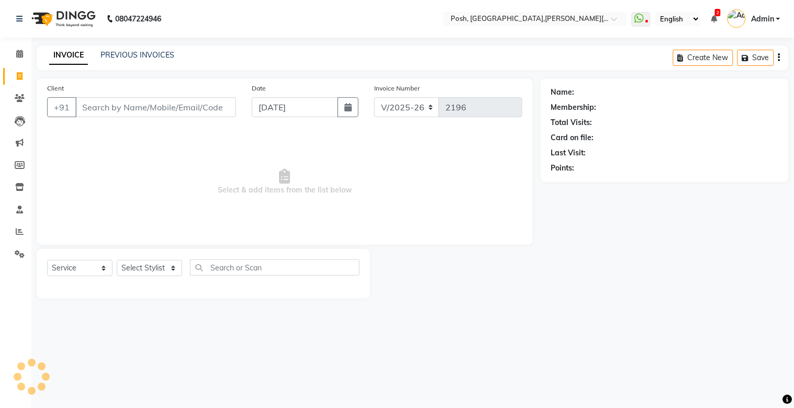
click at [103, 106] on input "Client" at bounding box center [155, 107] width 161 height 20
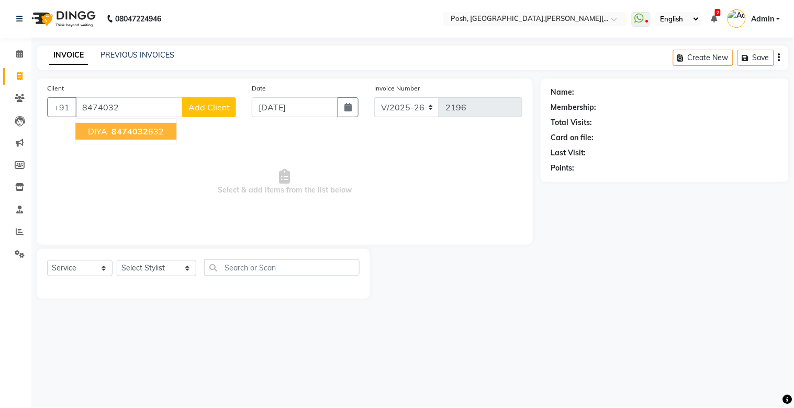
click at [116, 130] on span "8474032" at bounding box center [130, 131] width 37 height 10
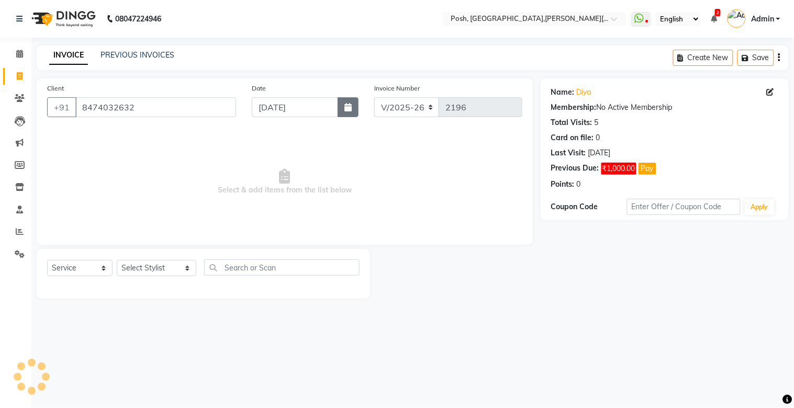
click at [345, 107] on icon "button" at bounding box center [348, 107] width 7 height 8
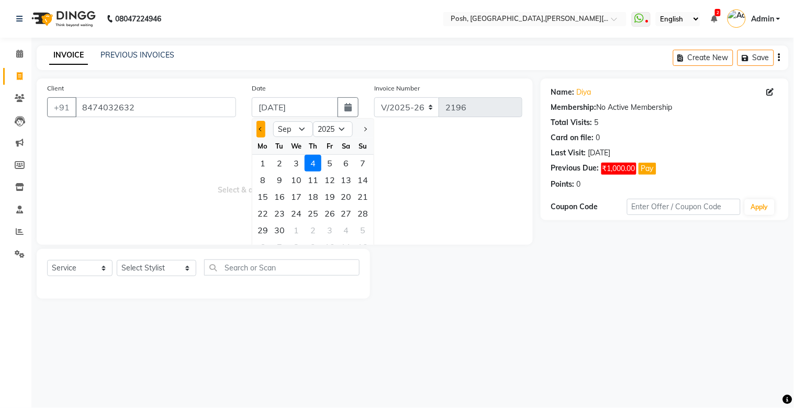
click at [263, 127] on button "Previous month" at bounding box center [261, 129] width 9 height 17
click at [268, 198] on div "11" at bounding box center [262, 196] width 17 height 17
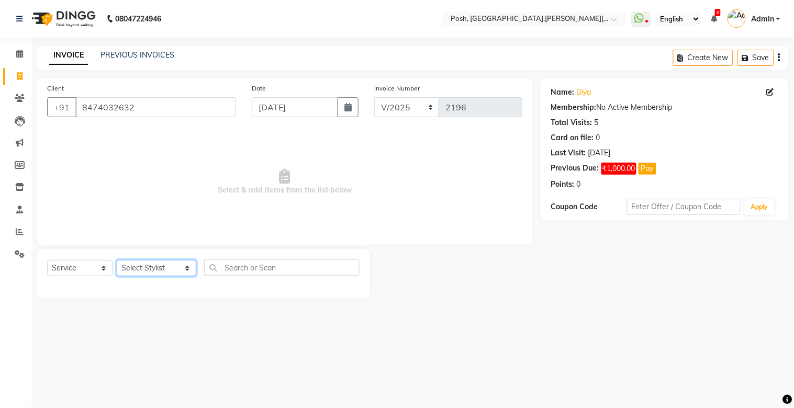
click at [126, 269] on select "Select Stylist [PERSON_NAME] ISLAM DIVYANGKA [PERSON_NAME] Manager [PERSON_NAME…" at bounding box center [157, 268] width 80 height 16
click at [117, 261] on select "Select Stylist [PERSON_NAME] ISLAM DIVYANGKA [PERSON_NAME] Manager [PERSON_NAME…" at bounding box center [157, 268] width 80 height 16
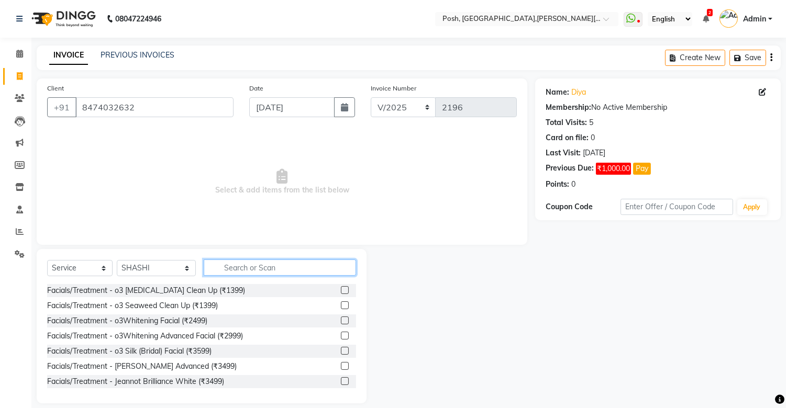
click at [252, 269] on input "text" at bounding box center [280, 268] width 152 height 16
click at [95, 269] on select "Select Service Product Membership Package Voucher Prepaid Gift Card" at bounding box center [79, 268] width 65 height 16
click at [47, 261] on select "Select Service Product Membership Package Voucher Prepaid Gift Card" at bounding box center [79, 268] width 65 height 16
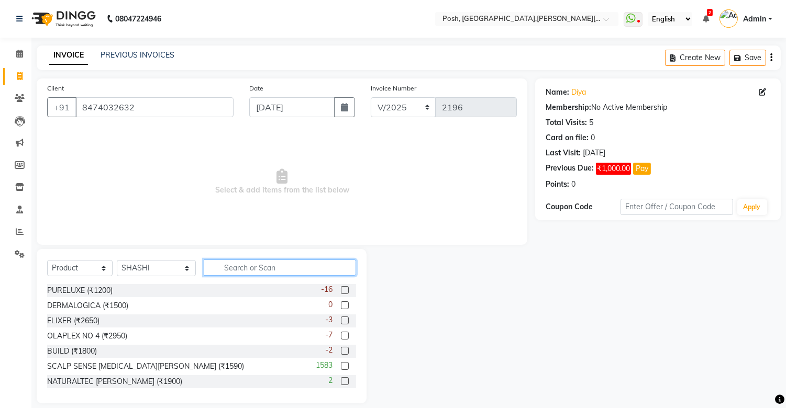
click at [264, 264] on input "text" at bounding box center [280, 268] width 152 height 16
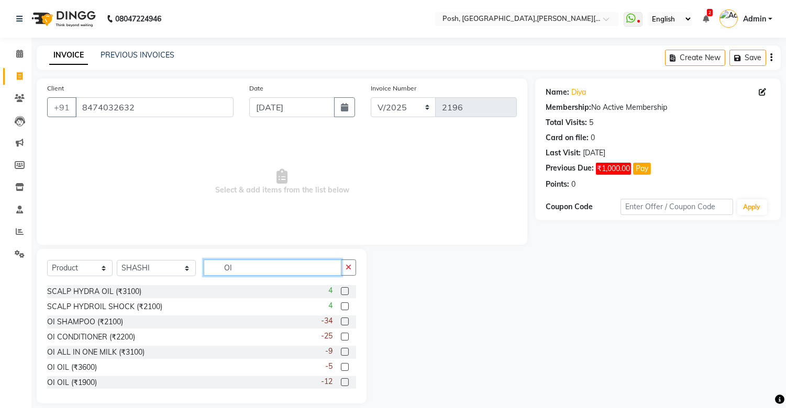
scroll to position [244, 0]
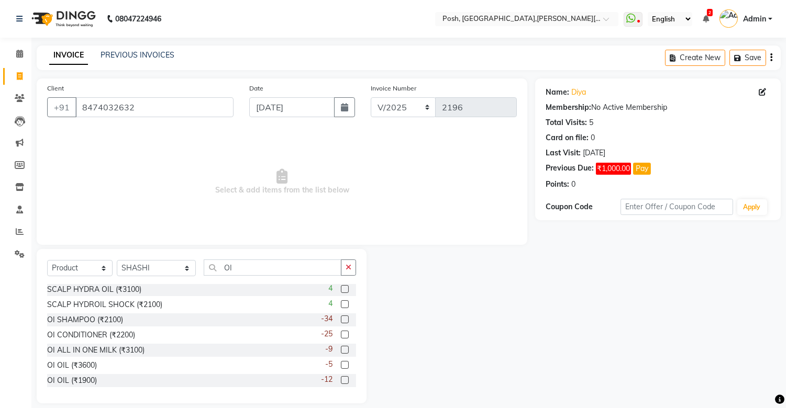
click at [341, 286] on label at bounding box center [345, 350] width 8 height 8
click at [341, 286] on input "checkbox" at bounding box center [344, 350] width 7 height 7
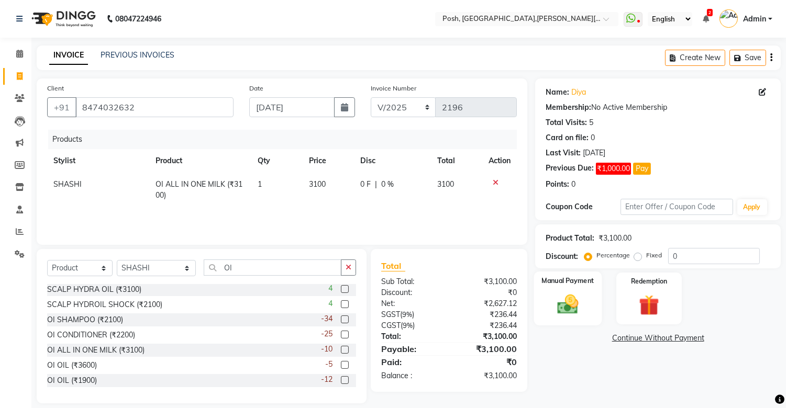
click at [580, 286] on img at bounding box center [568, 305] width 35 height 25
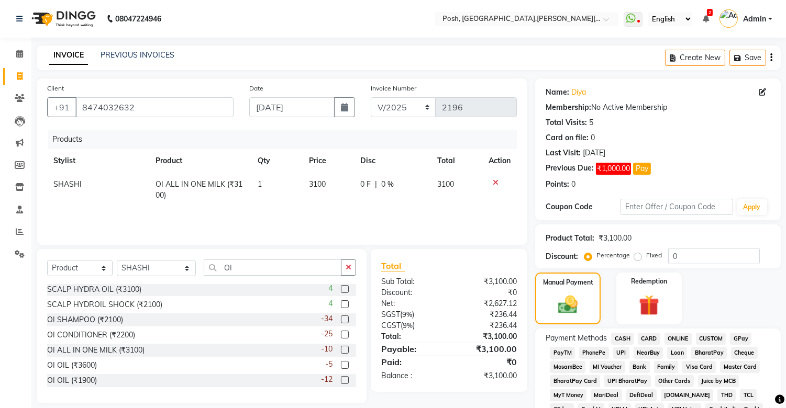
click at [621, 286] on span "CASH" at bounding box center [622, 339] width 23 height 12
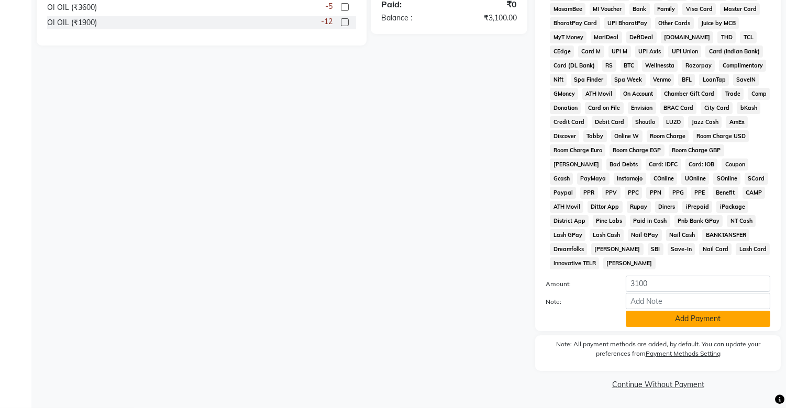
click at [659, 286] on button "Add Payment" at bounding box center [698, 319] width 145 height 16
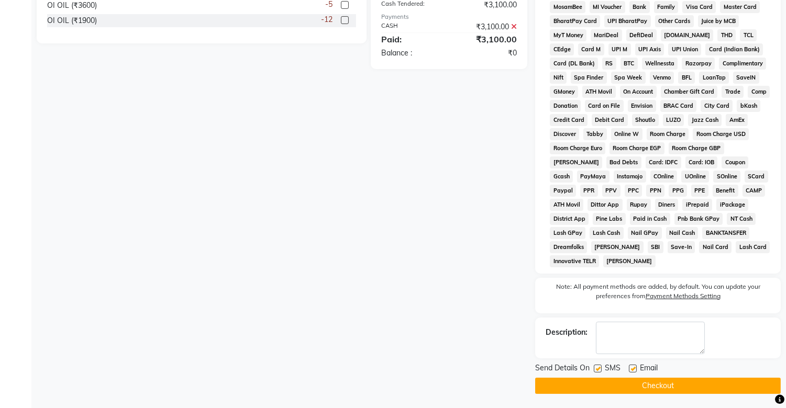
click at [601, 286] on label at bounding box center [598, 369] width 8 height 8
click at [601, 286] on input "checkbox" at bounding box center [597, 369] width 7 height 7
click at [615, 286] on button "Checkout" at bounding box center [658, 386] width 246 height 16
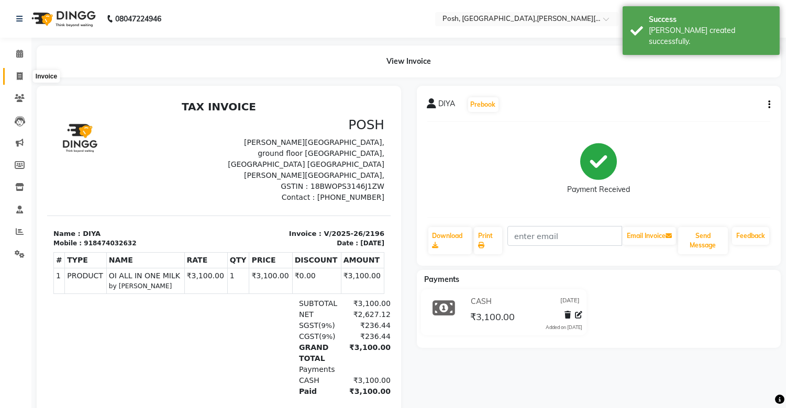
click at [21, 76] on icon at bounding box center [20, 76] width 6 height 8
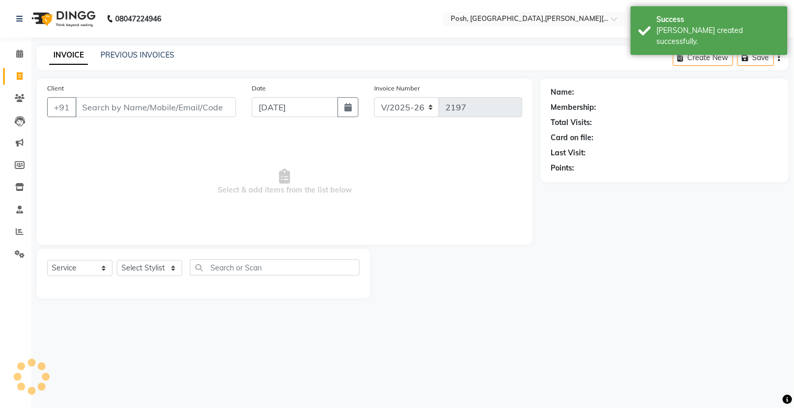
click at [98, 106] on input "Client" at bounding box center [155, 107] width 161 height 20
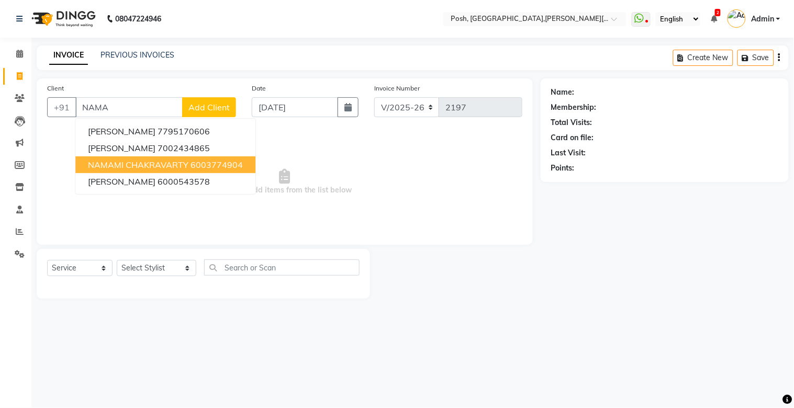
click at [108, 165] on span "NAMAMI CHAKRAVARTY" at bounding box center [138, 165] width 101 height 10
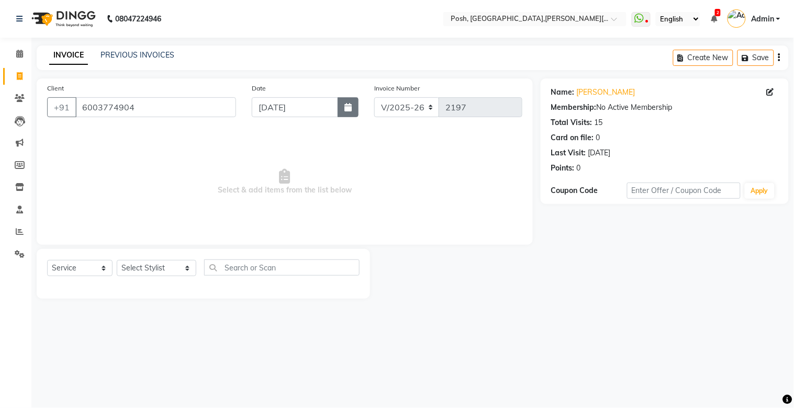
click at [350, 109] on icon "button" at bounding box center [348, 107] width 7 height 8
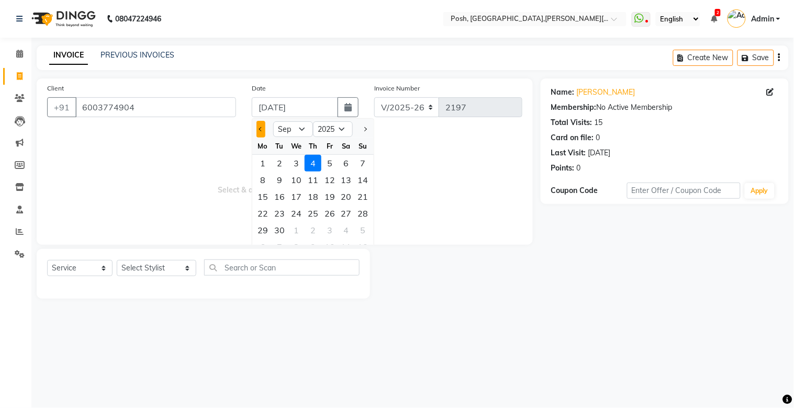
click at [260, 129] on span "Previous month" at bounding box center [261, 129] width 4 height 4
click at [265, 202] on div "11" at bounding box center [262, 196] width 17 height 17
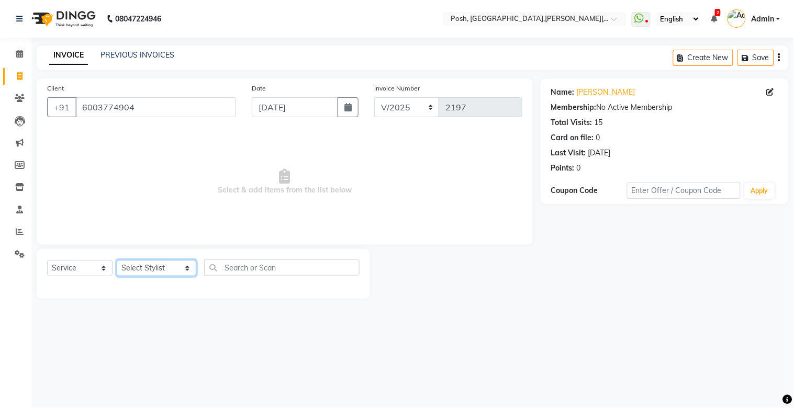
click at [143, 263] on select "Select Stylist [PERSON_NAME] ISLAM DIVYANGKA [PERSON_NAME] Manager [PERSON_NAME…" at bounding box center [157, 268] width 80 height 16
click at [117, 261] on select "Select Stylist [PERSON_NAME] ISLAM DIVYANGKA [PERSON_NAME] Manager [PERSON_NAME…" at bounding box center [157, 268] width 80 height 16
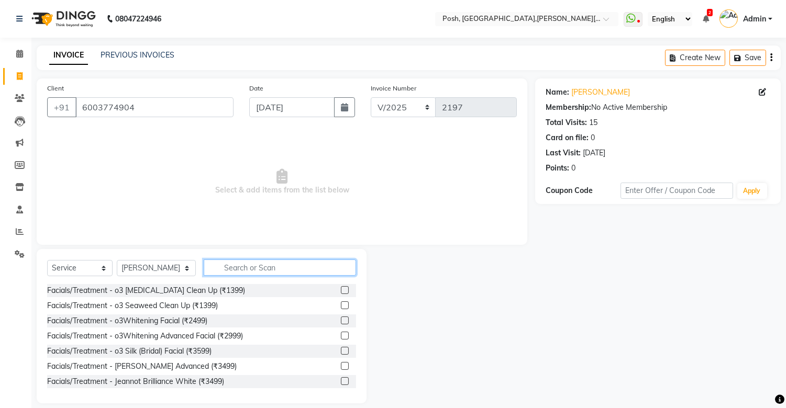
click at [216, 270] on input "text" at bounding box center [280, 268] width 152 height 16
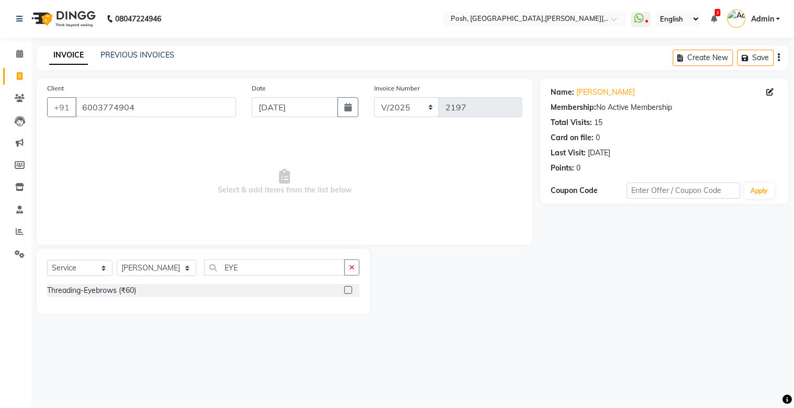
click at [351, 286] on label at bounding box center [349, 290] width 8 height 8
click at [351, 286] on input "checkbox" at bounding box center [348, 290] width 7 height 7
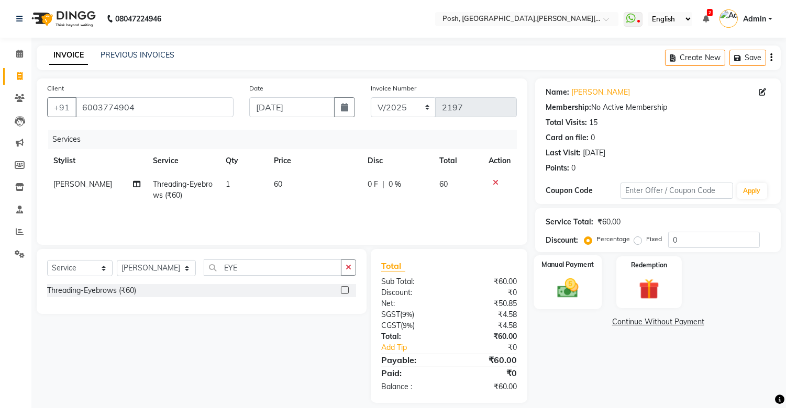
click at [575, 273] on div "Manual Payment" at bounding box center [568, 282] width 68 height 53
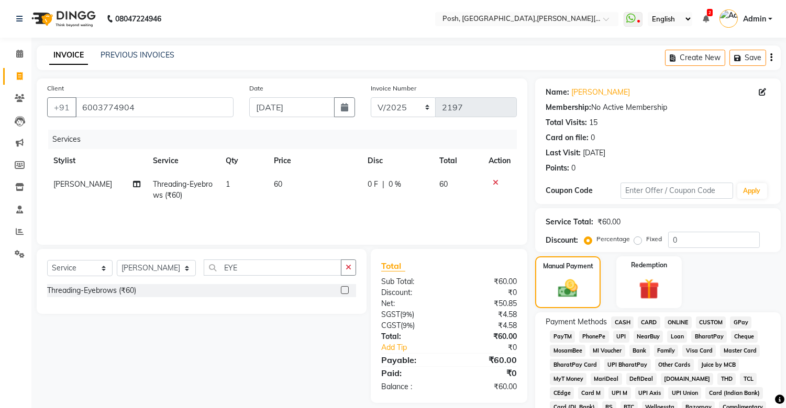
click at [620, 286] on span "UPI" at bounding box center [621, 337] width 16 height 12
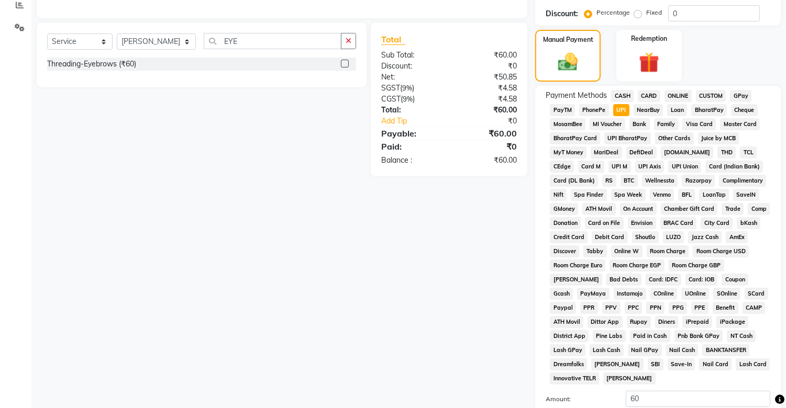
scroll to position [344, 0]
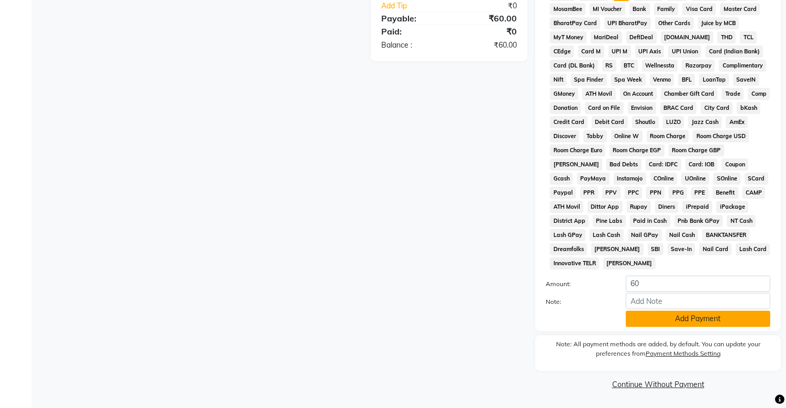
click at [705, 286] on button "Add Payment" at bounding box center [698, 319] width 145 height 16
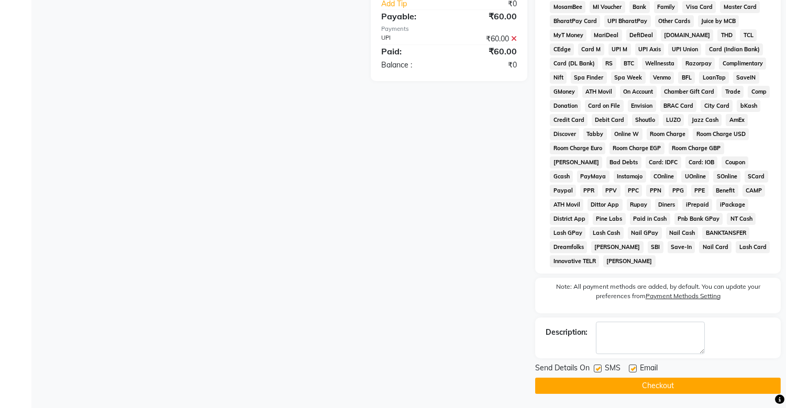
click at [597, 286] on label at bounding box center [598, 369] width 8 height 8
click at [597, 286] on input "checkbox" at bounding box center [597, 369] width 7 height 7
click at [606, 286] on button "Checkout" at bounding box center [658, 386] width 246 height 16
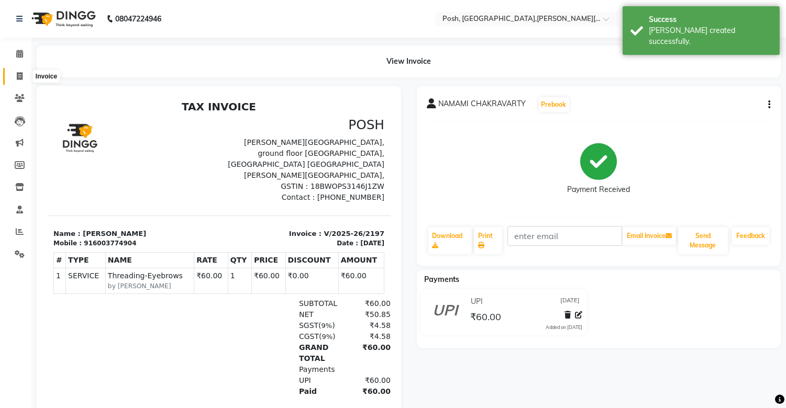
drag, startPoint x: 17, startPoint y: 75, endPoint x: 23, endPoint y: 83, distance: 9.3
click at [17, 76] on icon at bounding box center [20, 76] width 6 height 8
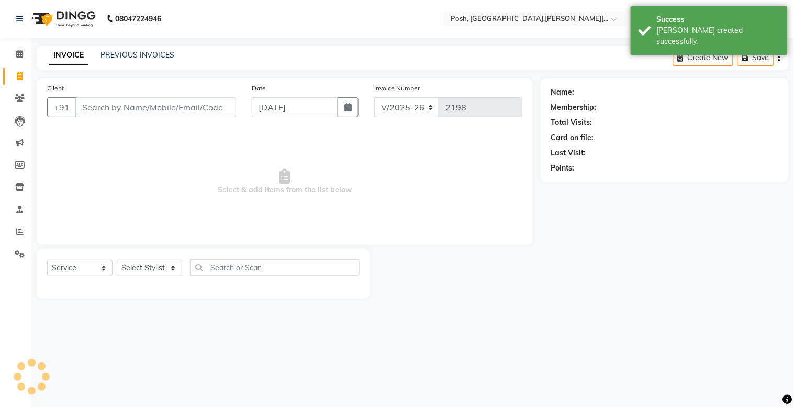
click at [97, 113] on input "Client" at bounding box center [155, 107] width 161 height 20
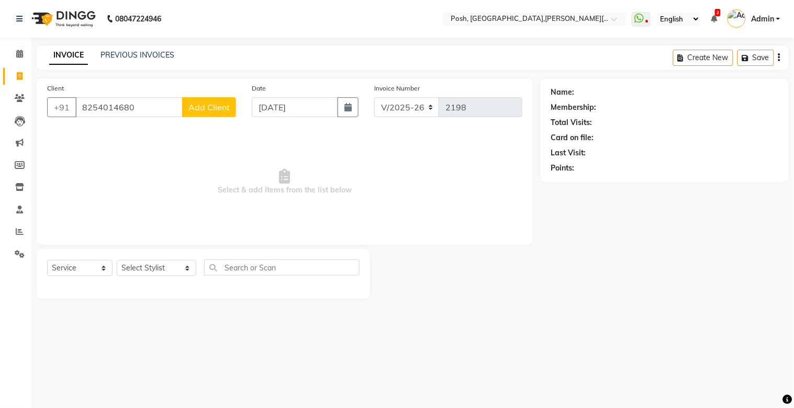
click at [206, 109] on span "Add Client" at bounding box center [208, 107] width 41 height 10
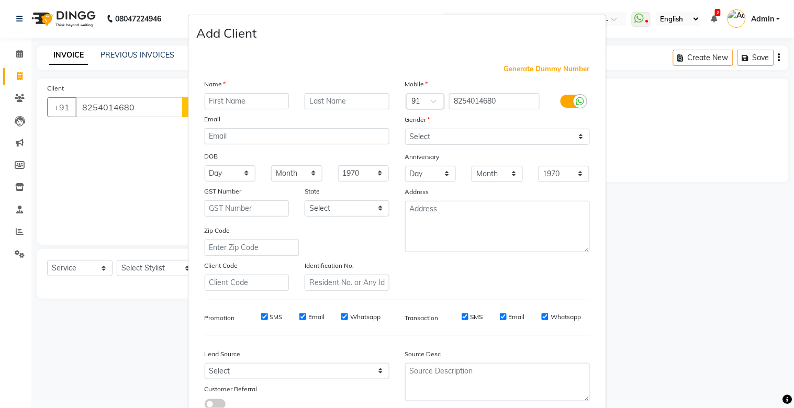
click at [223, 102] on input "text" at bounding box center [247, 101] width 85 height 16
click at [431, 134] on select "Select [DEMOGRAPHIC_DATA] [DEMOGRAPHIC_DATA] Other Prefer Not To Say" at bounding box center [497, 137] width 185 height 16
click at [405, 129] on select "Select [DEMOGRAPHIC_DATA] [DEMOGRAPHIC_DATA] Other Prefer Not To Say" at bounding box center [497, 137] width 185 height 16
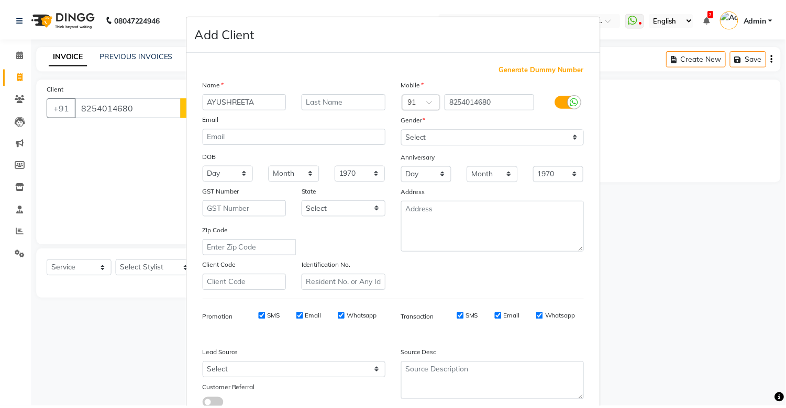
scroll to position [75, 0]
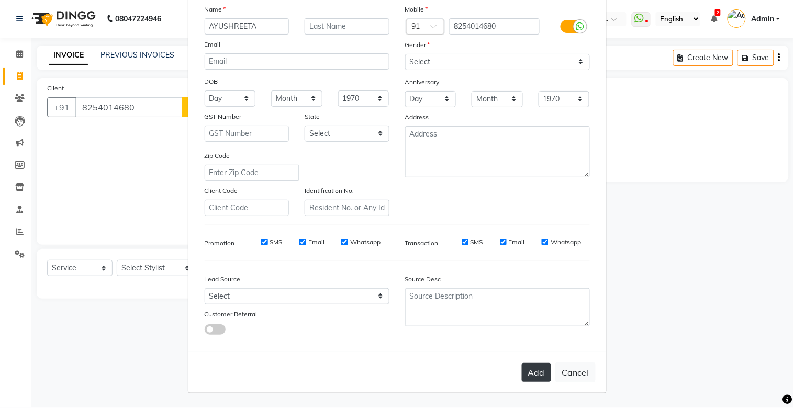
click at [536, 286] on button "Add" at bounding box center [536, 372] width 29 height 19
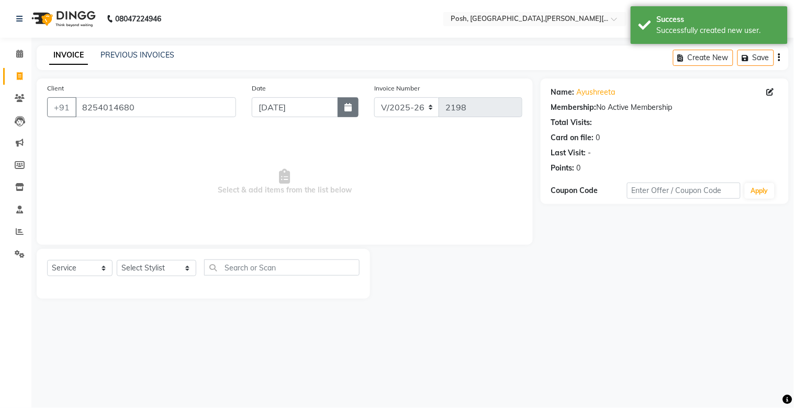
click at [347, 113] on button "button" at bounding box center [348, 107] width 21 height 20
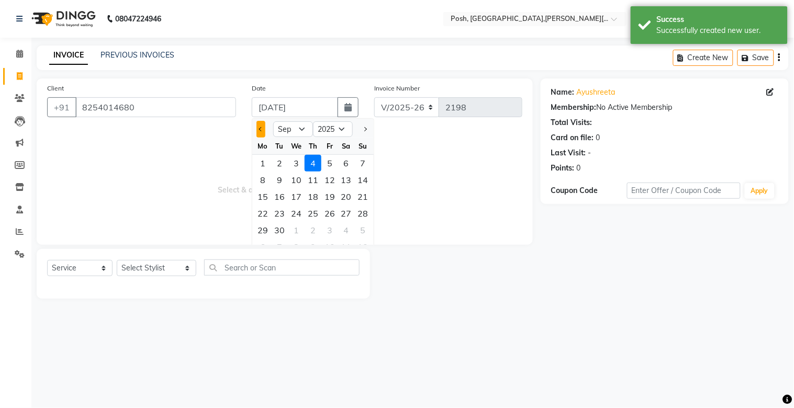
click at [263, 135] on button "Previous month" at bounding box center [261, 129] width 9 height 17
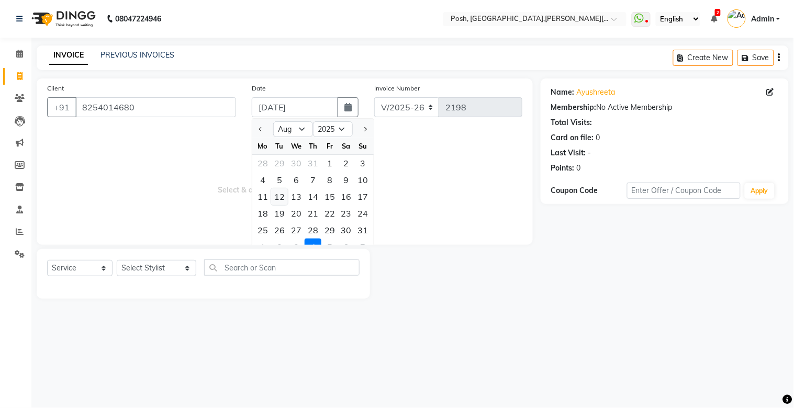
click at [283, 195] on div "12" at bounding box center [279, 196] width 17 height 17
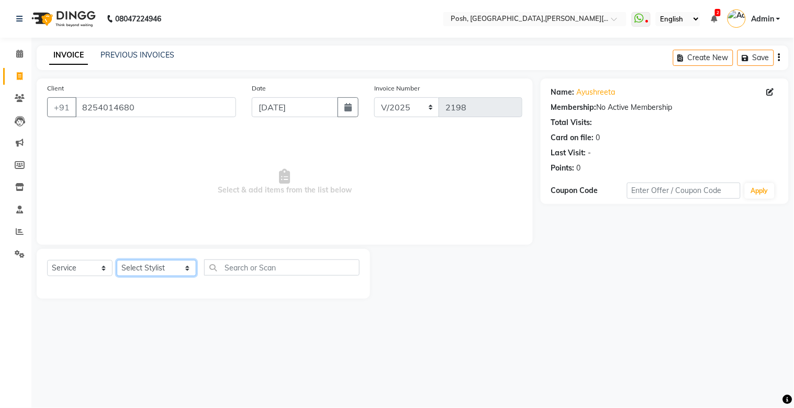
click at [154, 269] on select "Select Stylist [PERSON_NAME] ISLAM DIVYANGKA [PERSON_NAME] Manager [PERSON_NAME…" at bounding box center [157, 268] width 80 height 16
click at [117, 261] on select "Select Stylist [PERSON_NAME] ISLAM DIVYANGKA [PERSON_NAME] Manager [PERSON_NAME…" at bounding box center [157, 268] width 80 height 16
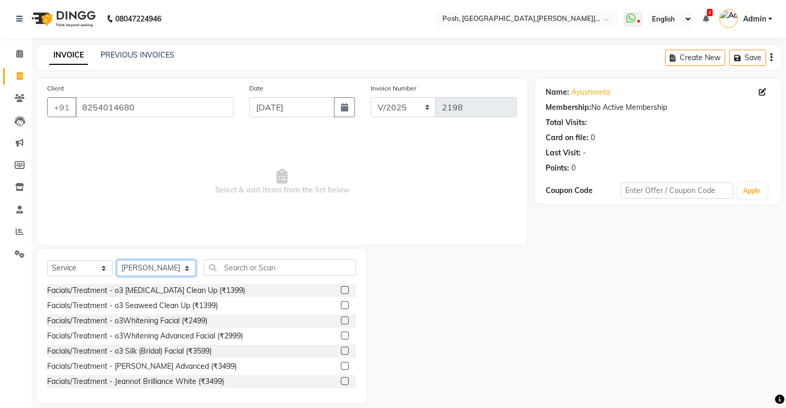
click at [156, 268] on select "Select Stylist [PERSON_NAME] ISLAM DIVYANGKA [PERSON_NAME] Manager [PERSON_NAME…" at bounding box center [156, 268] width 79 height 16
click at [117, 261] on select "Select Stylist [PERSON_NAME] ISLAM DIVYANGKA [PERSON_NAME] Manager [PERSON_NAME…" at bounding box center [156, 268] width 79 height 16
click at [223, 270] on input "text" at bounding box center [280, 268] width 152 height 16
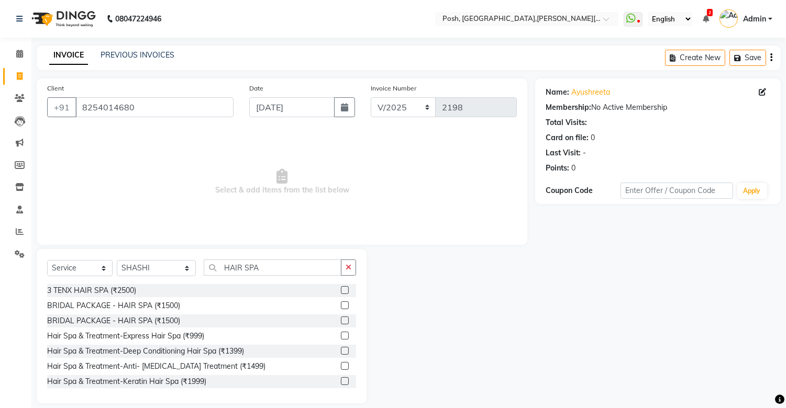
click at [341, 286] on label at bounding box center [345, 336] width 8 height 8
click at [341, 286] on input "checkbox" at bounding box center [344, 336] width 7 height 7
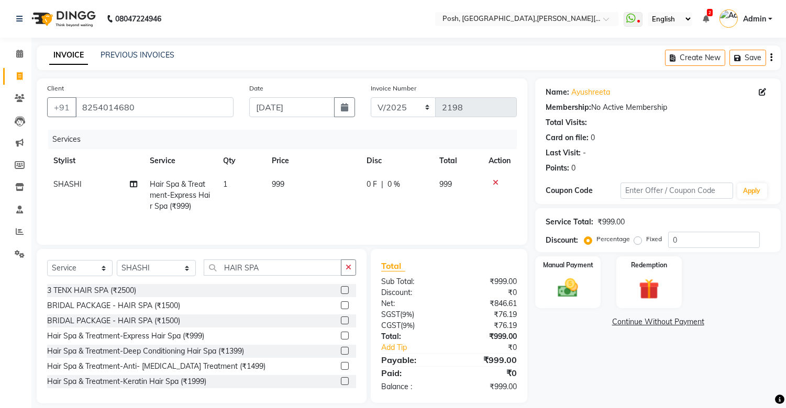
click at [275, 186] on span "999" at bounding box center [278, 184] width 13 height 9
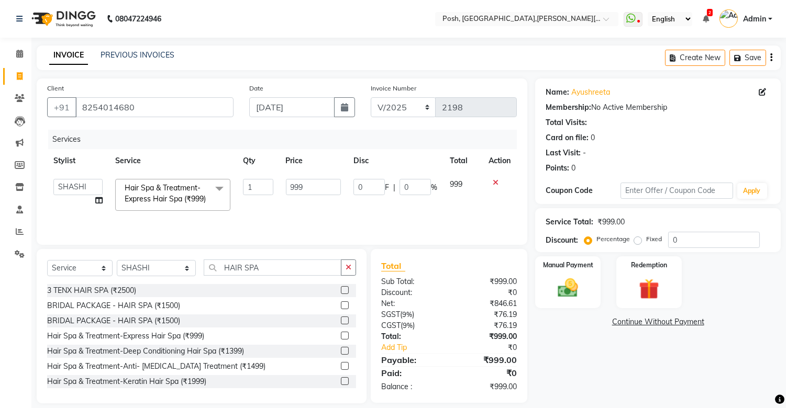
click at [275, 186] on td "1" at bounding box center [258, 195] width 42 height 45
click at [295, 187] on input "999" at bounding box center [313, 187] width 55 height 16
click at [303, 205] on td "1000" at bounding box center [314, 195] width 68 height 45
click at [568, 285] on img at bounding box center [568, 288] width 35 height 25
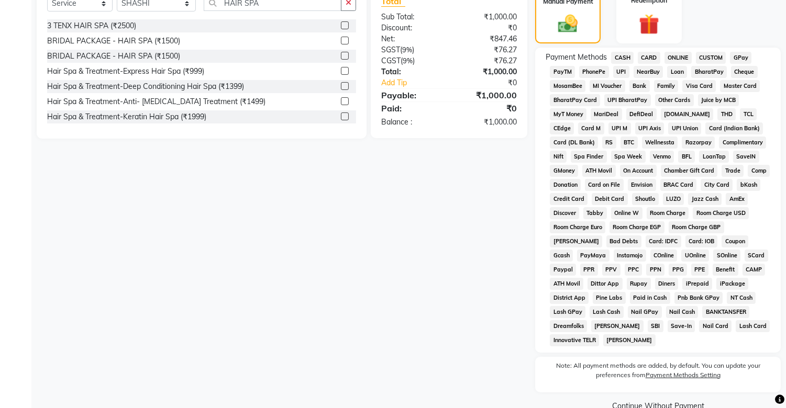
scroll to position [288, 0]
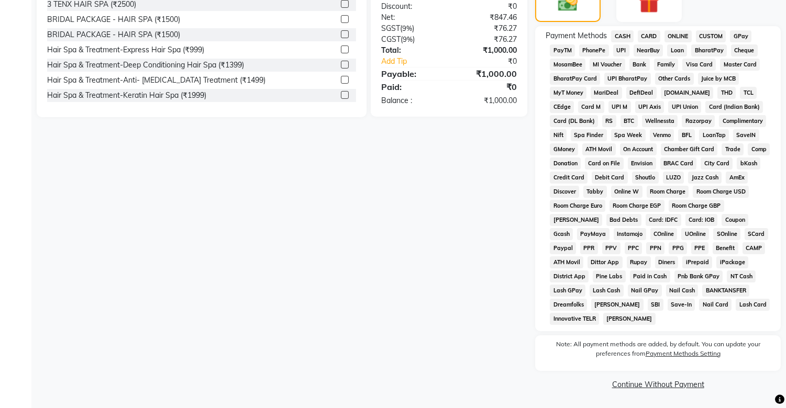
click at [620, 49] on span "UPI" at bounding box center [621, 51] width 16 height 12
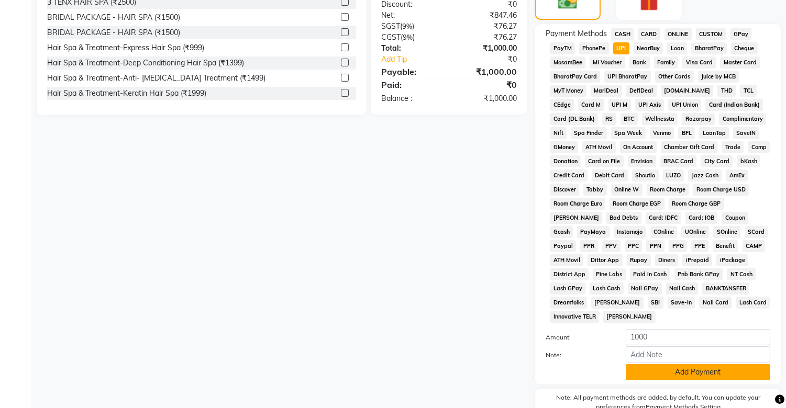
click at [650, 286] on button "Add Payment" at bounding box center [698, 372] width 145 height 16
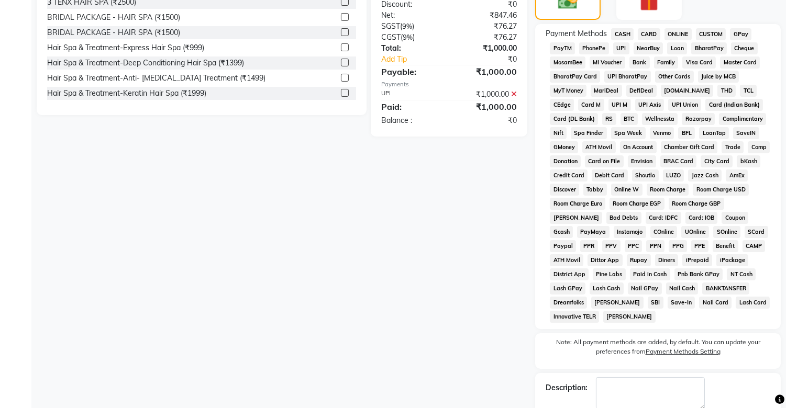
scroll to position [348, 0]
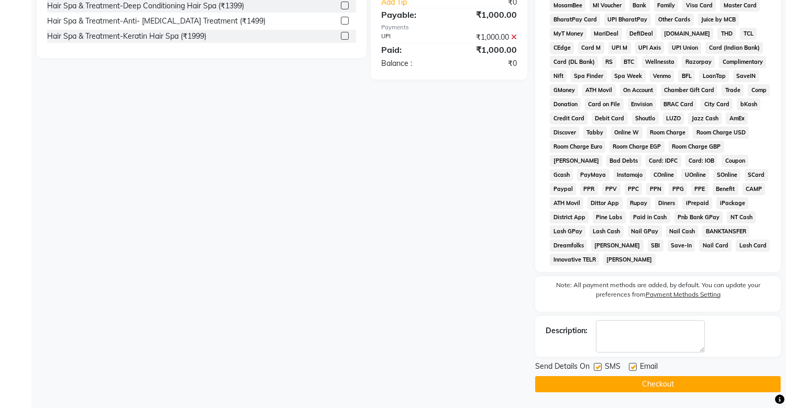
click at [595, 286] on label at bounding box center [598, 367] width 8 height 8
click at [595, 286] on input "checkbox" at bounding box center [597, 367] width 7 height 7
click at [603, 286] on button "Checkout" at bounding box center [658, 384] width 246 height 16
